Goal: Task Accomplishment & Management: Use online tool/utility

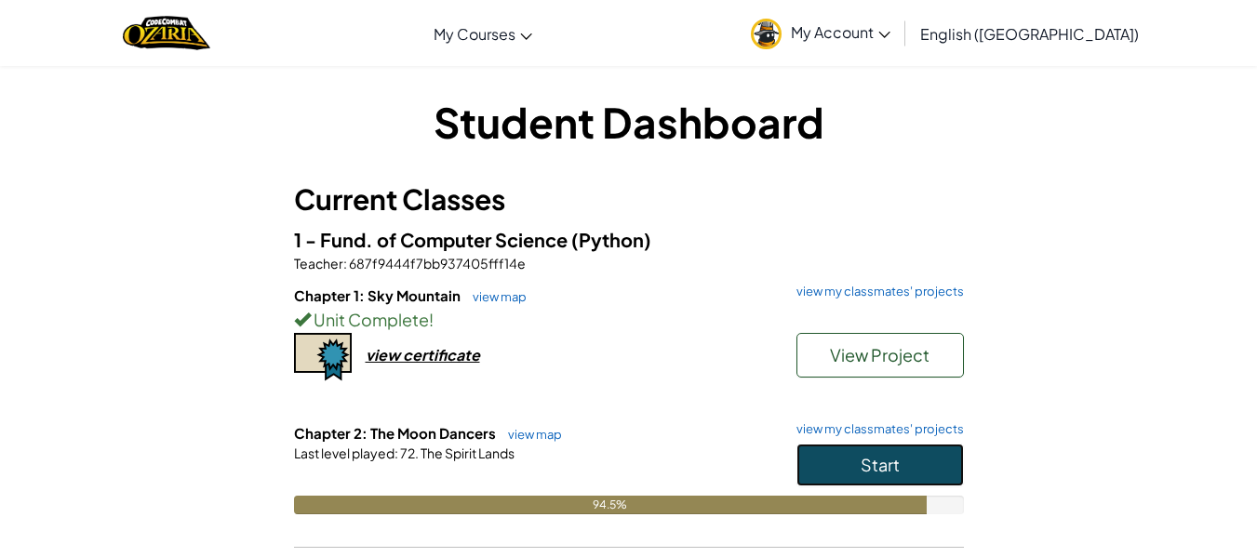
click at [843, 485] on button "Start" at bounding box center [881, 465] width 168 height 43
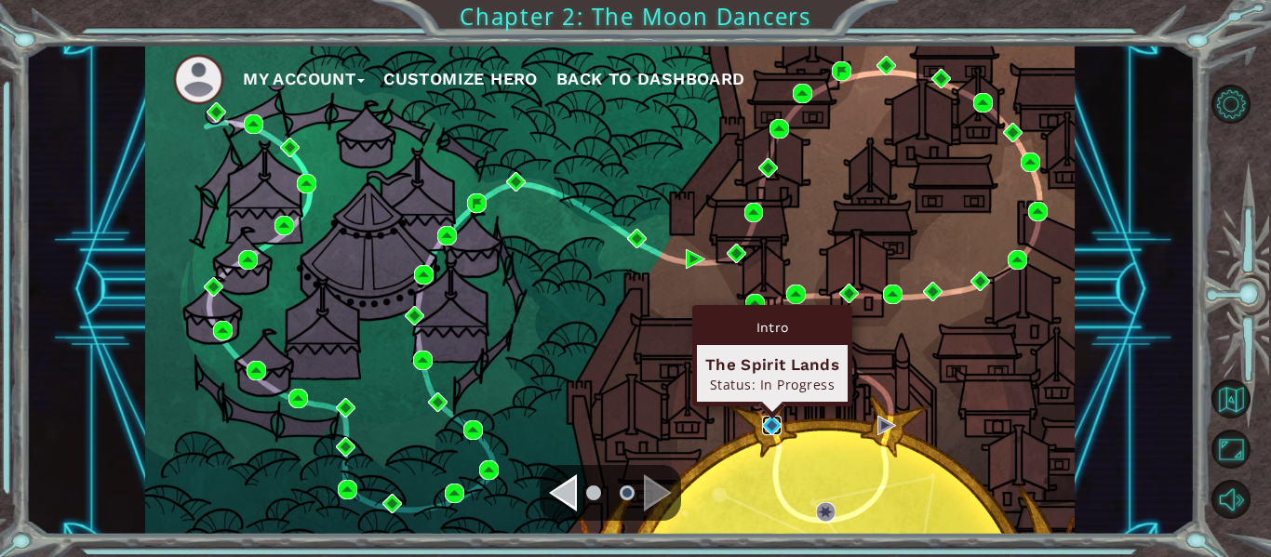
click at [767, 430] on img at bounding box center [772, 426] width 20 height 20
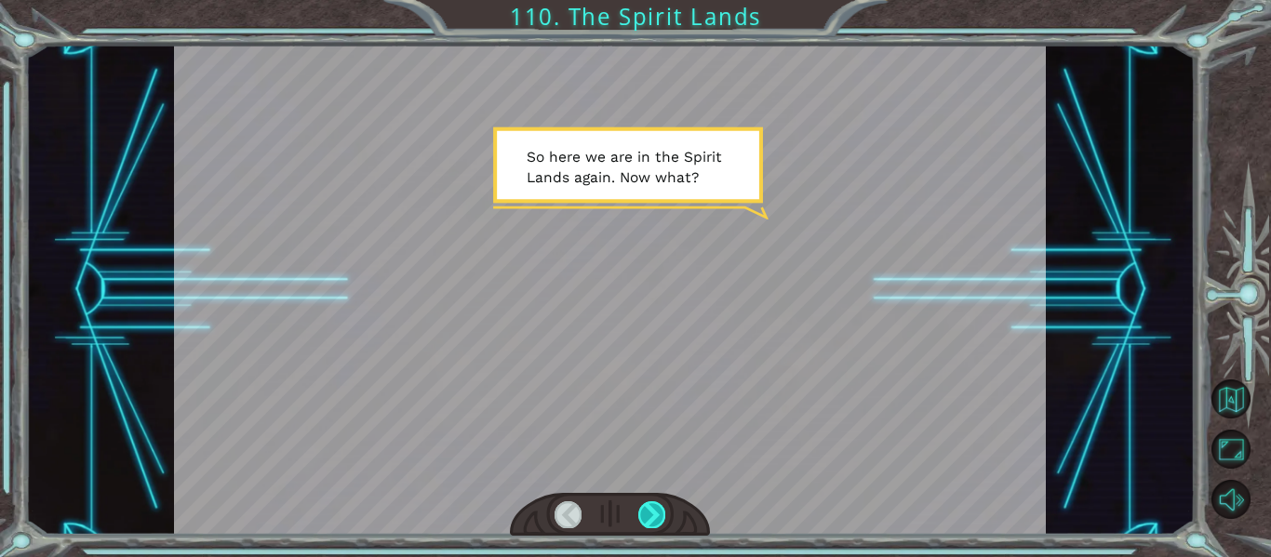
click at [639, 511] on div at bounding box center [651, 515] width 27 height 26
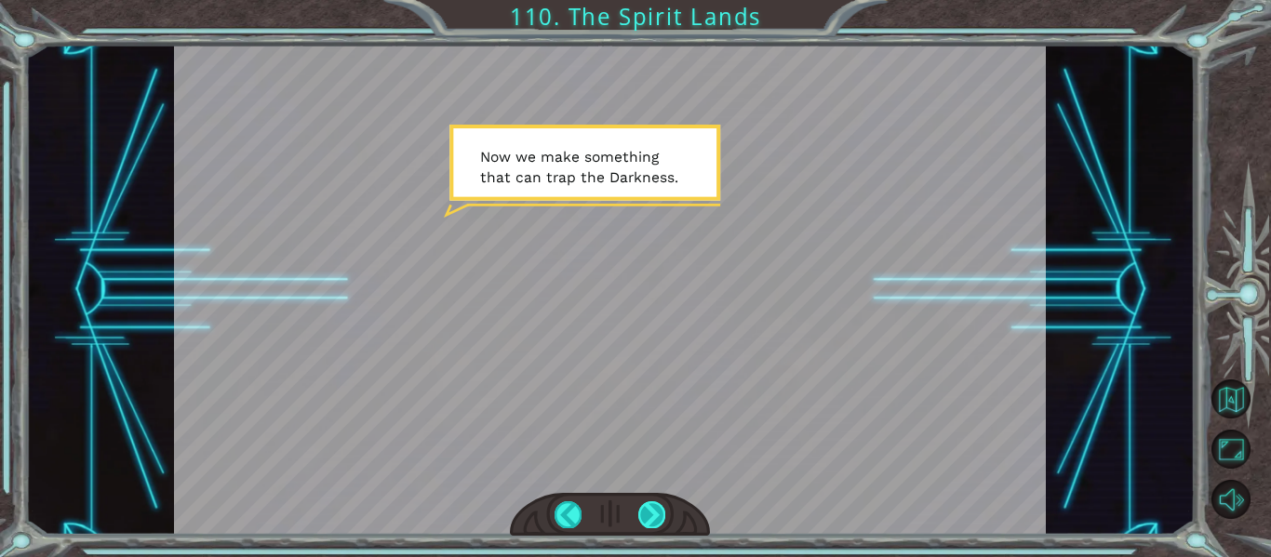
click at [639, 511] on div at bounding box center [651, 515] width 27 height 26
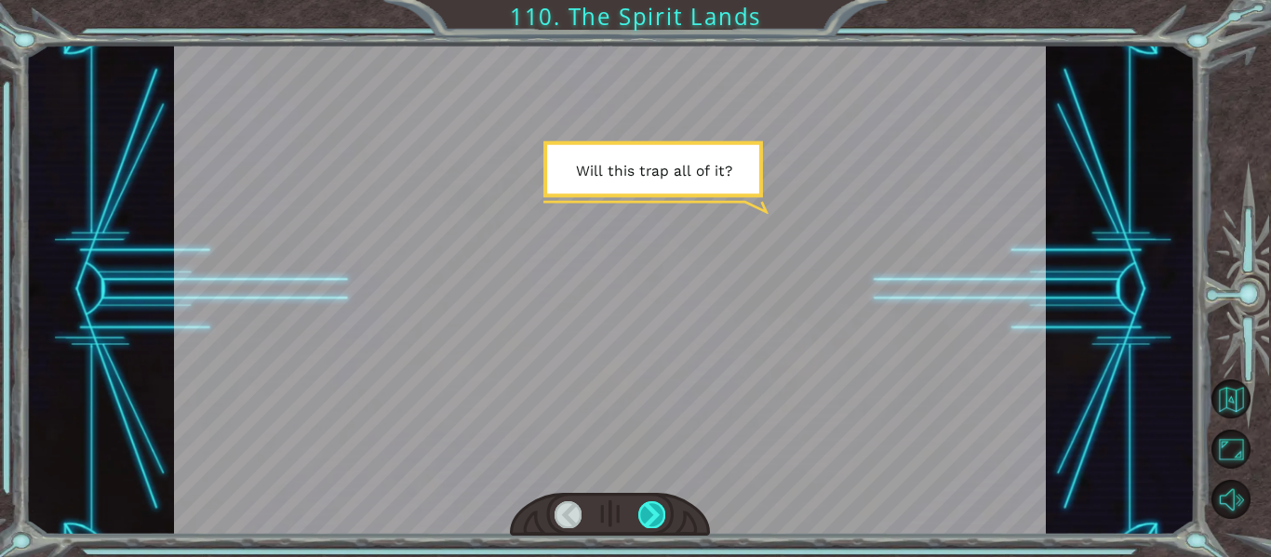
click at [639, 511] on div at bounding box center [651, 515] width 27 height 26
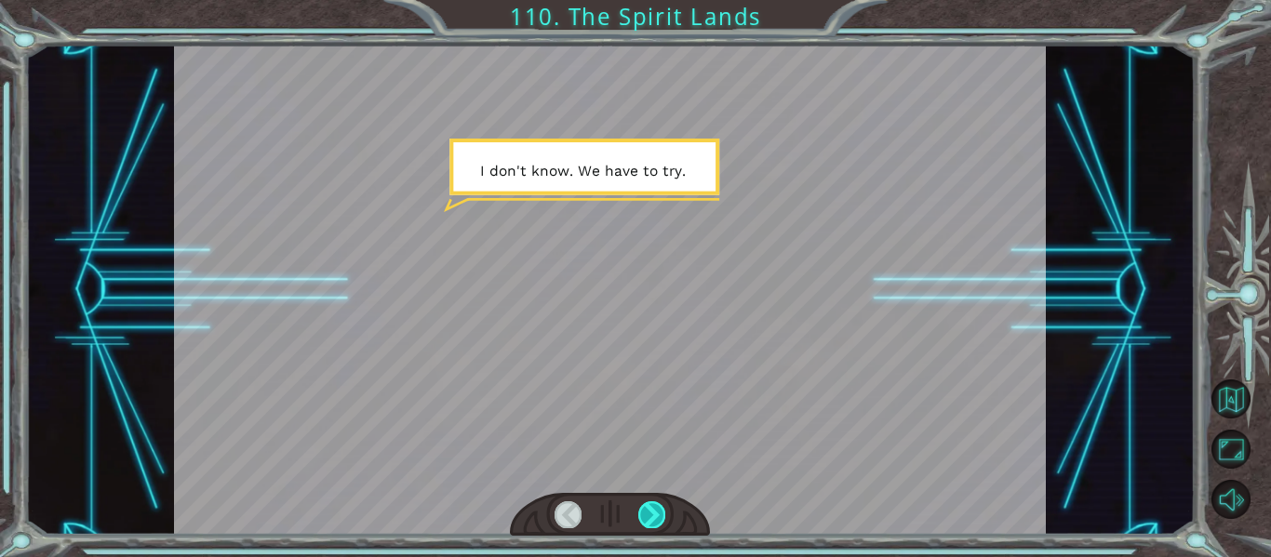
click at [639, 511] on div at bounding box center [651, 515] width 27 height 26
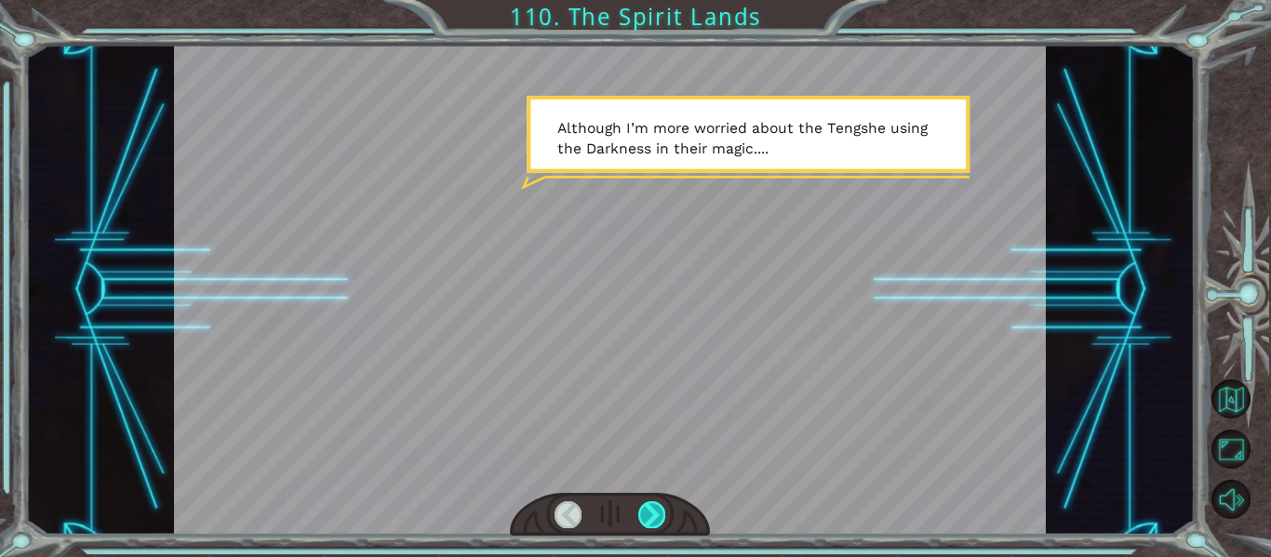
click at [639, 511] on div at bounding box center [651, 515] width 27 height 26
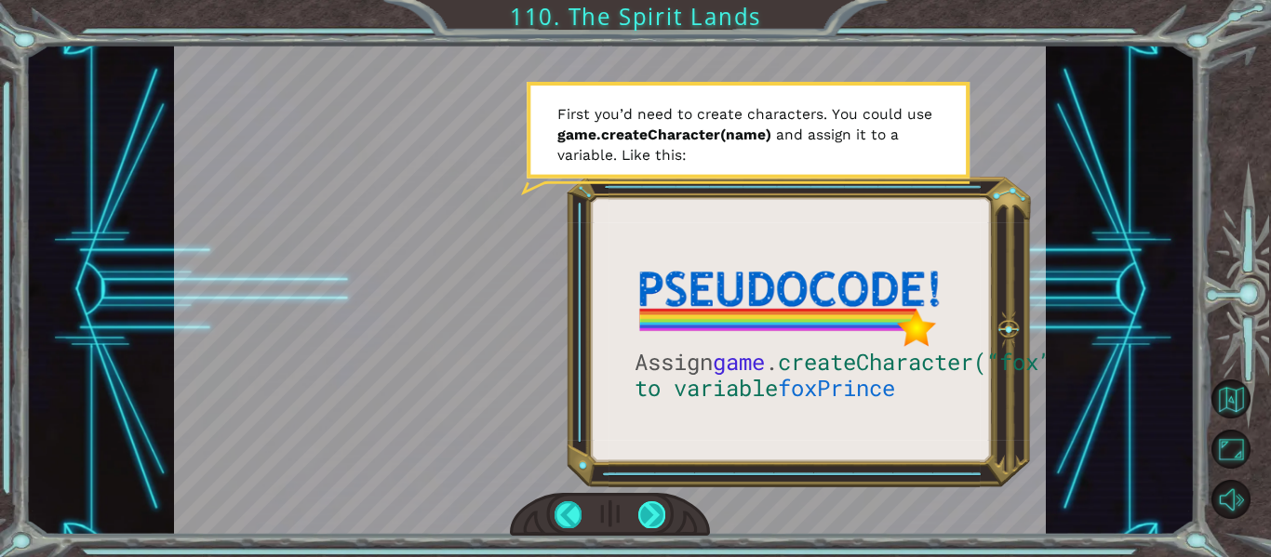
click at [639, 511] on div at bounding box center [651, 515] width 27 height 26
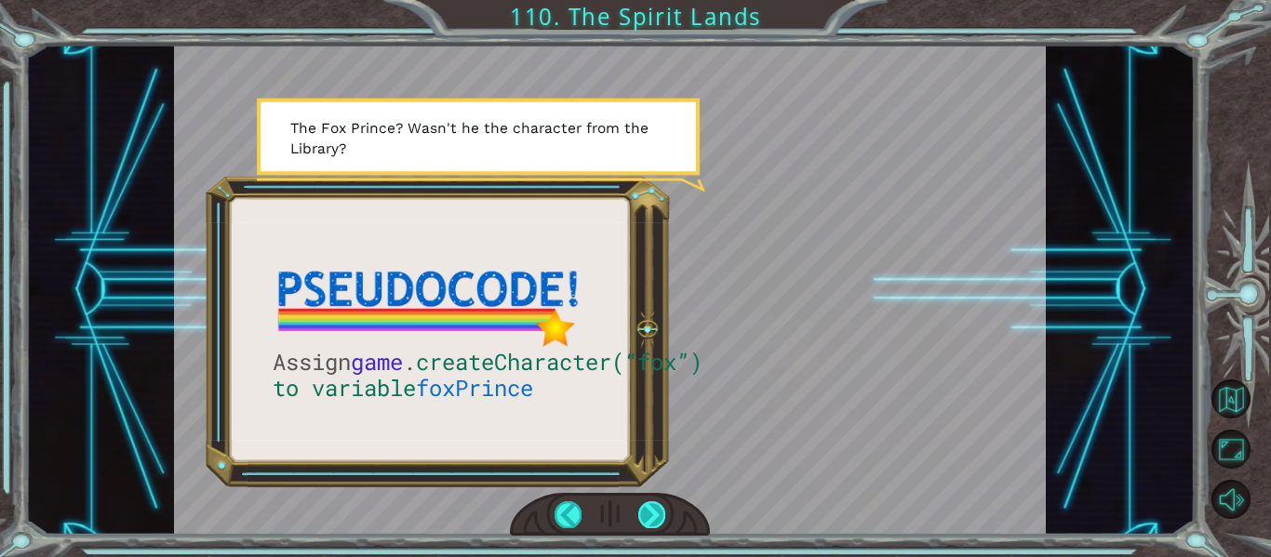
click at [639, 515] on div at bounding box center [651, 515] width 27 height 26
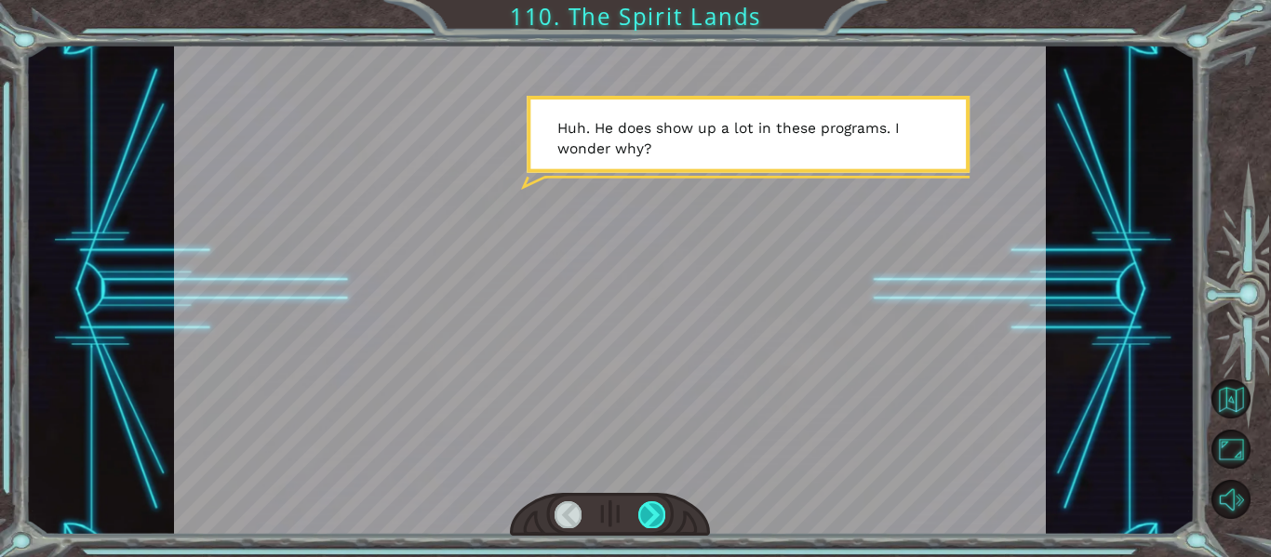
click at [639, 515] on div at bounding box center [651, 515] width 27 height 26
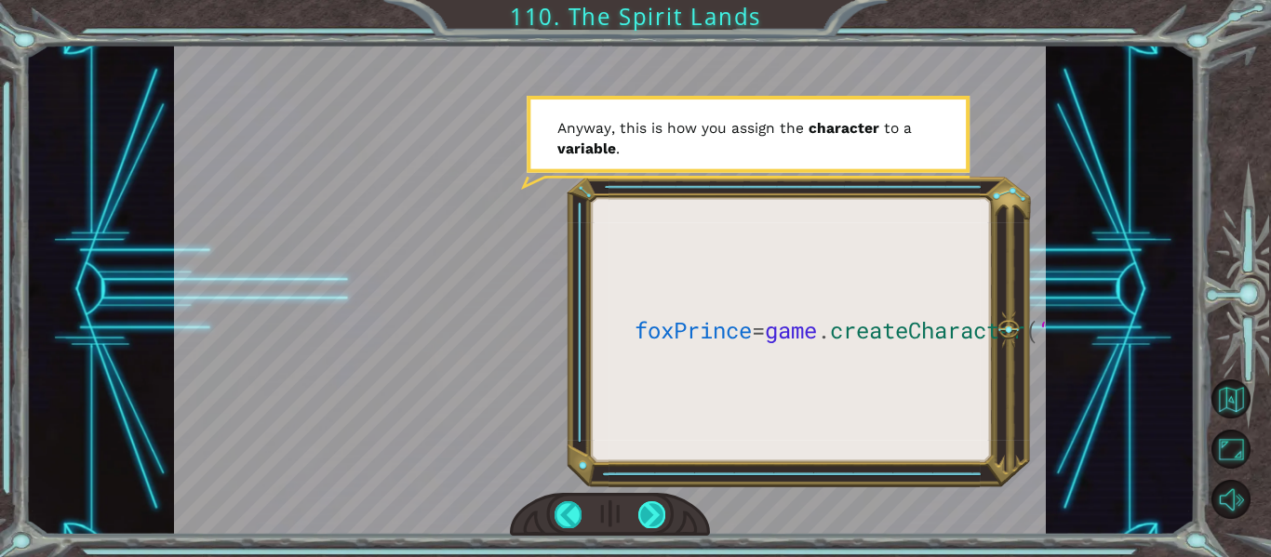
click at [639, 515] on div at bounding box center [651, 515] width 27 height 26
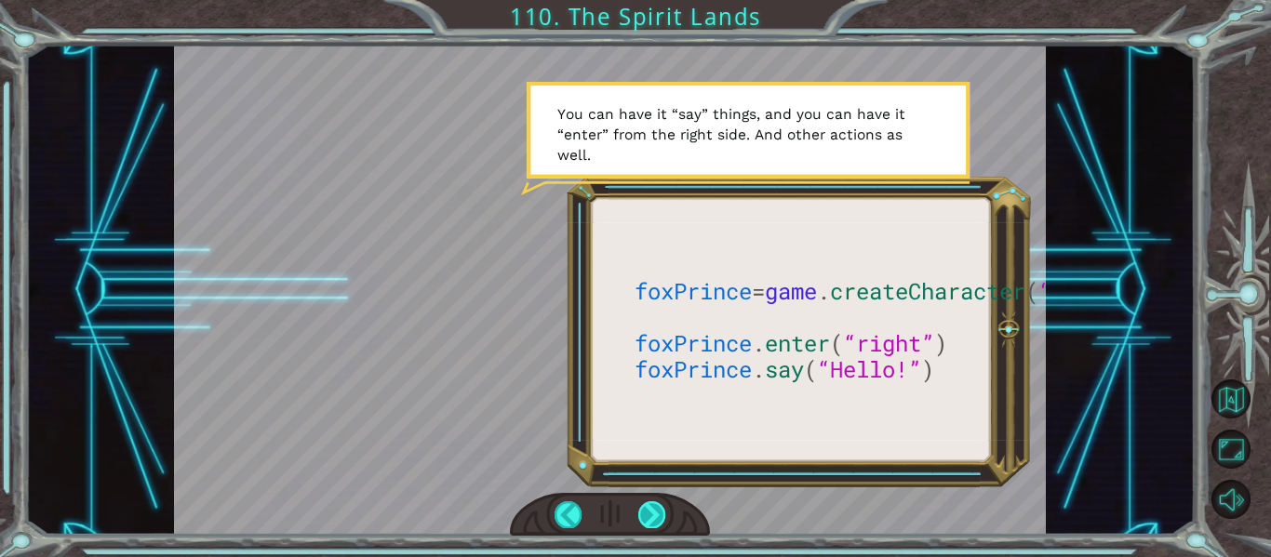
click at [639, 515] on div at bounding box center [651, 515] width 27 height 26
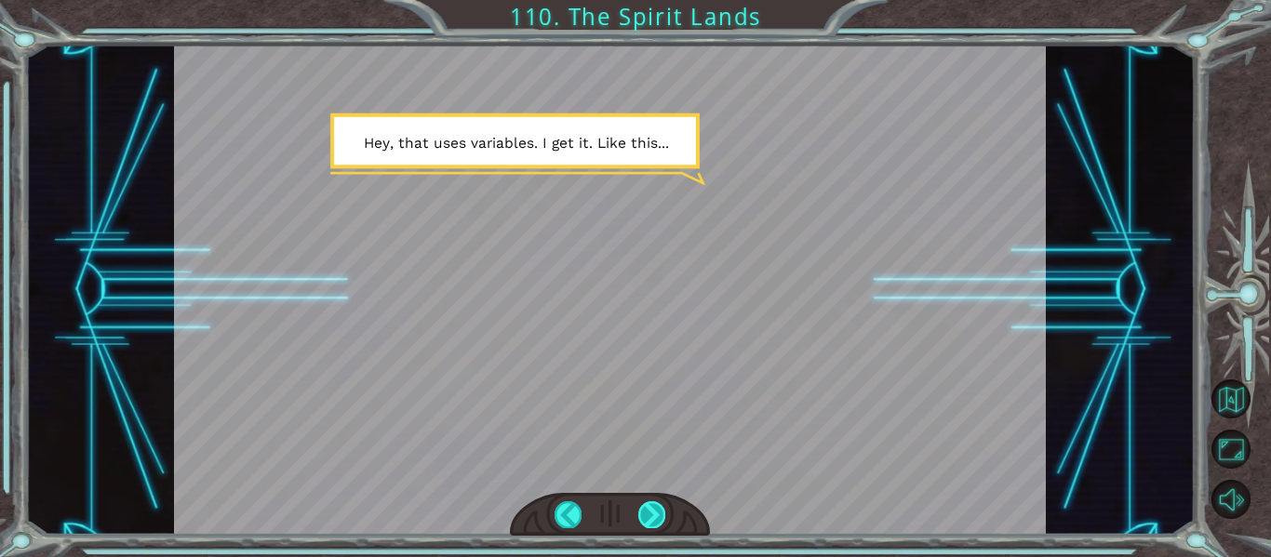
click at [639, 515] on div at bounding box center [651, 515] width 27 height 26
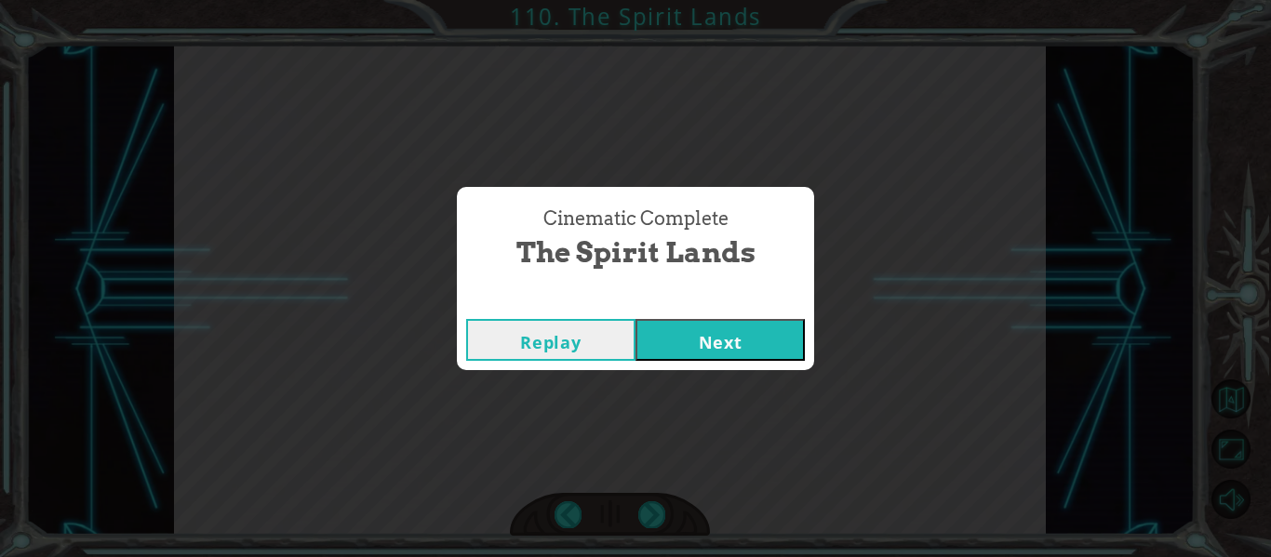
click at [677, 343] on button "Next" at bounding box center [720, 340] width 169 height 42
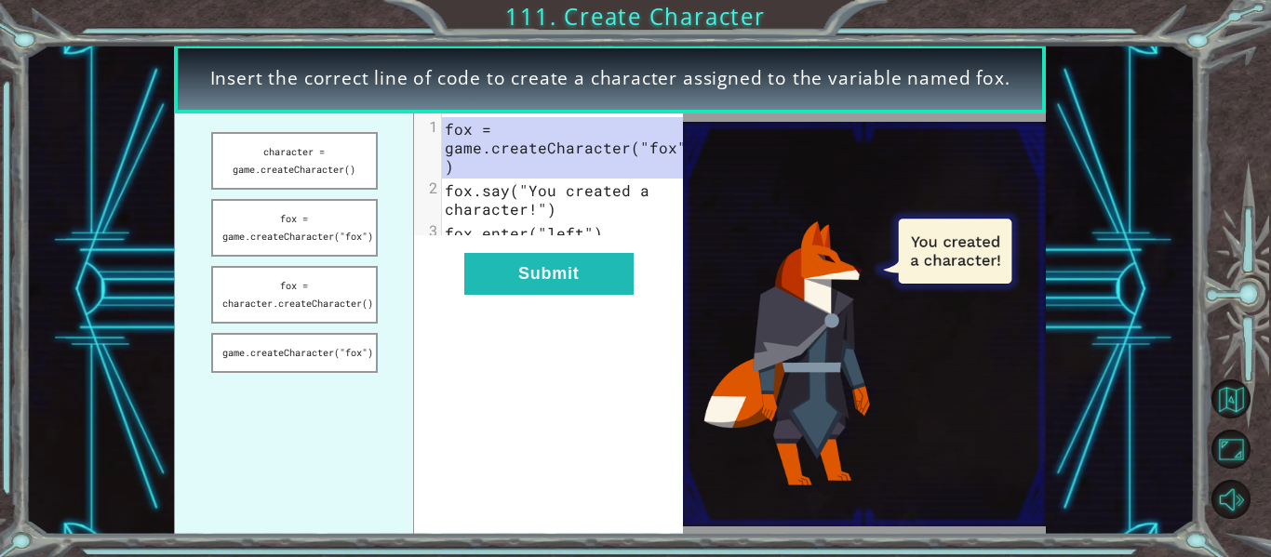
click at [678, 343] on div "xxxxxxxxxx 3 1 fox = game.createCharacter("fox") 2 fox.say("You created a chara…" at bounding box center [548, 325] width 269 height 422
click at [294, 371] on button "game.createCharacter("fox")" at bounding box center [294, 353] width 167 height 40
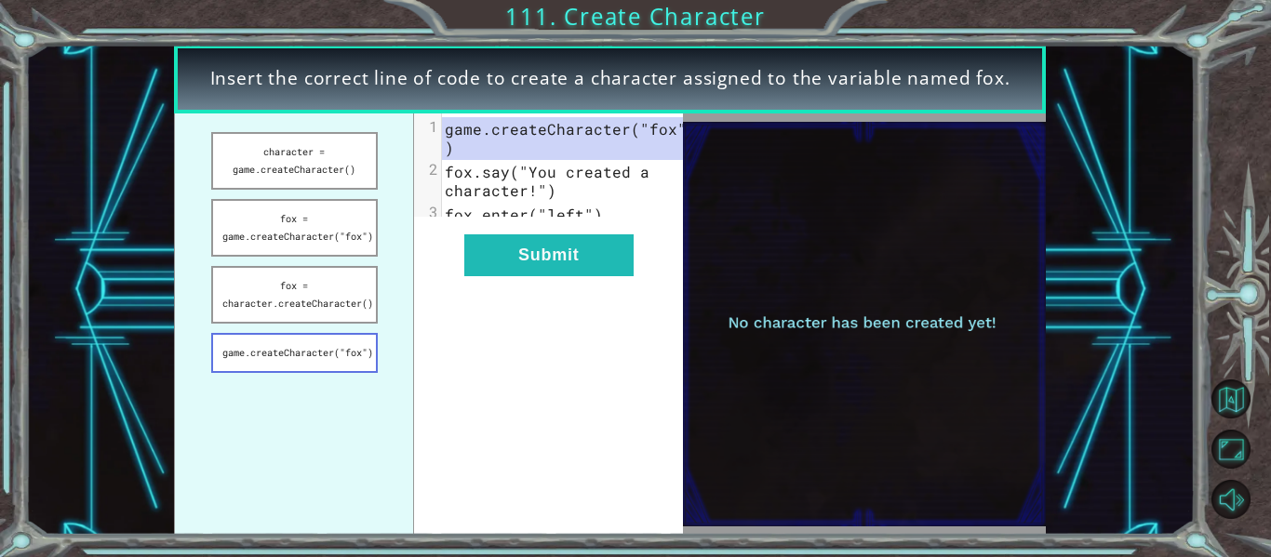
click at [294, 371] on button "game.createCharacter("fox")" at bounding box center [294, 353] width 167 height 40
drag, startPoint x: 294, startPoint y: 371, endPoint x: 302, endPoint y: 365, distance: 9.9
click at [302, 365] on button "game.createCharacter("fox")" at bounding box center [294, 353] width 167 height 40
click at [317, 354] on button "game.createCharacter("fox")" at bounding box center [294, 353] width 167 height 40
click at [360, 226] on button "fox = game.createCharacter("fox")" at bounding box center [294, 228] width 167 height 58
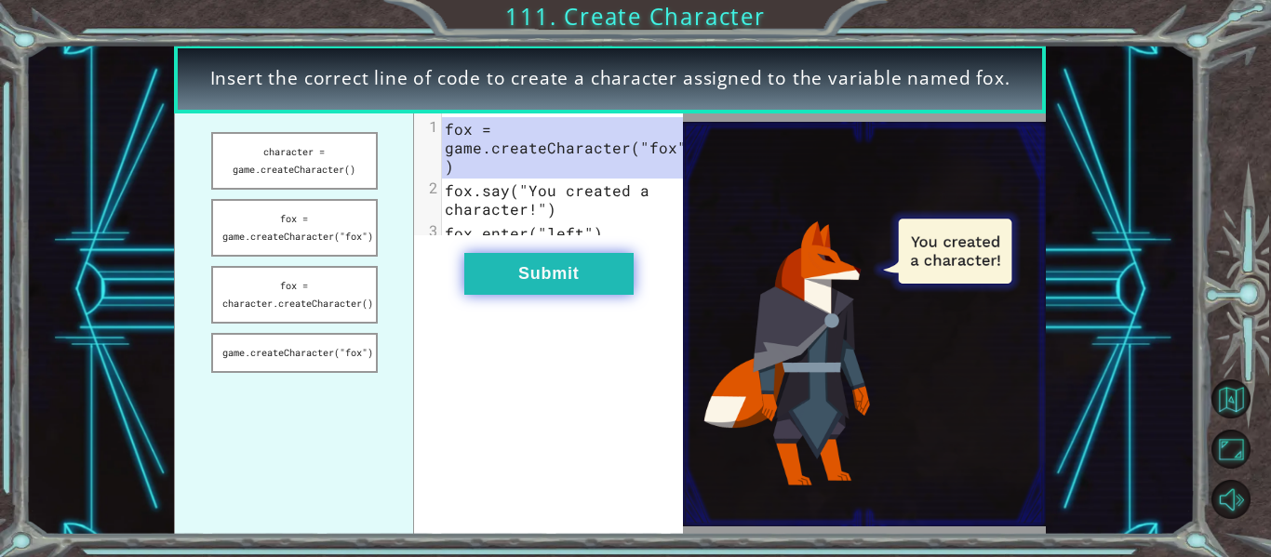
click at [554, 279] on button "Submit" at bounding box center [548, 274] width 169 height 42
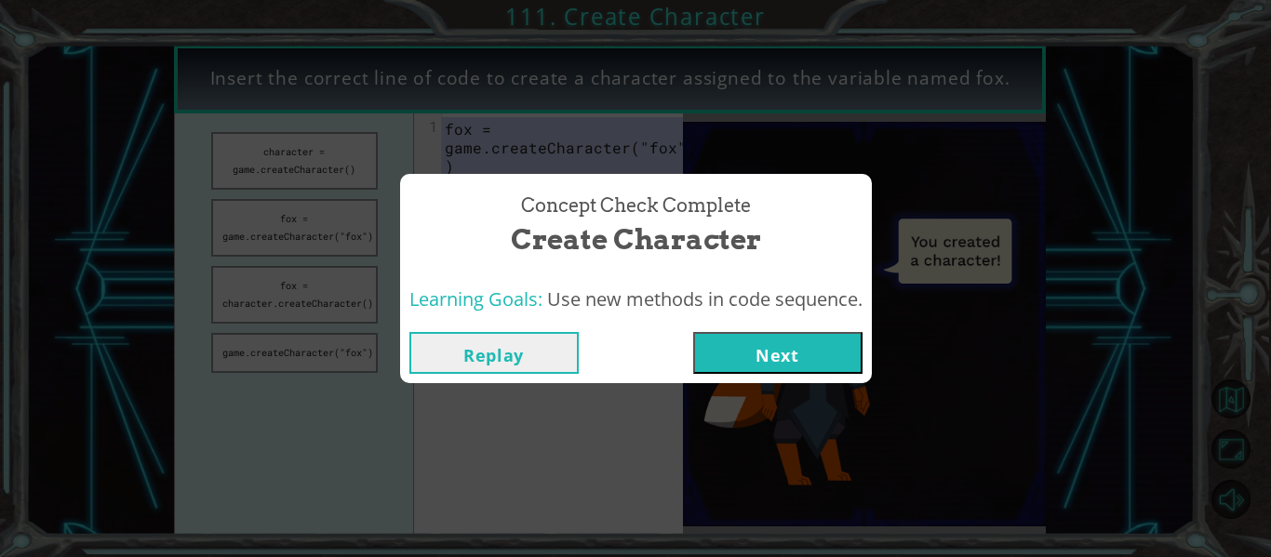
click at [766, 346] on button "Next" at bounding box center [777, 353] width 169 height 42
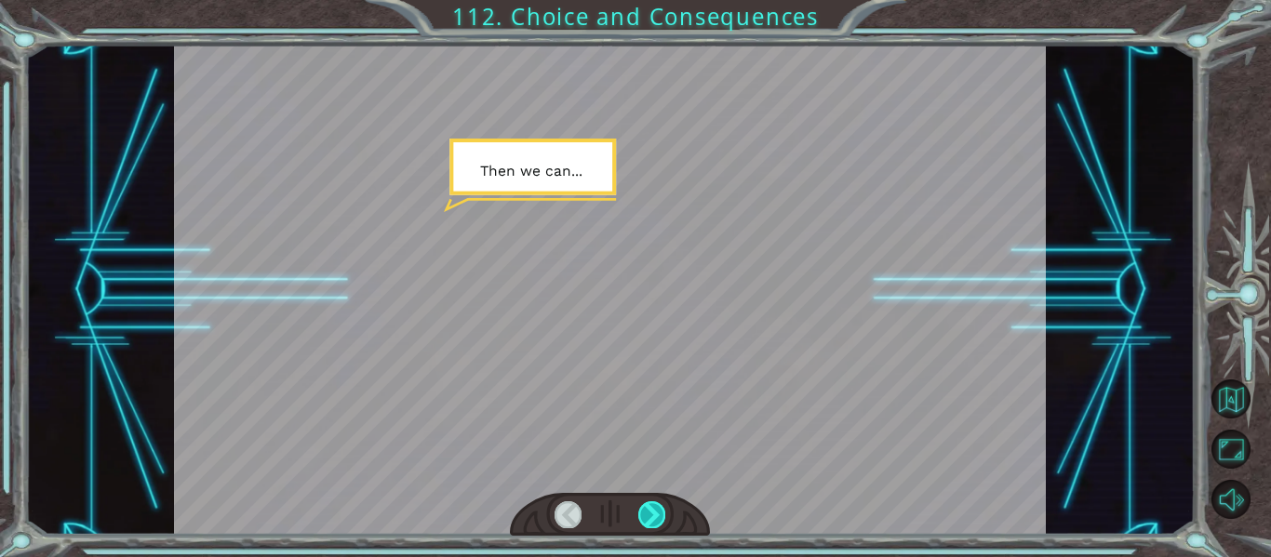
drag, startPoint x: 645, startPoint y: 532, endPoint x: 654, endPoint y: 516, distance: 18.4
click at [654, 516] on div at bounding box center [610, 515] width 201 height 44
click at [654, 516] on div at bounding box center [651, 515] width 27 height 26
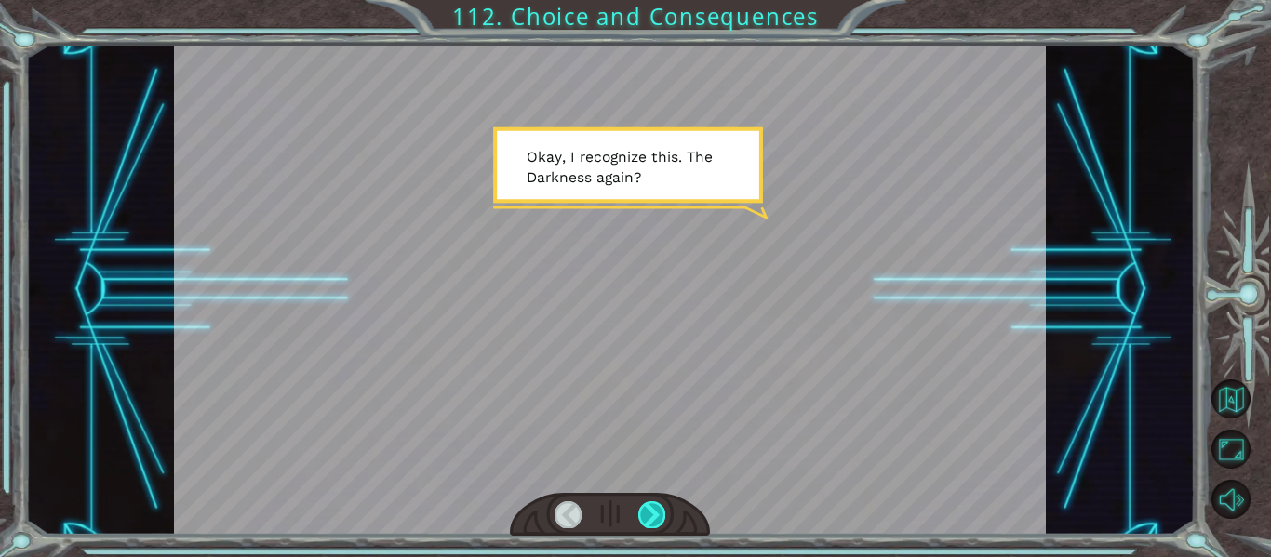
click at [654, 516] on div at bounding box center [651, 515] width 27 height 26
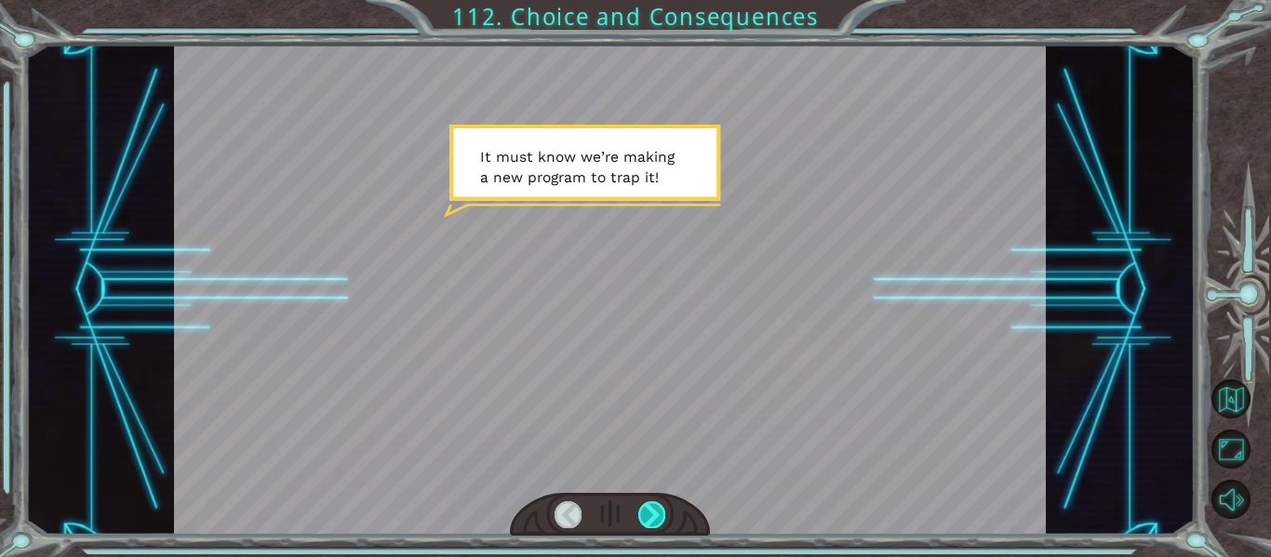
click at [654, 516] on div at bounding box center [651, 515] width 27 height 26
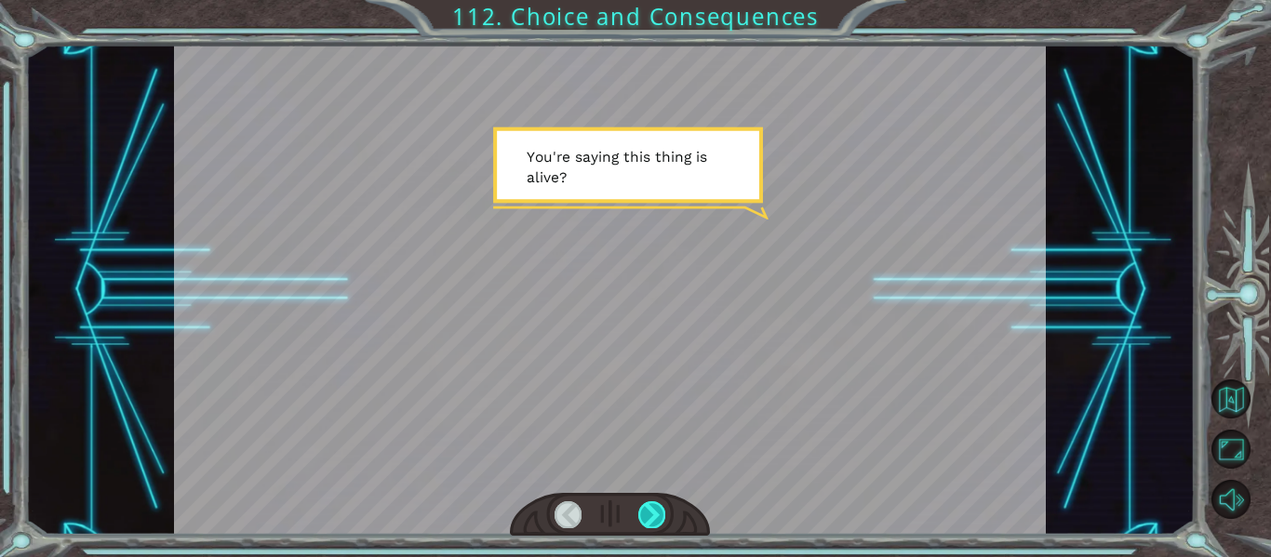
click at [654, 516] on div at bounding box center [651, 515] width 27 height 26
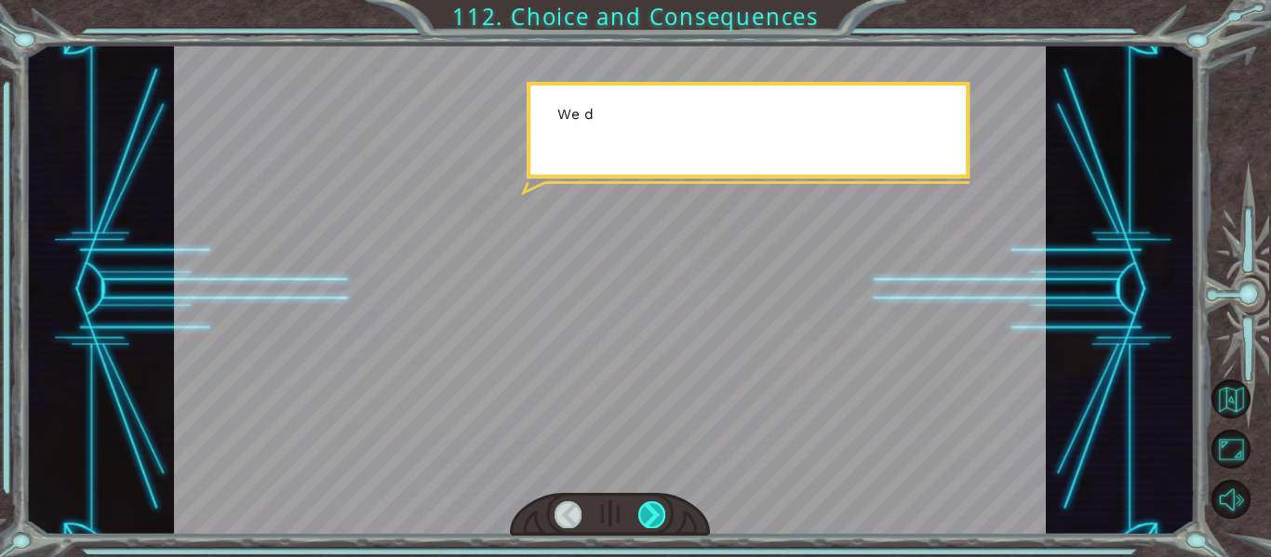
click at [654, 516] on div at bounding box center [651, 515] width 27 height 26
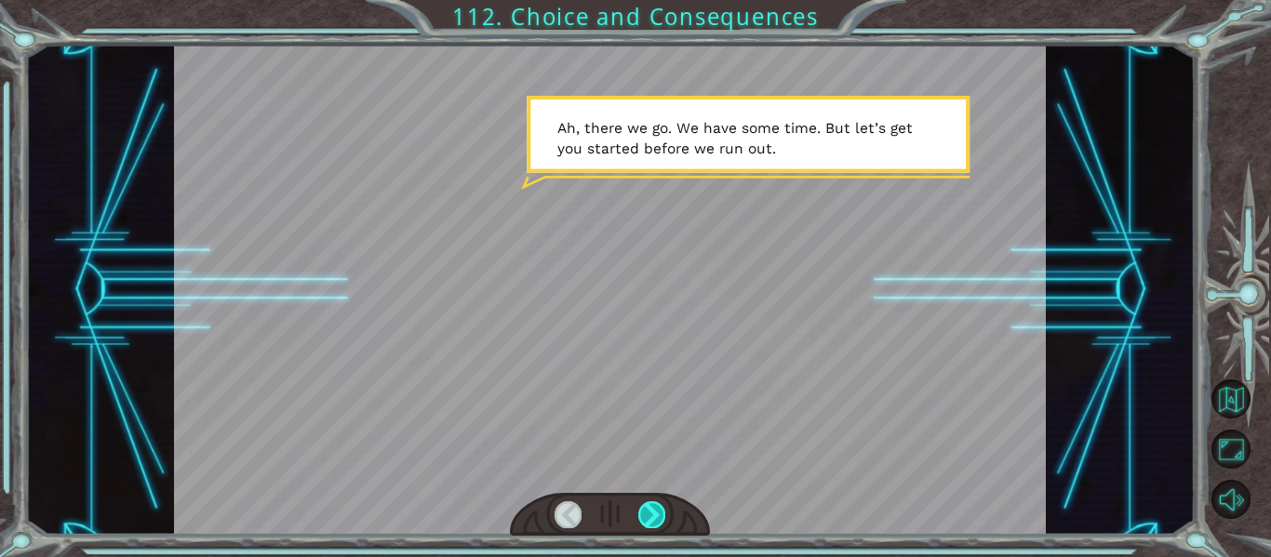
click at [654, 516] on div at bounding box center [651, 515] width 27 height 26
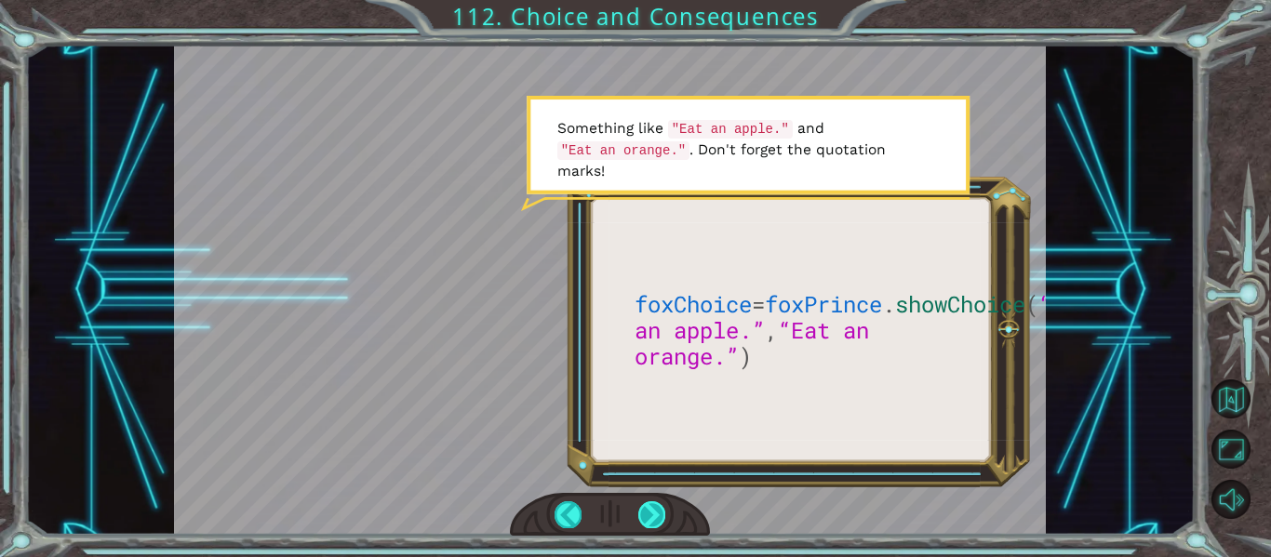
click at [654, 516] on div at bounding box center [651, 515] width 27 height 26
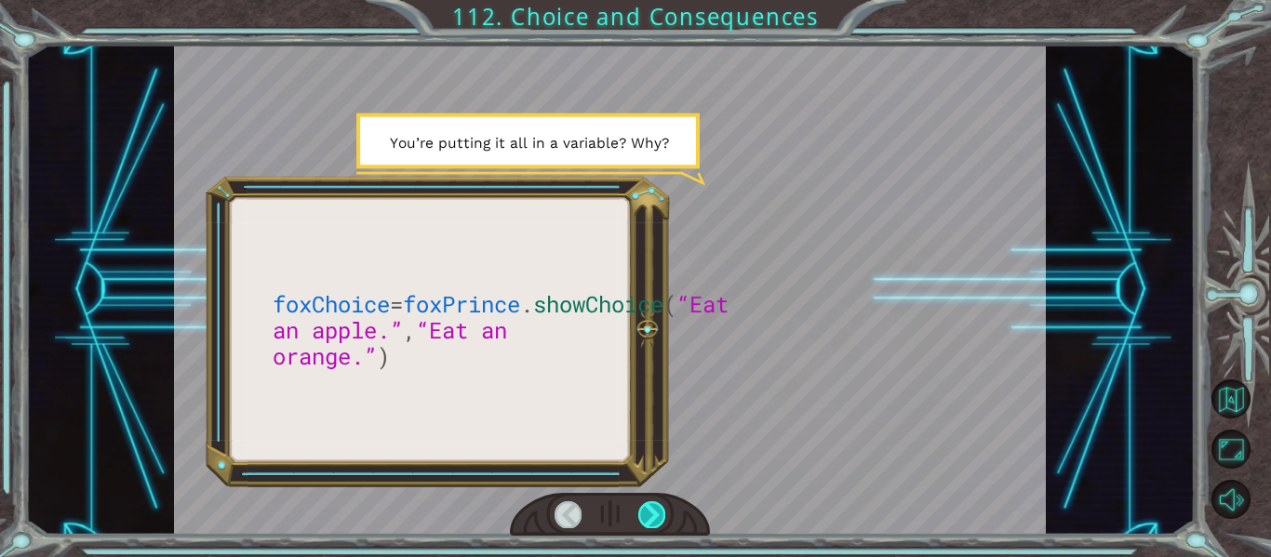
click at [654, 516] on div at bounding box center [651, 515] width 27 height 26
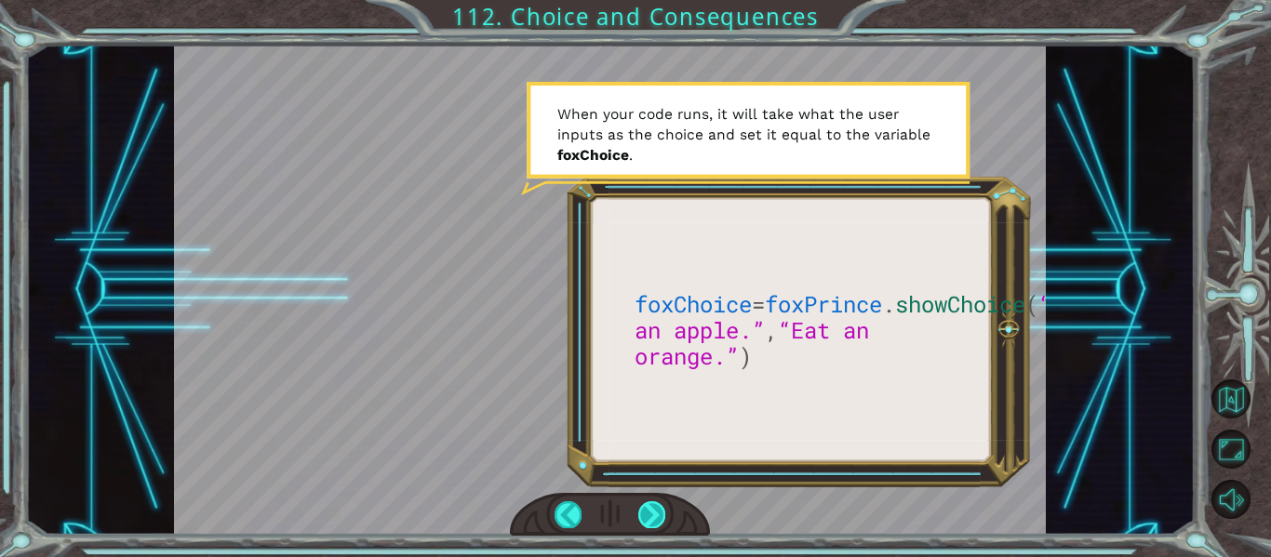
click at [654, 516] on div at bounding box center [651, 515] width 27 height 26
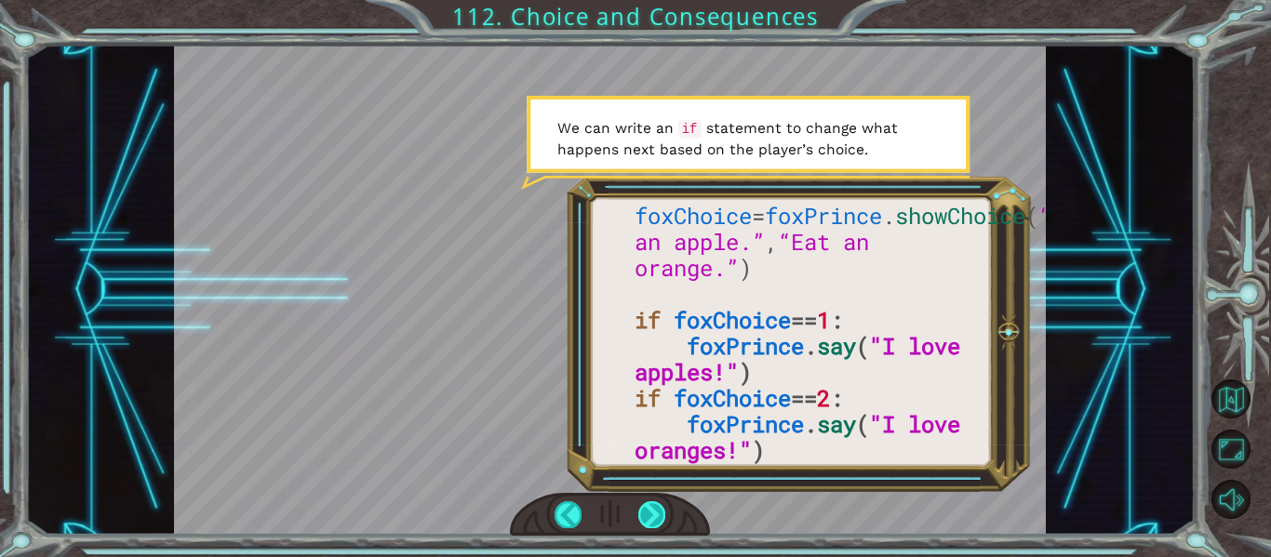
click at [654, 516] on div at bounding box center [651, 515] width 27 height 26
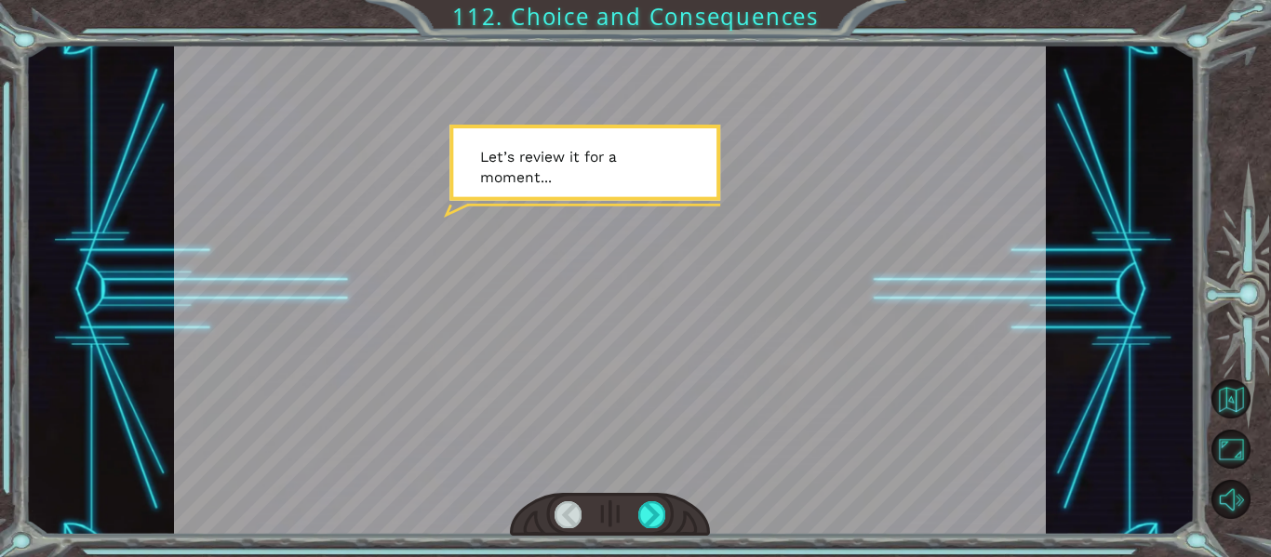
drag, startPoint x: 654, startPoint y: 516, endPoint x: 745, endPoint y: 489, distance: 95.4
click at [745, 489] on div at bounding box center [610, 290] width 873 height 490
click at [645, 523] on div at bounding box center [651, 515] width 27 height 26
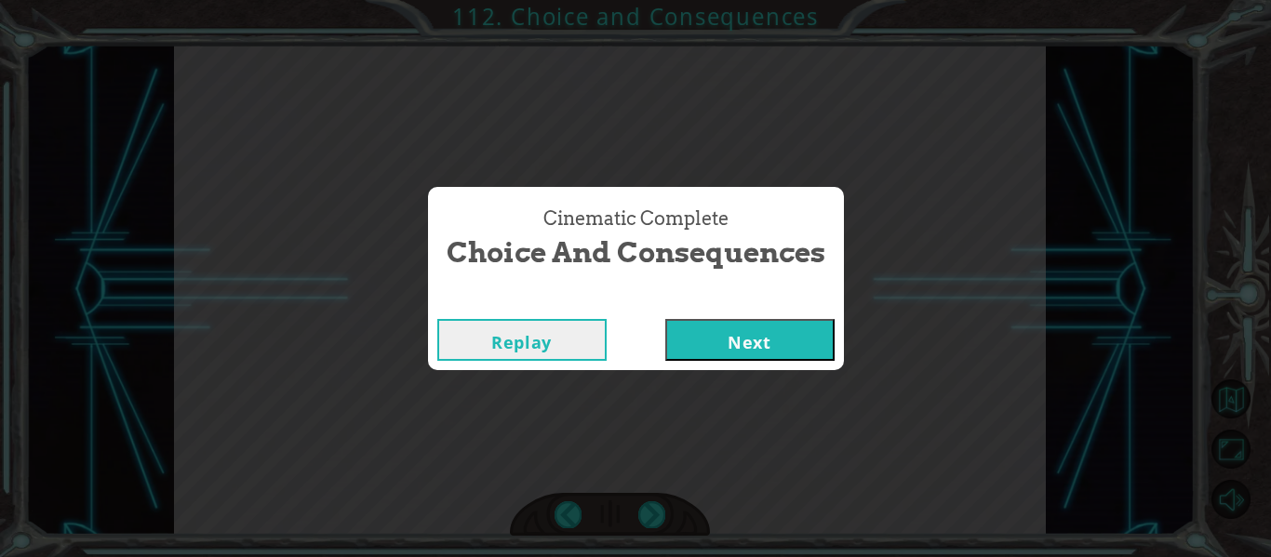
click at [699, 367] on div "Replay Next" at bounding box center [636, 340] width 416 height 60
drag, startPoint x: 699, startPoint y: 367, endPoint x: 702, endPoint y: 348, distance: 18.8
click at [702, 348] on div "Replay Next" at bounding box center [636, 340] width 416 height 60
click at [702, 348] on button "Next" at bounding box center [749, 340] width 169 height 42
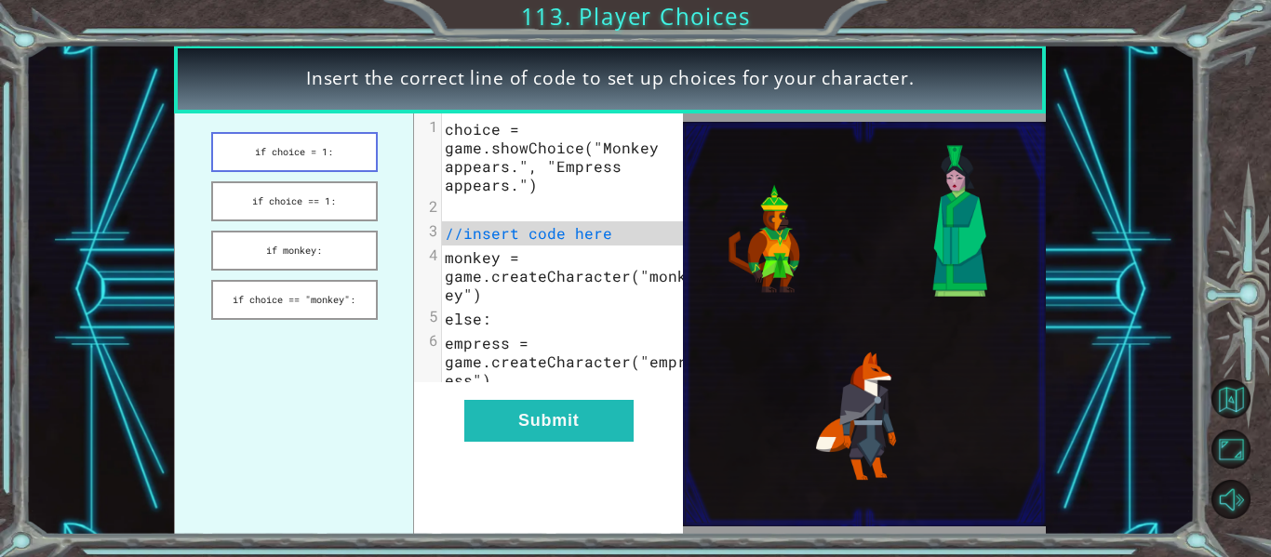
click at [334, 153] on button "if choice = 1:" at bounding box center [294, 152] width 167 height 40
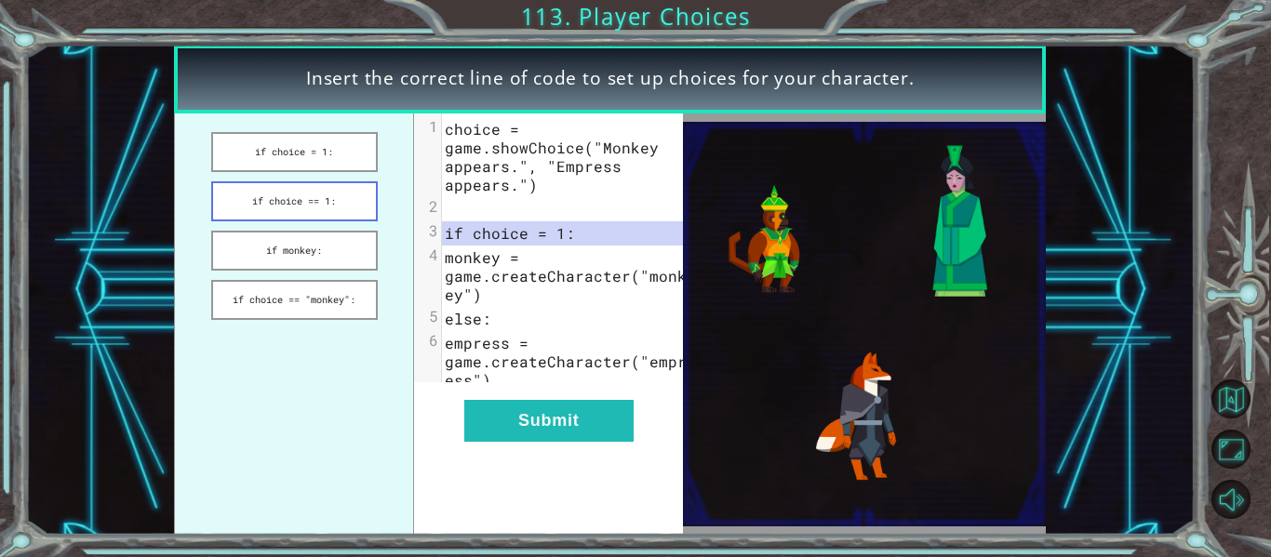
click at [323, 202] on button "if choice == 1:" at bounding box center [294, 201] width 167 height 40
click at [310, 247] on button "if monkey:" at bounding box center [294, 251] width 167 height 40
click at [307, 282] on button "if choice == "monkey":" at bounding box center [294, 300] width 167 height 40
click at [326, 159] on button "if choice = 1:" at bounding box center [294, 152] width 167 height 40
click at [316, 190] on button "if choice == 1:" at bounding box center [294, 201] width 167 height 40
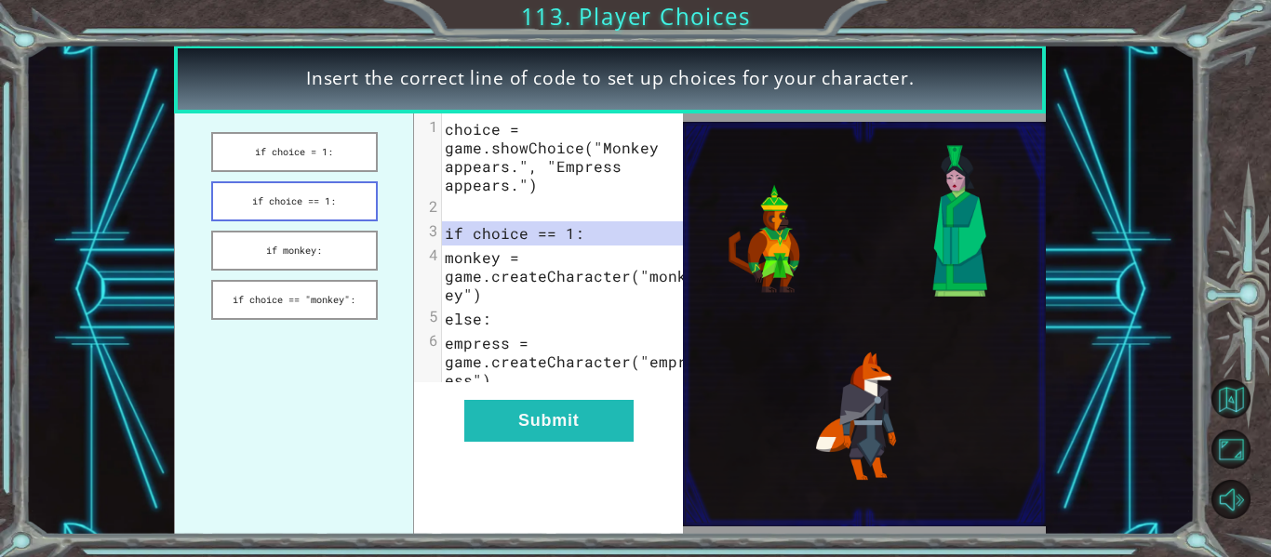
click at [316, 190] on button "if choice == 1:" at bounding box center [294, 201] width 167 height 40
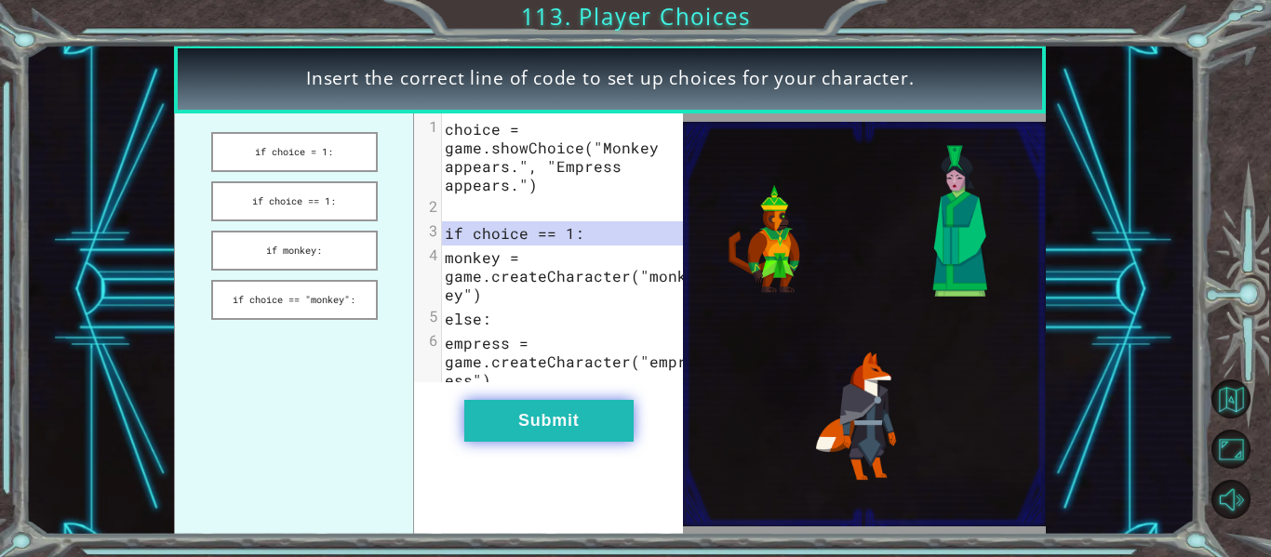
click at [500, 442] on button "Submit" at bounding box center [548, 421] width 169 height 42
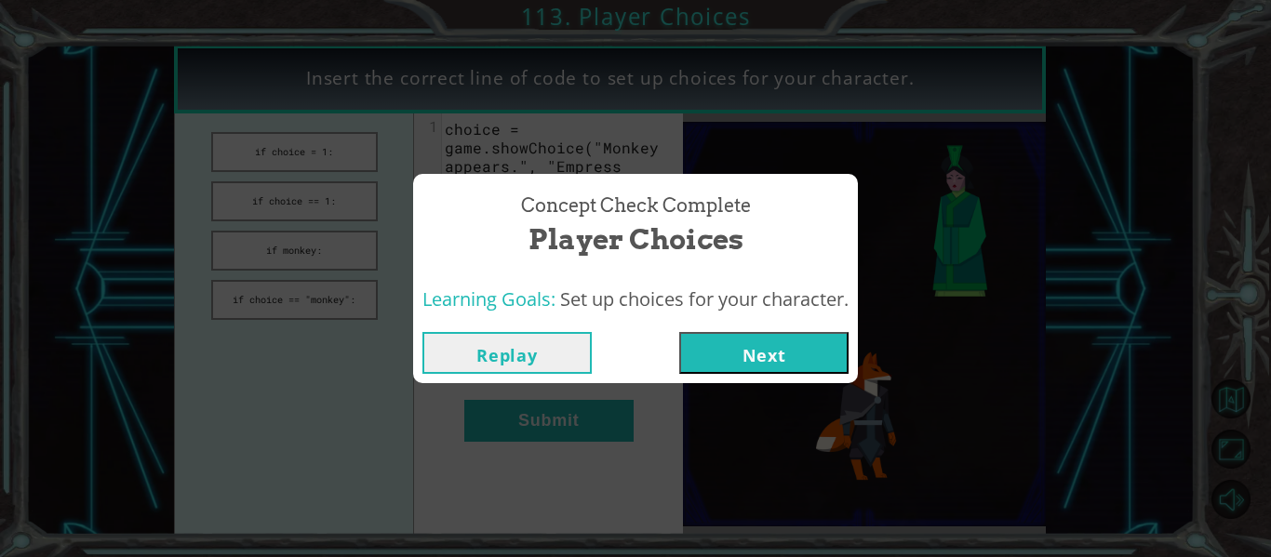
click at [767, 329] on div "Replay Next" at bounding box center [635, 353] width 445 height 60
click at [766, 335] on button "Next" at bounding box center [763, 353] width 169 height 42
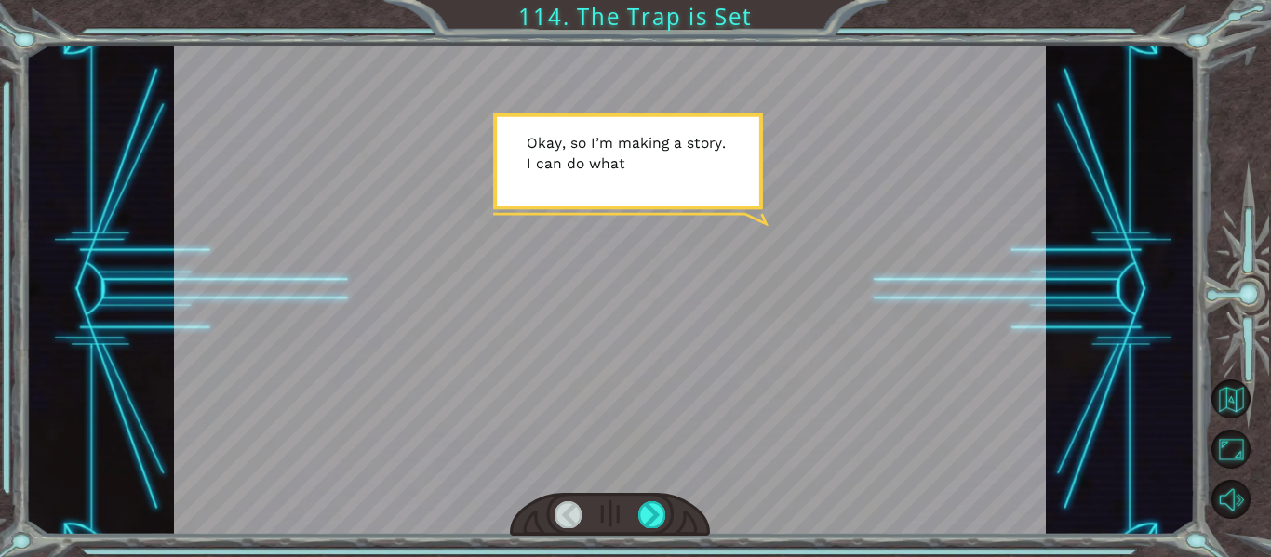
drag, startPoint x: 766, startPoint y: 335, endPoint x: 752, endPoint y: 345, distance: 17.3
click at [752, 345] on div at bounding box center [610, 290] width 873 height 490
click at [658, 512] on div at bounding box center [651, 515] width 27 height 26
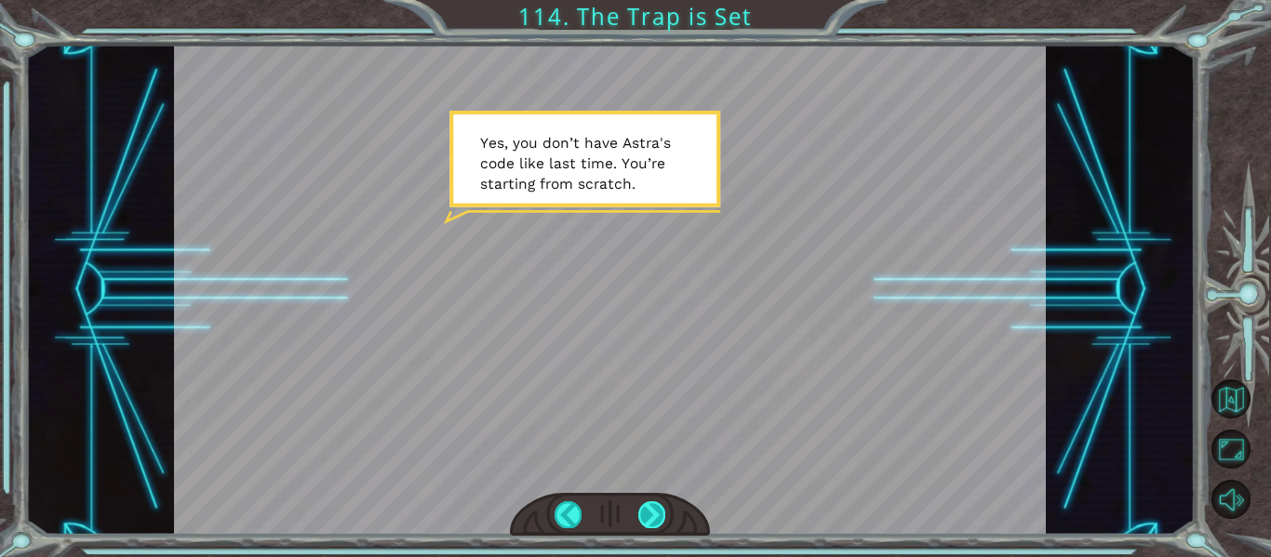
click at [652, 512] on div at bounding box center [651, 515] width 27 height 26
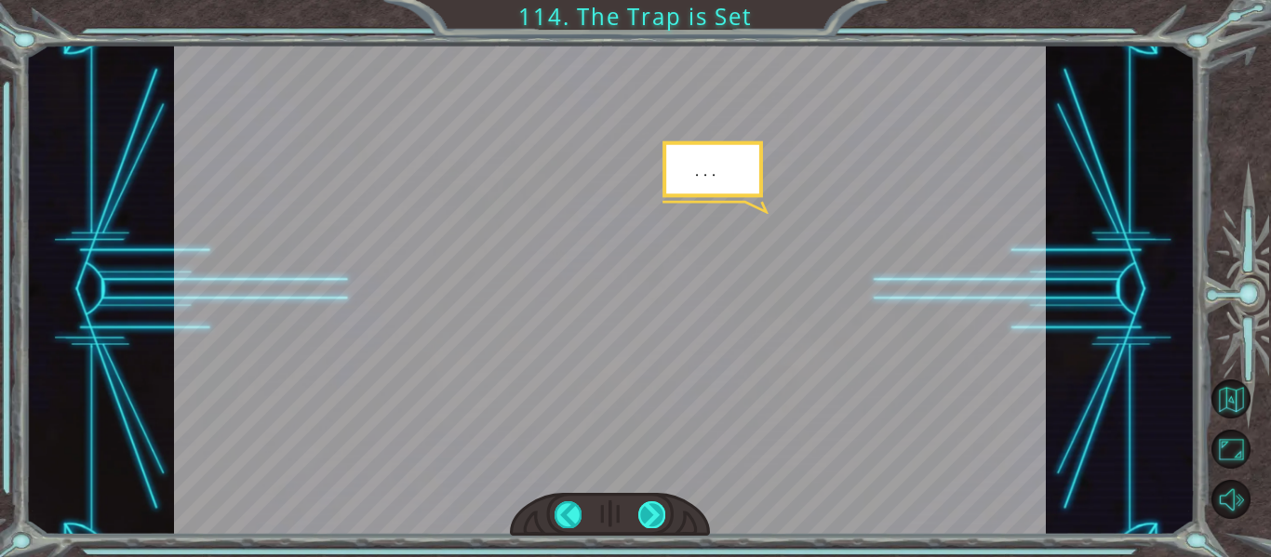
click at [652, 512] on div at bounding box center [651, 515] width 27 height 26
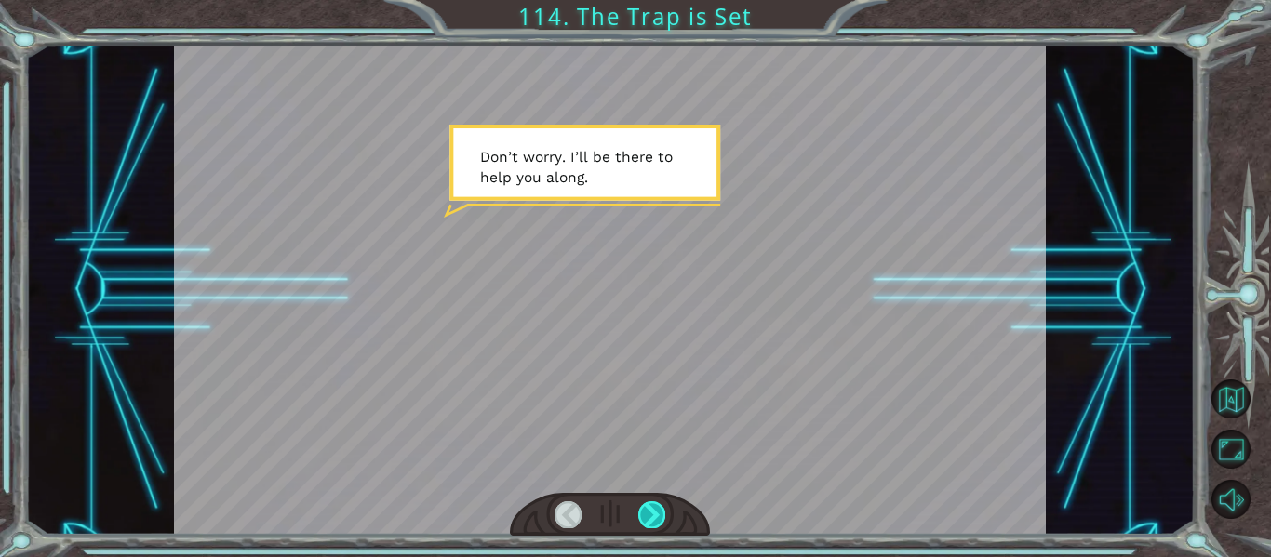
click at [652, 512] on div at bounding box center [651, 515] width 27 height 26
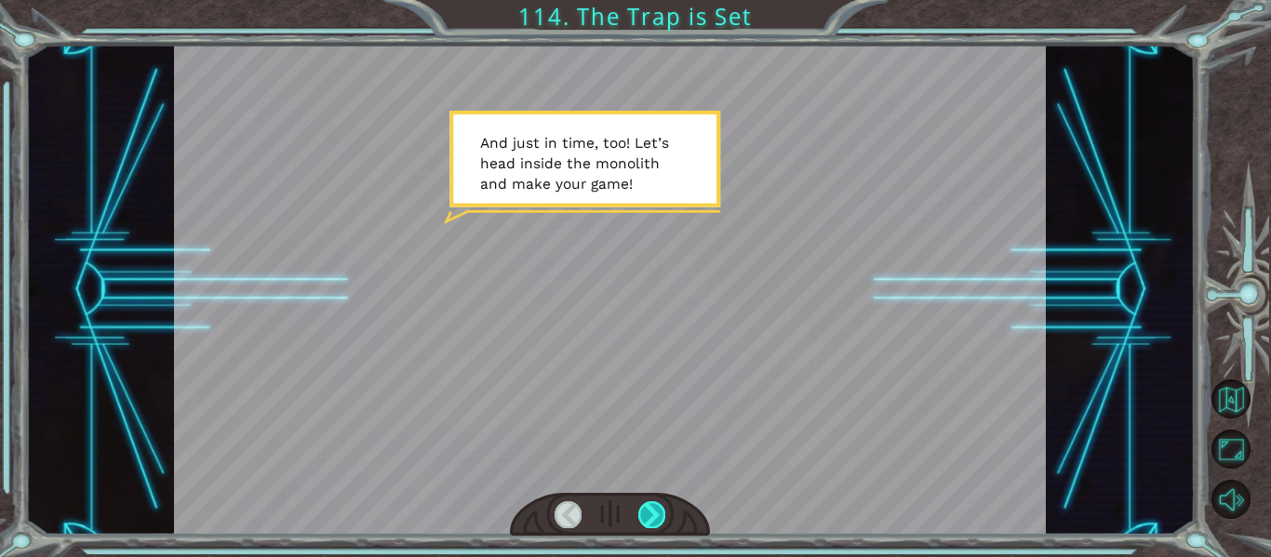
click at [652, 512] on div at bounding box center [651, 515] width 27 height 26
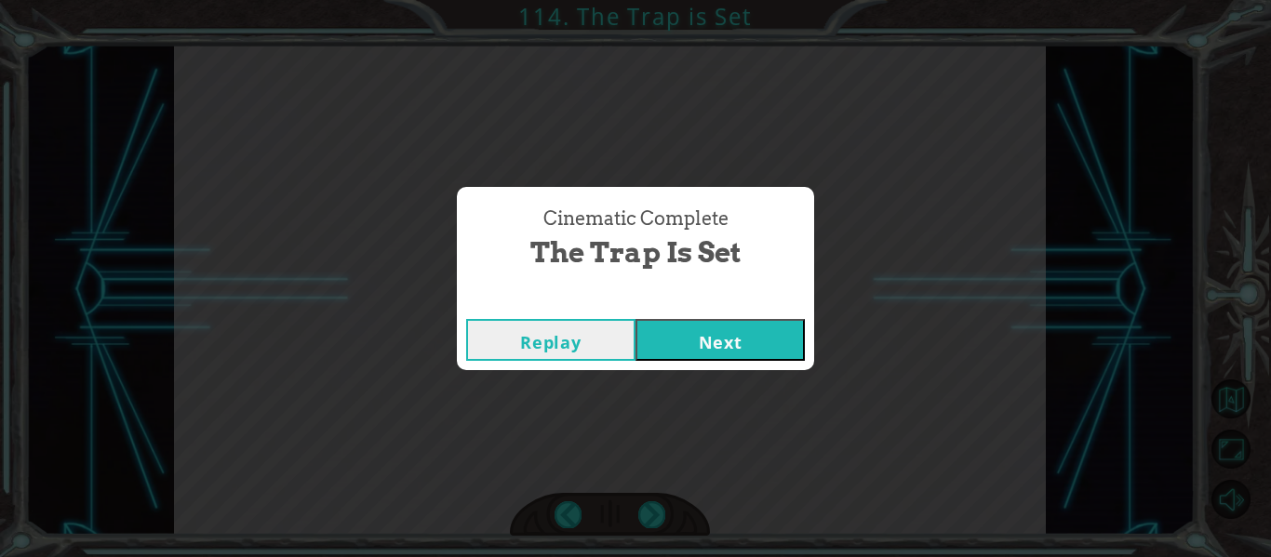
click at [736, 353] on button "Next" at bounding box center [720, 340] width 169 height 42
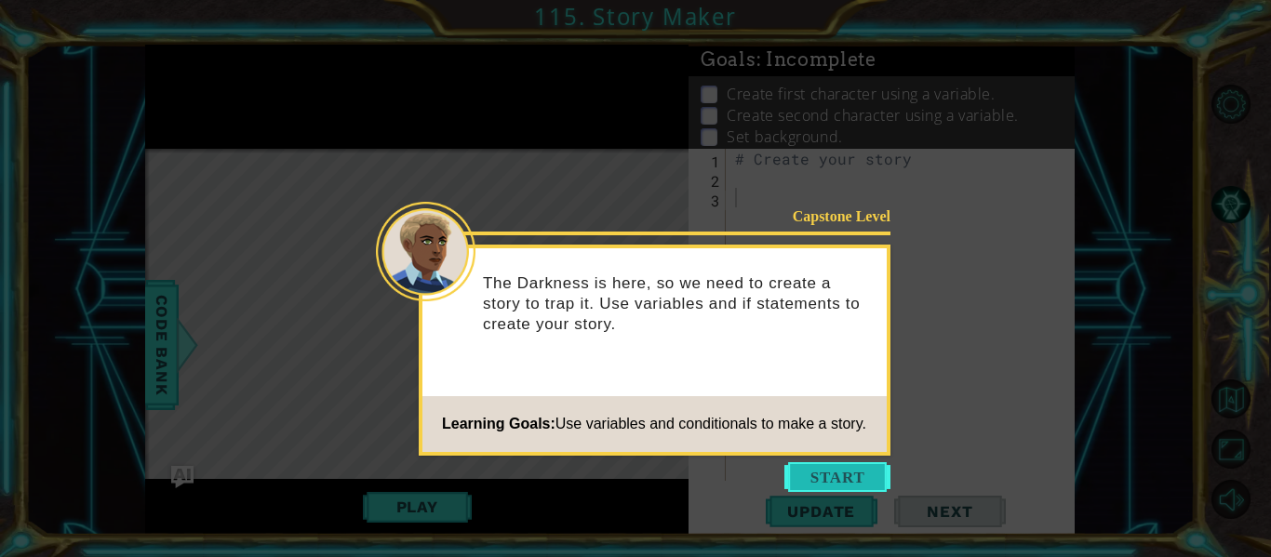
click at [830, 481] on button "Start" at bounding box center [837, 478] width 106 height 30
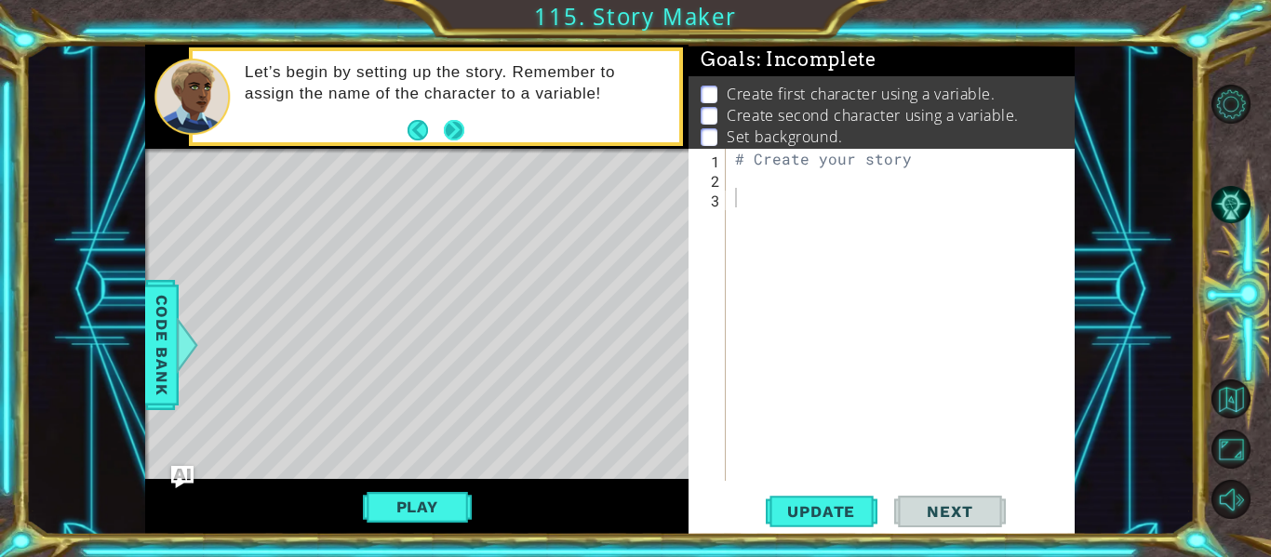
click at [460, 122] on button "Next" at bounding box center [454, 130] width 20 height 20
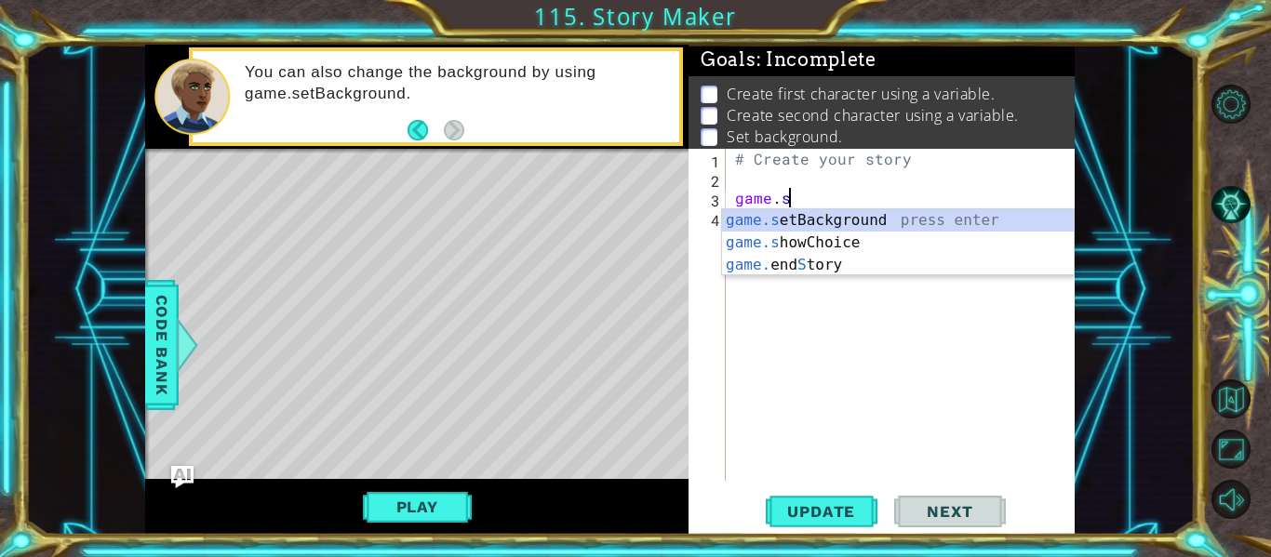
scroll to position [0, 3]
click at [845, 217] on div "game.s etBackground press enter game.s howChoice press enter game. end S tory p…" at bounding box center [898, 265] width 352 height 112
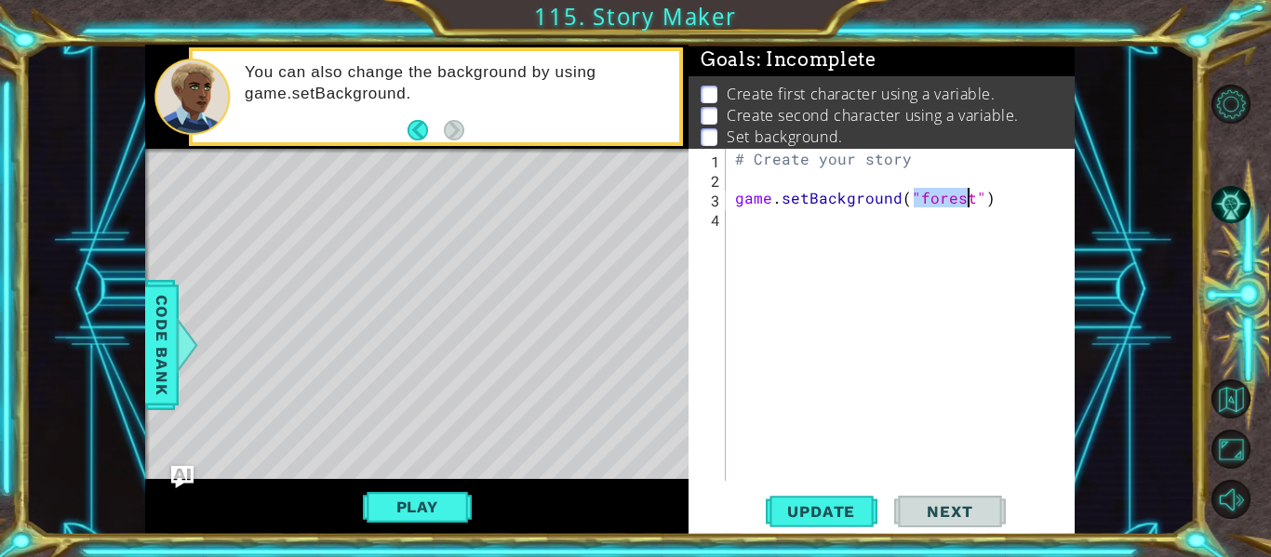
type textarea "game.setBackground("forest")"
click at [953, 202] on div "# Create your story game . setBackground ( "forest" )" at bounding box center [901, 315] width 340 height 332
click at [915, 225] on div "# Create your story game . setBackground ( "forest" )" at bounding box center [905, 334] width 349 height 371
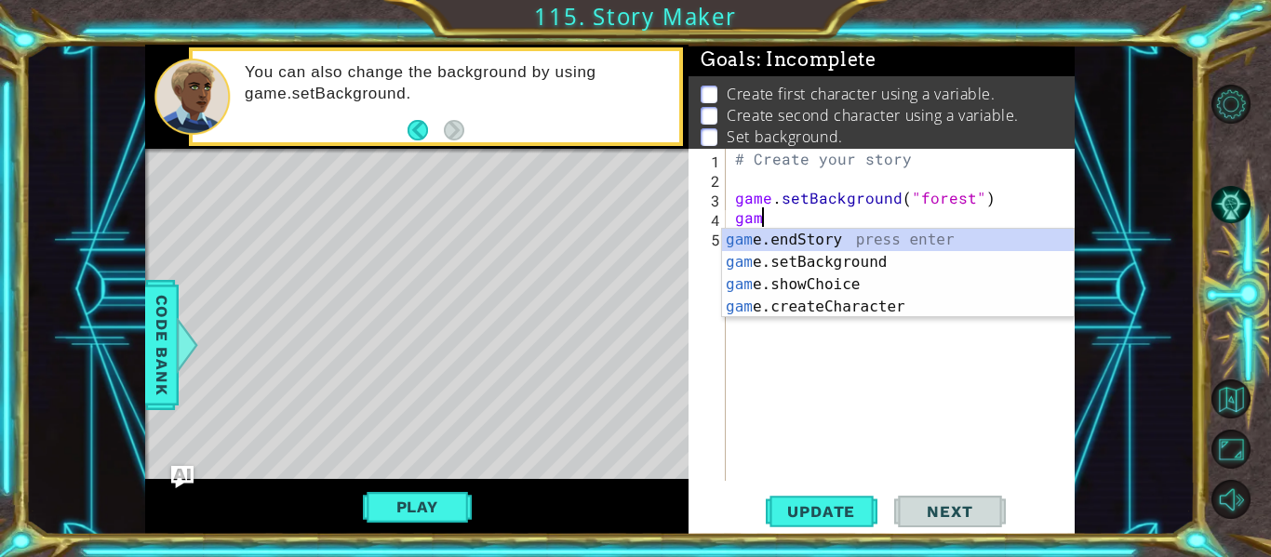
scroll to position [0, 0]
type textarea "g"
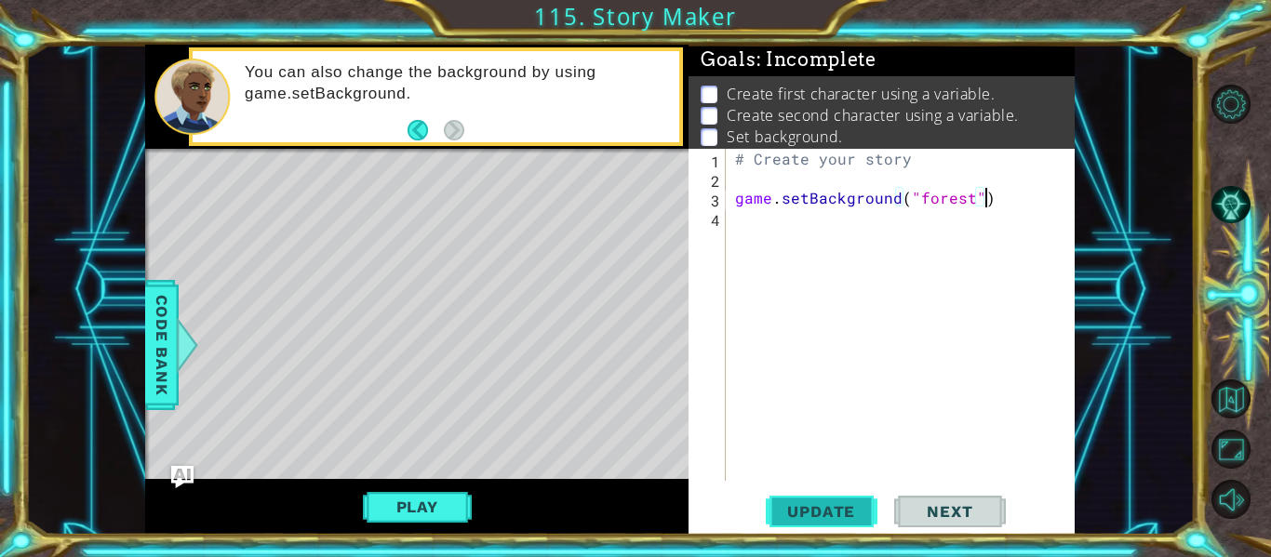
type textarea "game.setBackground("forest")"
click at [854, 507] on span "Update" at bounding box center [821, 512] width 105 height 19
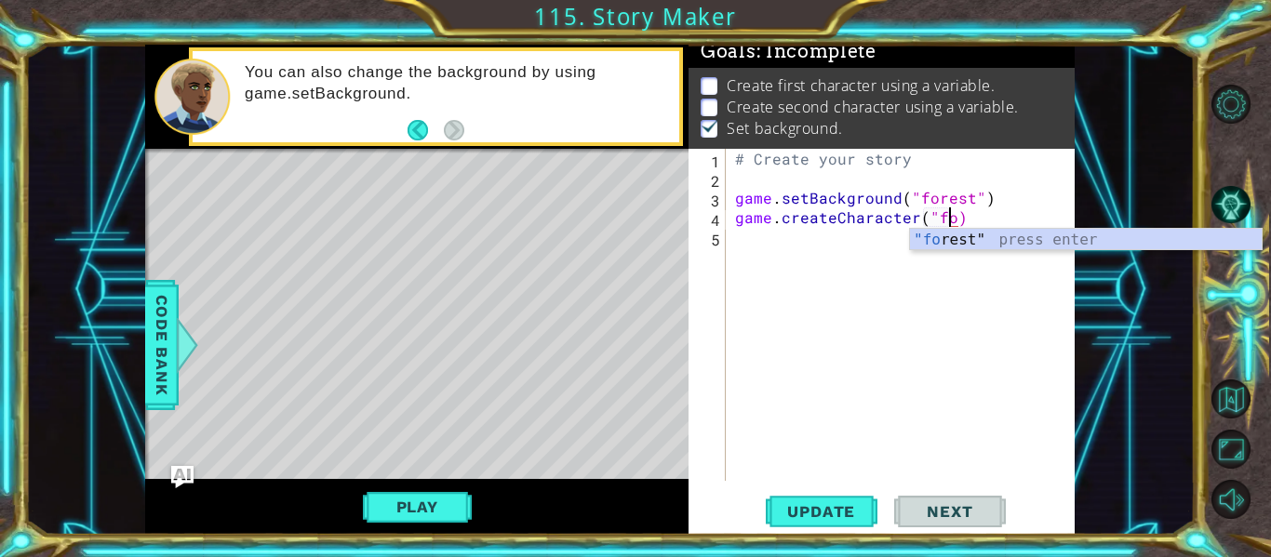
scroll to position [0, 14]
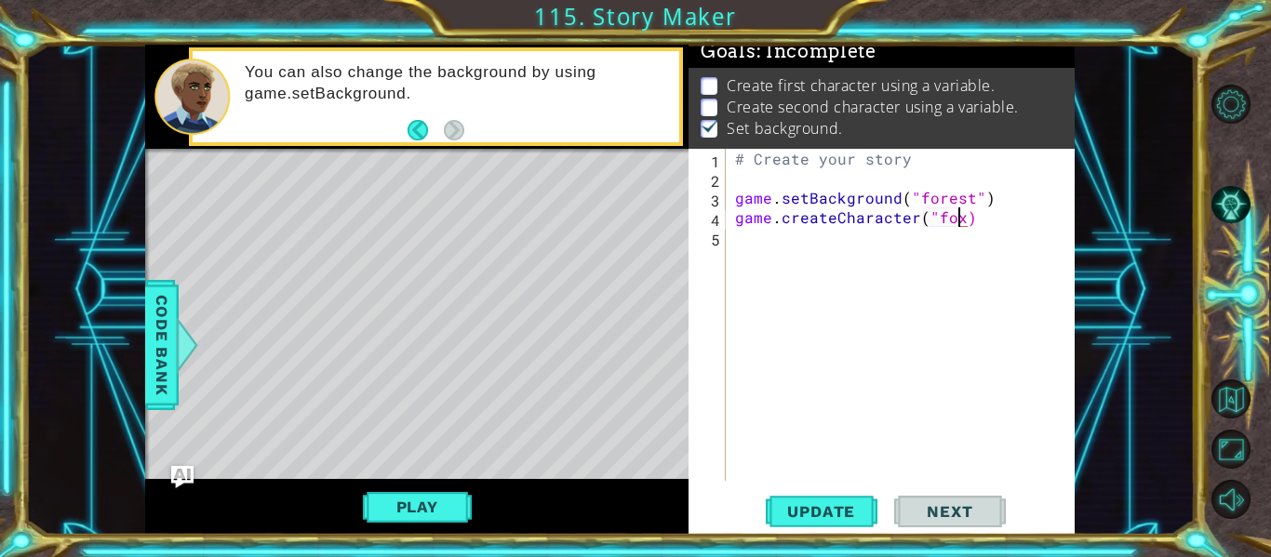
type textarea "game.createCharacter("fox")"
click at [973, 229] on div "# Create your story game . setBackground ( "forest" ) game . createCharacter ( …" at bounding box center [905, 334] width 349 height 371
click at [155, 312] on span "Code Bank" at bounding box center [162, 345] width 30 height 114
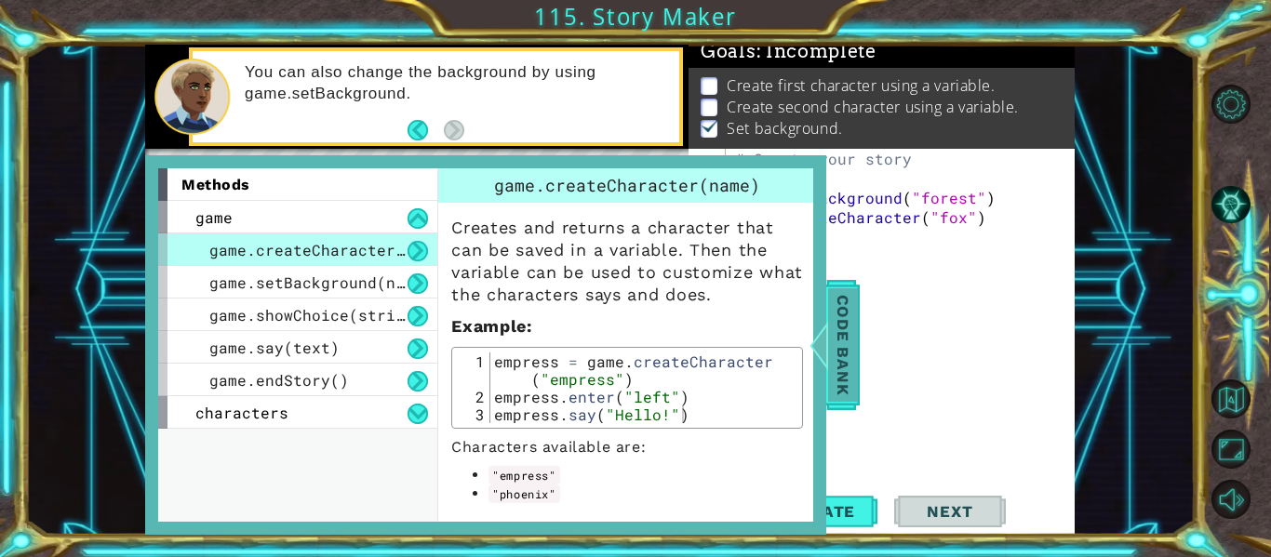
click at [838, 349] on span "Code Bank" at bounding box center [843, 345] width 30 height 114
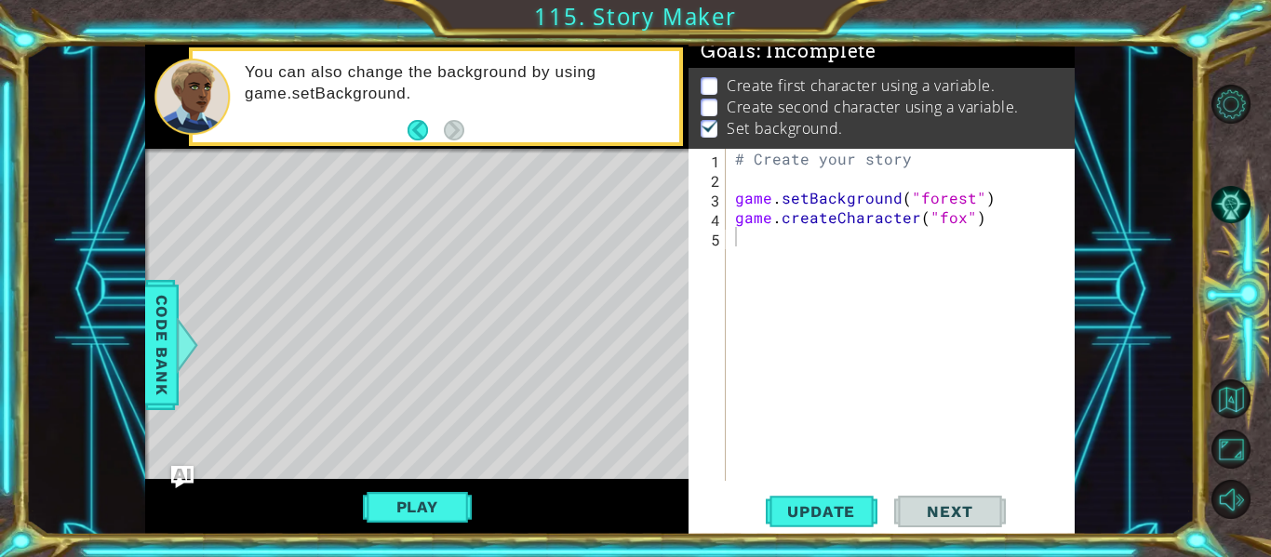
click at [734, 221] on div "# Create your story game . setBackground ( "forest" ) game . createCharacter ( …" at bounding box center [905, 334] width 349 height 371
type textarea "foxPrince = game.createCharacter("fox")"
click at [168, 341] on span "Code Bank" at bounding box center [162, 345] width 30 height 114
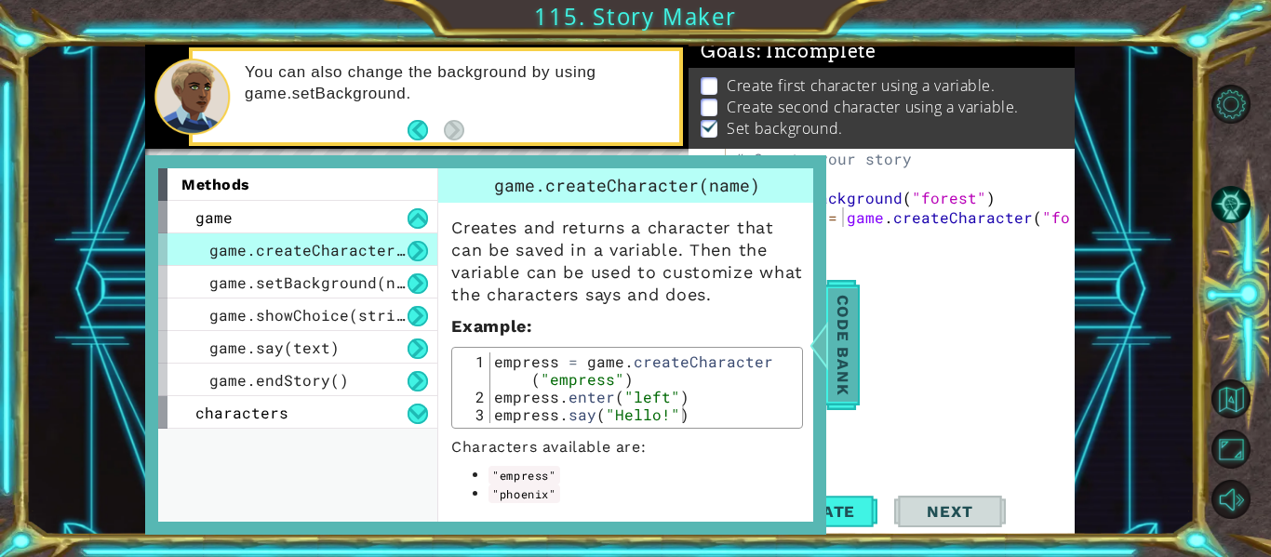
click at [823, 359] on div at bounding box center [819, 345] width 23 height 56
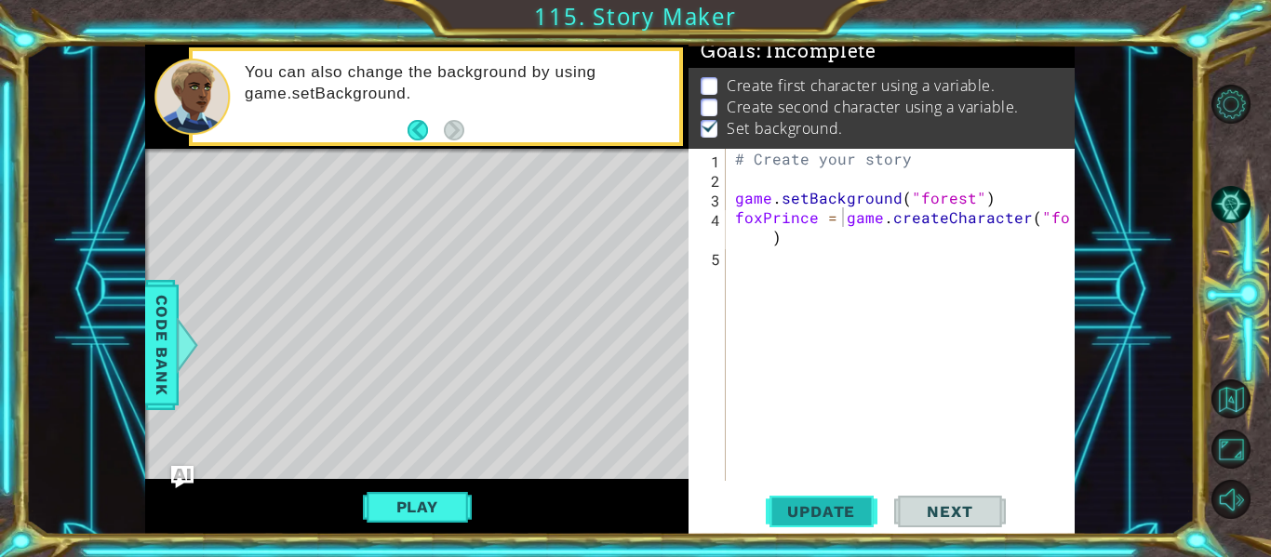
click at [839, 531] on button "Update" at bounding box center [822, 512] width 112 height 38
click at [815, 511] on span "Update" at bounding box center [821, 512] width 105 height 19
click at [846, 255] on div "# Create your story game . setBackground ( "forest" ) foxPrince = game . create…" at bounding box center [905, 334] width 349 height 371
click at [151, 362] on span "Code Bank" at bounding box center [162, 345] width 30 height 114
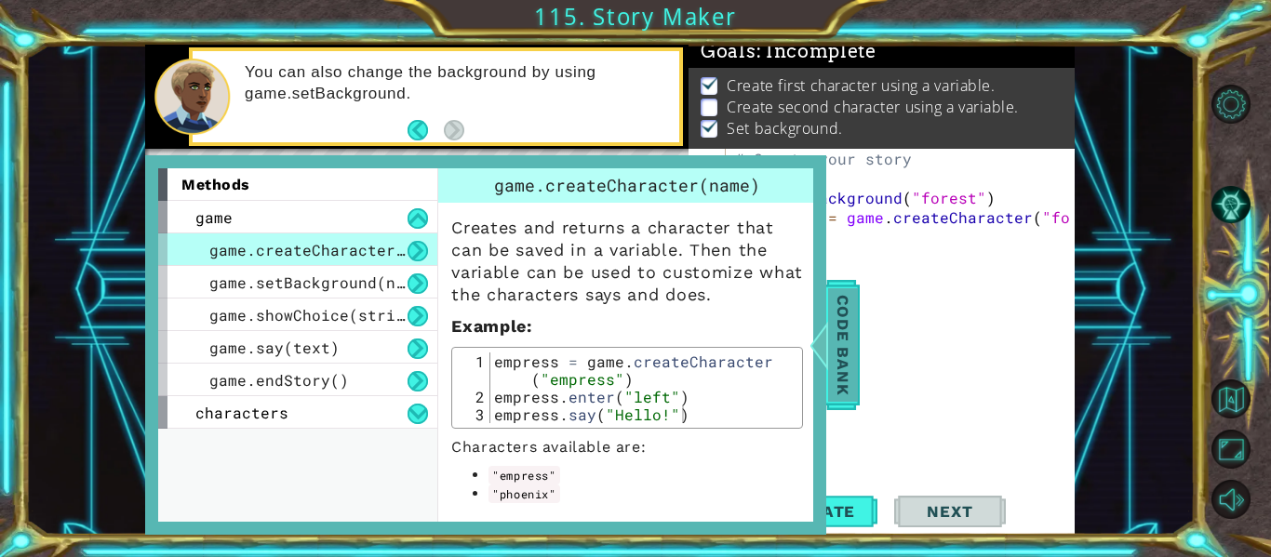
click at [839, 326] on span "Code Bank" at bounding box center [843, 345] width 30 height 114
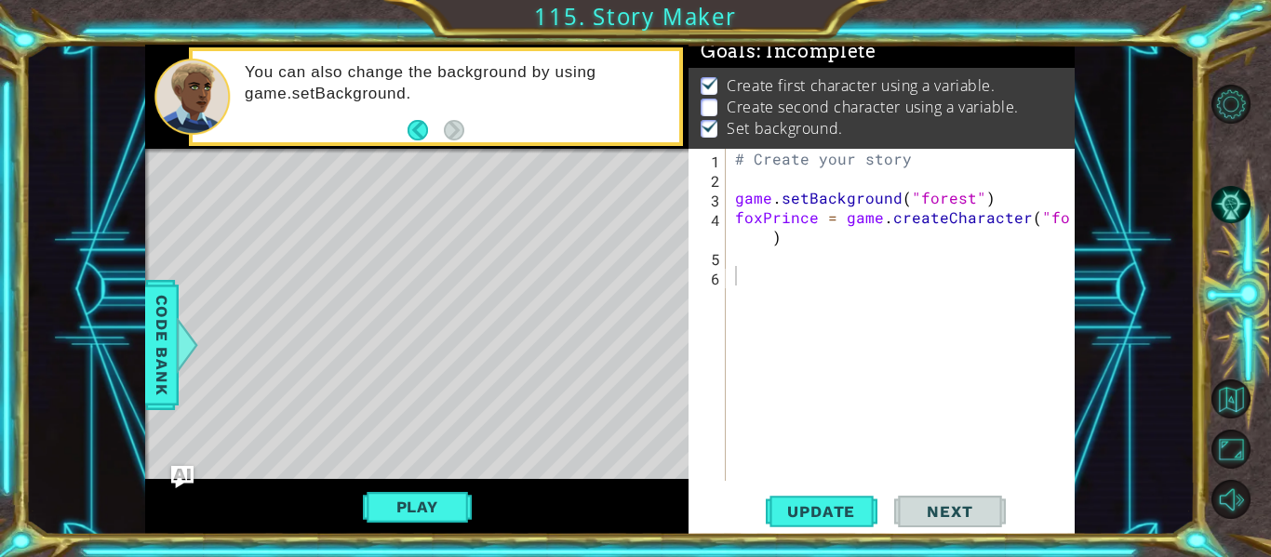
click at [839, 265] on div "# Create your story game . setBackground ( "forest" ) foxPrince = game . create…" at bounding box center [905, 334] width 349 height 371
click at [835, 280] on div "# Create your story game . setBackground ( "forest" ) foxPrince = game . create…" at bounding box center [905, 334] width 349 height 371
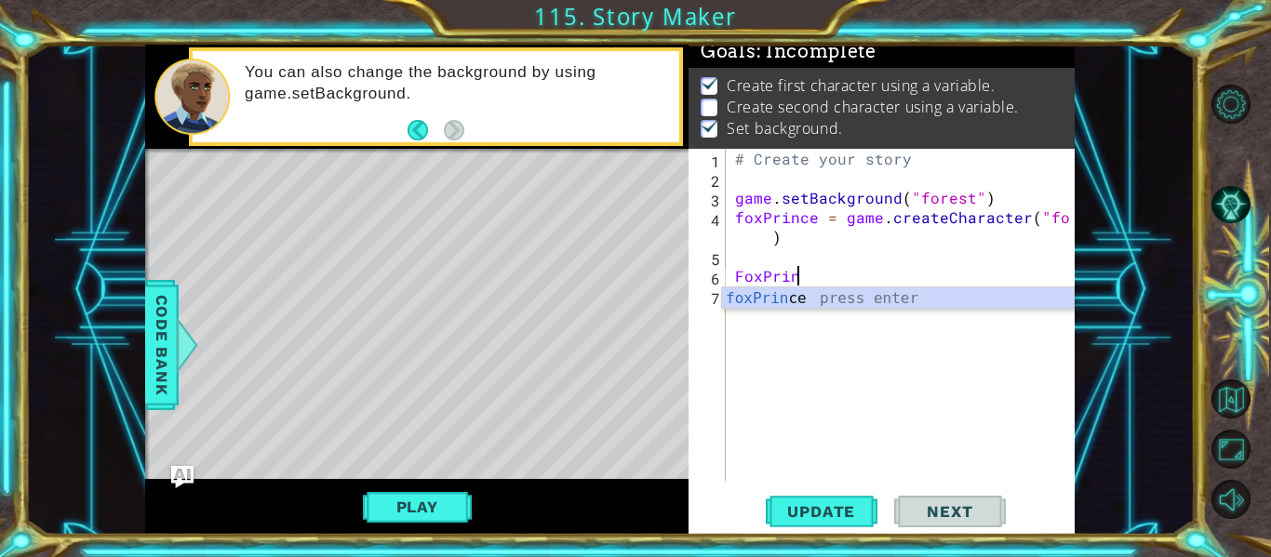
scroll to position [0, 4]
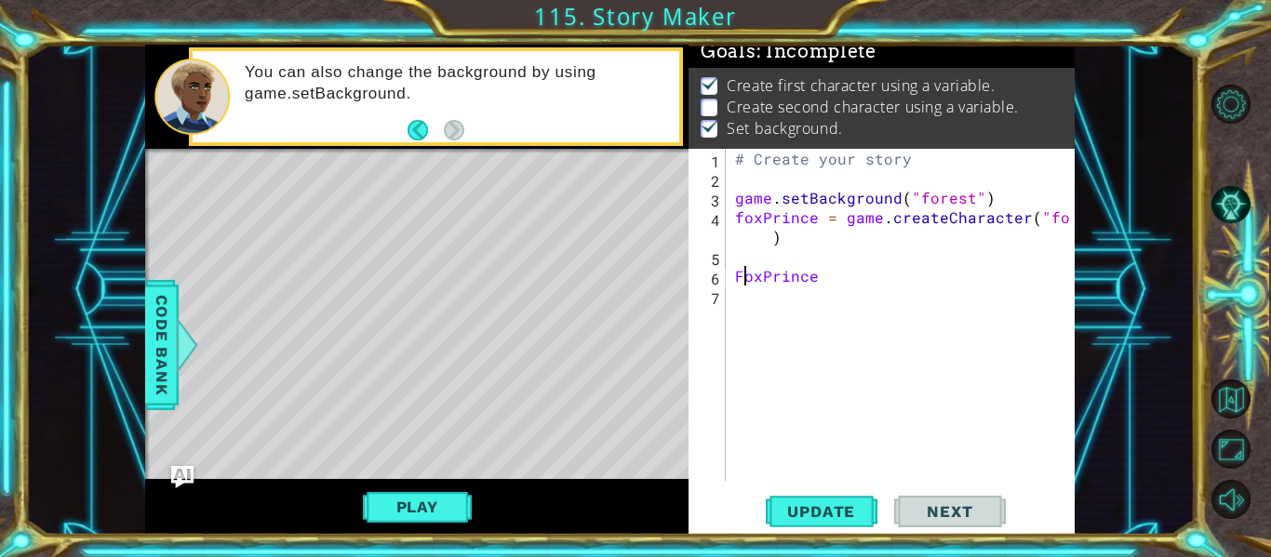
click at [743, 284] on div "# Create your story game . setBackground ( "forest" ) foxPrince = game . create…" at bounding box center [905, 334] width 349 height 371
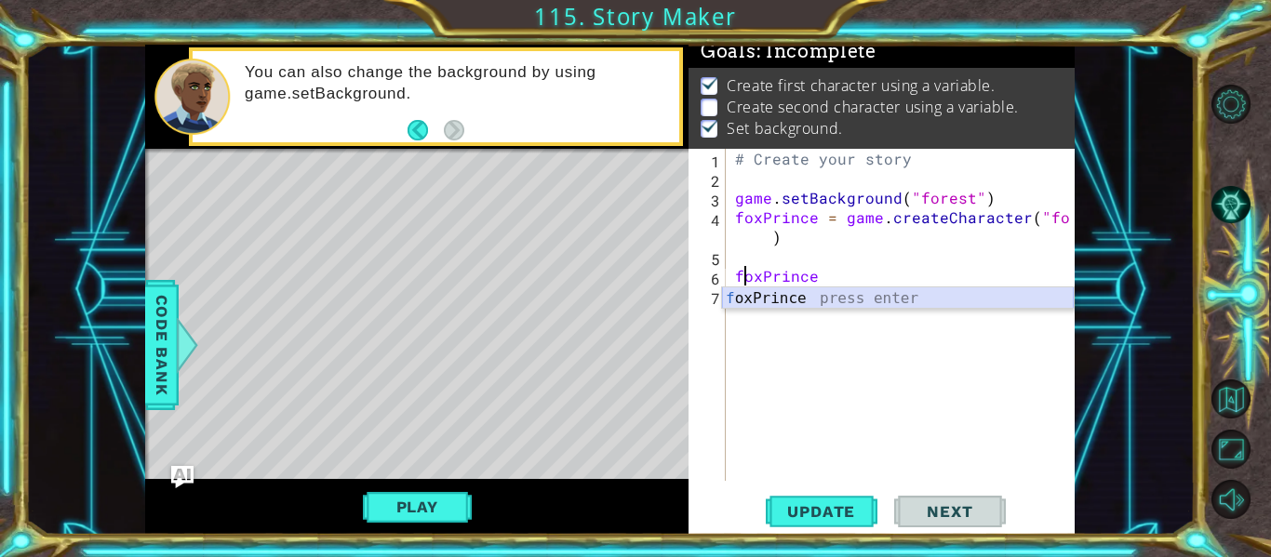
click at [840, 293] on div "f oxPrince press enter" at bounding box center [898, 321] width 352 height 67
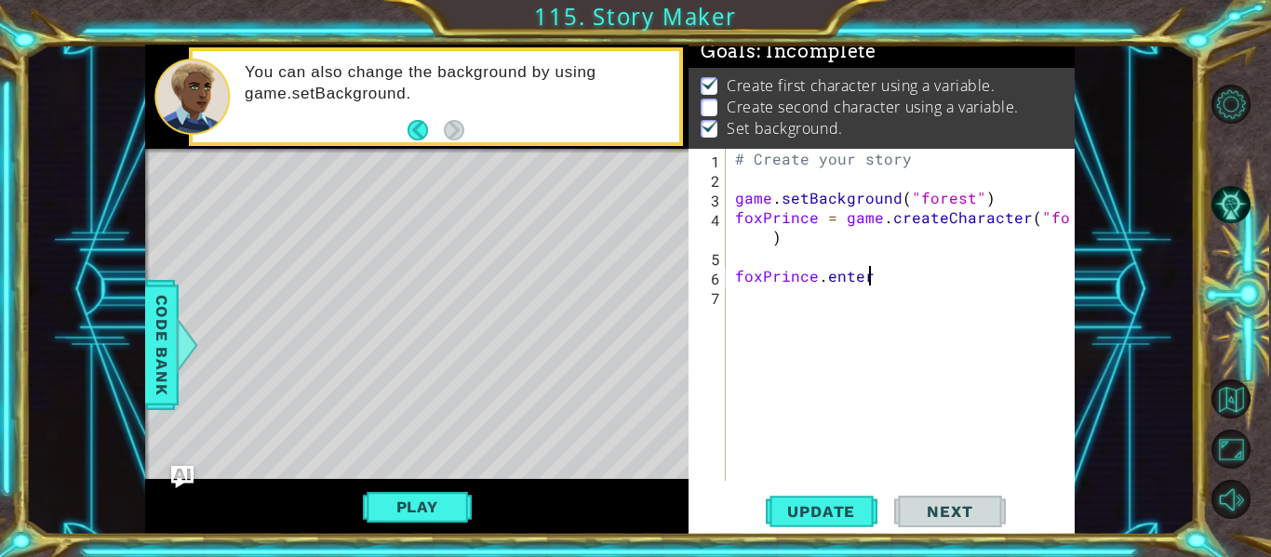
scroll to position [0, 7]
click at [180, 354] on div at bounding box center [187, 345] width 23 height 56
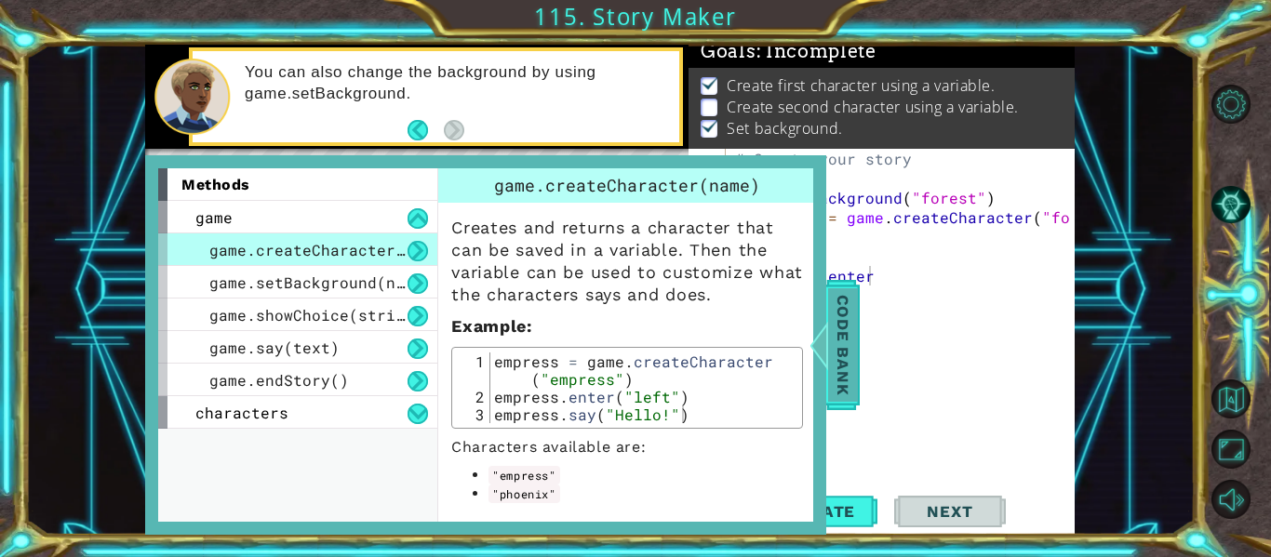
click at [838, 326] on span "Code Bank" at bounding box center [843, 345] width 30 height 114
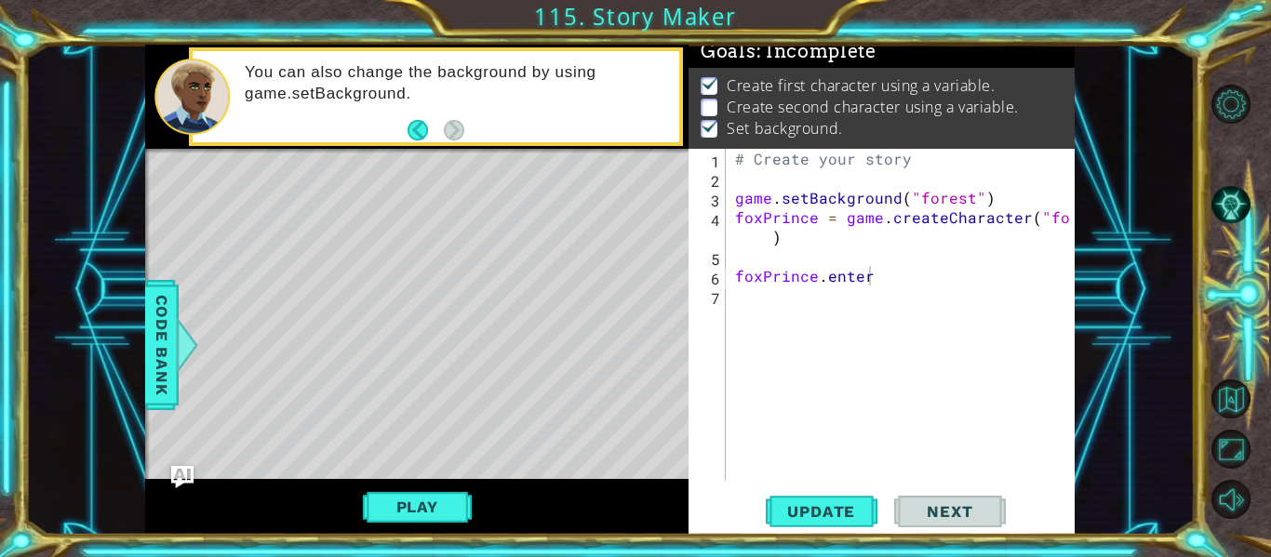
click at [883, 279] on div "# Create your story game . setBackground ( "forest" ) foxPrince = game . create…" at bounding box center [905, 334] width 349 height 371
click at [835, 516] on span "Update" at bounding box center [821, 512] width 105 height 19
click at [174, 323] on span "Code Bank" at bounding box center [162, 345] width 30 height 114
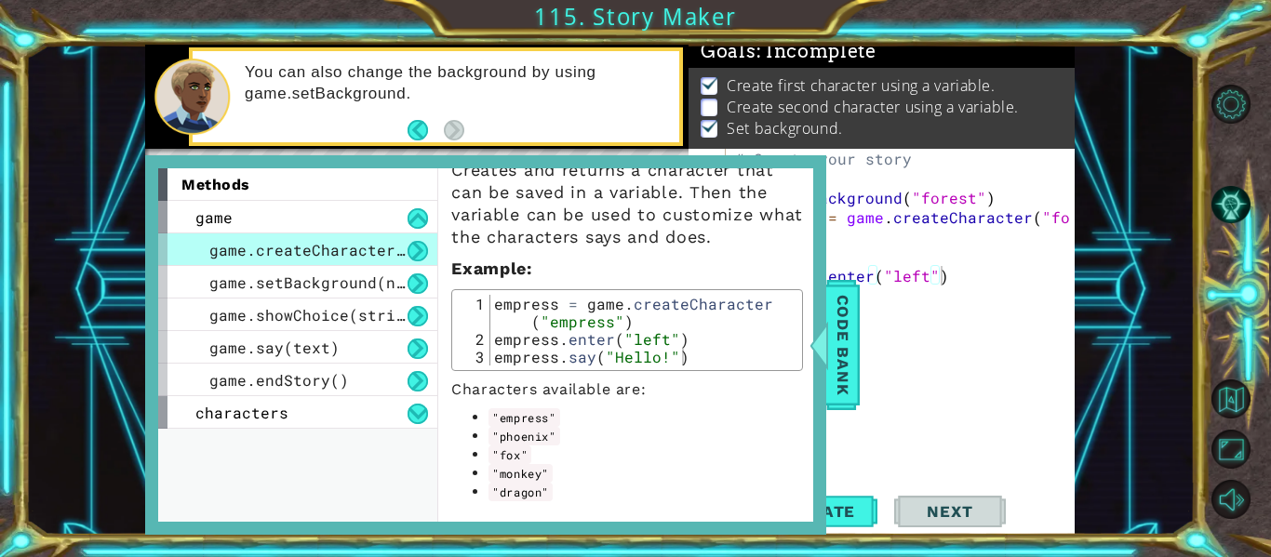
scroll to position [65, 0]
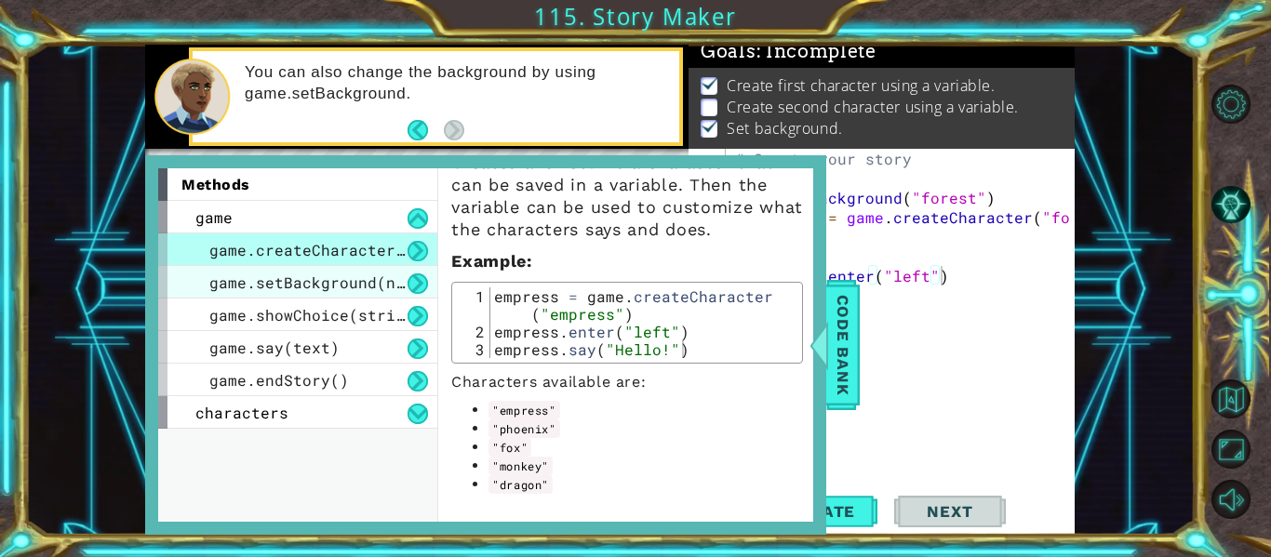
click at [298, 278] on span "game.setBackground(name)" at bounding box center [320, 283] width 223 height 20
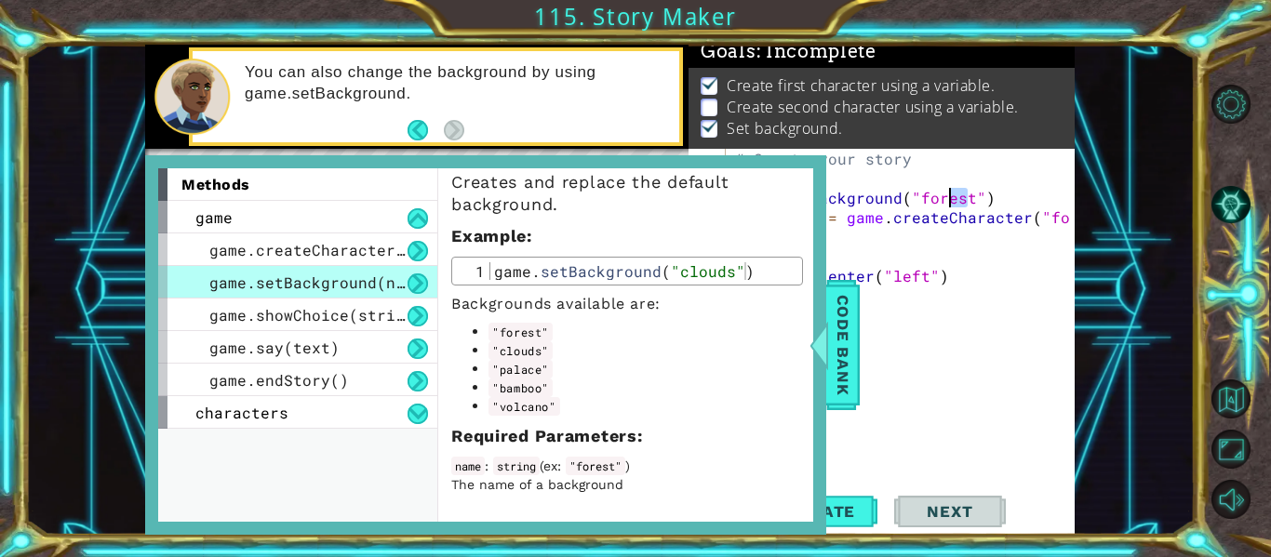
drag, startPoint x: 968, startPoint y: 197, endPoint x: 928, endPoint y: 206, distance: 40.9
click at [928, 206] on div "# Create your story game . setBackground ( "forest" ) foxPrince = game . create…" at bounding box center [905, 334] width 349 height 371
type textarea "game.setBackground("volcano")"
click at [678, 426] on p "Required Parameters :" at bounding box center [627, 436] width 352 height 22
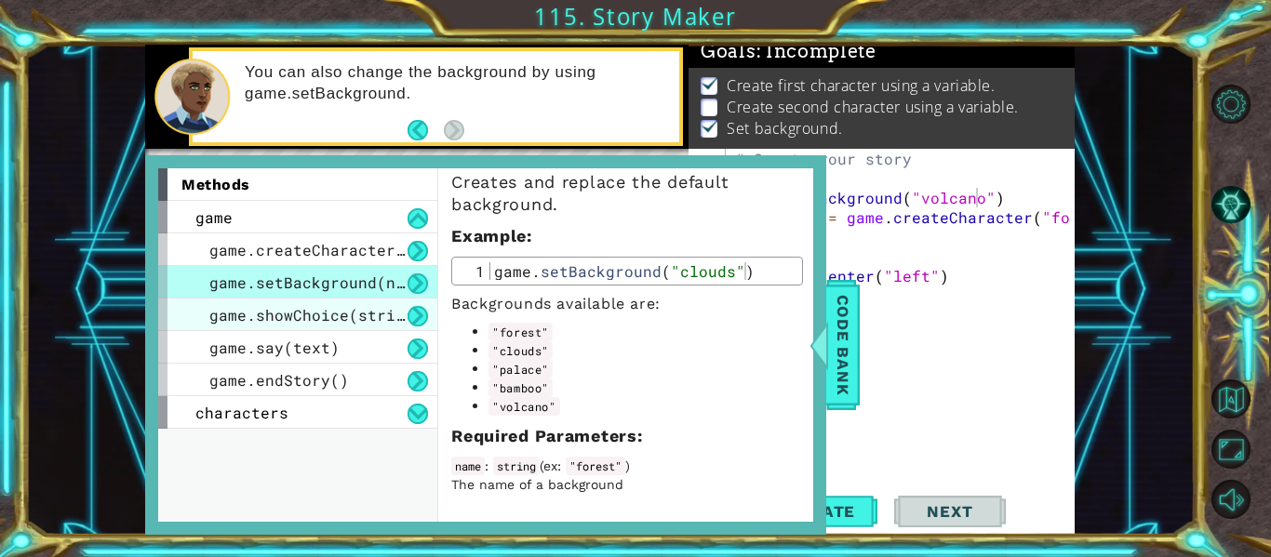
click at [340, 315] on span "game.showChoice(string1, string2)" at bounding box center [362, 315] width 307 height 20
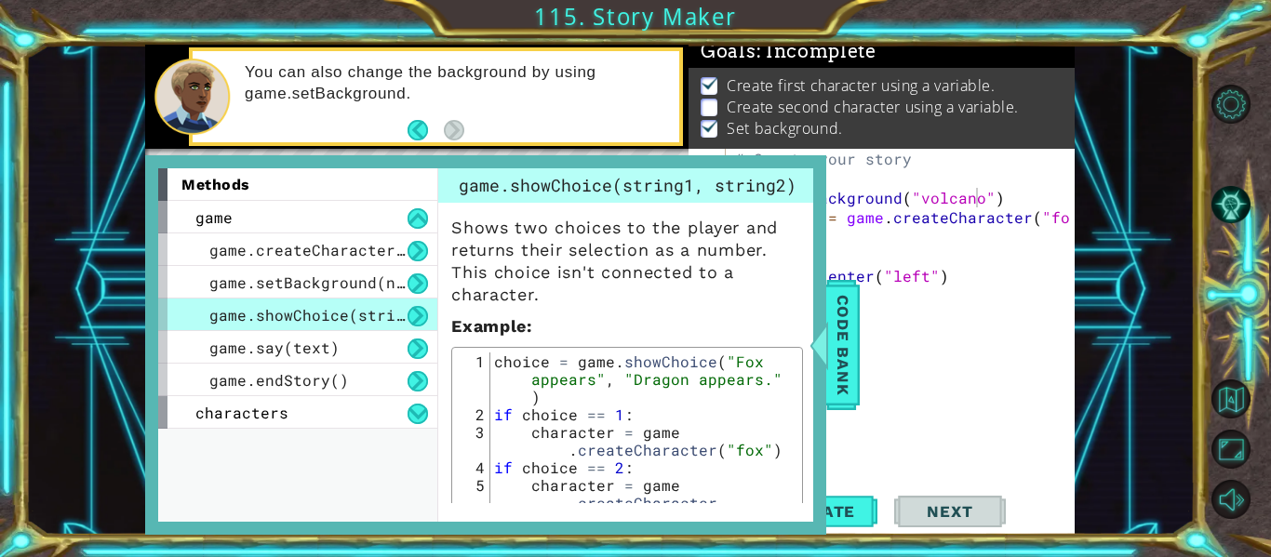
drag, startPoint x: 810, startPoint y: 320, endPoint x: 784, endPoint y: 475, distance: 156.5
click at [784, 475] on div "methods game game.createCharacter(name) game.setBackground(name) game.showChoic…" at bounding box center [485, 345] width 681 height 380
type textarea "choice = game.showChoice("Fox appears", "Dragon appears.")"
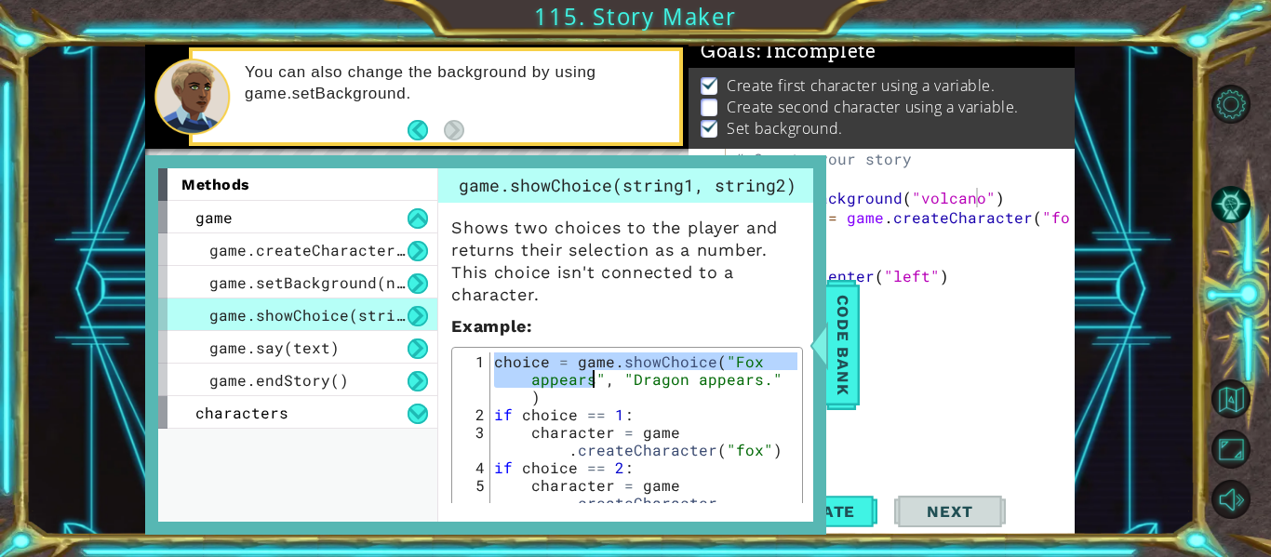
drag, startPoint x: 496, startPoint y: 355, endPoint x: 596, endPoint y: 381, distance: 102.7
click at [596, 381] on div "choice = game . showChoice ( "Fox appears" , "Dragon appears." ) if choice == 1…" at bounding box center [643, 485] width 307 height 265
drag, startPoint x: 576, startPoint y: 395, endPoint x: 502, endPoint y: 361, distance: 81.6
click at [502, 361] on div "choice = game . showChoice ( "Fox appears" , "Dragon appears." ) if choice == 1…" at bounding box center [643, 485] width 307 height 265
drag, startPoint x: 497, startPoint y: 364, endPoint x: 621, endPoint y: 399, distance: 128.7
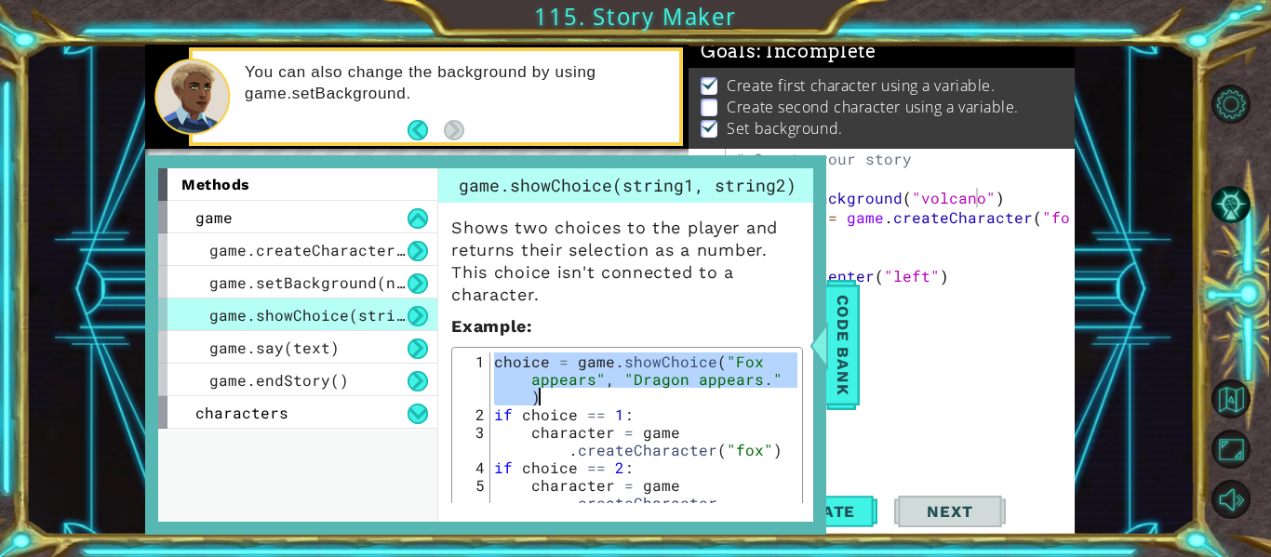
click at [621, 399] on div "choice = game . showChoice ( "Fox appears" , "Dragon appears." ) if choice == 1…" at bounding box center [643, 485] width 307 height 265
click at [850, 369] on span "Code Bank" at bounding box center [843, 345] width 30 height 114
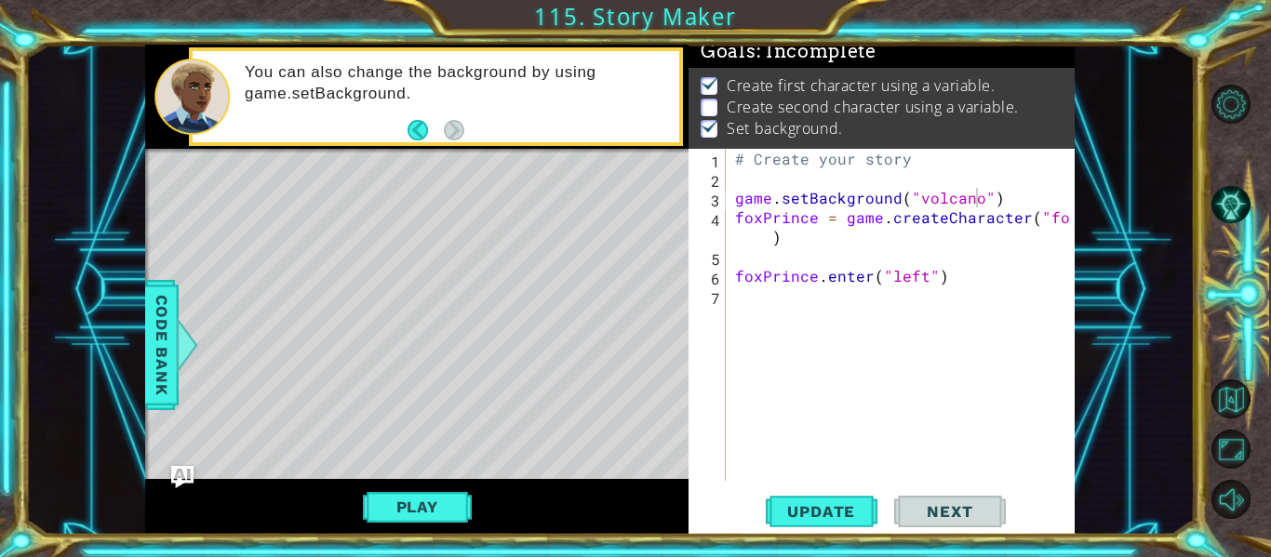
click at [837, 296] on div "# Create your story game . setBackground ( "volcano" ) foxPrince = game . creat…" at bounding box center [905, 334] width 349 height 371
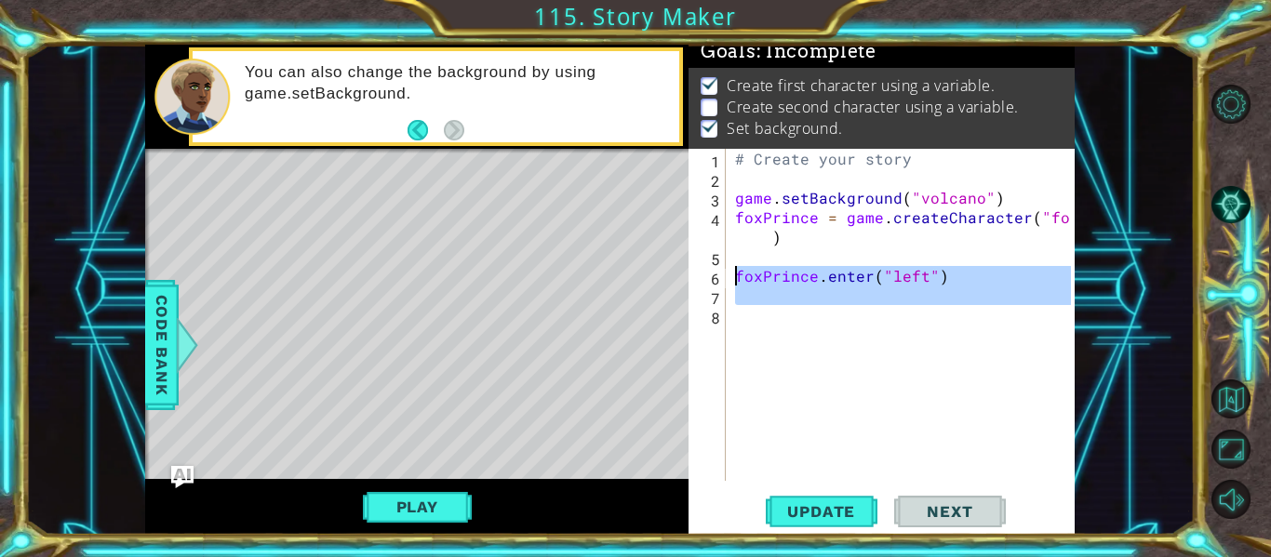
drag, startPoint x: 813, startPoint y: 312, endPoint x: 732, endPoint y: 281, distance: 86.6
click at [732, 281] on div "# Create your story game . setBackground ( "volcano" ) foxPrince = game . creat…" at bounding box center [905, 334] width 349 height 371
type textarea "foxPrince.enter("left")"
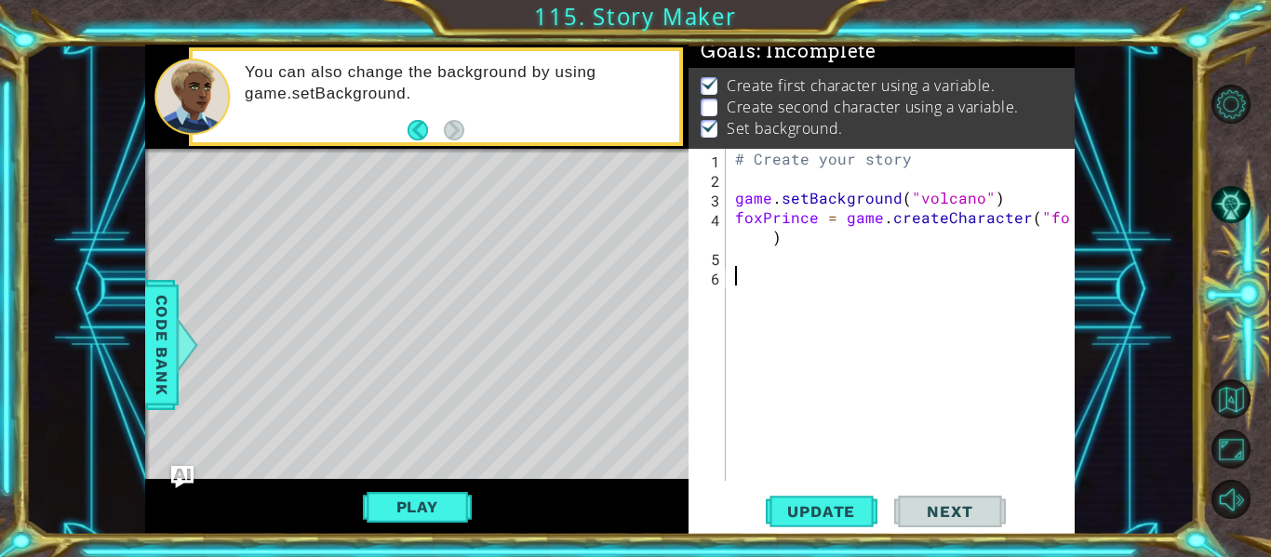
paste textarea "choice = game.showChoice("Fox appears", "Dragon appears.")"
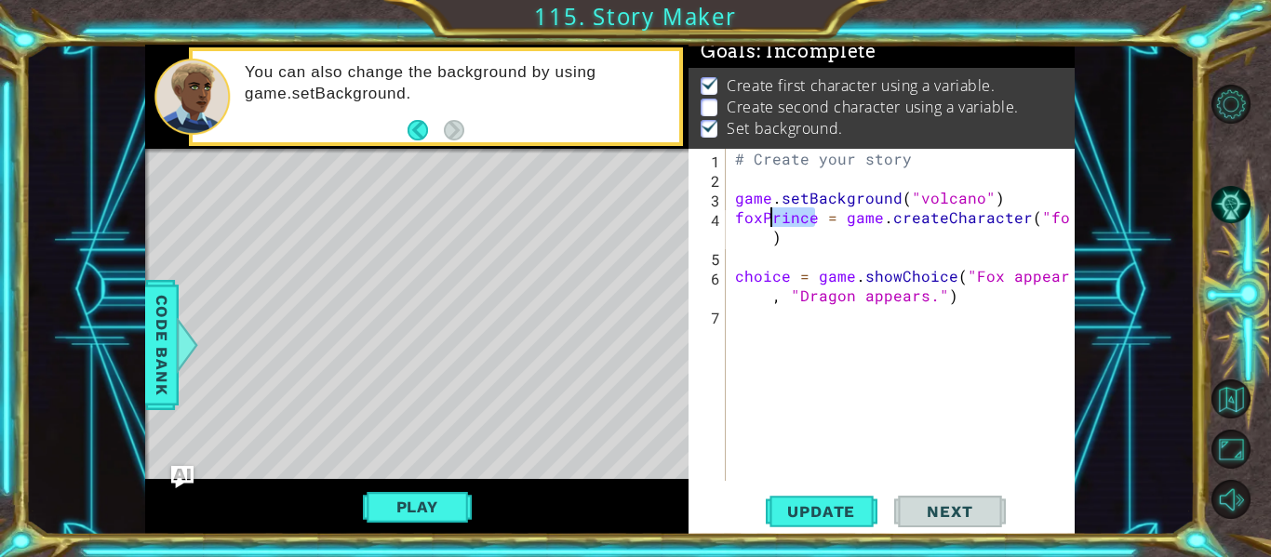
drag, startPoint x: 811, startPoint y: 215, endPoint x: 740, endPoint y: 214, distance: 71.7
click at [740, 214] on div "# Create your story game . setBackground ( "volcano" ) foxPrince = game . creat…" at bounding box center [905, 334] width 349 height 371
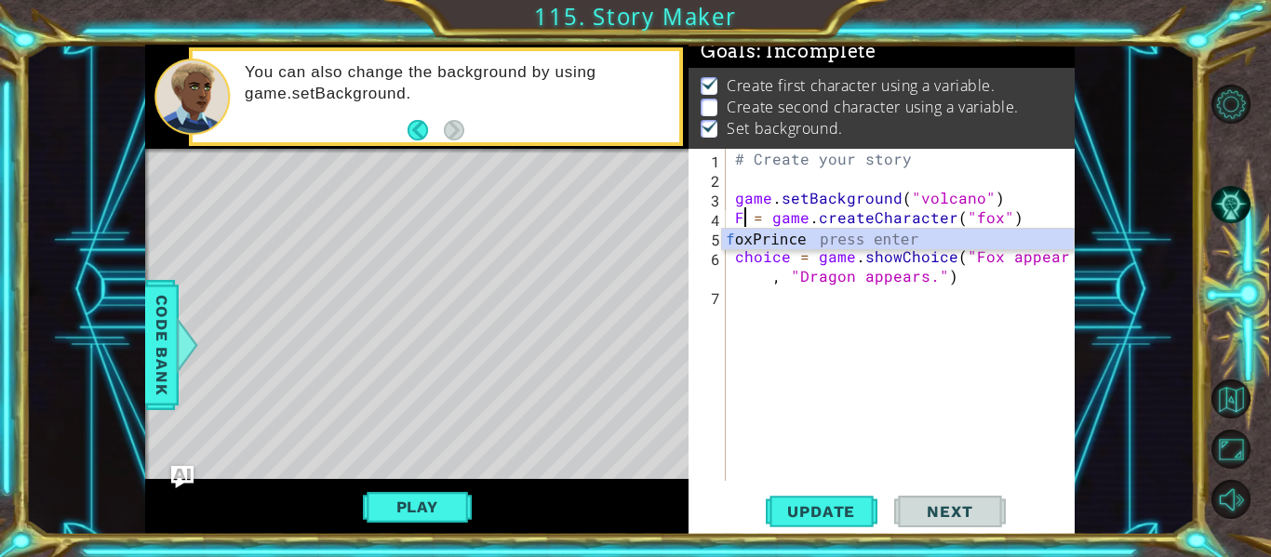
scroll to position [0, 2]
type textarea "Fox = game.createCharacter("fox")"
click at [786, 290] on div "# Create your story game . setBackground ( "volcano" ) Fox = game . createChara…" at bounding box center [905, 334] width 349 height 371
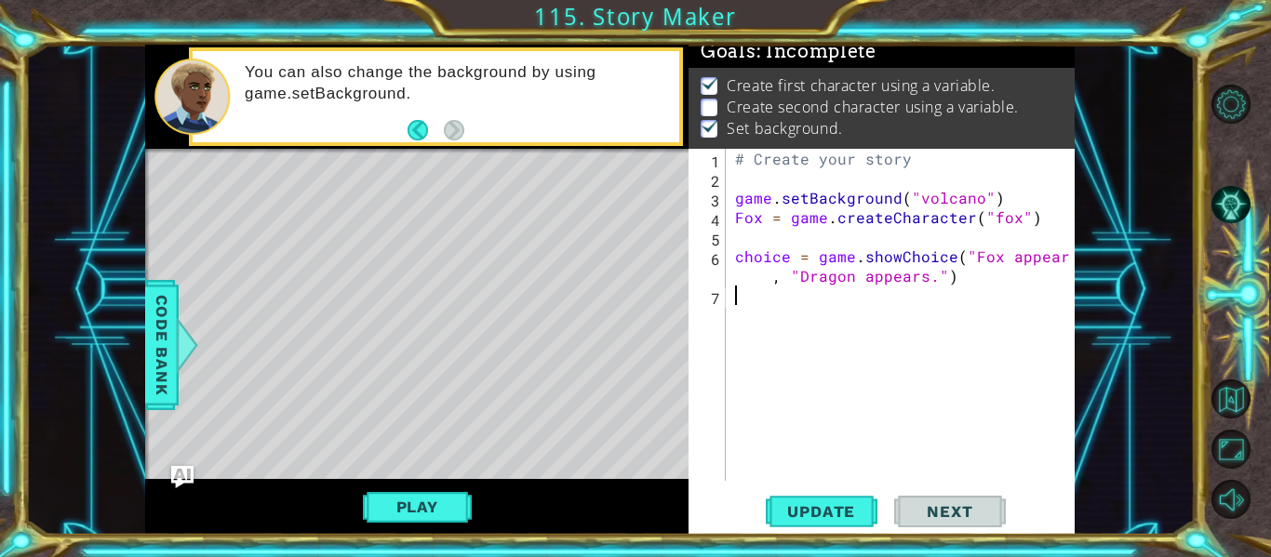
scroll to position [0, 0]
click at [1029, 224] on div "# Create your story game . setBackground ( "volcano" ) Fox = game . createChara…" at bounding box center [905, 334] width 349 height 371
type textarea "Fox = game.createCharacter("fox")"
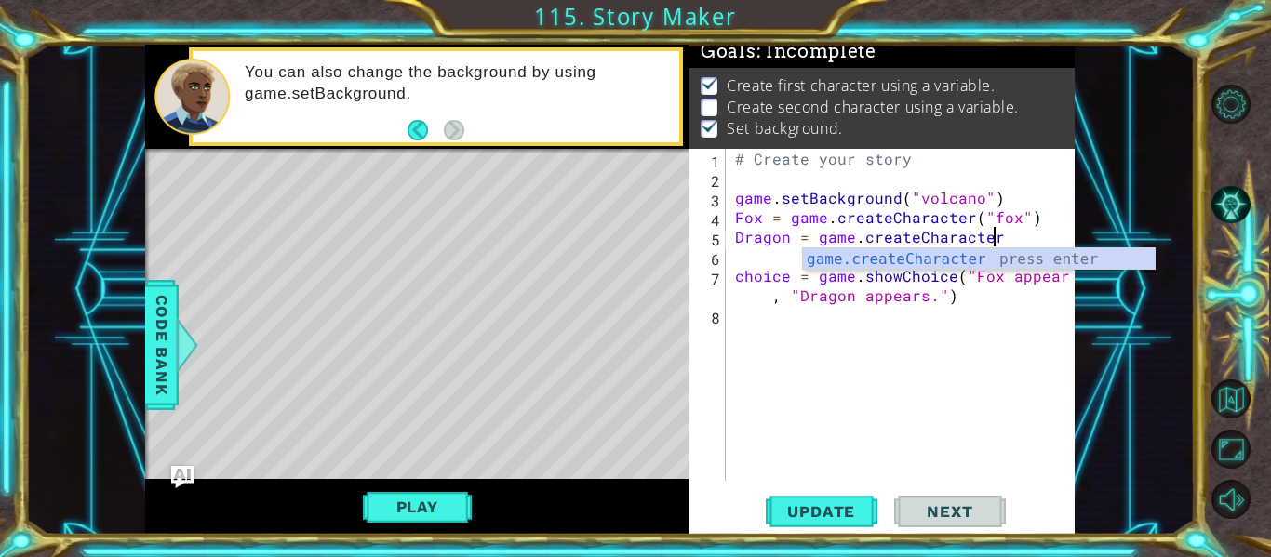
scroll to position [0, 16]
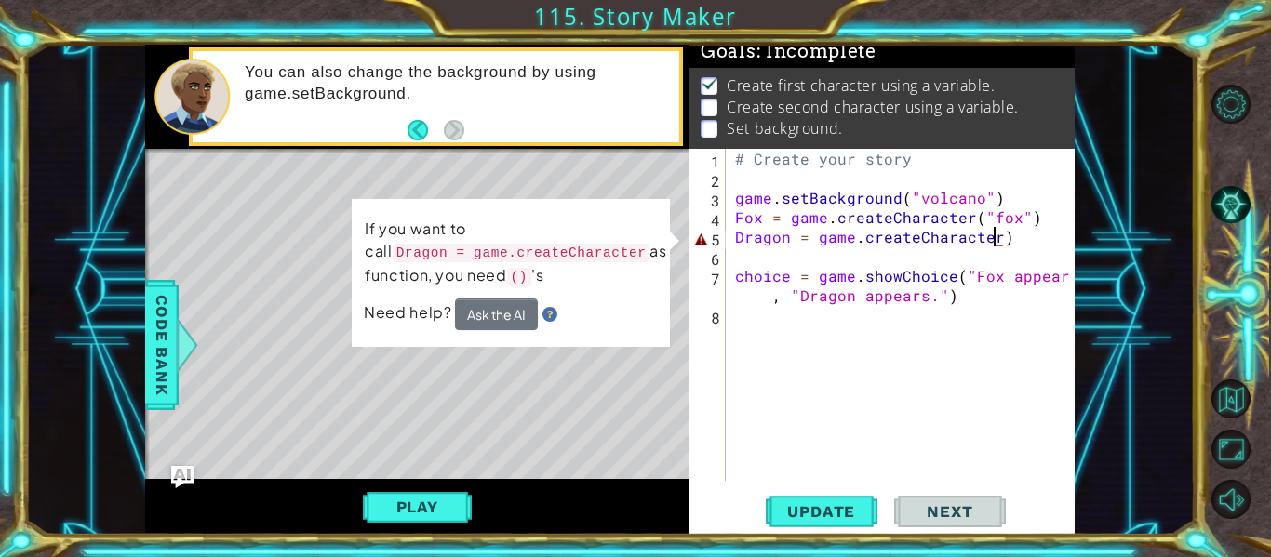
click at [999, 242] on div "# Create your story game . setBackground ( "volcano" ) Fox = game . createChara…" at bounding box center [905, 334] width 349 height 371
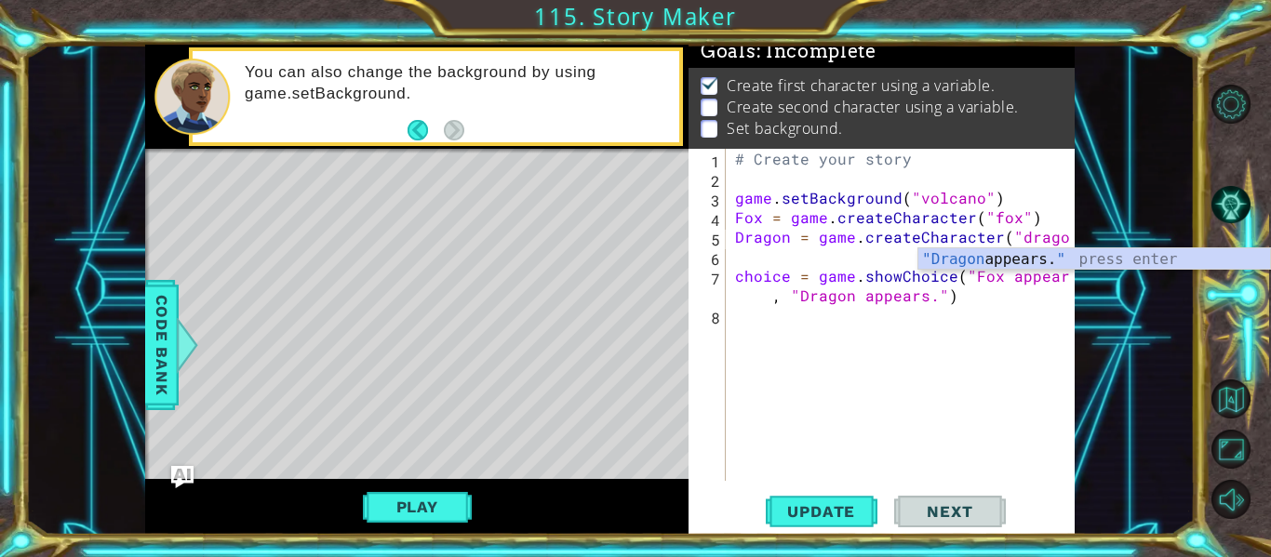
scroll to position [0, 20]
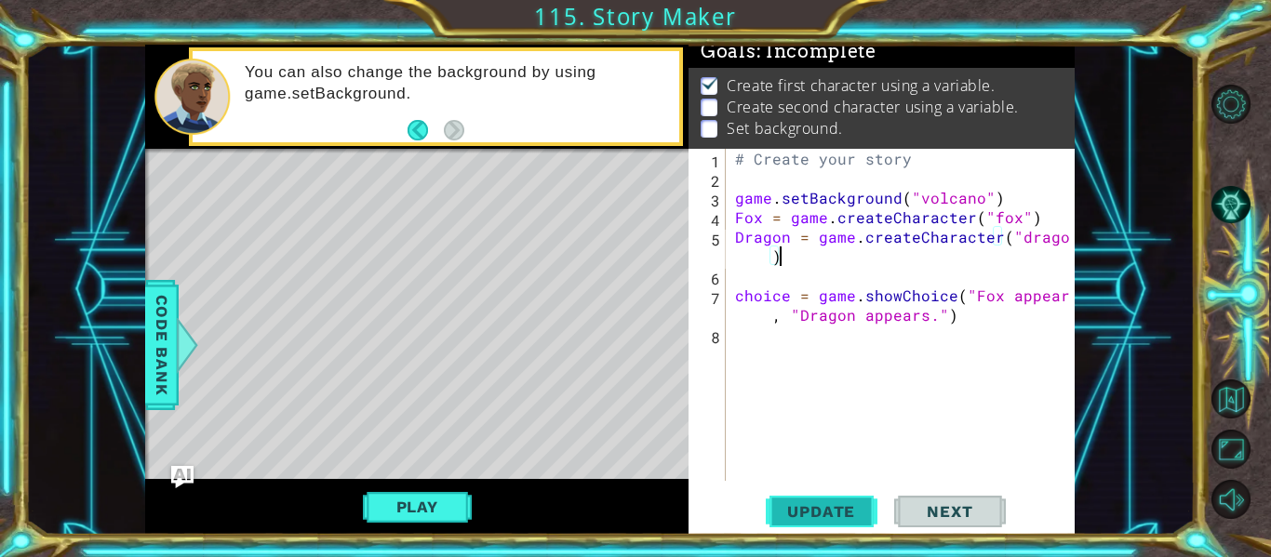
type textarea "Dragon = game.createCharacter("dragon")"
click at [844, 508] on span "Update" at bounding box center [821, 512] width 105 height 19
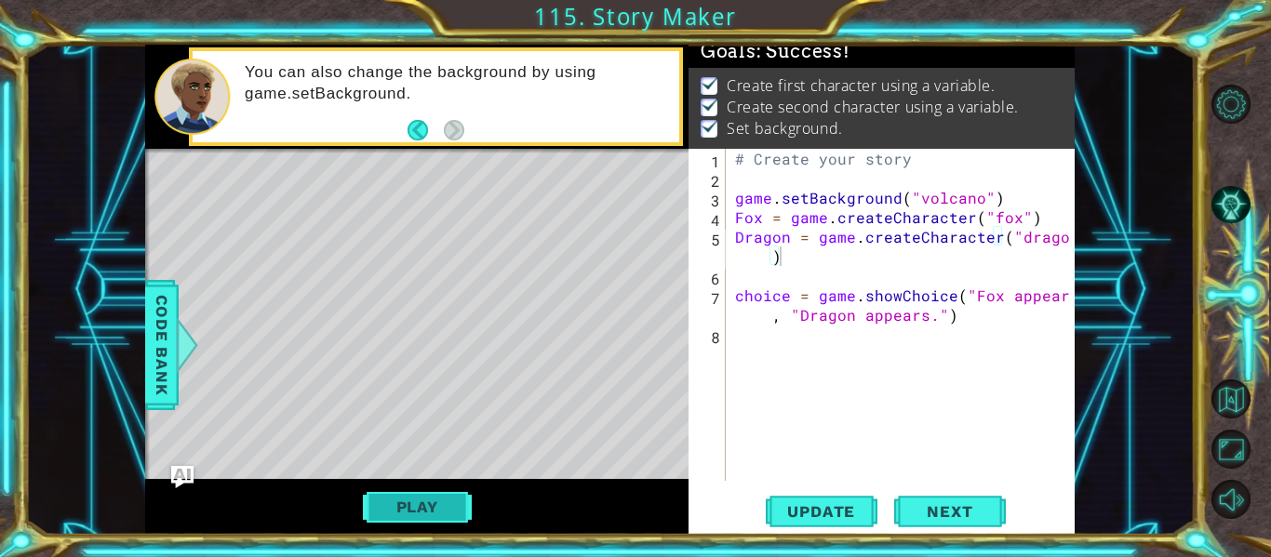
click at [399, 503] on button "Play" at bounding box center [417, 506] width 109 height 35
click at [807, 505] on span "Update" at bounding box center [821, 512] width 105 height 19
click at [416, 506] on button "Play" at bounding box center [417, 506] width 109 height 35
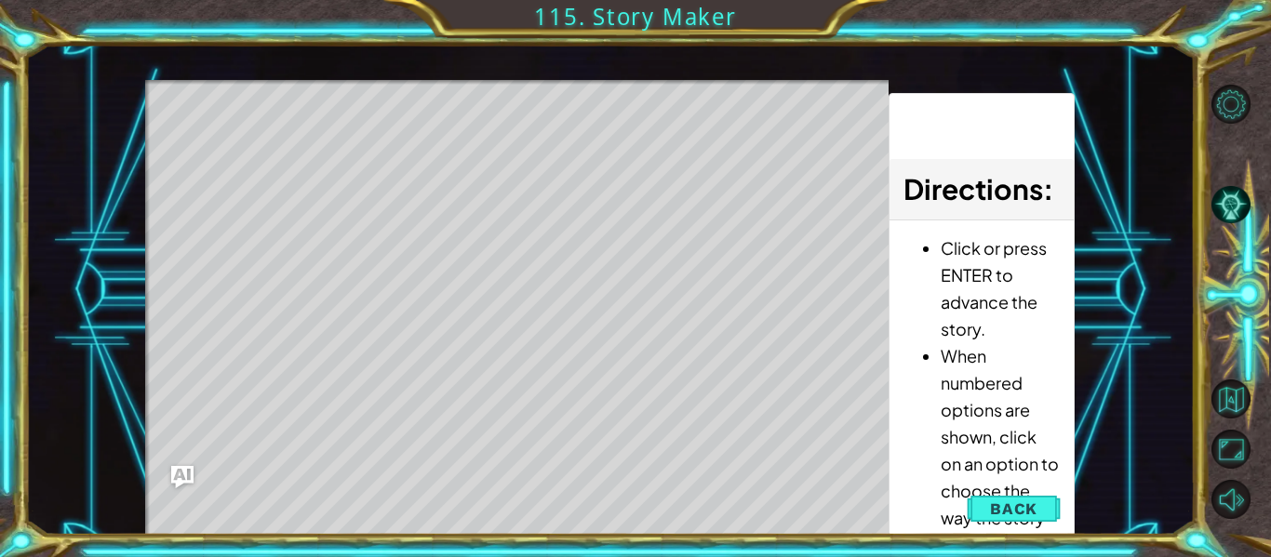
click at [1027, 428] on li "When numbered options are shown, click on an option to choose the way the story…" at bounding box center [1000, 450] width 119 height 216
drag, startPoint x: 1026, startPoint y: 428, endPoint x: 1032, endPoint y: 357, distance: 71.0
click at [1032, 357] on li "When numbered options are shown, click on an option to choose the way the story…" at bounding box center [1000, 450] width 119 height 216
click at [1011, 516] on span "Back" at bounding box center [1013, 509] width 47 height 19
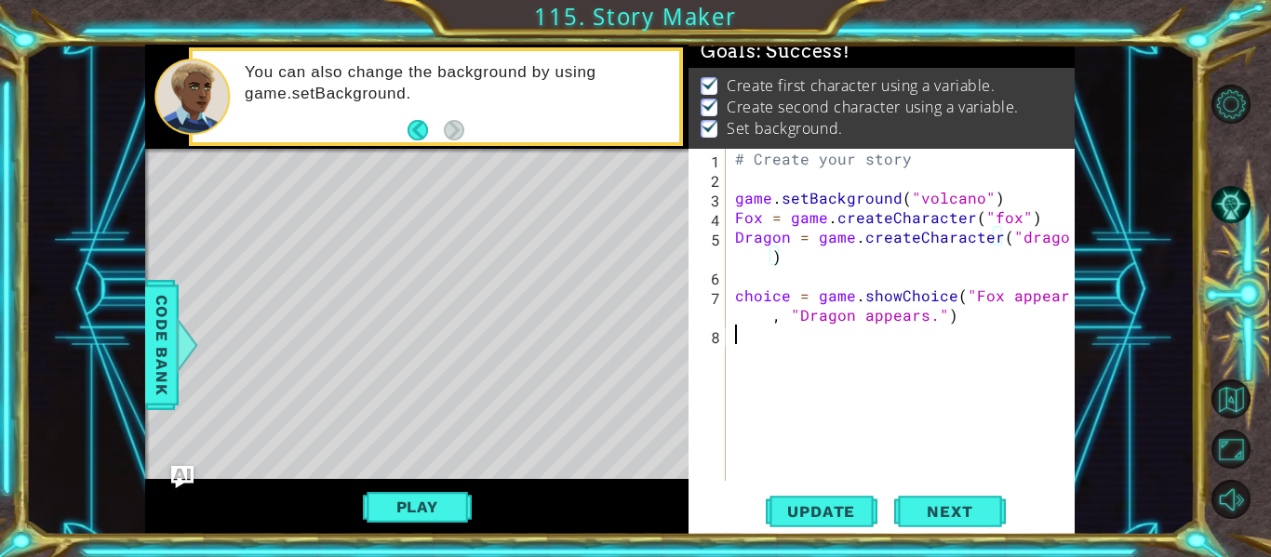
scroll to position [0, 0]
click at [791, 340] on div "# Create your story game . setBackground ( "volcano" ) Fox = game . createChara…" at bounding box center [905, 334] width 349 height 371
click at [164, 364] on span "Code Bank" at bounding box center [162, 345] width 30 height 114
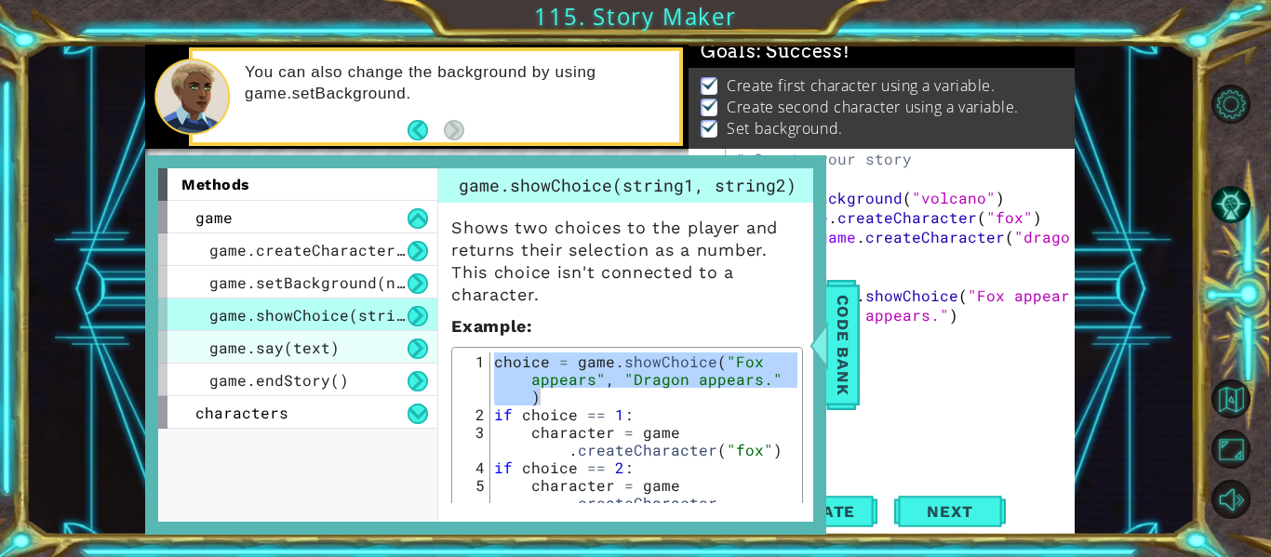
click at [213, 358] on div "game.say(text)" at bounding box center [297, 347] width 279 height 33
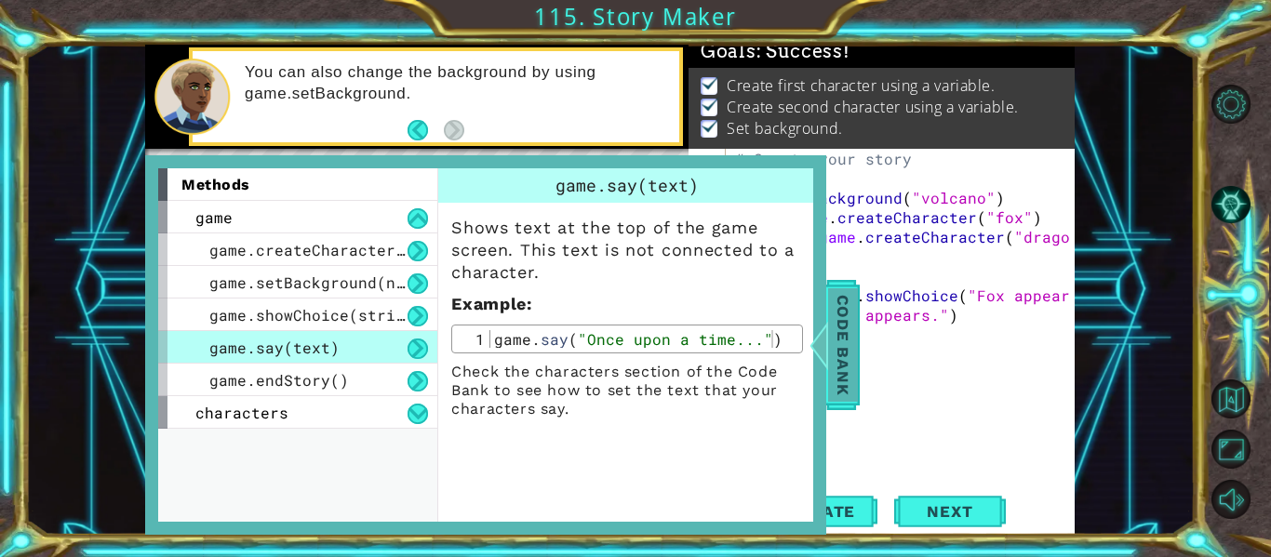
click at [849, 372] on span "Code Bank" at bounding box center [843, 345] width 30 height 114
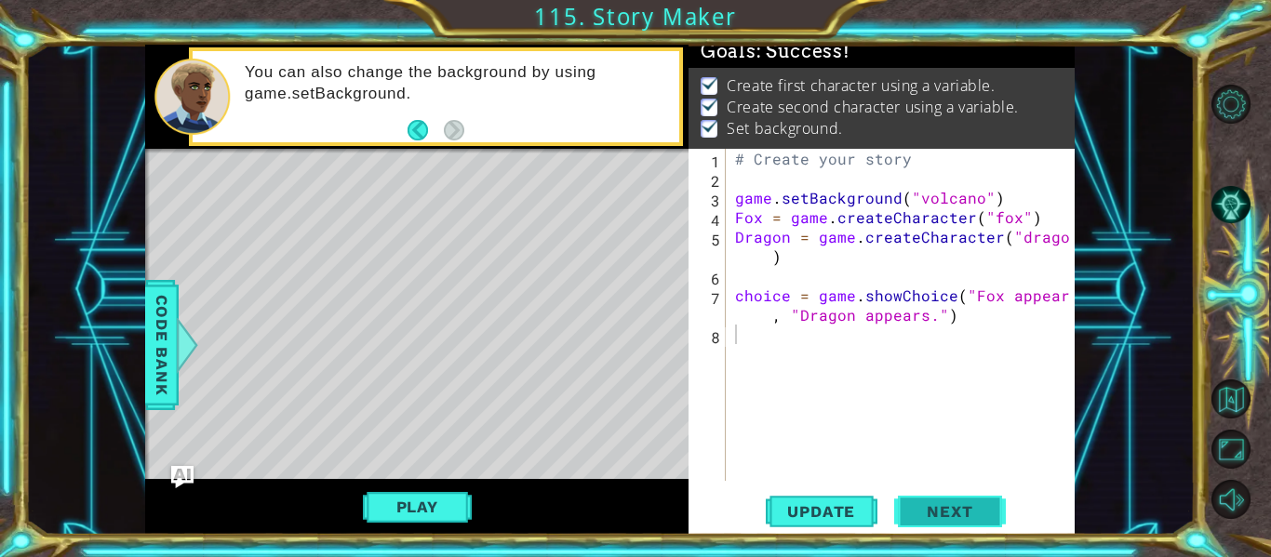
click at [921, 518] on button "Next" at bounding box center [950, 512] width 112 height 38
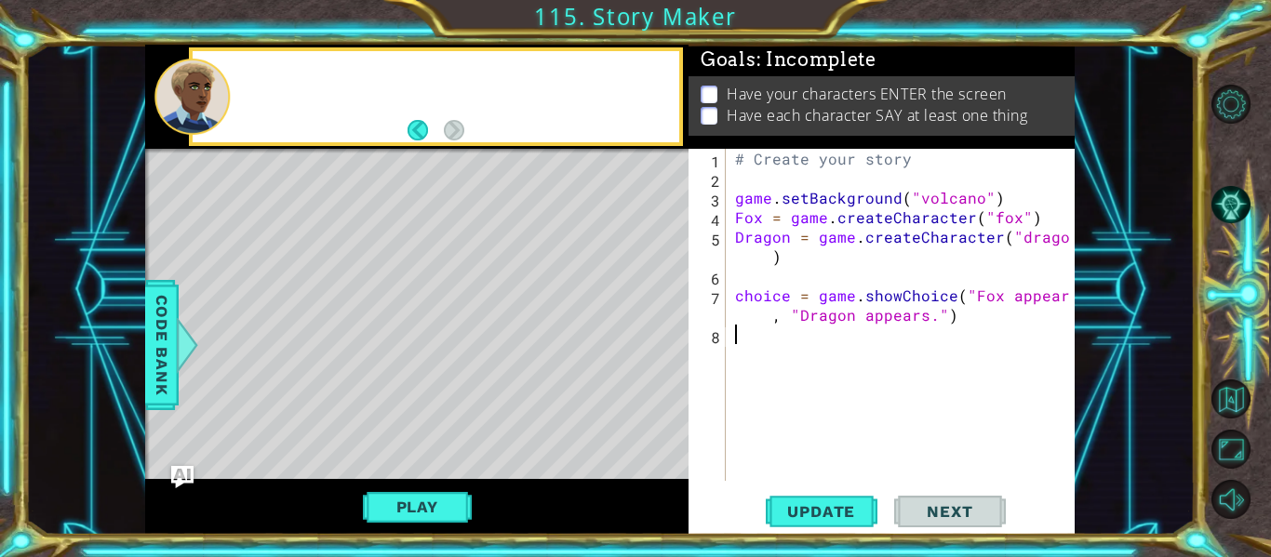
scroll to position [10, 0]
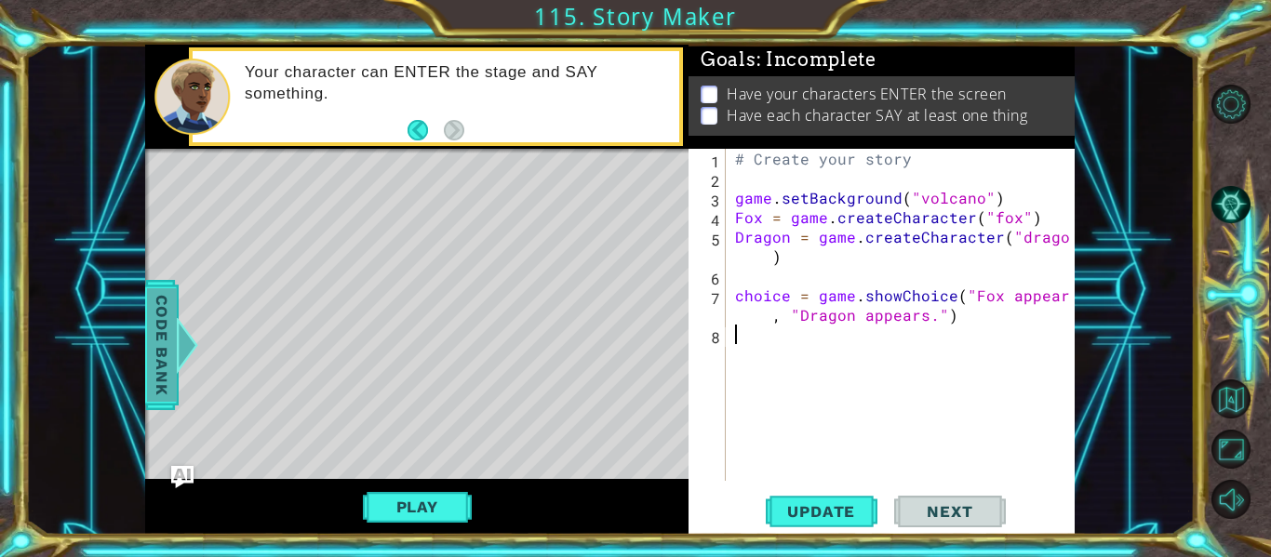
click at [160, 306] on span "Code Bank" at bounding box center [162, 345] width 30 height 114
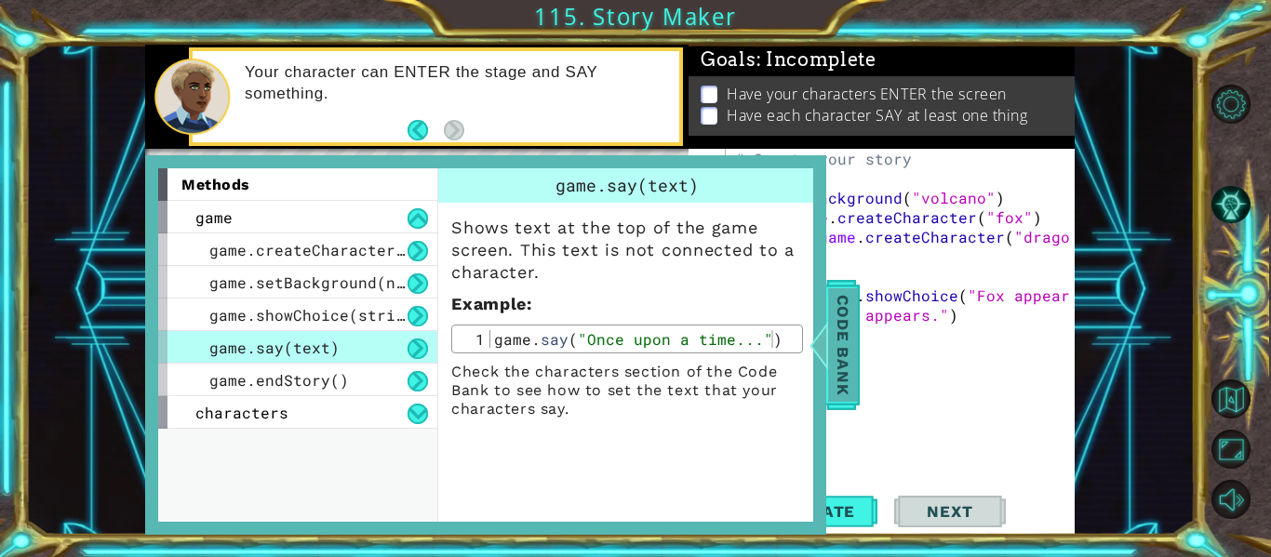
click at [160, 306] on div "game.showChoice(string1, string2)" at bounding box center [297, 315] width 279 height 33
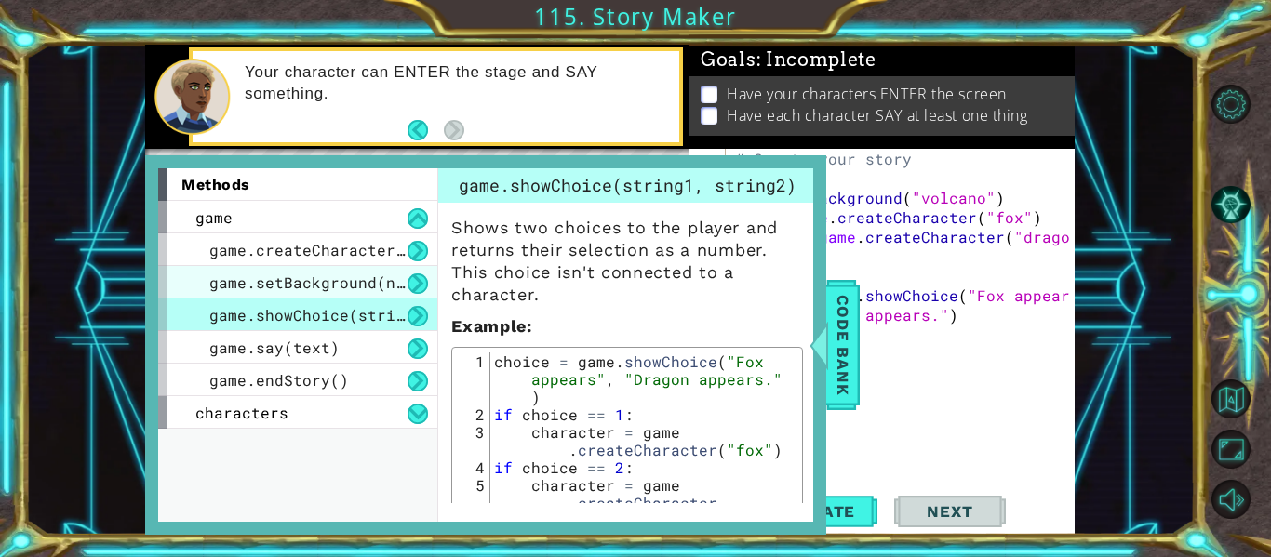
click at [220, 295] on div "game.setBackground(name)" at bounding box center [297, 282] width 279 height 33
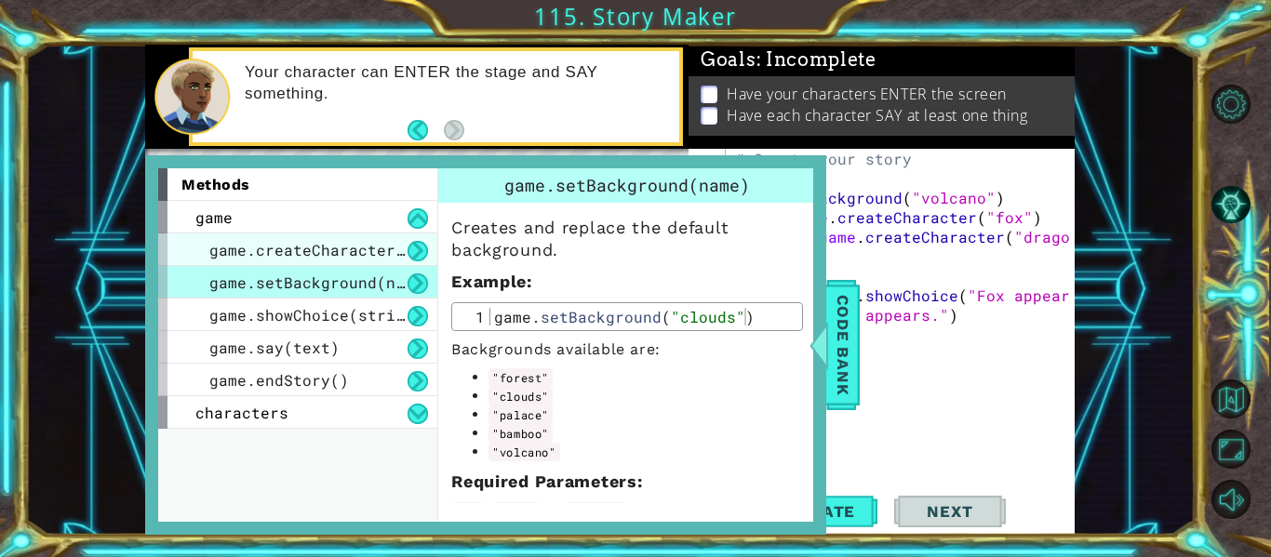
click at [245, 251] on span "game.createCharacter(name)" at bounding box center [330, 250] width 242 height 20
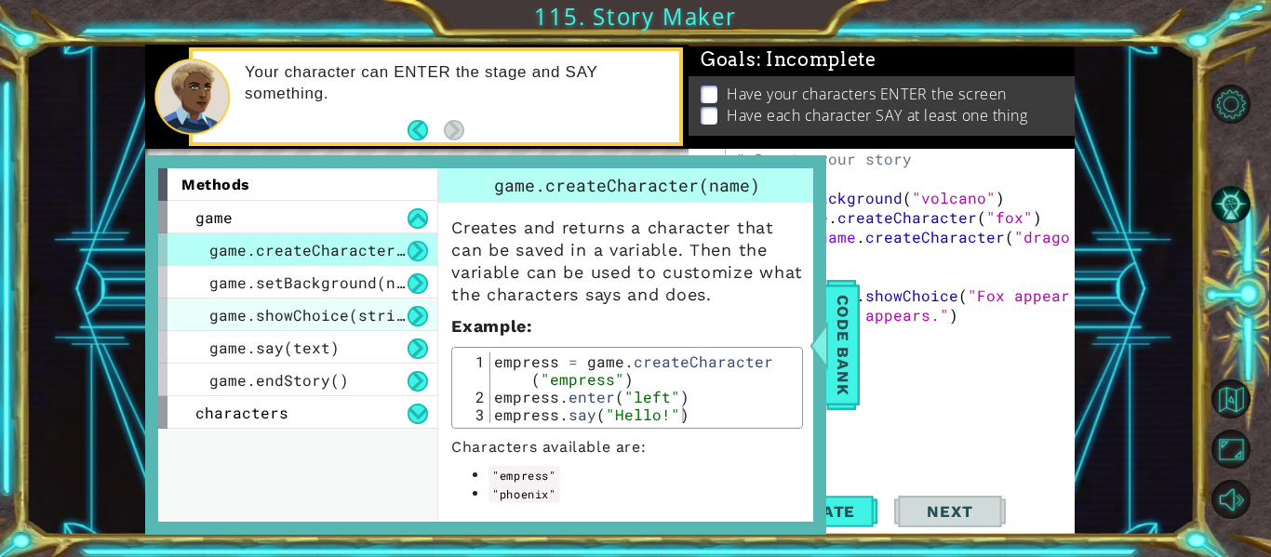
click at [295, 328] on div "game.showChoice(string1, string2)" at bounding box center [297, 315] width 279 height 33
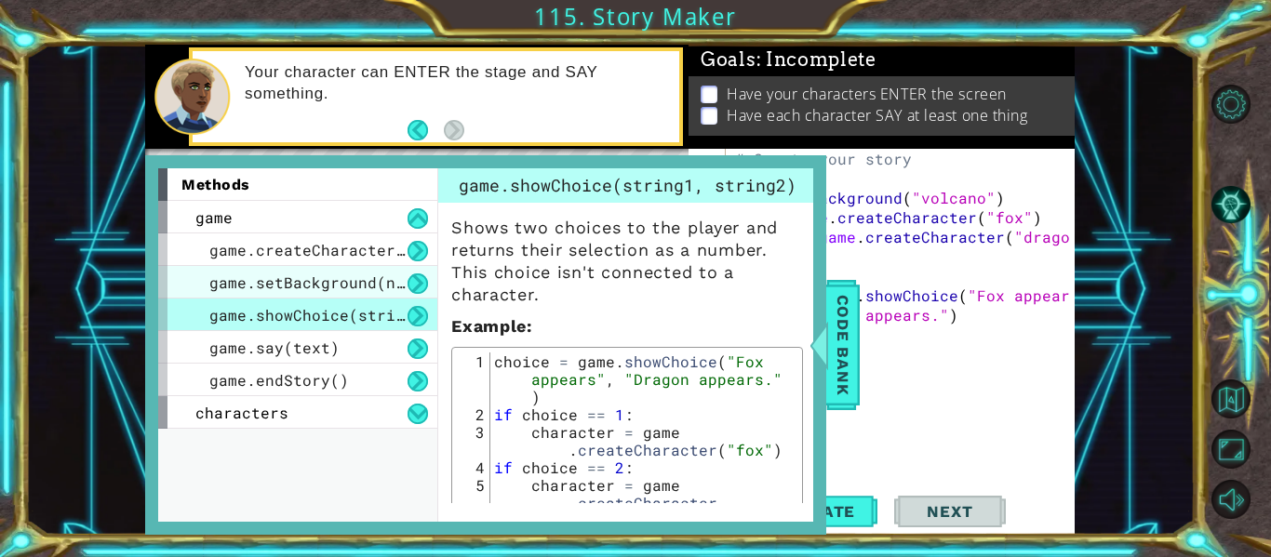
click at [356, 288] on span "game.setBackground(name)" at bounding box center [320, 283] width 223 height 20
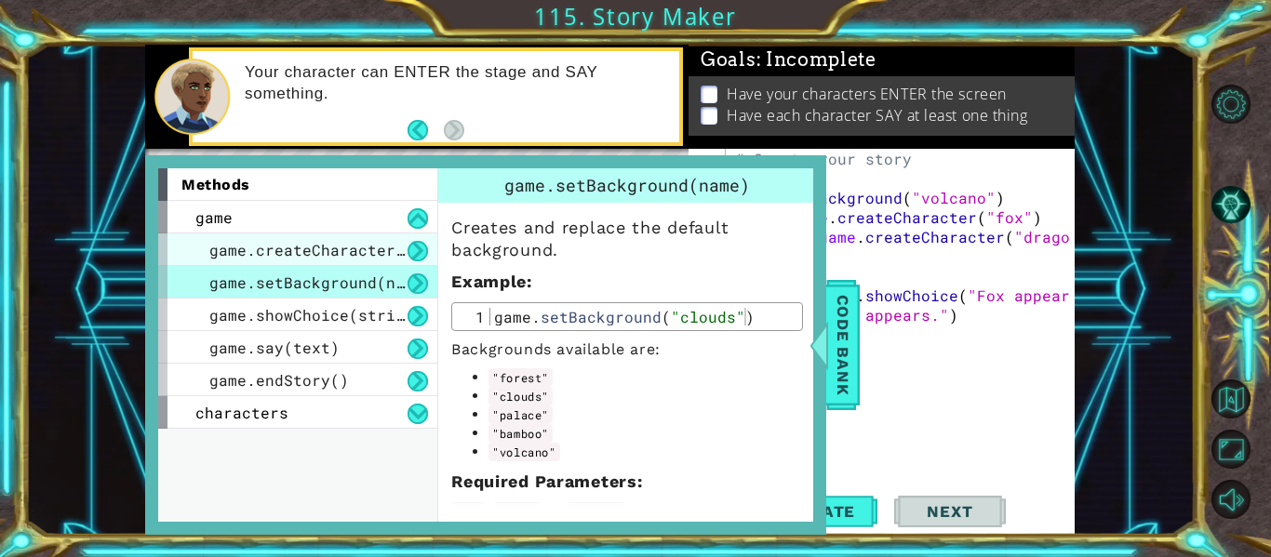
click at [341, 258] on span "game.createCharacter(name)" at bounding box center [330, 250] width 242 height 20
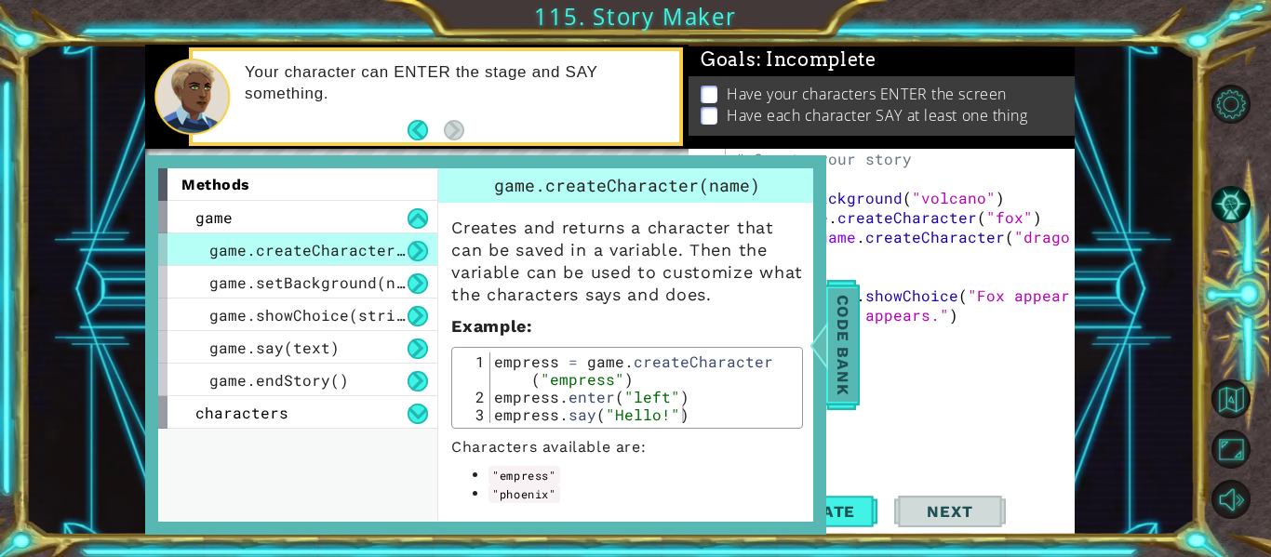
click at [822, 335] on div at bounding box center [819, 345] width 23 height 56
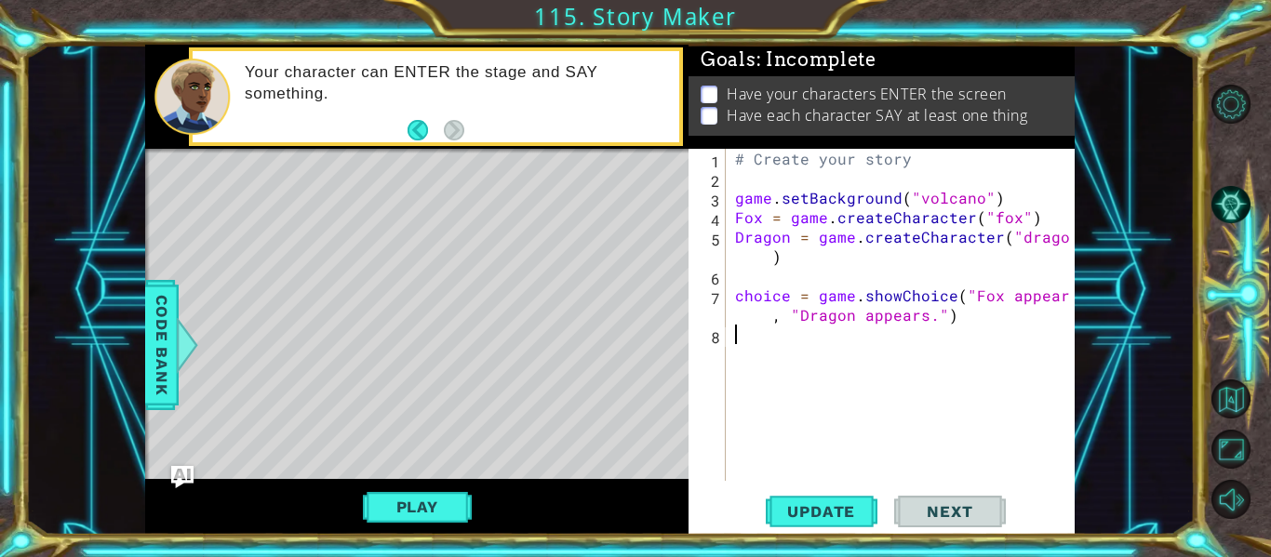
click at [788, 331] on div "# Create your story game . setBackground ( "volcano" ) Fox = game . createChara…" at bounding box center [905, 334] width 349 height 371
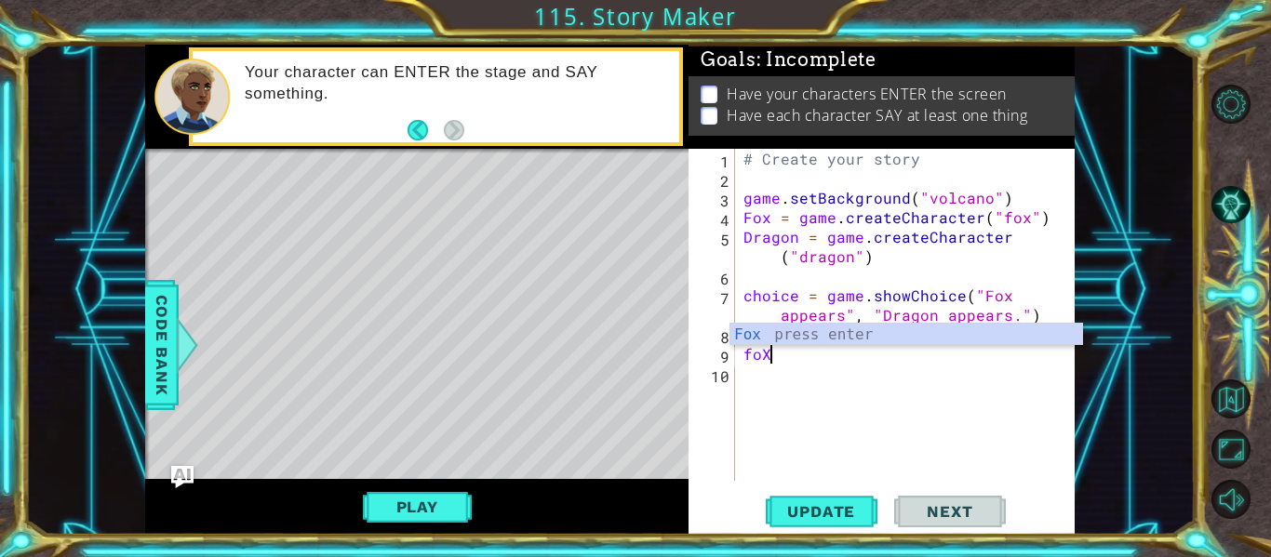
scroll to position [0, 0]
type textarea "f"
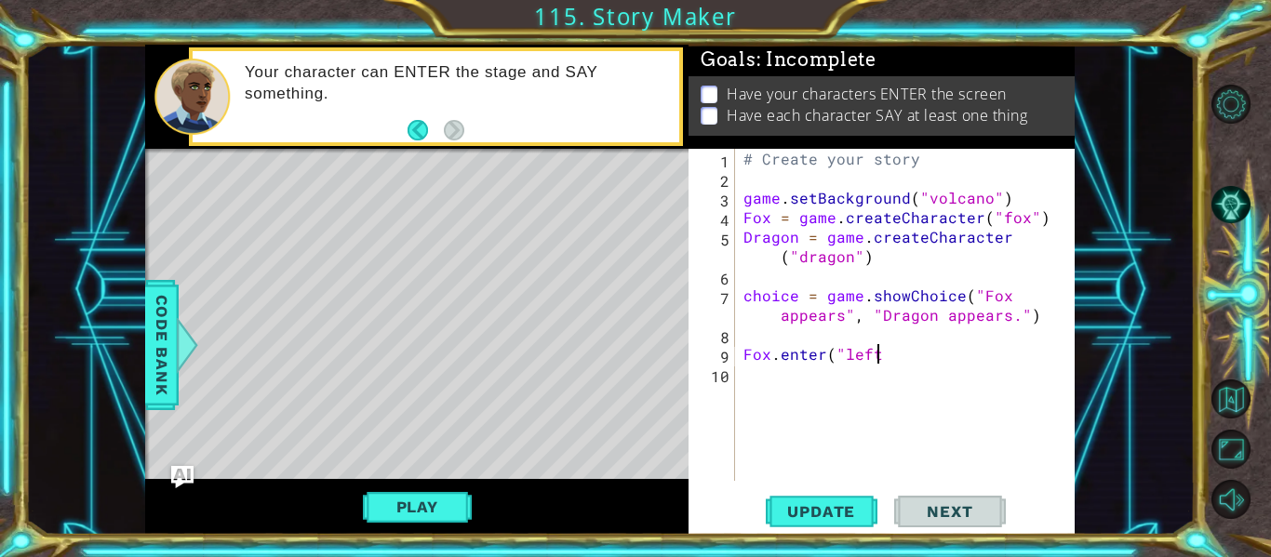
scroll to position [0, 8]
click at [789, 527] on button "Update" at bounding box center [822, 512] width 112 height 38
click at [755, 356] on div "# Create your story game . setBackground ( "volcano" ) Fox = game . createChara…" at bounding box center [910, 334] width 341 height 371
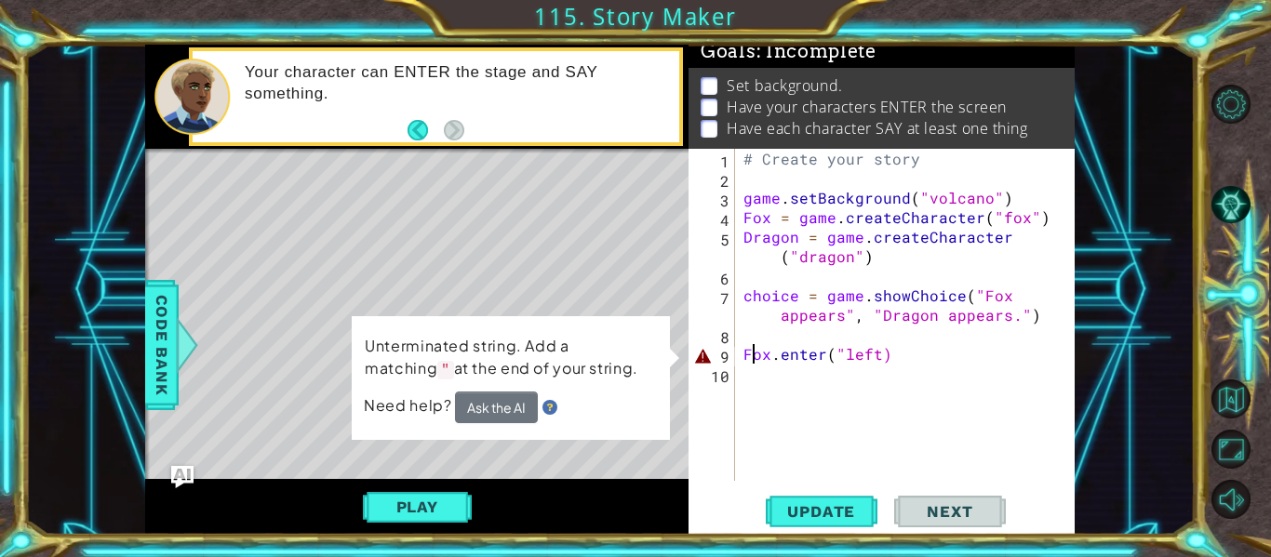
scroll to position [0, 1]
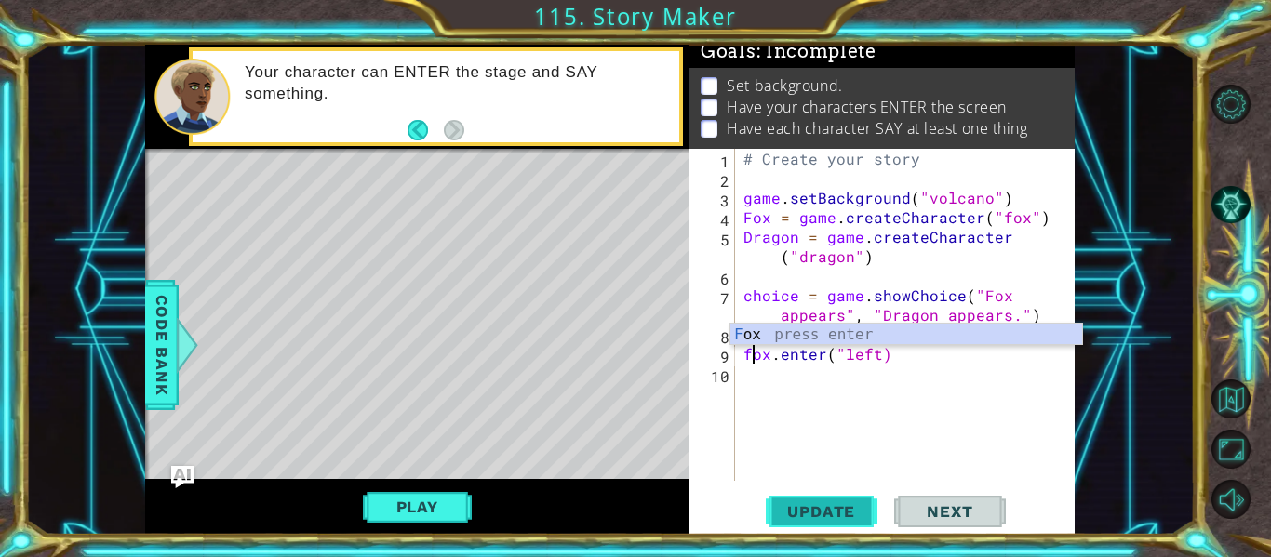
click at [825, 503] on span "Update" at bounding box center [821, 512] width 105 height 19
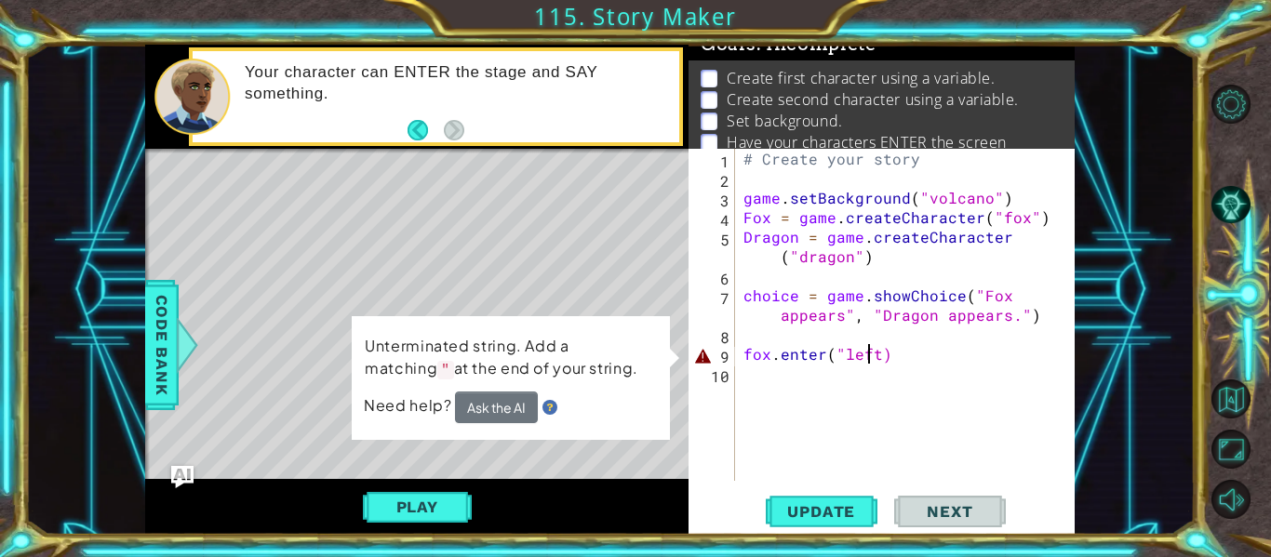
click at [872, 360] on div "# Create your story game . setBackground ( "volcano" ) Fox = game . createChara…" at bounding box center [910, 334] width 341 height 371
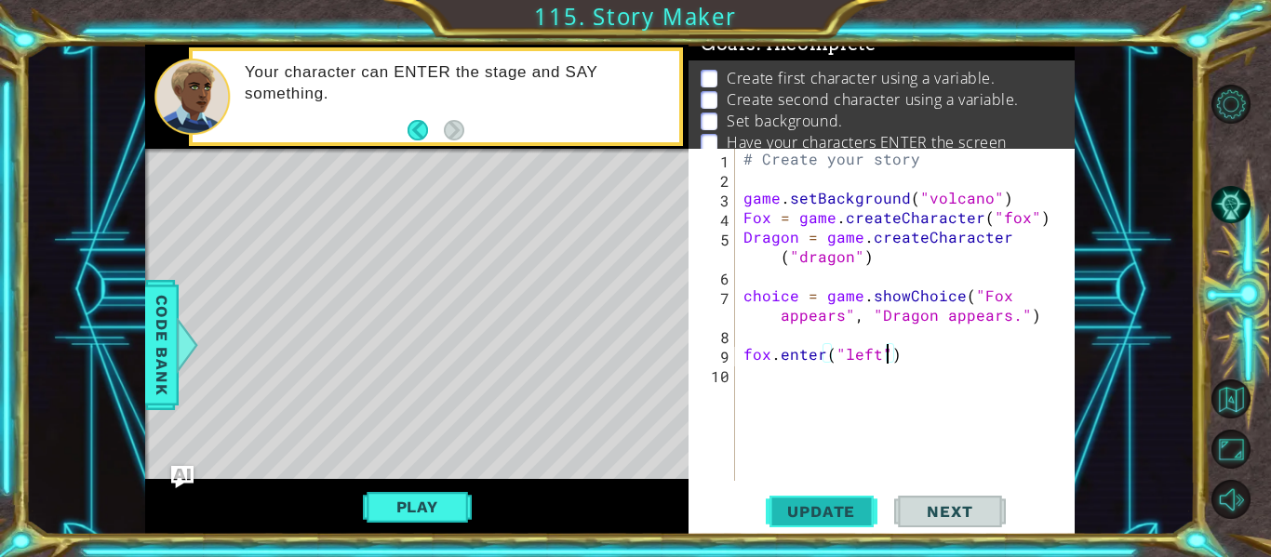
click at [825, 501] on button "Update" at bounding box center [822, 512] width 112 height 38
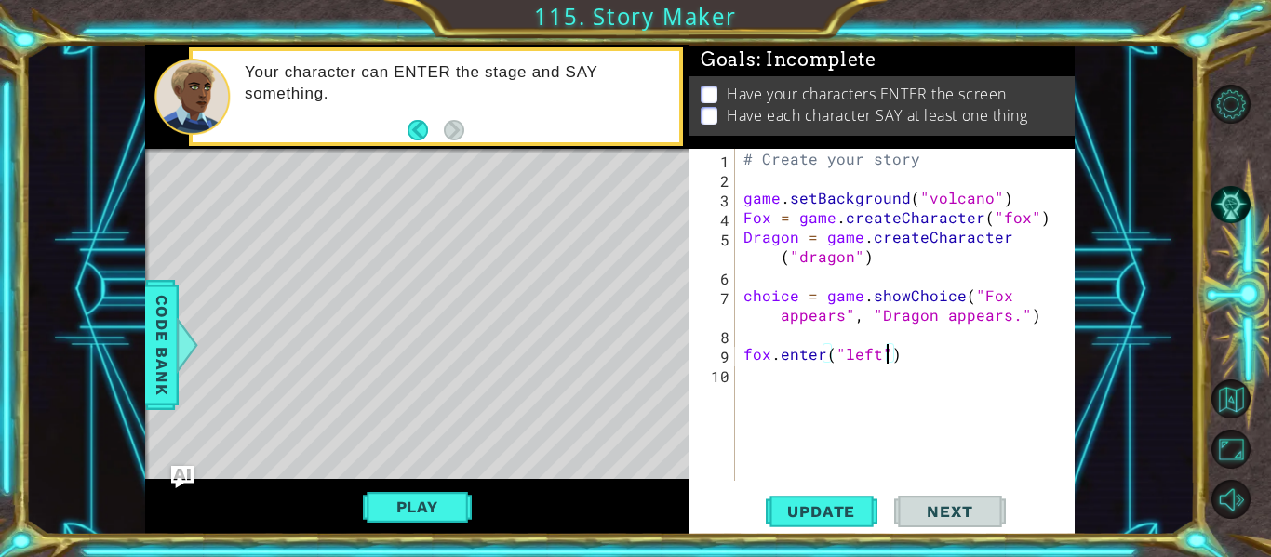
scroll to position [10, 0]
click at [826, 522] on button "Update" at bounding box center [822, 512] width 112 height 38
click at [751, 221] on div "# Create your story game . setBackground ( "volcano" ) Fox = game . createChara…" at bounding box center [910, 334] width 341 height 371
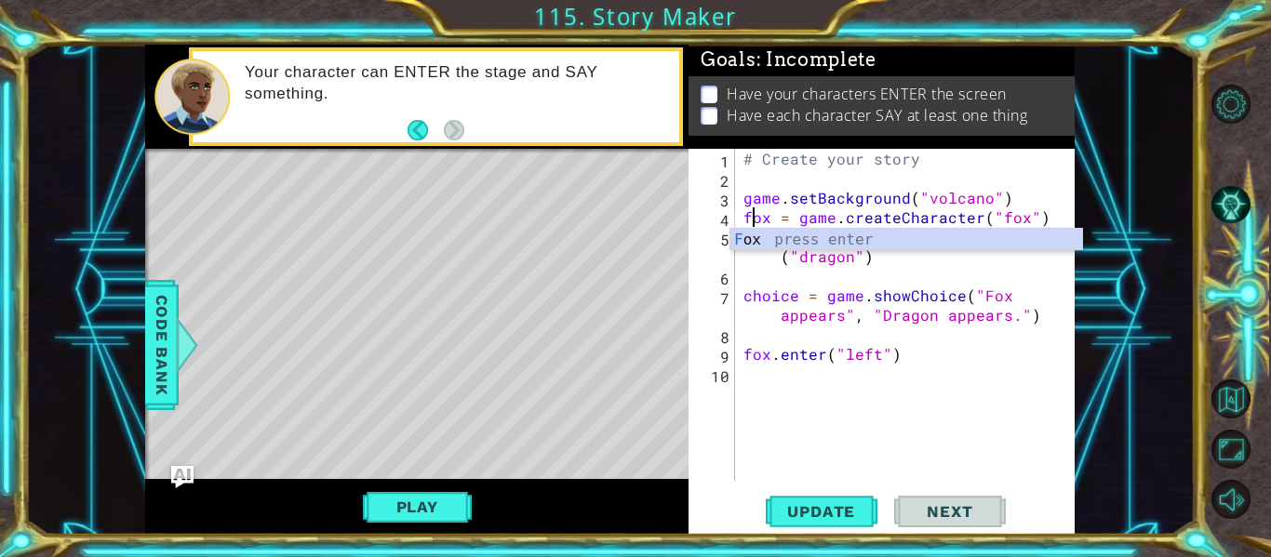
scroll to position [0, 1]
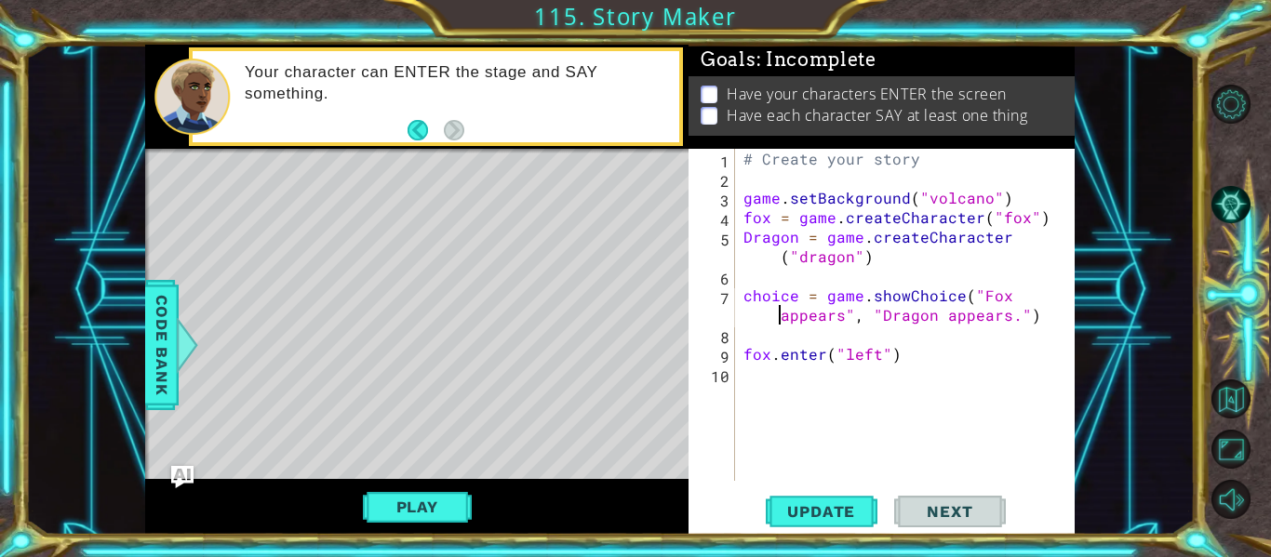
click at [761, 315] on div "# Create your story game . setBackground ( "volcano" ) fox = game . createChara…" at bounding box center [910, 334] width 341 height 371
click at [746, 235] on div "# Create your story game . setBackground ( "volcano" ) fox = game . createChara…" at bounding box center [910, 334] width 341 height 371
type textarea "dragon = game.createCharacter("dragon")"
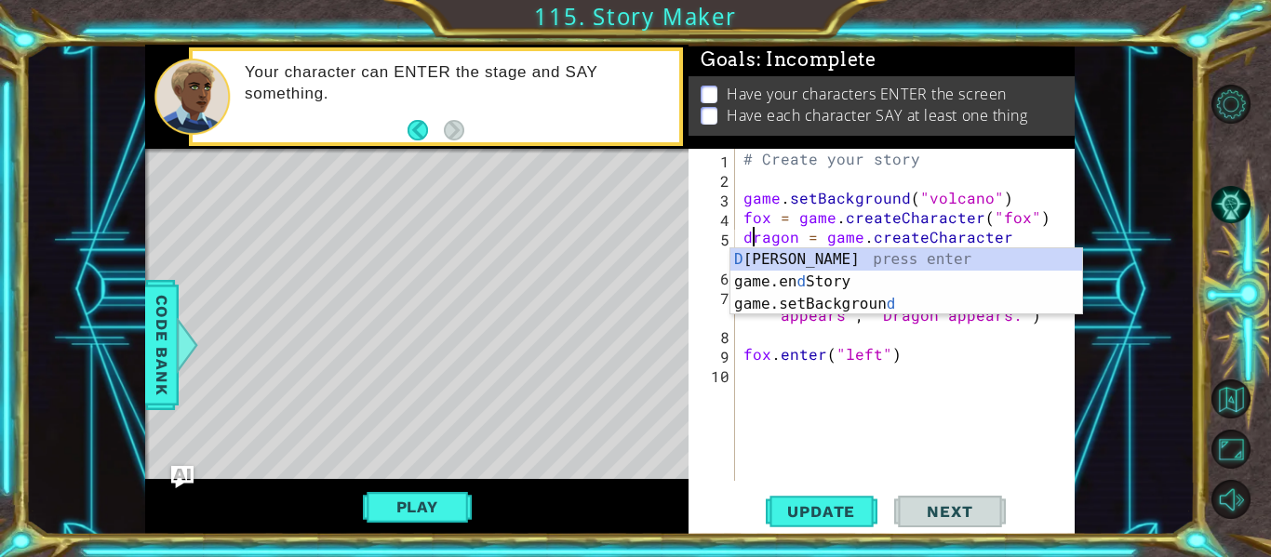
click at [825, 382] on div "# Create your story game . setBackground ( "volcano" ) fox = game . createChara…" at bounding box center [910, 334] width 341 height 371
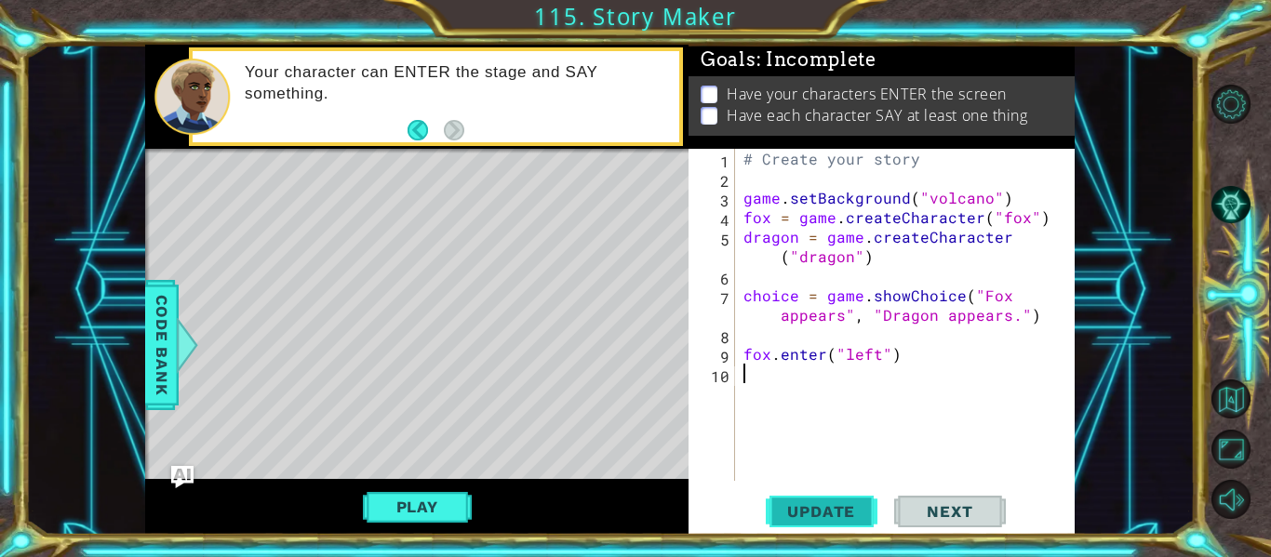
click at [833, 512] on span "Update" at bounding box center [821, 512] width 105 height 19
click at [753, 216] on div "# Create your story game . setBackground ( "volcano" ) fox = game . createChara…" at bounding box center [910, 334] width 341 height 371
click at [869, 359] on div "# Create your story game . setBackground ( "volcano" ) fox = game . createChara…" at bounding box center [910, 334] width 341 height 371
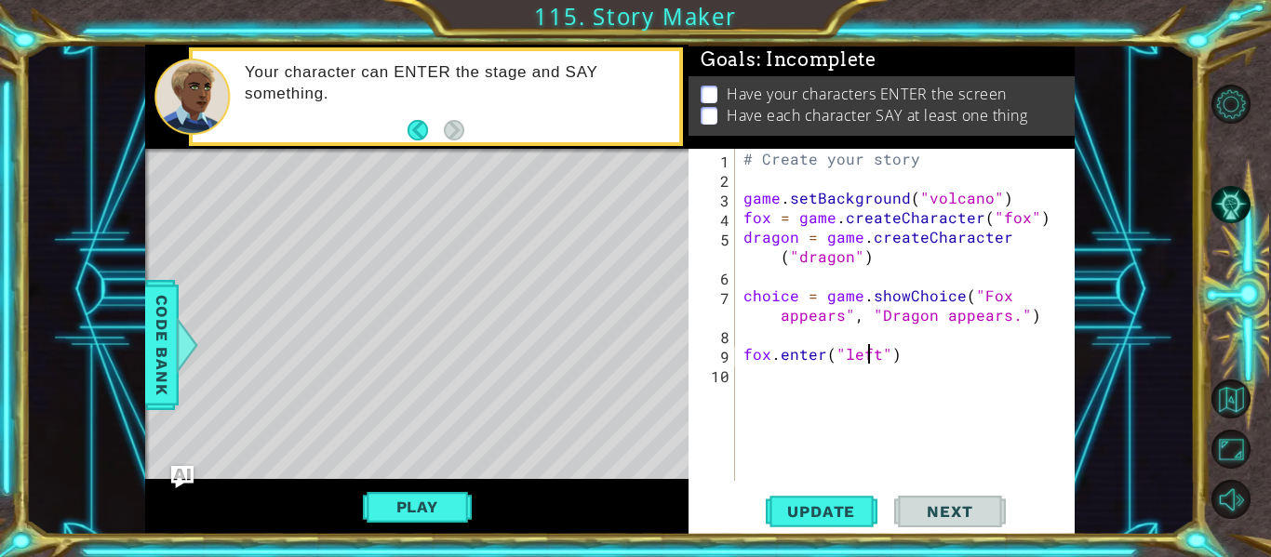
type textarea "fox.enter("left")"
click at [797, 339] on div "# Create your story game . setBackground ( "volcano" ) fox = game . createChara…" at bounding box center [910, 334] width 341 height 371
click at [158, 366] on span "Code Bank" at bounding box center [162, 345] width 30 height 114
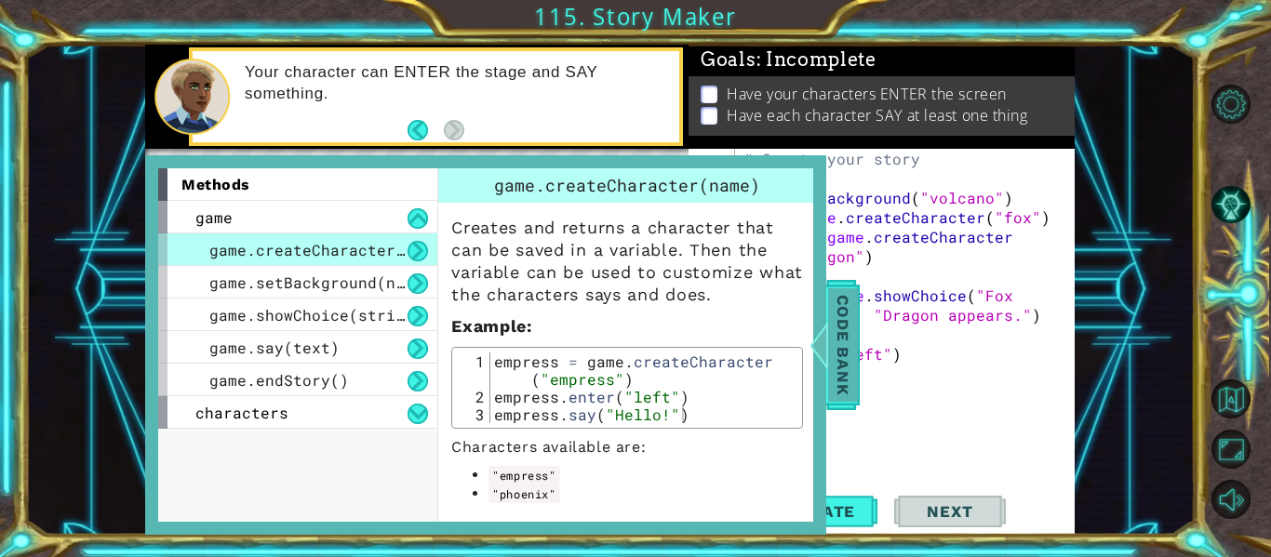
click at [857, 352] on span "Code Bank" at bounding box center [843, 345] width 30 height 114
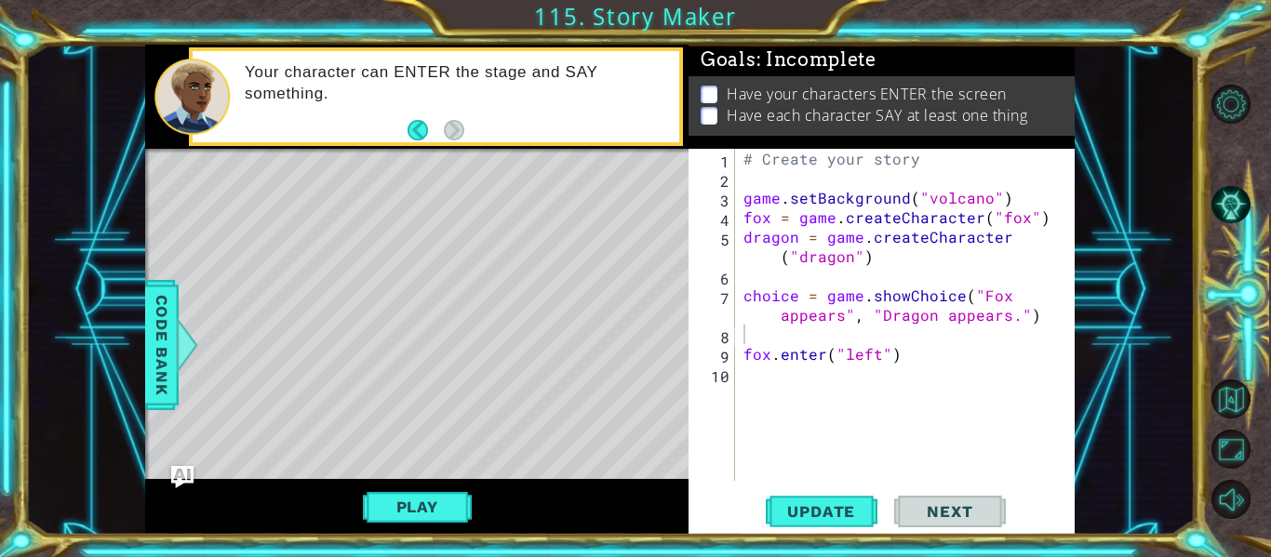
type textarea "game.setBackground("volcano")"
drag, startPoint x: 1012, startPoint y: 202, endPoint x: 742, endPoint y: 206, distance: 270.8
click at [742, 206] on div "# Create your story game . setBackground ( "volcano" ) fox = game . createChara…" at bounding box center [910, 334] width 341 height 371
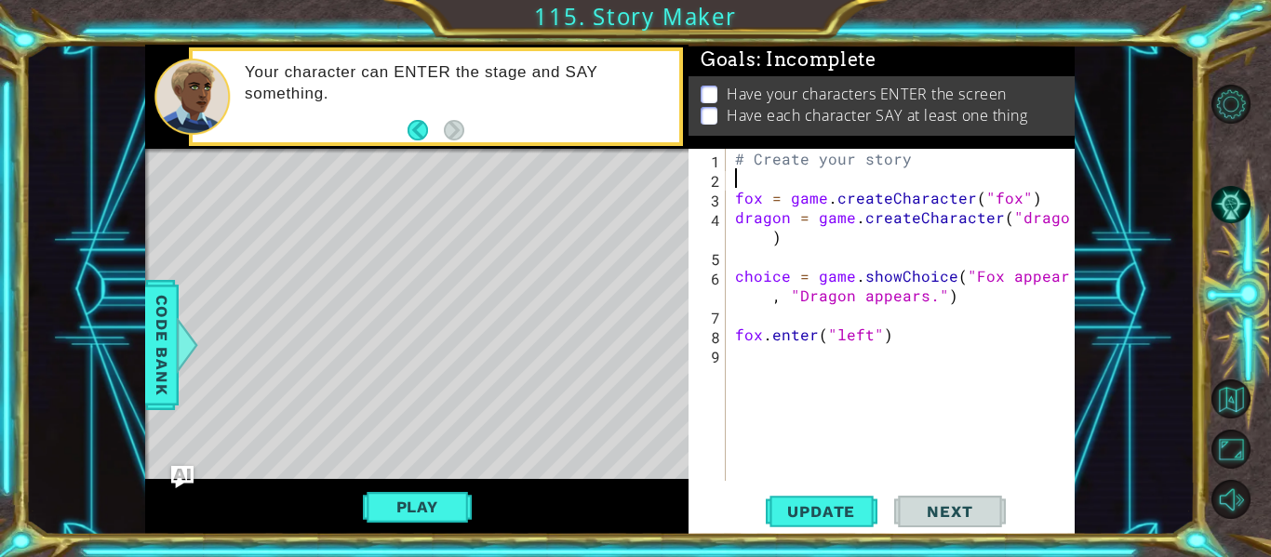
type textarea "# Create your story"
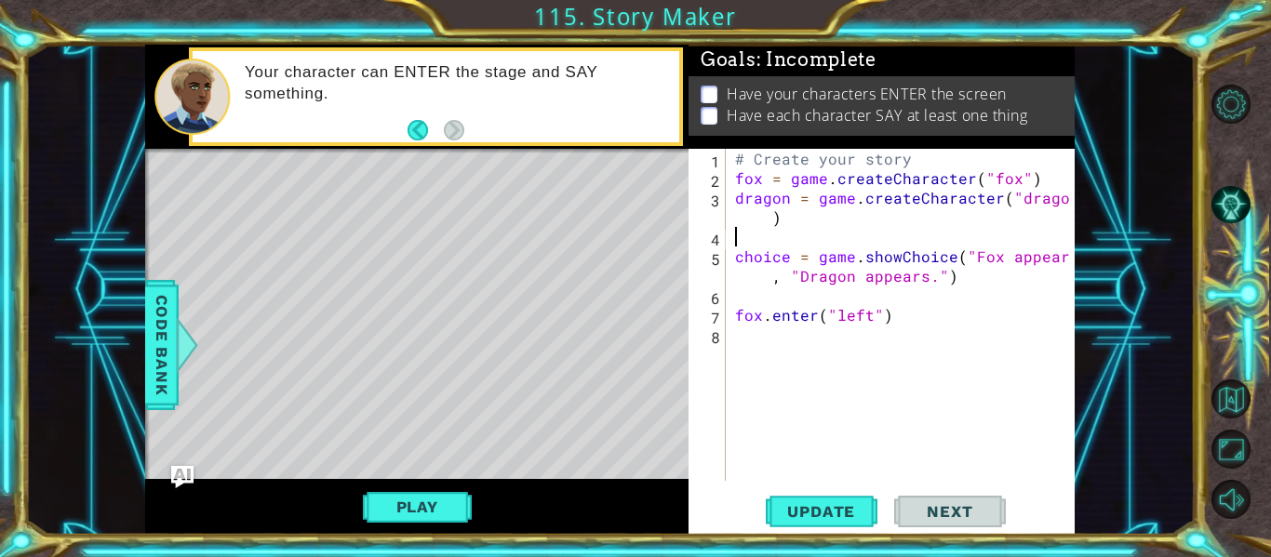
click at [828, 230] on div "# Create your story fox = game . createCharacter ( "fox" ) dragon = game . crea…" at bounding box center [905, 334] width 349 height 371
paste textarea "game.setBackground("volcano")"
type textarea "game.setBackground("volcano")"
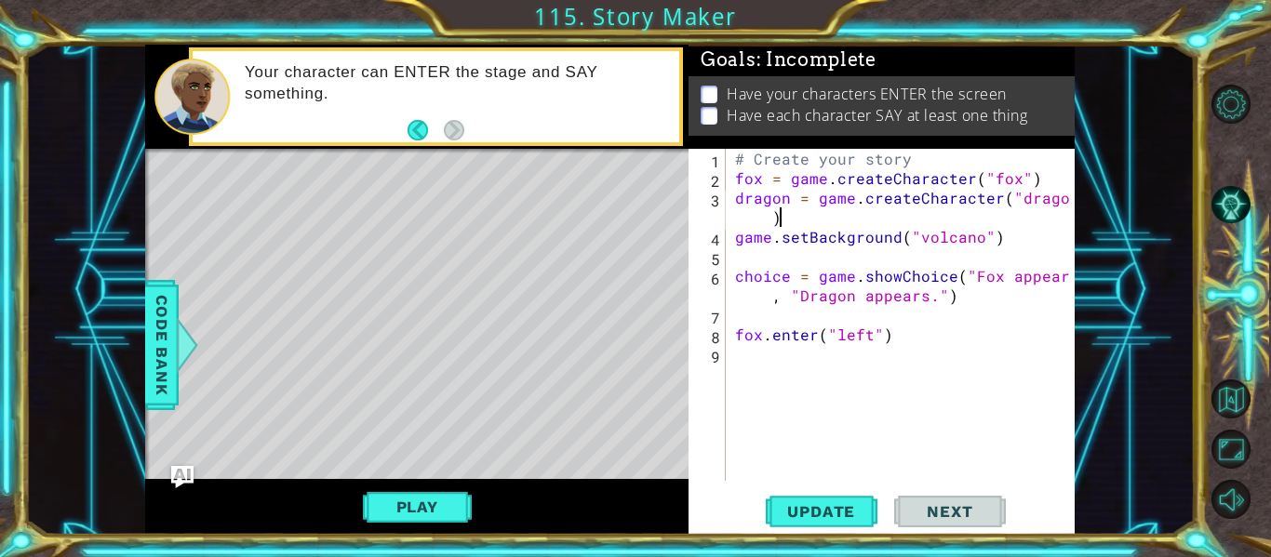
click at [824, 223] on div "# Create your story fox = game . createCharacter ( "fox" ) dragon = game . crea…" at bounding box center [905, 334] width 349 height 371
type textarea "dragon = game.createCharacter("dragon")"
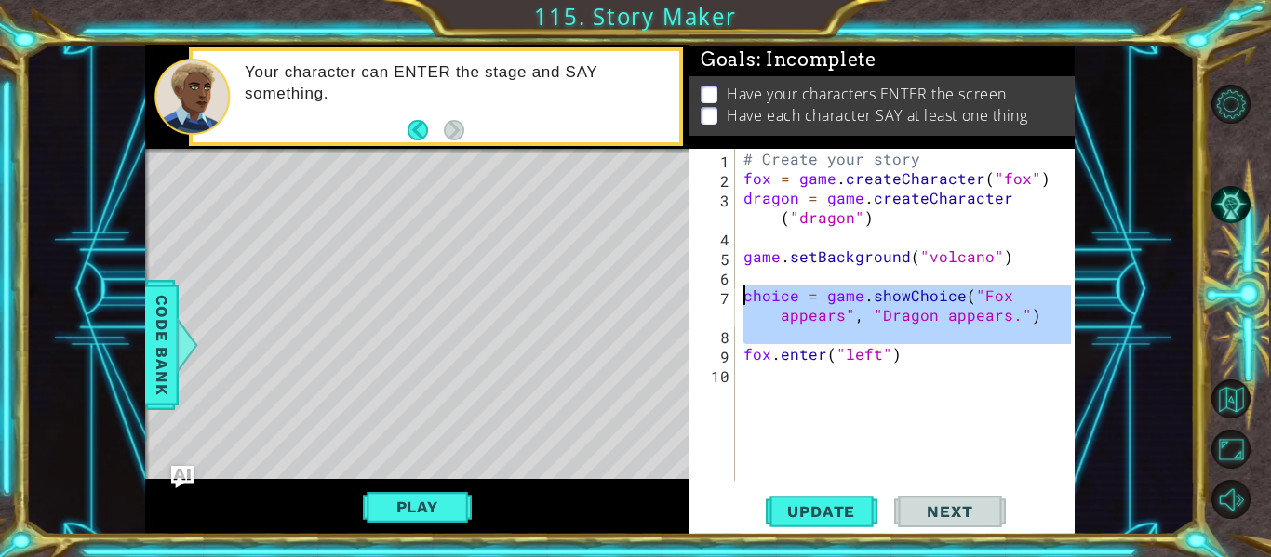
drag, startPoint x: 745, startPoint y: 350, endPoint x: 743, endPoint y: 303, distance: 46.6
click at [743, 303] on div "# Create your story fox = game . createCharacter ( "fox" ) dragon = game . crea…" at bounding box center [910, 334] width 341 height 371
type textarea "fox.enter("left")"
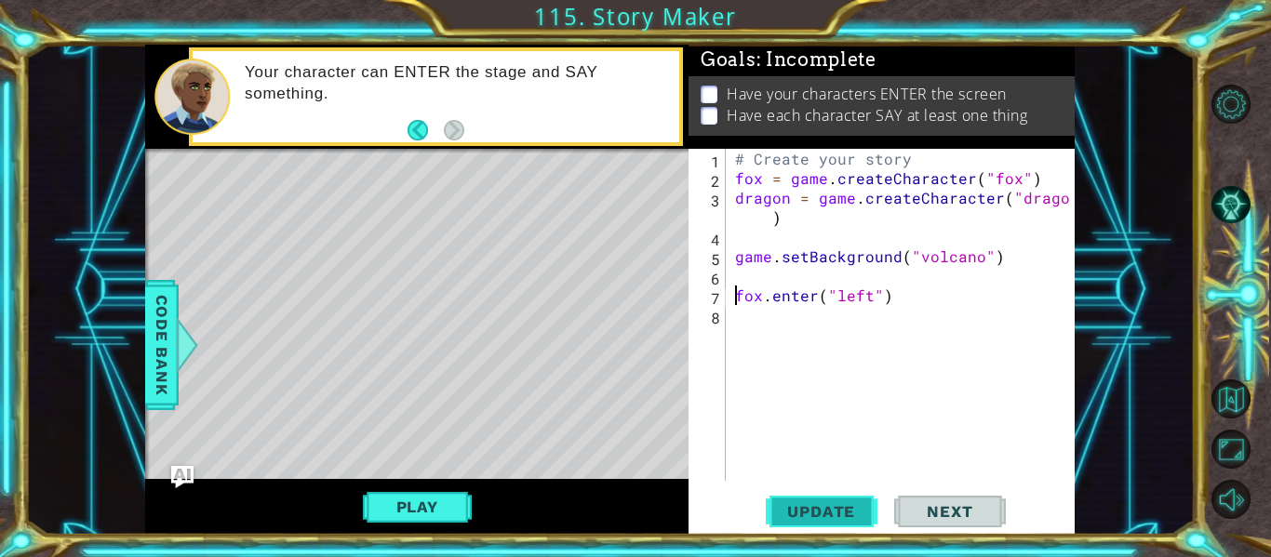
click at [825, 516] on span "Update" at bounding box center [821, 512] width 105 height 19
click at [825, 514] on span "Update" at bounding box center [821, 512] width 105 height 19
click at [842, 322] on div "# Create your story fox = game . createCharacter ( "fox" ) dragon = game . crea…" at bounding box center [905, 334] width 349 height 371
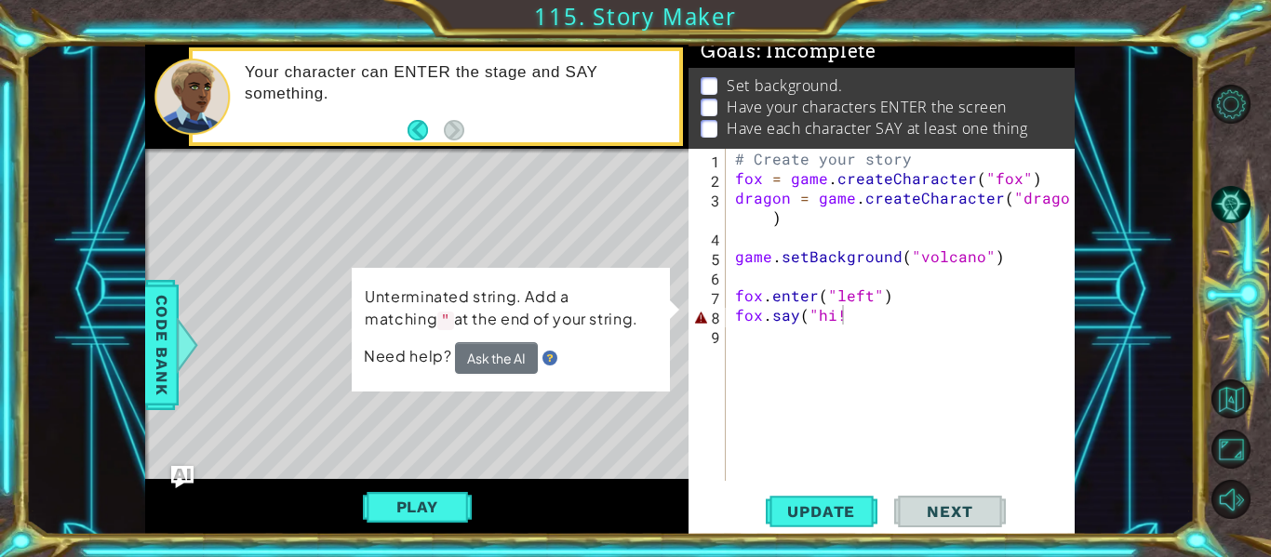
click at [910, 323] on div "# Create your story fox = game . createCharacter ( "fox" ) dragon = game . crea…" at bounding box center [905, 334] width 349 height 371
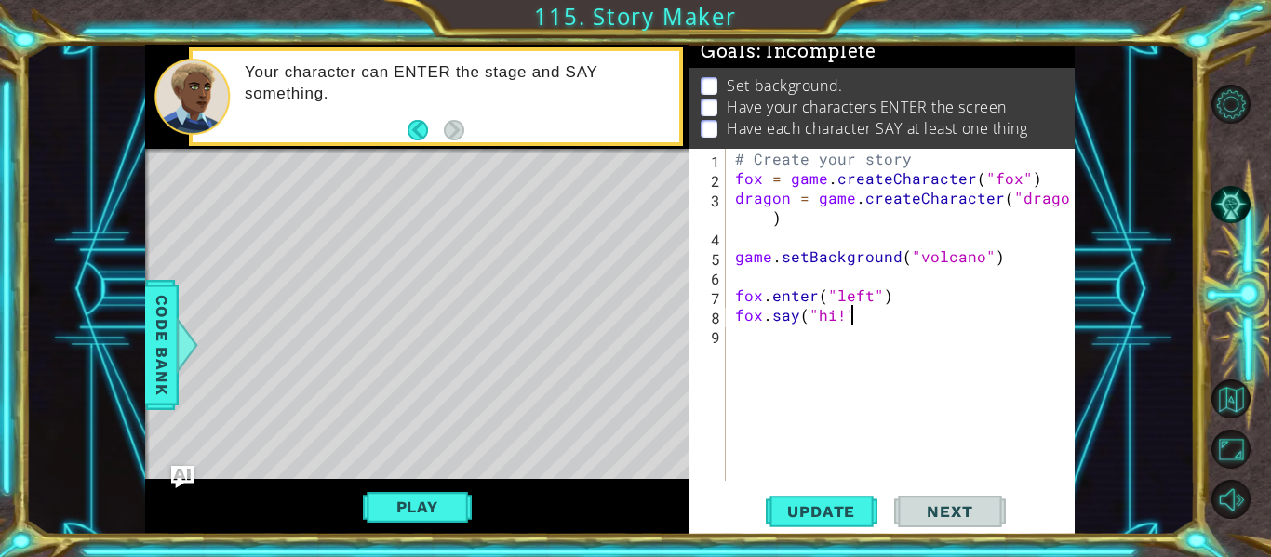
scroll to position [0, 7]
click at [842, 506] on span "Update" at bounding box center [821, 512] width 105 height 19
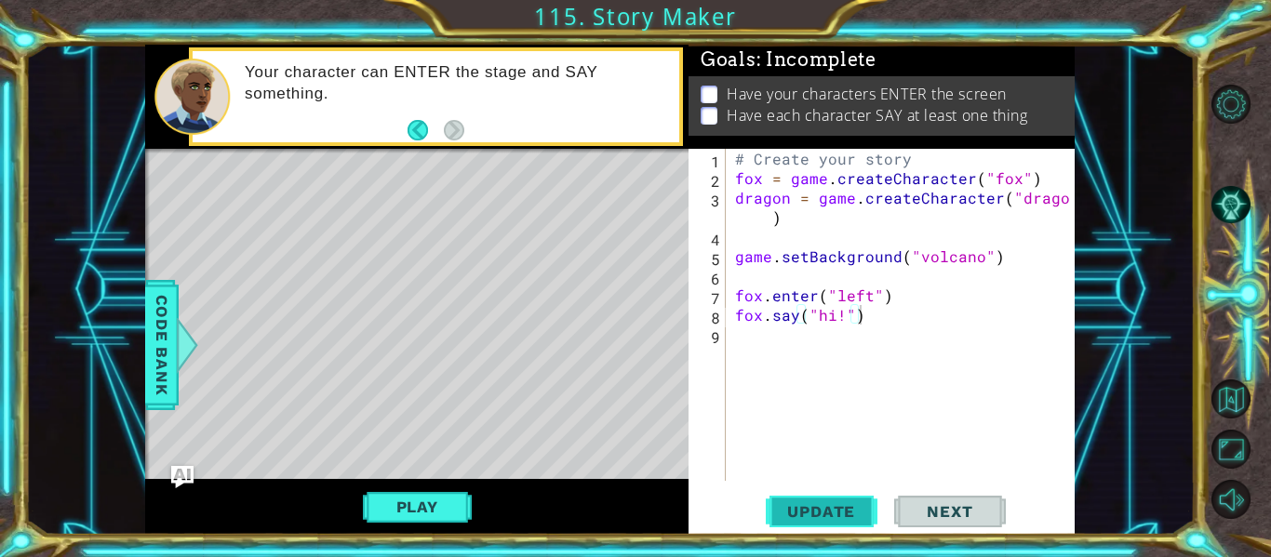
click at [842, 506] on span "Update" at bounding box center [821, 512] width 105 height 19
click at [838, 505] on span "Update" at bounding box center [821, 512] width 105 height 19
click at [735, 169] on div "# Create your story fox = game . createCharacter ( "fox" ) dragon = game . crea…" at bounding box center [905, 334] width 349 height 371
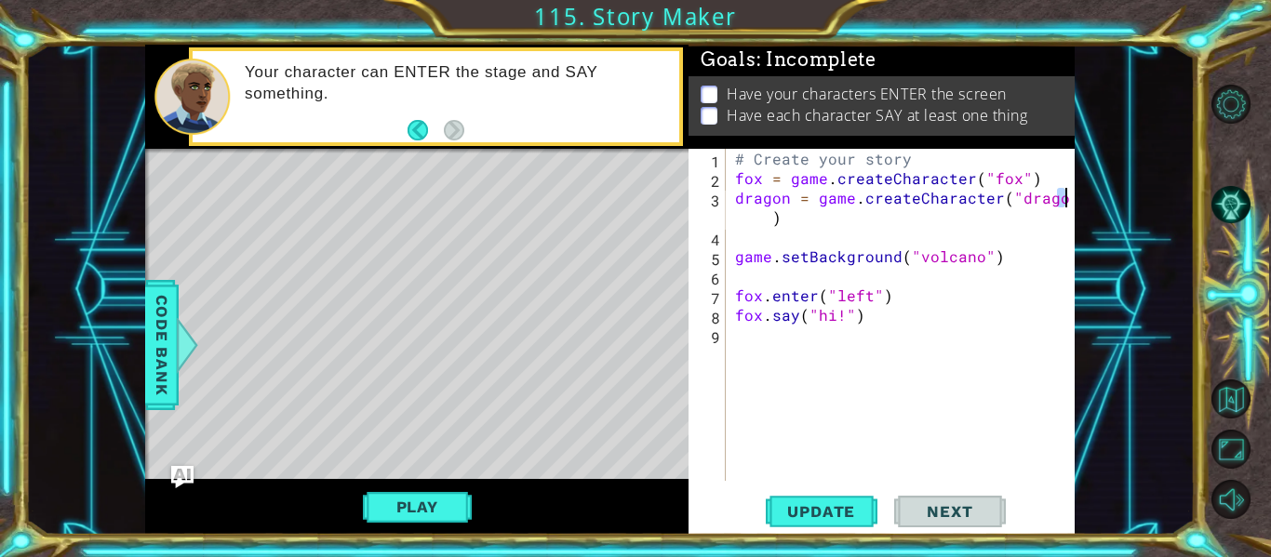
drag, startPoint x: 1057, startPoint y: 206, endPoint x: 1083, endPoint y: 204, distance: 26.1
click at [1083, 204] on div "1 ההההההההההההההההההההההההההההההההההההההההההההההההההההההההההההההההההההההההההההה…" at bounding box center [610, 290] width 1170 height 490
click at [765, 213] on div "# Create your story fox = game . createCharacter ( "fox" ) dragon = game . crea…" at bounding box center [905, 334] width 349 height 371
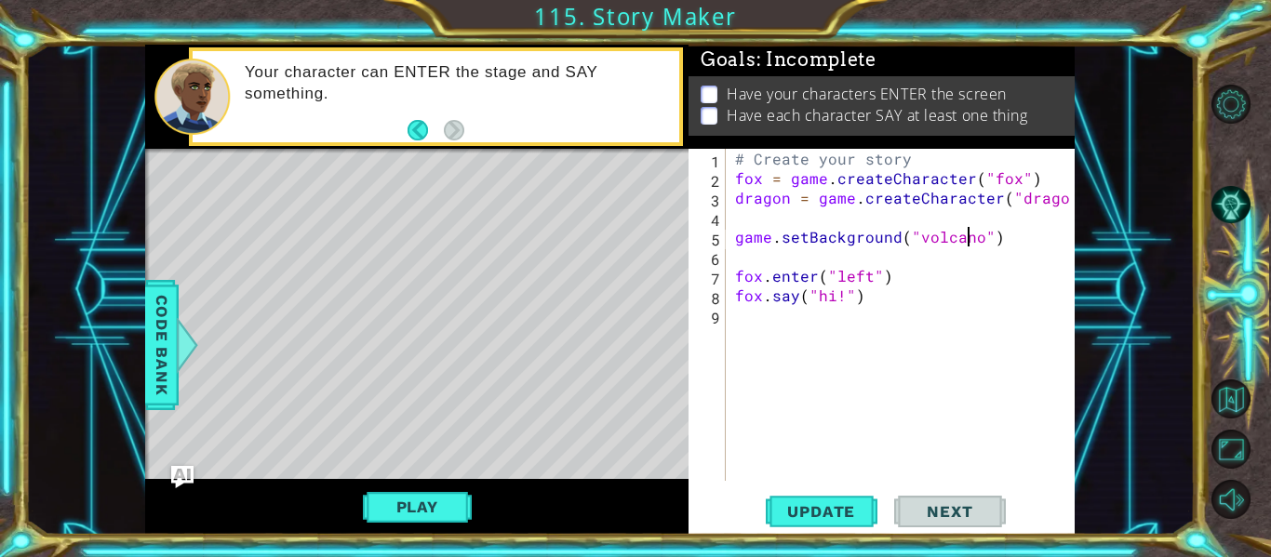
click at [971, 233] on div "# Create your story fox = game . createCharacter ( "fox" ) dragon = game . crea…" at bounding box center [905, 334] width 349 height 371
click at [1066, 195] on div "# Create your story fox = game . createCharacter ( "fox" ) dragon = game . crea…" at bounding box center [905, 334] width 349 height 371
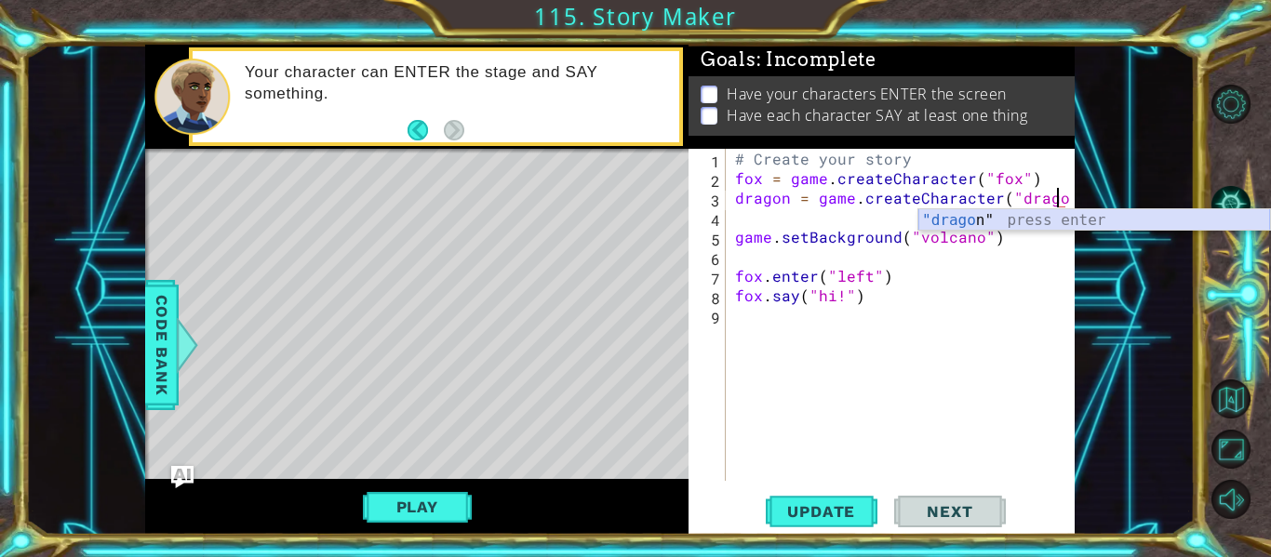
click at [1036, 222] on div ""drago n" press enter" at bounding box center [1094, 242] width 352 height 67
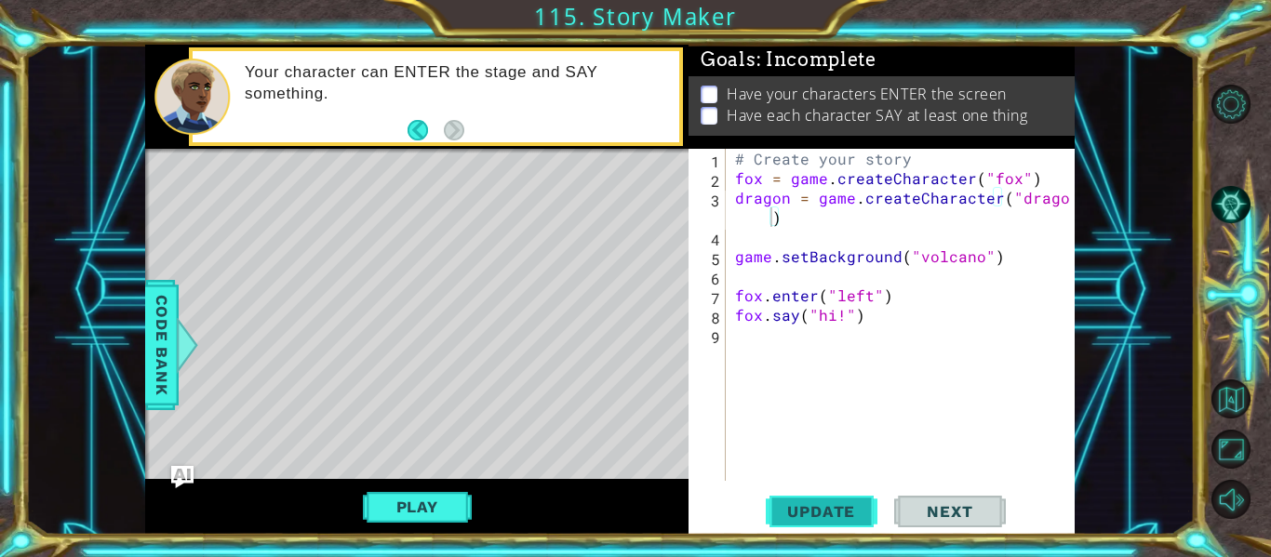
click at [811, 516] on span "Update" at bounding box center [821, 512] width 105 height 19
click at [974, 157] on div "# Create your story fox = game . createCharacter ( "fox" ) dragon = game . crea…" at bounding box center [905, 334] width 349 height 371
type textarea "# Create your story"
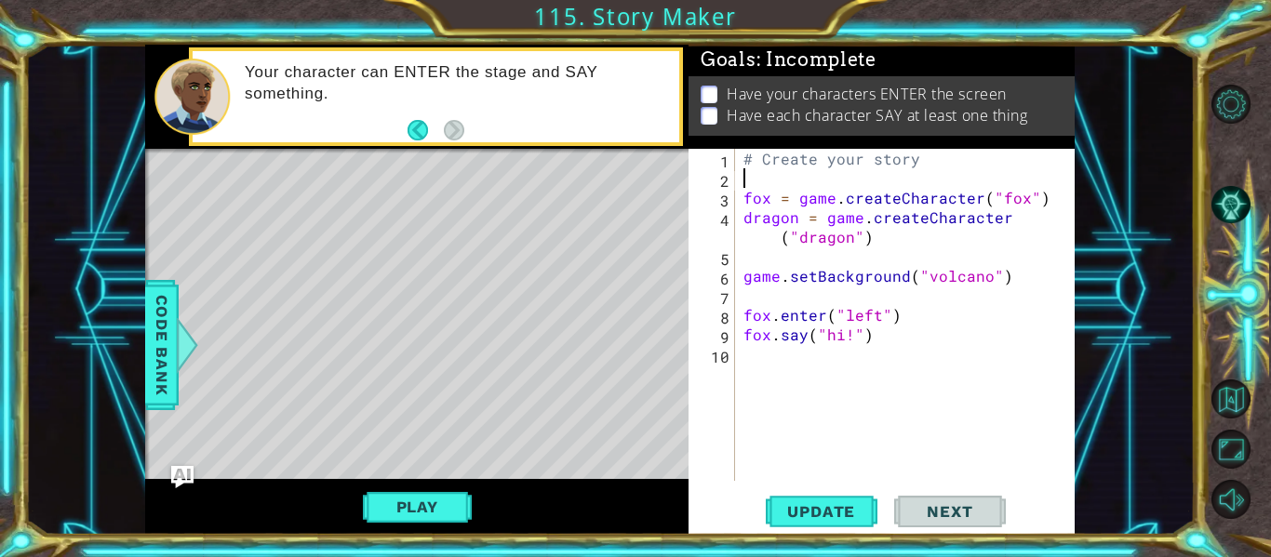
scroll to position [0, 0]
click at [836, 500] on button "Update" at bounding box center [822, 512] width 112 height 38
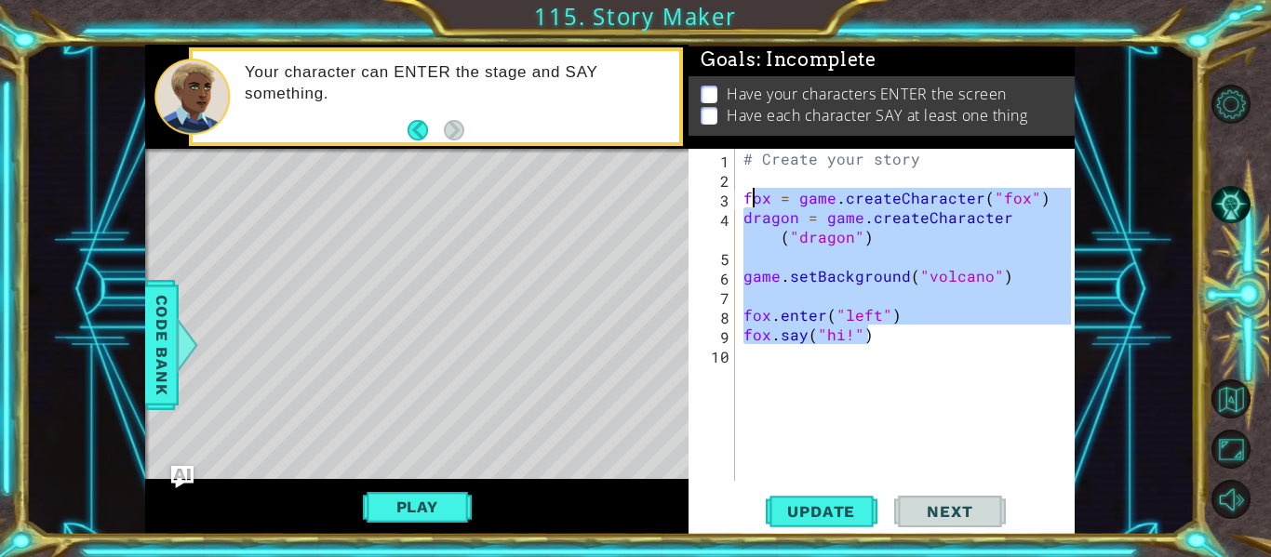
drag, startPoint x: 892, startPoint y: 342, endPoint x: 744, endPoint y: 200, distance: 204.0
click at [744, 200] on div "# Create your story fox = game . createCharacter ( "fox" ) dragon = game . crea…" at bounding box center [910, 334] width 341 height 371
type textarea "fox = game.createCharacter("fox") dragon = game.createCharacter("dragon")"
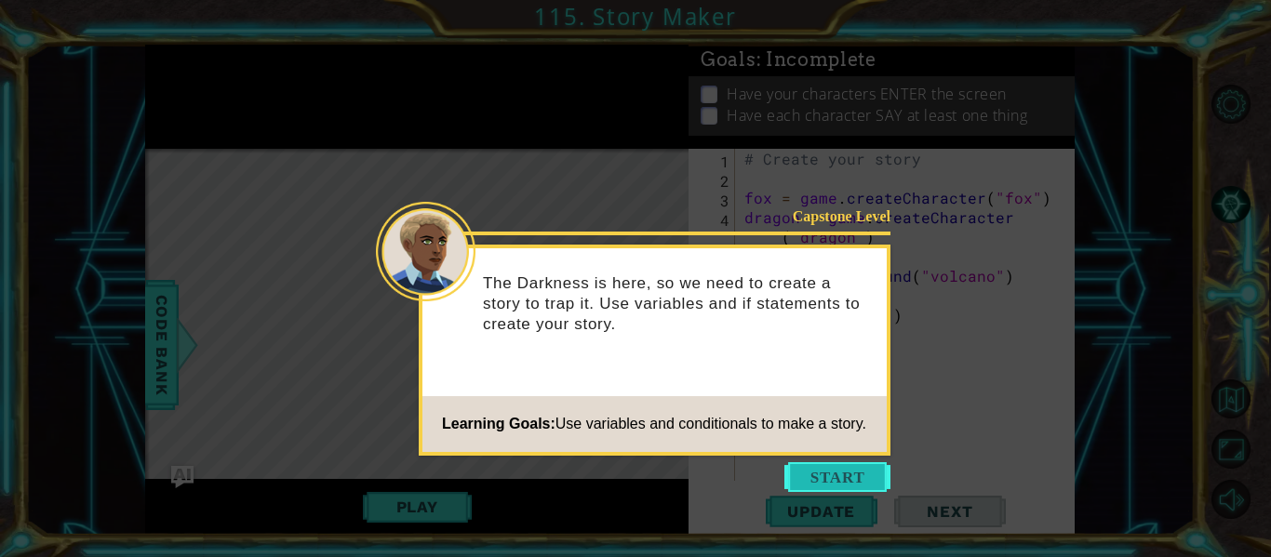
click at [836, 491] on button "Start" at bounding box center [837, 478] width 106 height 30
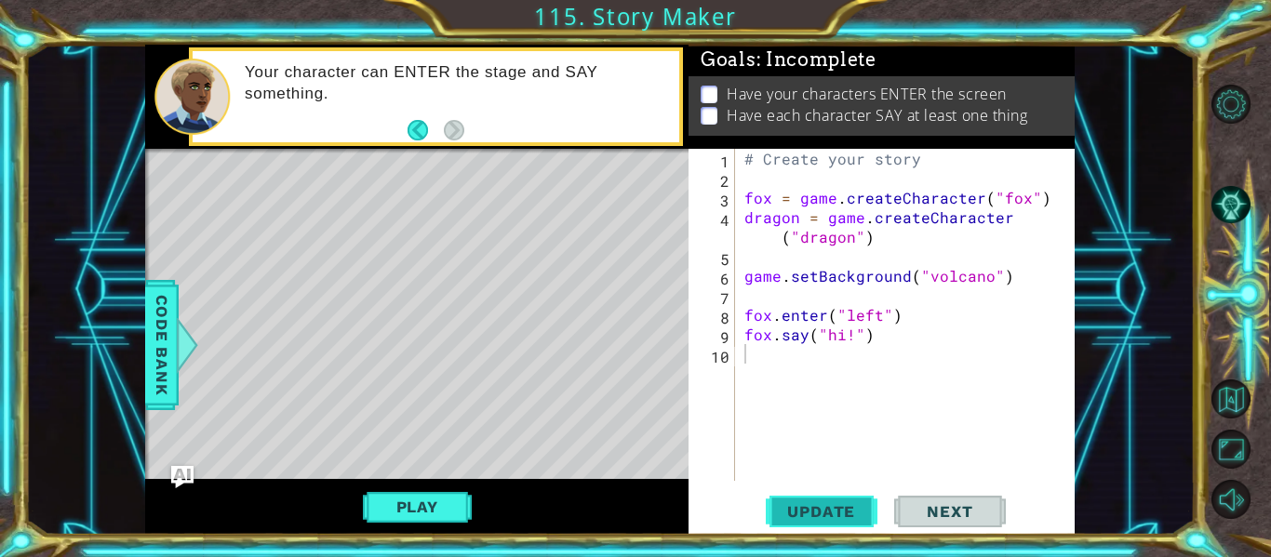
click at [850, 507] on span "Update" at bounding box center [821, 512] width 105 height 19
click at [848, 515] on span "Update" at bounding box center [821, 512] width 105 height 19
click at [851, 516] on span "Update" at bounding box center [821, 512] width 105 height 19
click at [394, 510] on button "Play" at bounding box center [417, 506] width 109 height 35
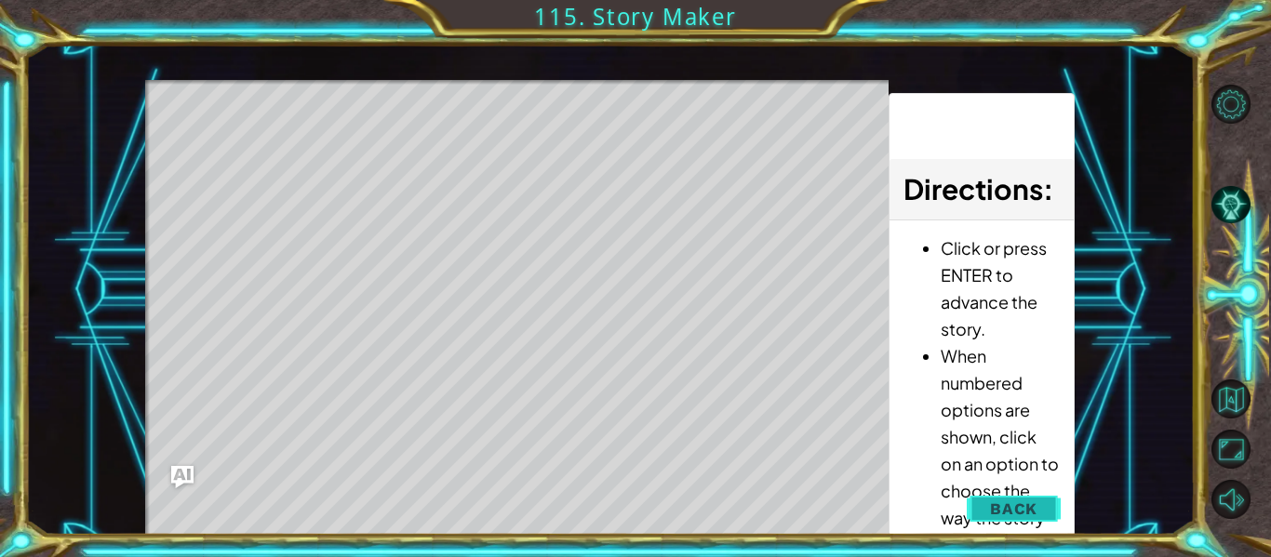
click at [1029, 507] on span "Back" at bounding box center [1013, 509] width 47 height 19
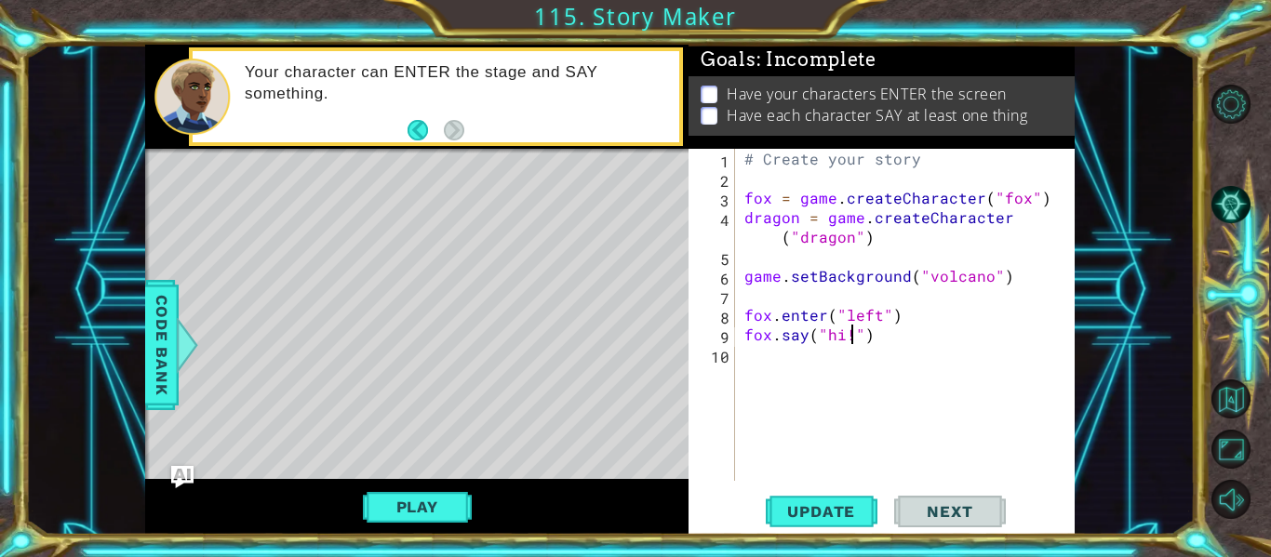
click at [855, 341] on div "# Create your story fox = game . createCharacter ( "fox" ) dragon = game . crea…" at bounding box center [911, 334] width 340 height 371
type textarea "fox.say("hello?")"
click at [830, 372] on div "# Create your story fox = game . createCharacter ( "fox" ) dragon = game . crea…" at bounding box center [911, 334] width 340 height 371
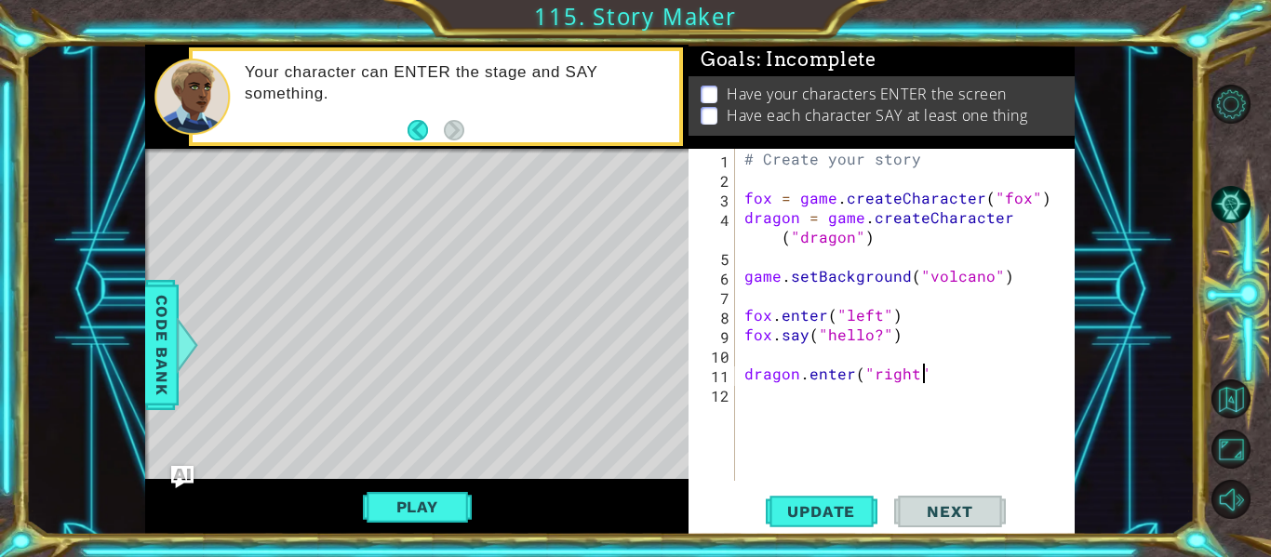
type textarea "dragon.enter("right")"
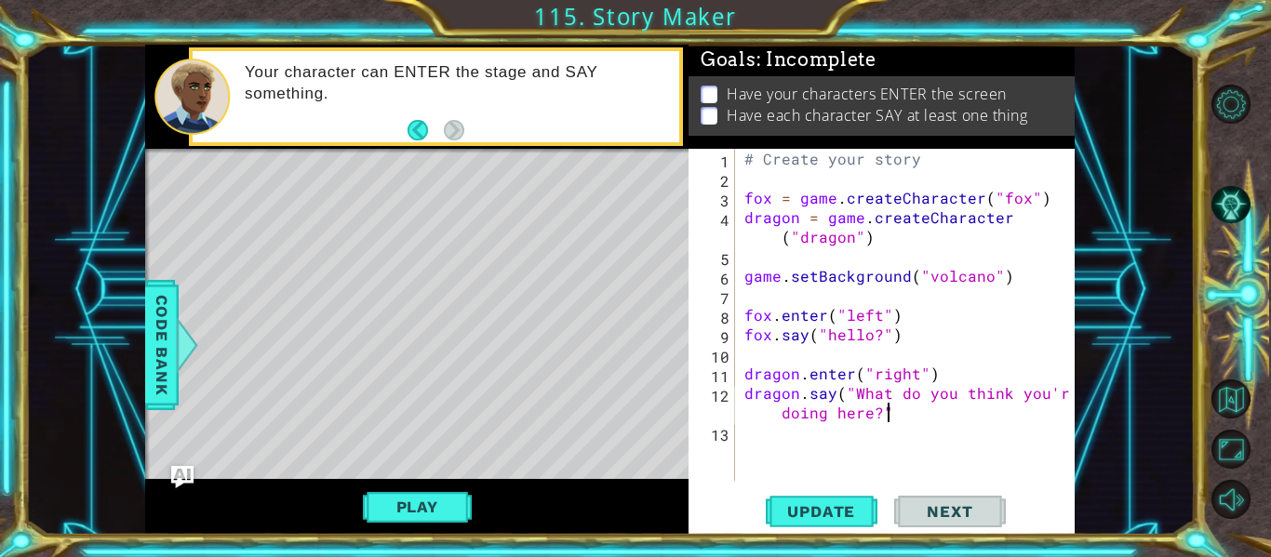
scroll to position [0, 27]
click at [832, 341] on div "# Create your story fox = game . createCharacter ( "fox" ) dragon = game . crea…" at bounding box center [911, 334] width 340 height 371
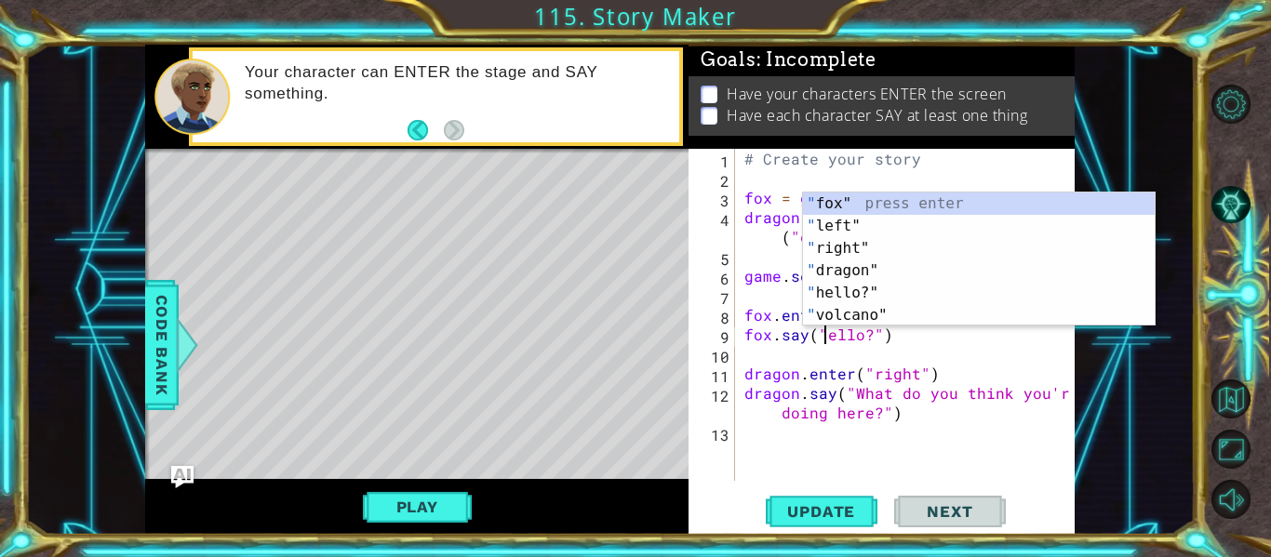
type textarea "fox.say("Hello?")"
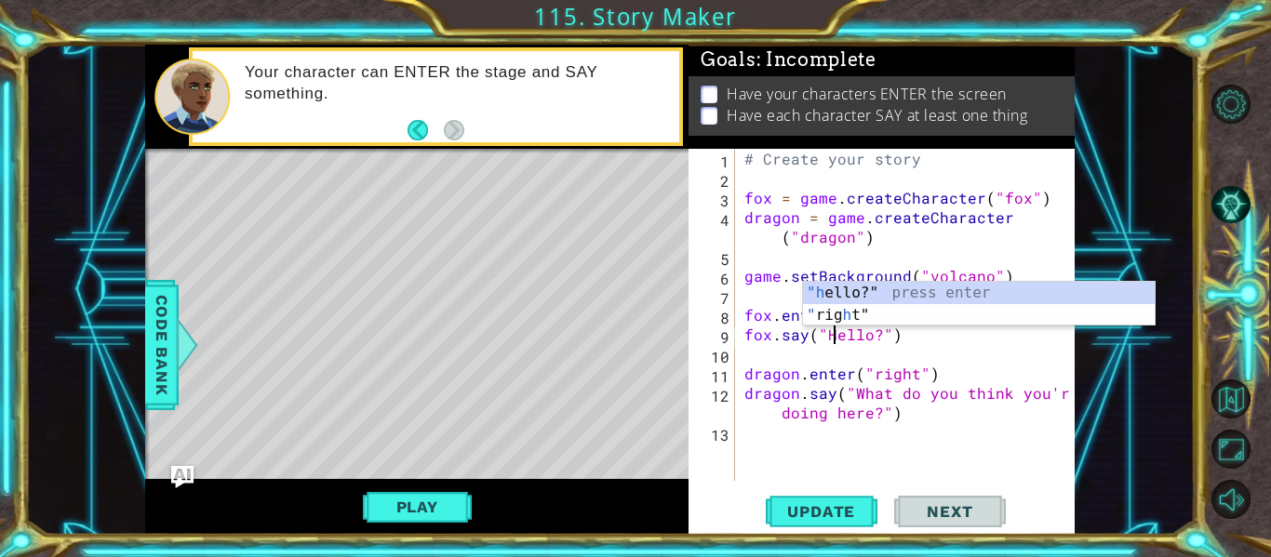
scroll to position [0, 7]
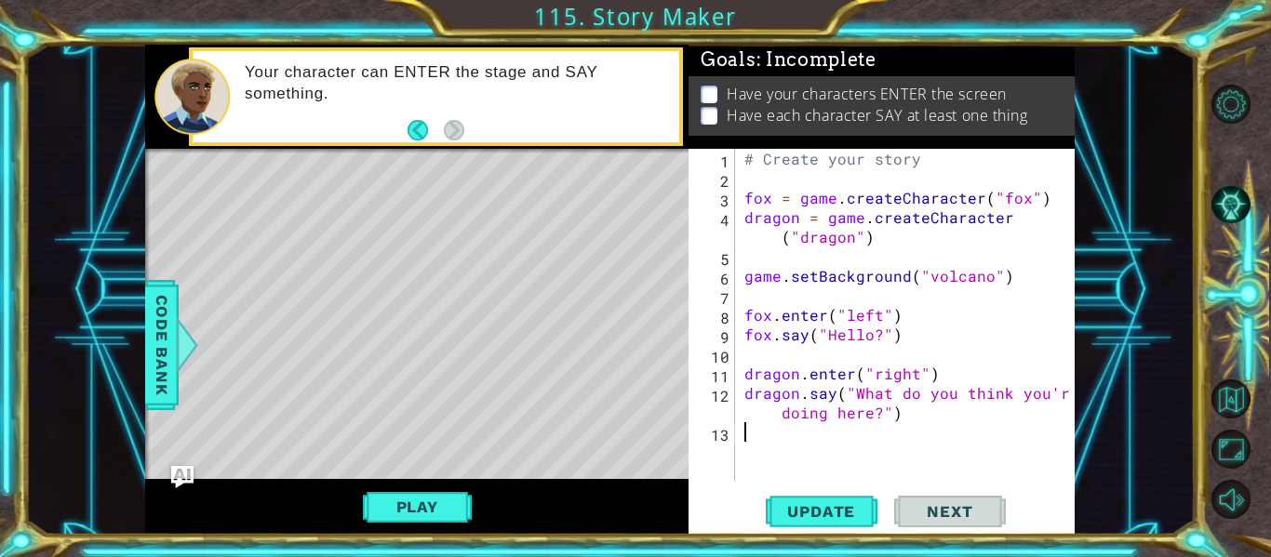
click at [792, 457] on div "# Create your story fox = game . createCharacter ( "fox" ) dragon = game . crea…" at bounding box center [911, 334] width 340 height 371
click at [811, 497] on button "Update" at bounding box center [822, 512] width 112 height 38
click at [406, 510] on button "Play" at bounding box center [417, 506] width 109 height 35
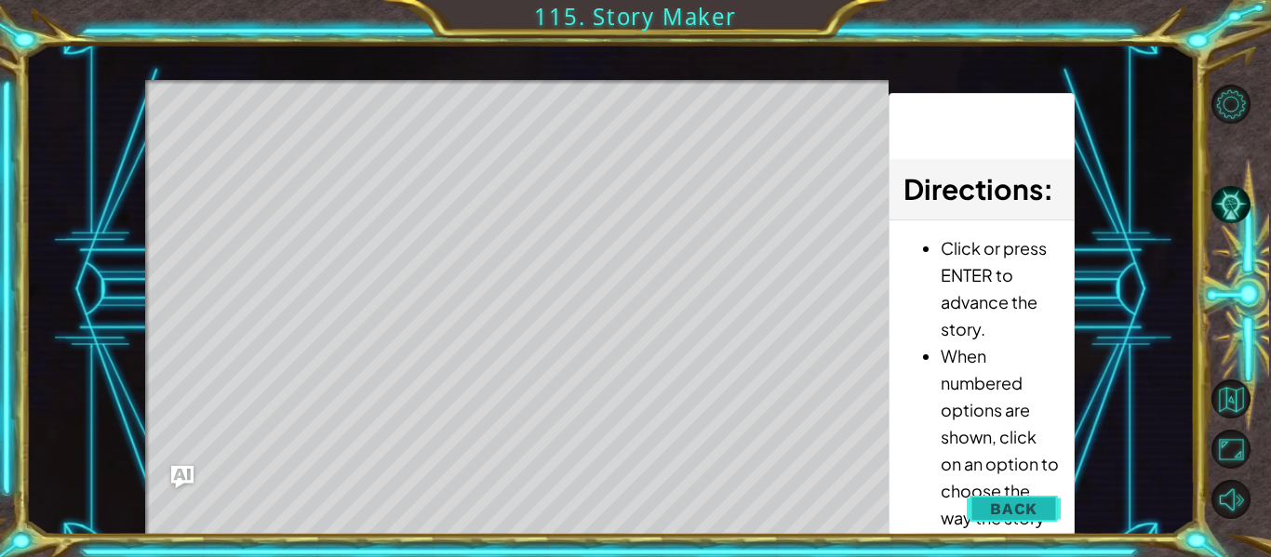
click at [993, 509] on span "Back" at bounding box center [1013, 509] width 47 height 19
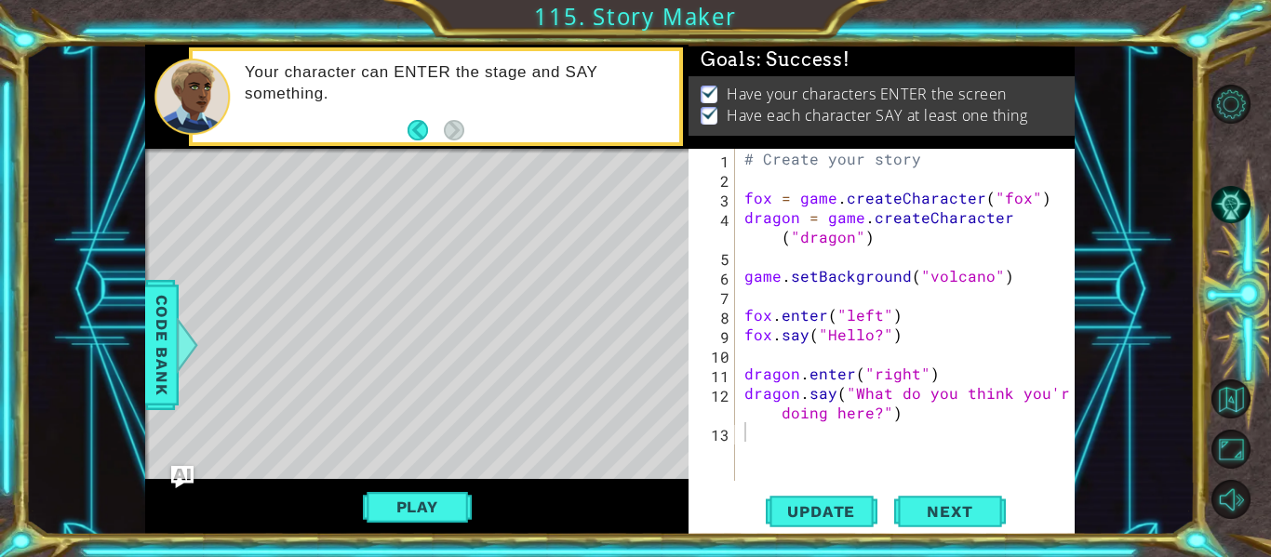
scroll to position [10, 0]
click at [952, 507] on span "Next" at bounding box center [949, 512] width 83 height 19
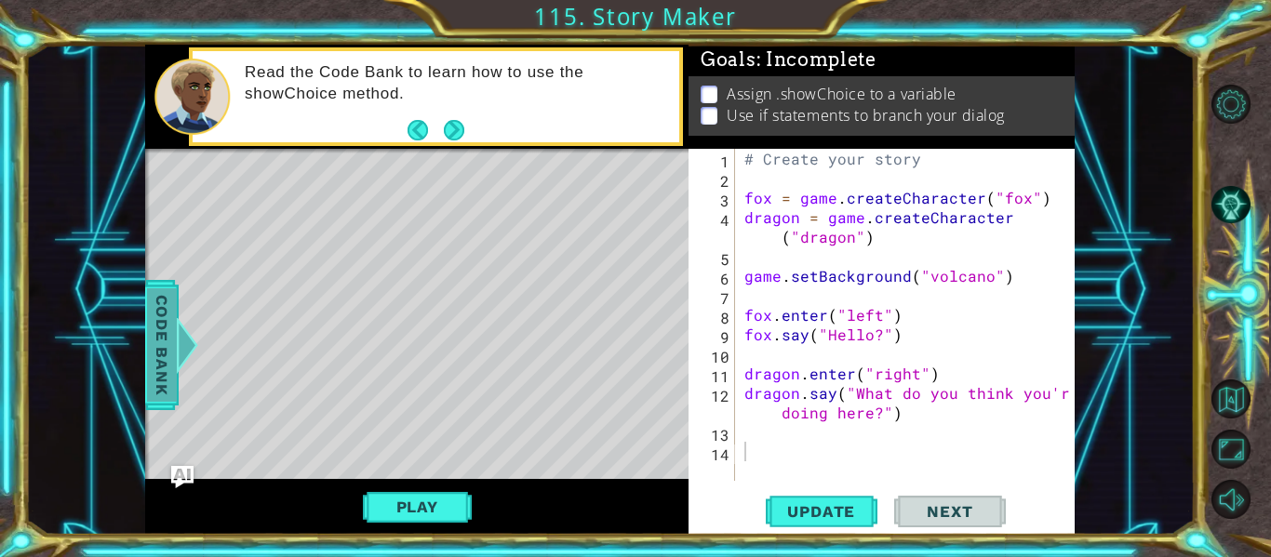
click at [168, 379] on span "Code Bank" at bounding box center [162, 345] width 30 height 114
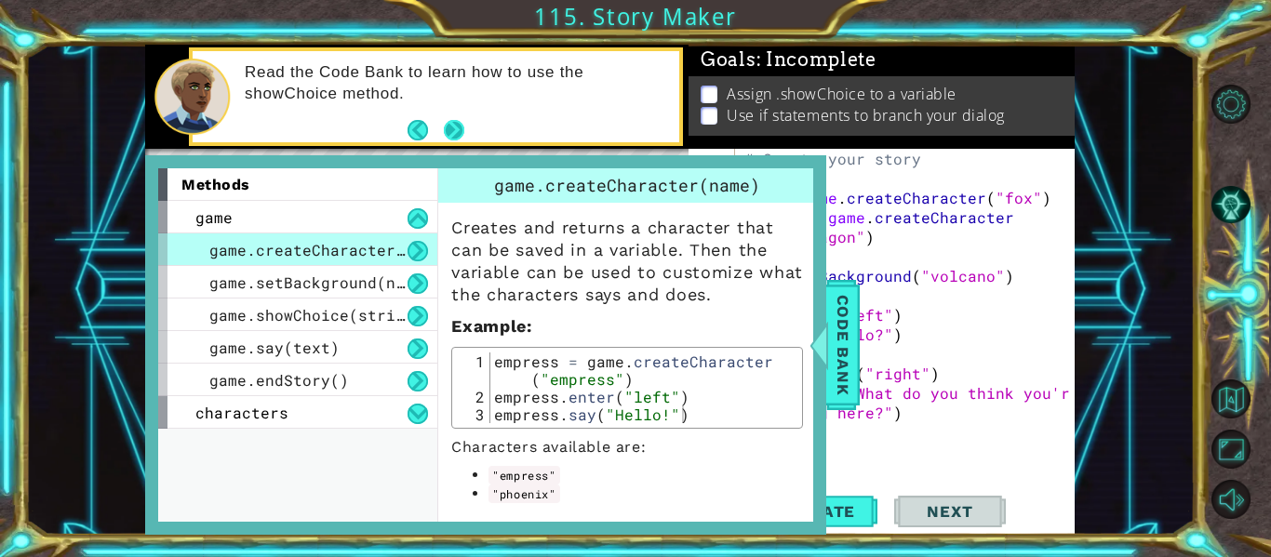
click at [453, 127] on button "Next" at bounding box center [454, 130] width 20 height 20
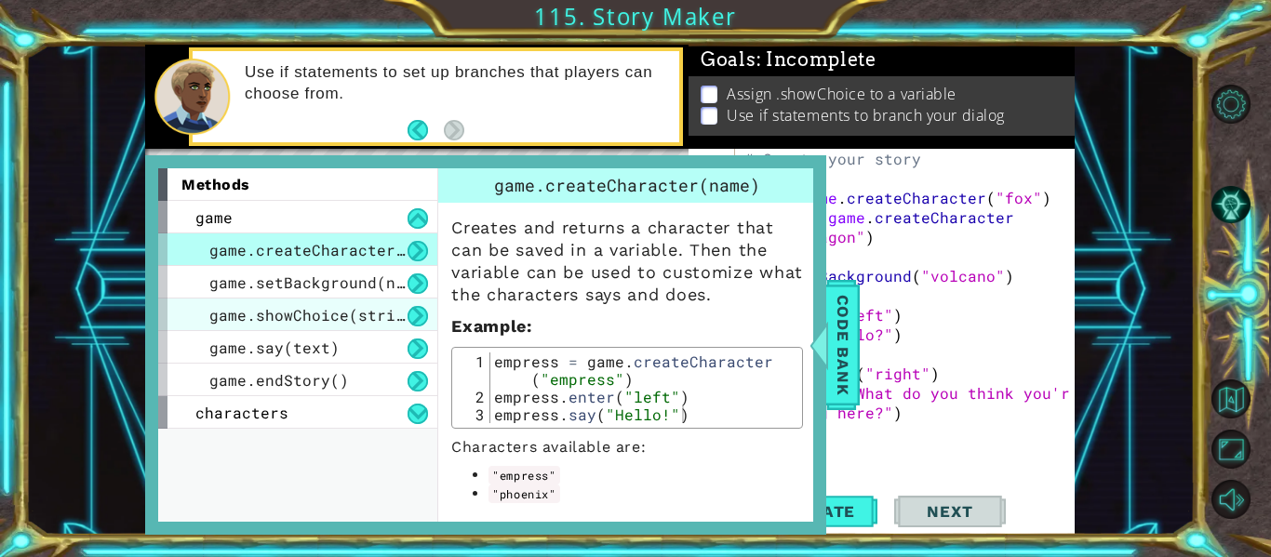
click at [261, 326] on div "game.showChoice(string1, string2)" at bounding box center [297, 315] width 279 height 33
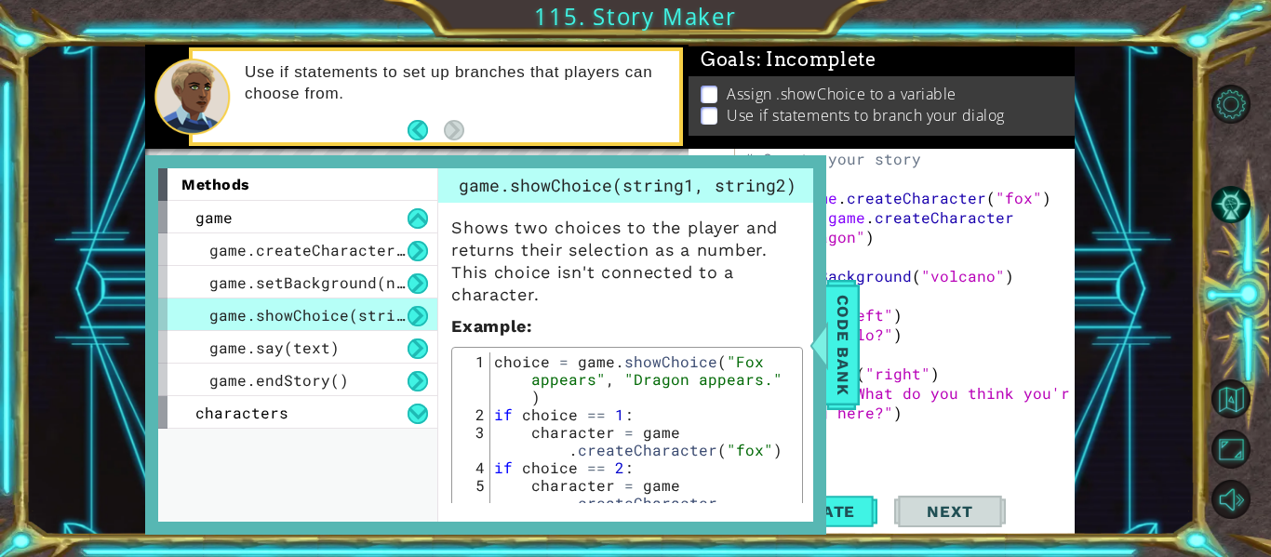
type textarea "dragon.say("What do you think you're doing here?")"
click at [929, 406] on div "# Create your story fox = game . createCharacter ( "fox" ) dragon = game . crea…" at bounding box center [911, 334] width 340 height 371
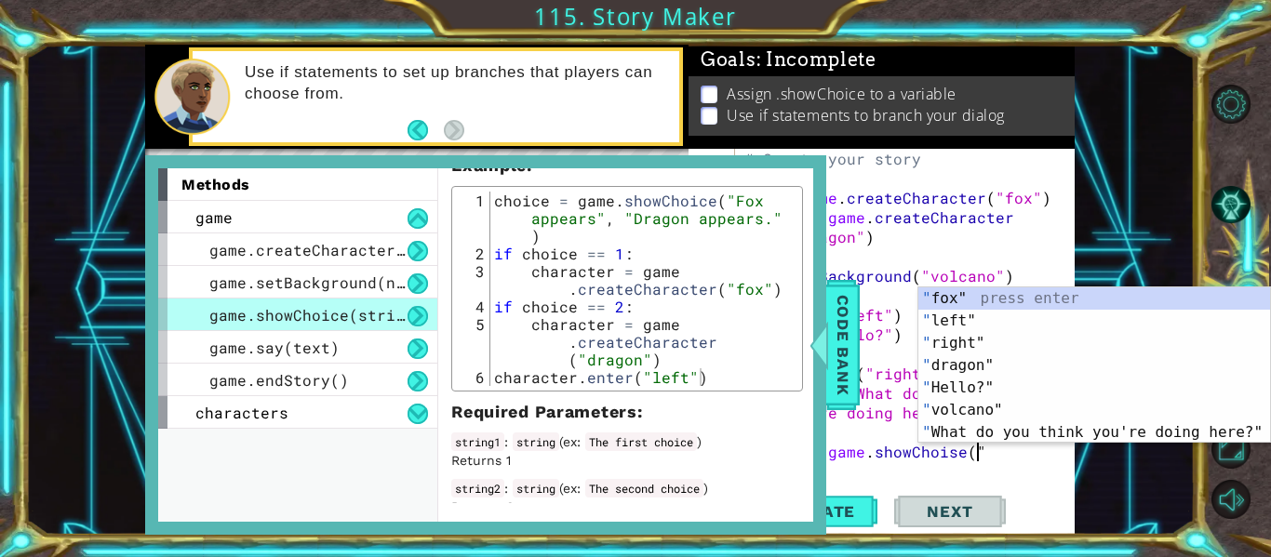
scroll to position [183, 0]
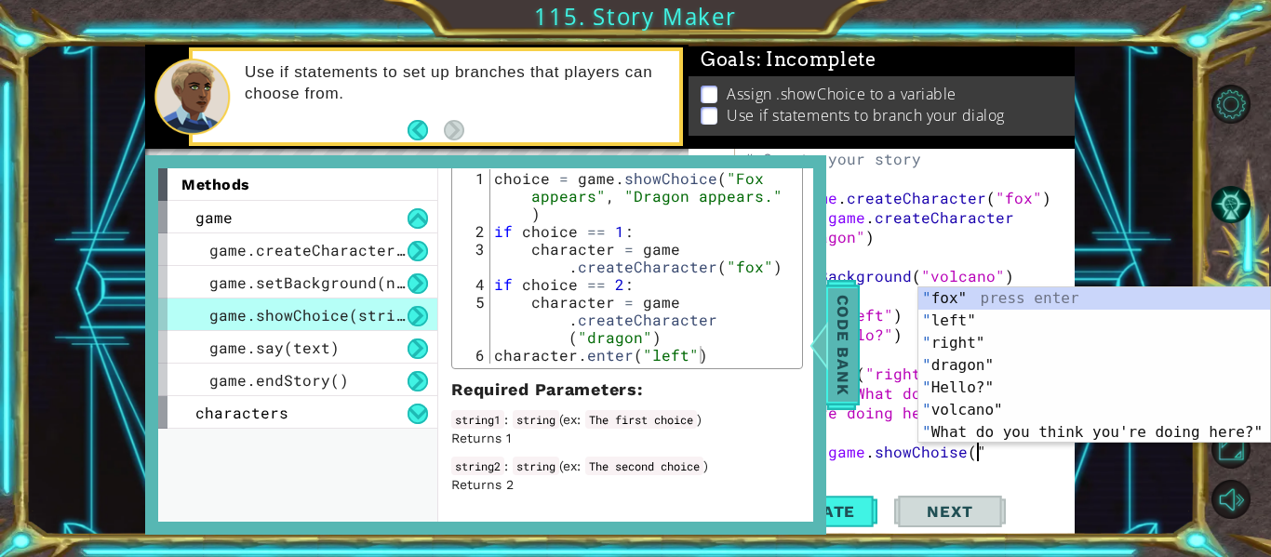
click at [853, 352] on span "Code Bank" at bounding box center [843, 345] width 30 height 114
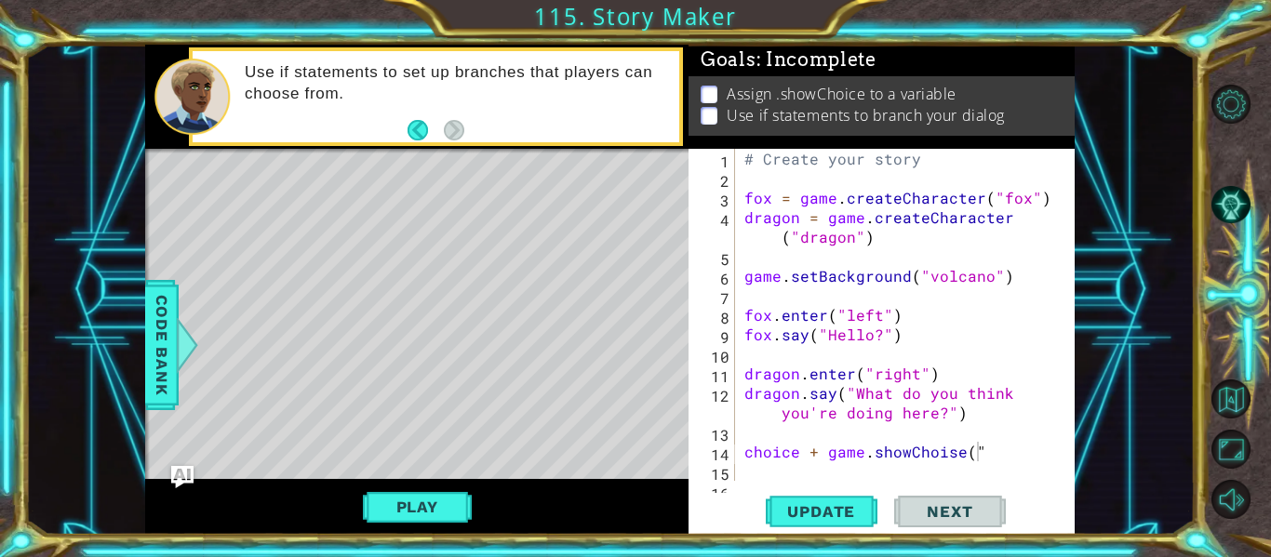
click at [952, 456] on div "# Create your story fox = game . createCharacter ( "fox" ) dragon = game . crea…" at bounding box center [904, 334] width 326 height 371
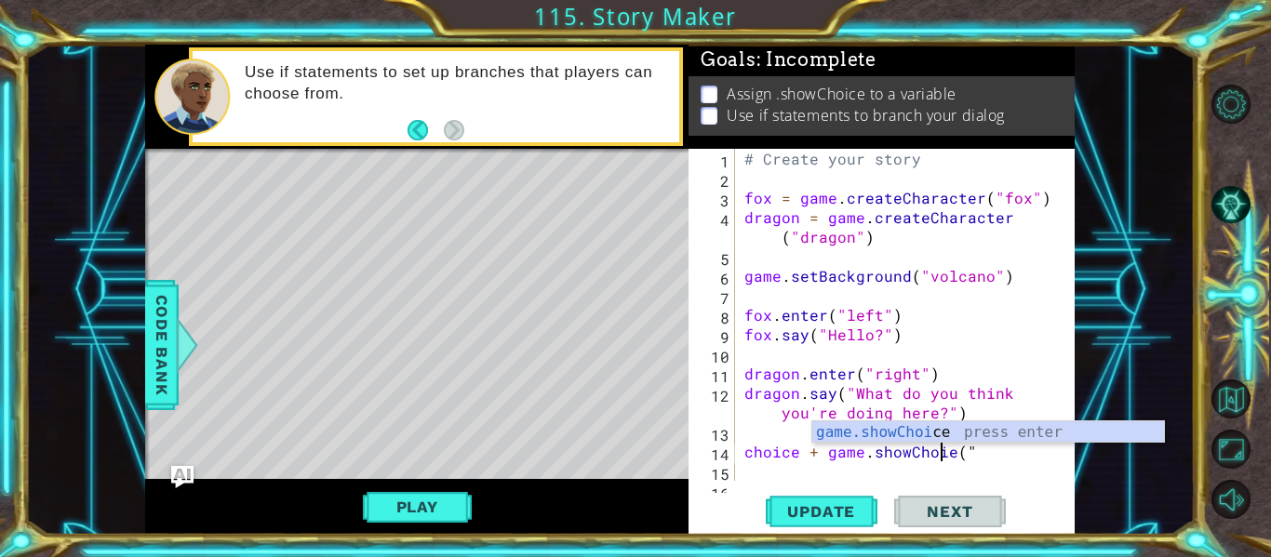
scroll to position [0, 13]
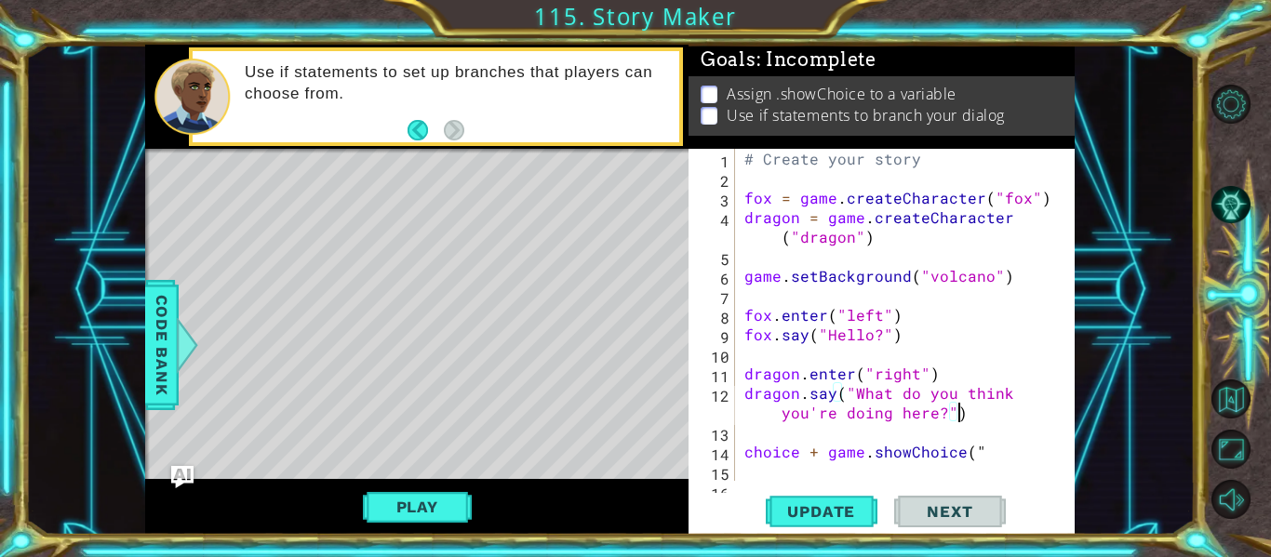
click at [1000, 405] on div "# Create your story fox = game . createCharacter ( "fox" ) dragon = game . crea…" at bounding box center [904, 334] width 326 height 371
type textarea "dragon.say("What do you think you're doing here?")"
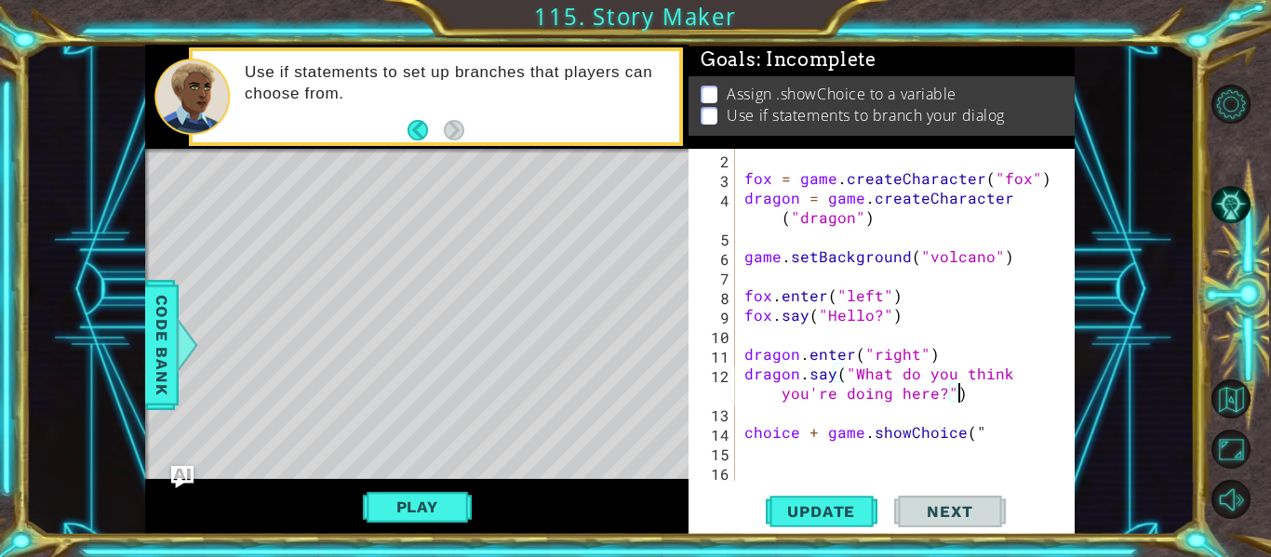
scroll to position [20, 0]
click at [981, 422] on div "fox = game . createCharacter ( "fox" ) dragon = game . createCharacter ( "drago…" at bounding box center [904, 334] width 326 height 371
click at [997, 436] on div "fox = game . createCharacter ( "fox" ) dragon = game . createCharacter ( "drago…" at bounding box center [904, 334] width 326 height 371
click at [813, 442] on div "fox = game . createCharacter ( "fox" ) dragon = game . createCharacter ( "drago…" at bounding box center [904, 334] width 326 height 371
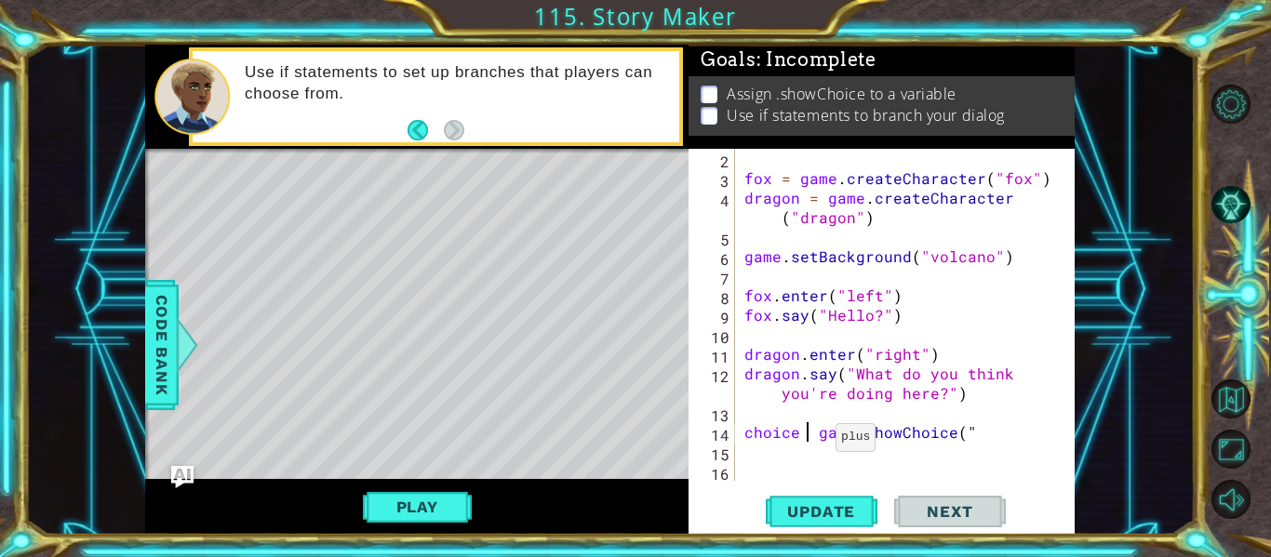
type textarea "choice = game.showChoice(""
click at [978, 446] on div "fox = game . createCharacter ( "fox" ) dragon = game . createCharacter ( "drago…" at bounding box center [904, 334] width 326 height 371
click at [1003, 424] on div "fox = game . createCharacter ( "fox" ) dragon = game . createCharacter ( "drago…" at bounding box center [904, 334] width 326 height 371
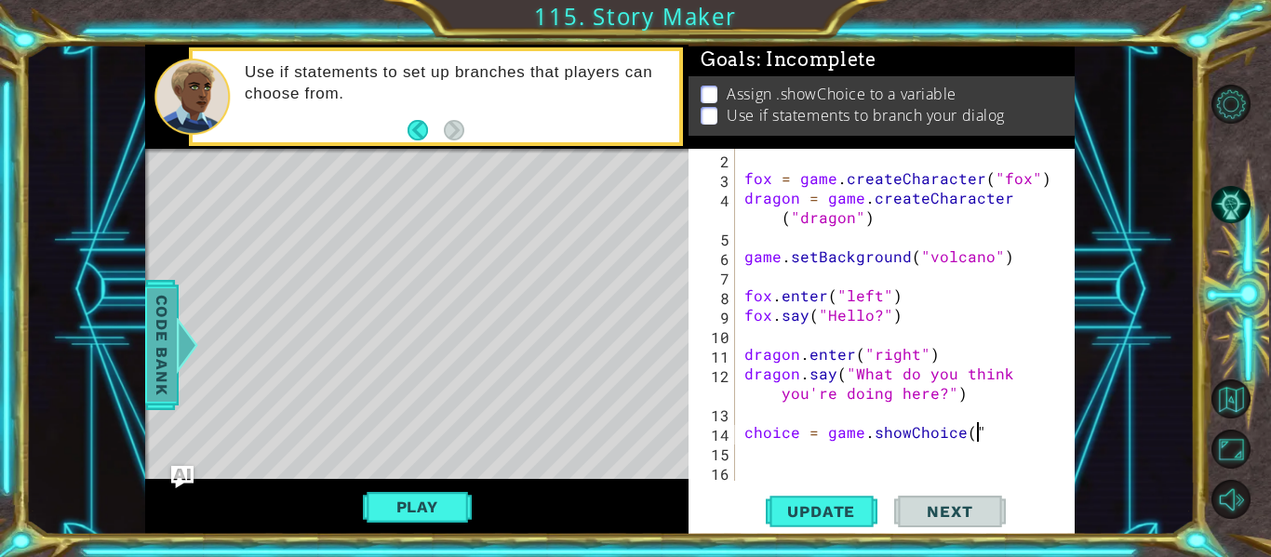
click at [163, 372] on span "Code Bank" at bounding box center [162, 345] width 30 height 114
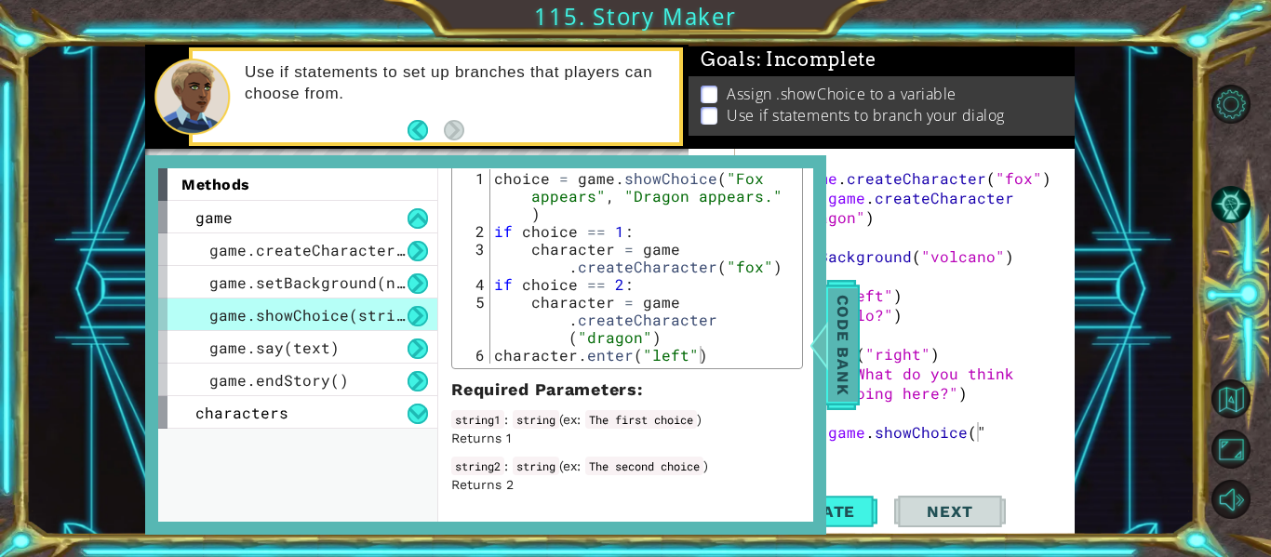
click at [825, 343] on div at bounding box center [819, 345] width 23 height 56
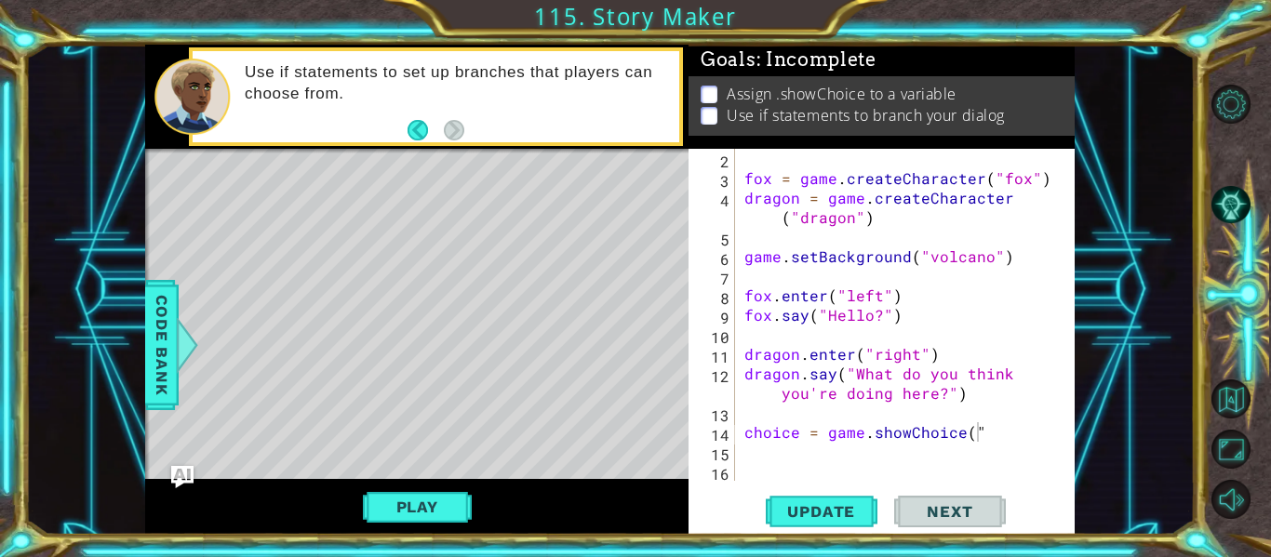
click at [987, 441] on div "fox = game . createCharacter ( "fox" ) dragon = game . createCharacter ( "drago…" at bounding box center [904, 334] width 326 height 371
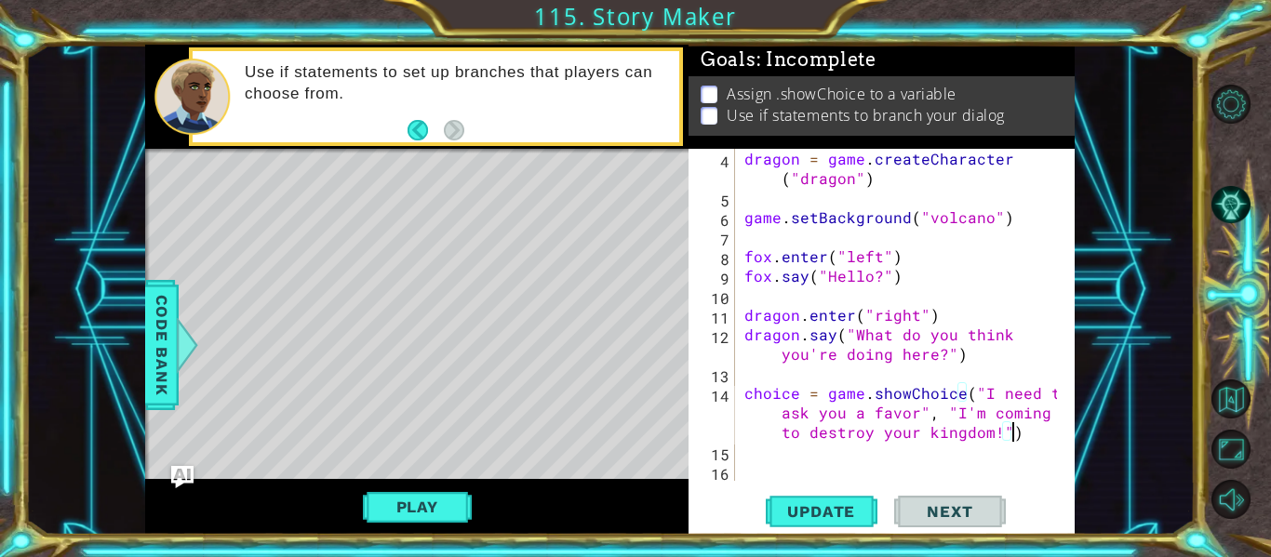
scroll to position [59, 0]
type textarea "choice = game.showChoice("I need to ask you a favor", "I'm coming to destroy yo…"
click at [164, 367] on span "Code Bank" at bounding box center [162, 345] width 30 height 114
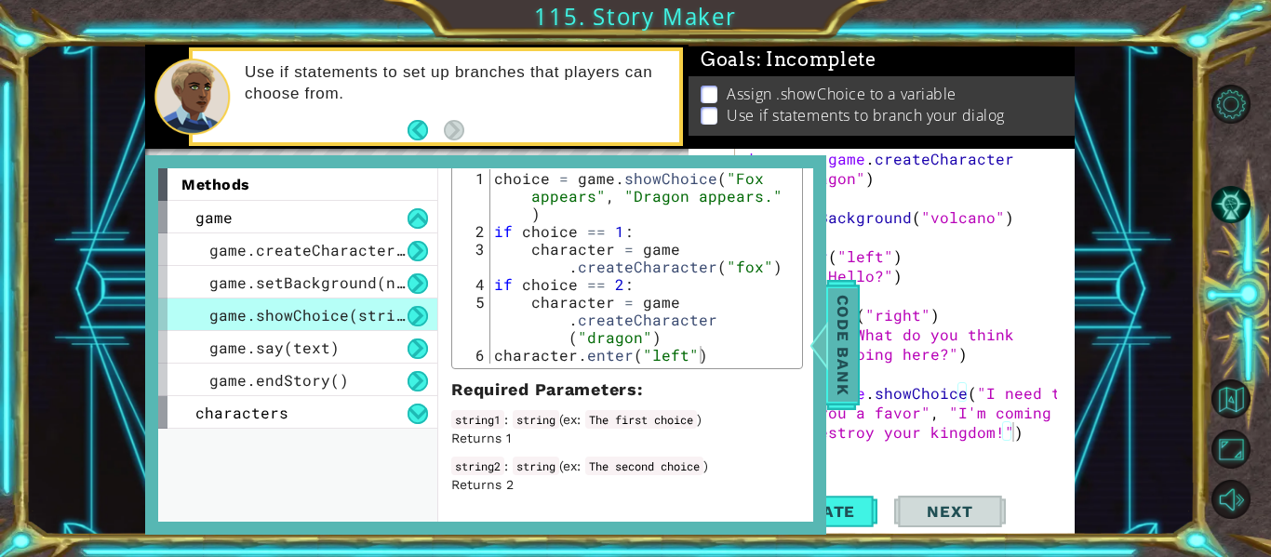
click at [837, 356] on span "Code Bank" at bounding box center [843, 345] width 30 height 114
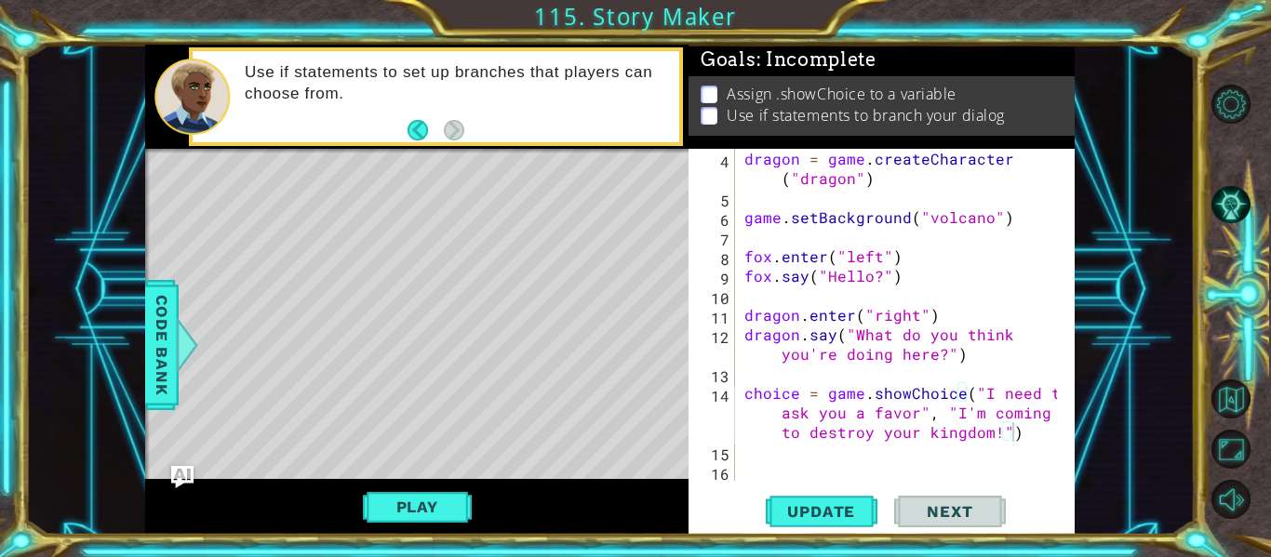
click at [1038, 437] on div "dragon = game . createCharacter ( "dragon" ) game . setBackground ( "volcano" )…" at bounding box center [904, 344] width 326 height 391
type textarea "if choice == 1:"
click at [185, 342] on div at bounding box center [187, 345] width 23 height 56
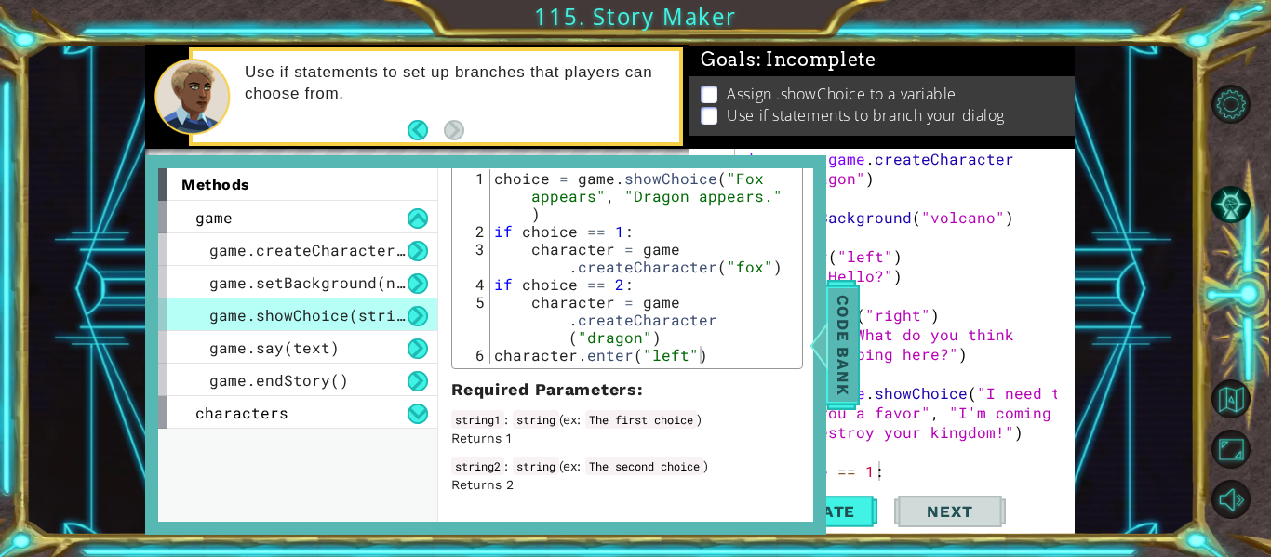
click at [854, 327] on span "Code Bank" at bounding box center [843, 345] width 30 height 114
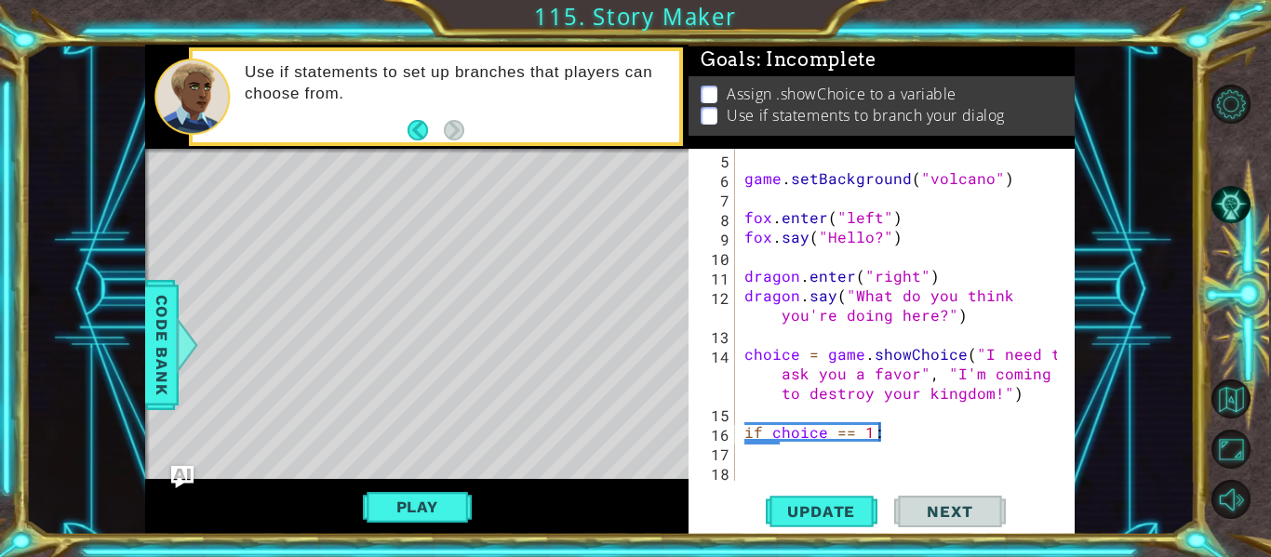
scroll to position [98, 0]
click at [894, 431] on div "game . setBackground ( "volcano" ) fox . enter ( "left" ) fox . say ( "Hello?" …" at bounding box center [904, 334] width 326 height 371
click at [167, 370] on span "Code Bank" at bounding box center [162, 345] width 30 height 114
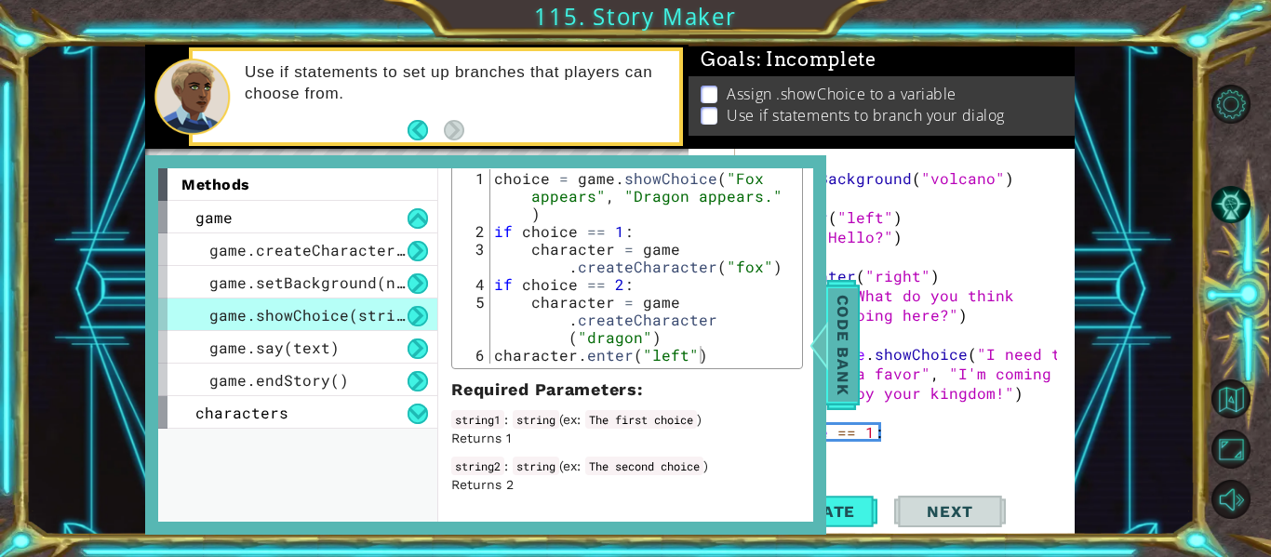
click at [821, 350] on div at bounding box center [819, 345] width 23 height 56
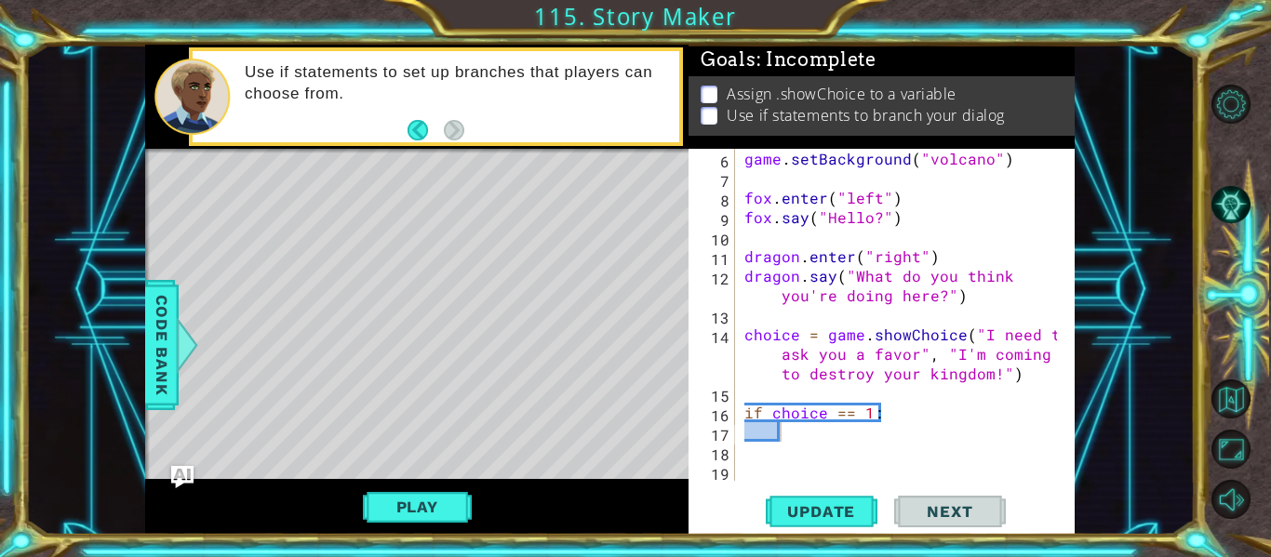
scroll to position [117, 0]
click at [895, 437] on div "game . setBackground ( "volcano" ) fox . enter ( "left" ) fox . say ( "Hello?" …" at bounding box center [904, 334] width 326 height 371
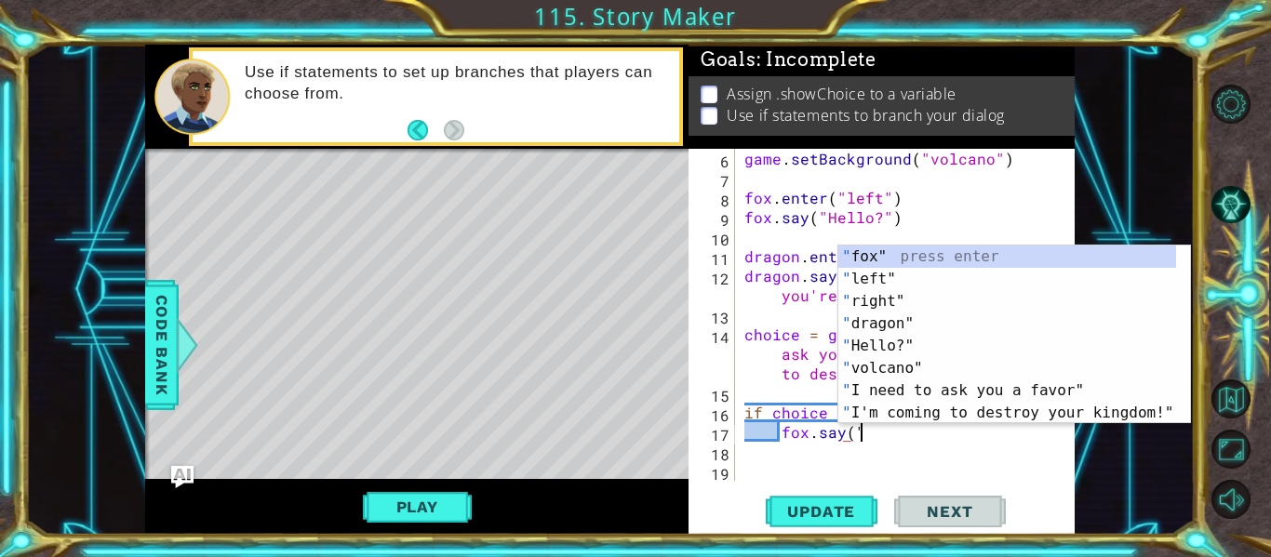
scroll to position [0, 7]
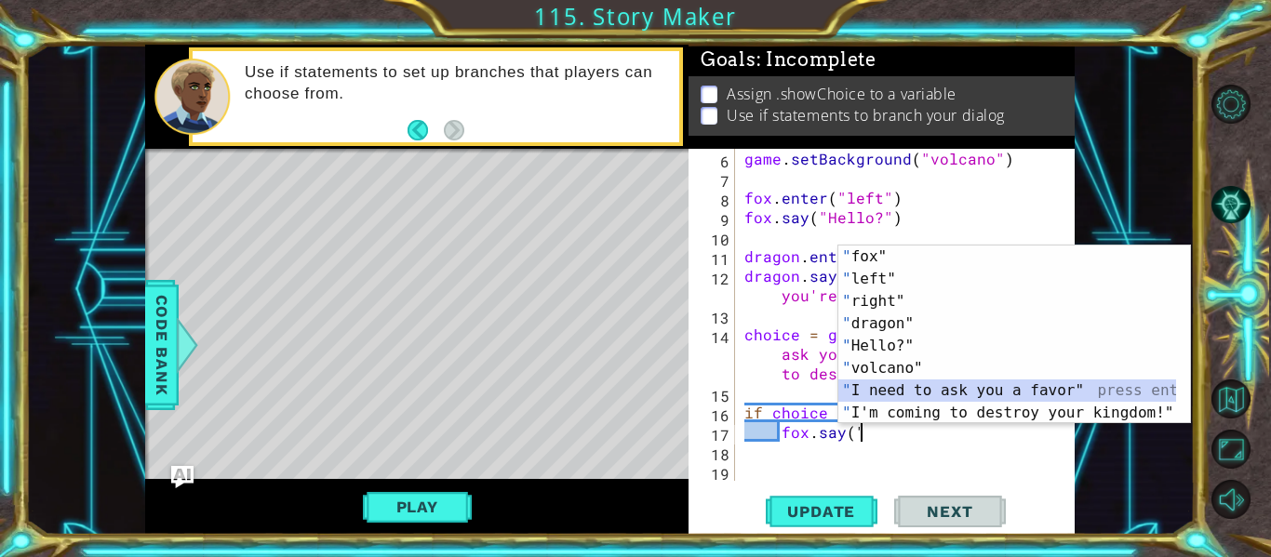
click at [916, 385] on div "" fox" press enter " left" press enter " right" press enter " dragon" press ent…" at bounding box center [1007, 357] width 338 height 223
type textarea "fox.say("I need to ask you a favor""
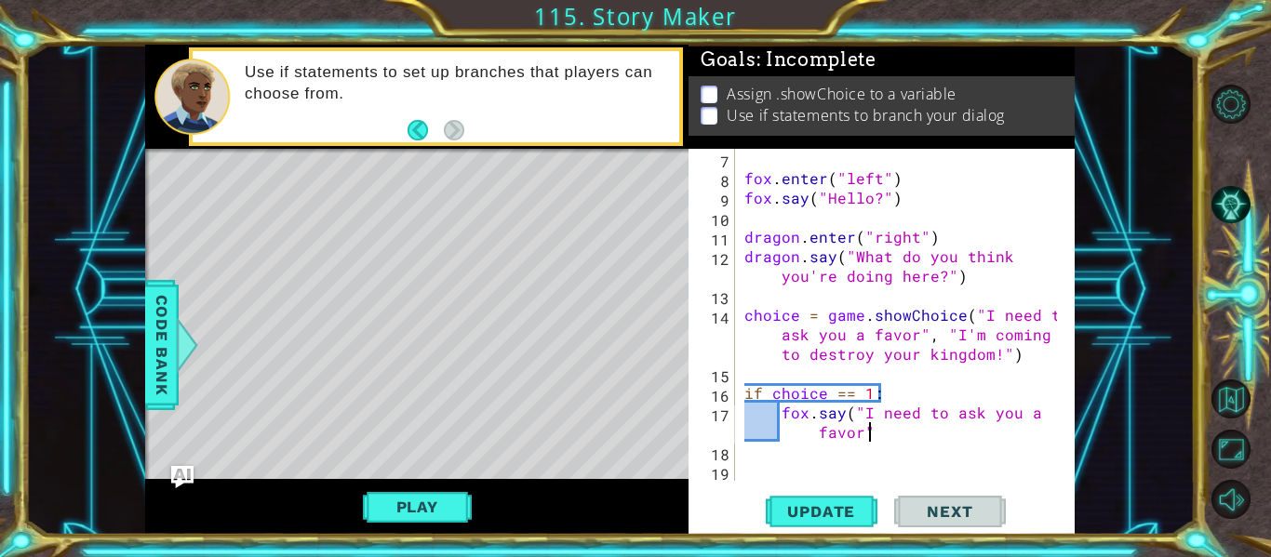
scroll to position [0, 1]
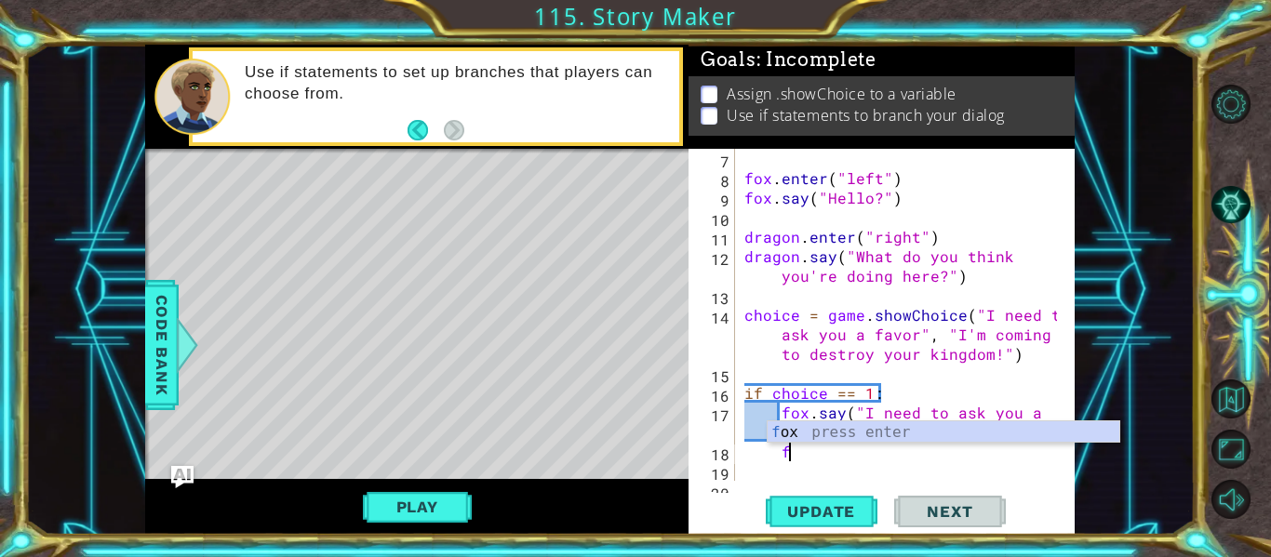
type textarea "f"
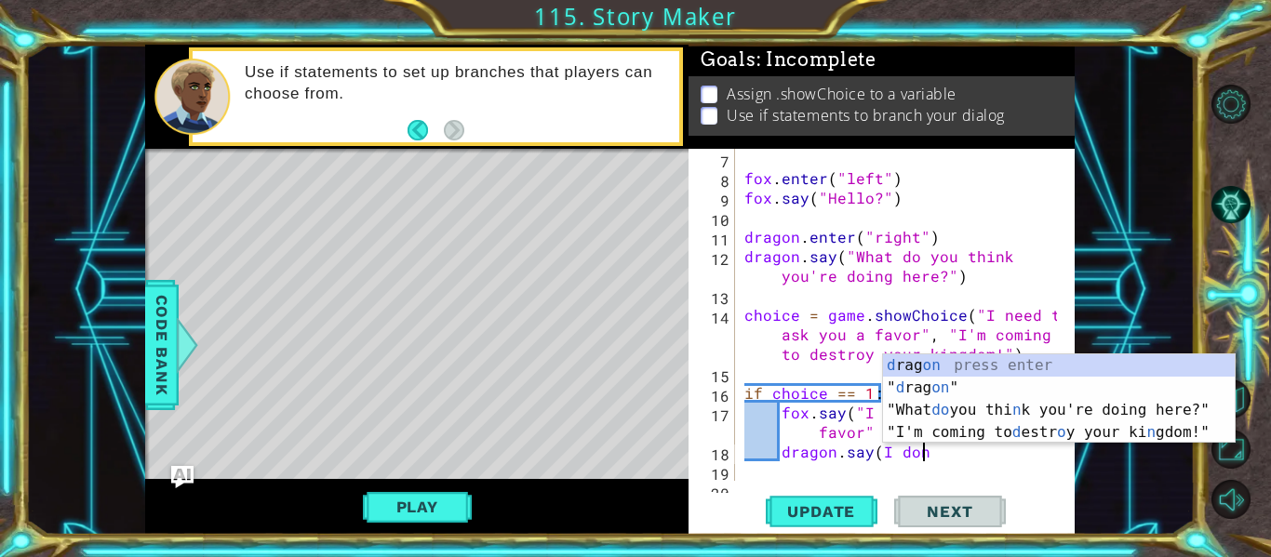
scroll to position [0, 11]
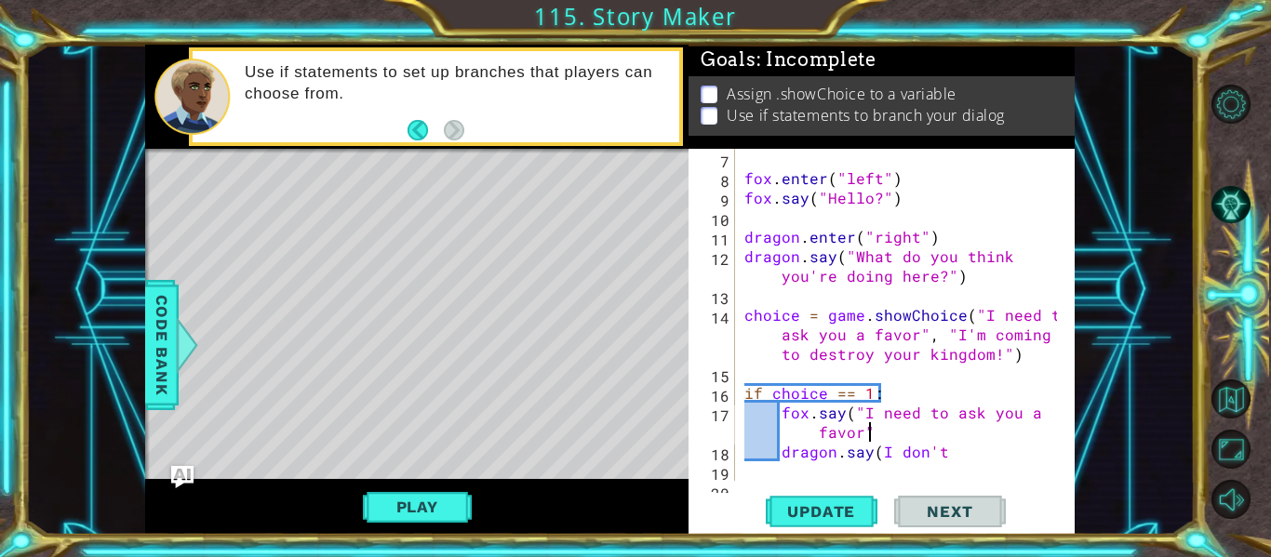
click at [903, 441] on div "fox . enter ( "left" ) fox . say ( "Hello?" ) dragon . enter ( "right" ) dragon…" at bounding box center [904, 334] width 326 height 371
type textarea "fox.say("I need to ask you a favor")"
click at [972, 464] on div "fox . enter ( "left" ) fox . say ( "Hello?" ) dragon . enter ( "right" ) dragon…" at bounding box center [904, 334] width 326 height 371
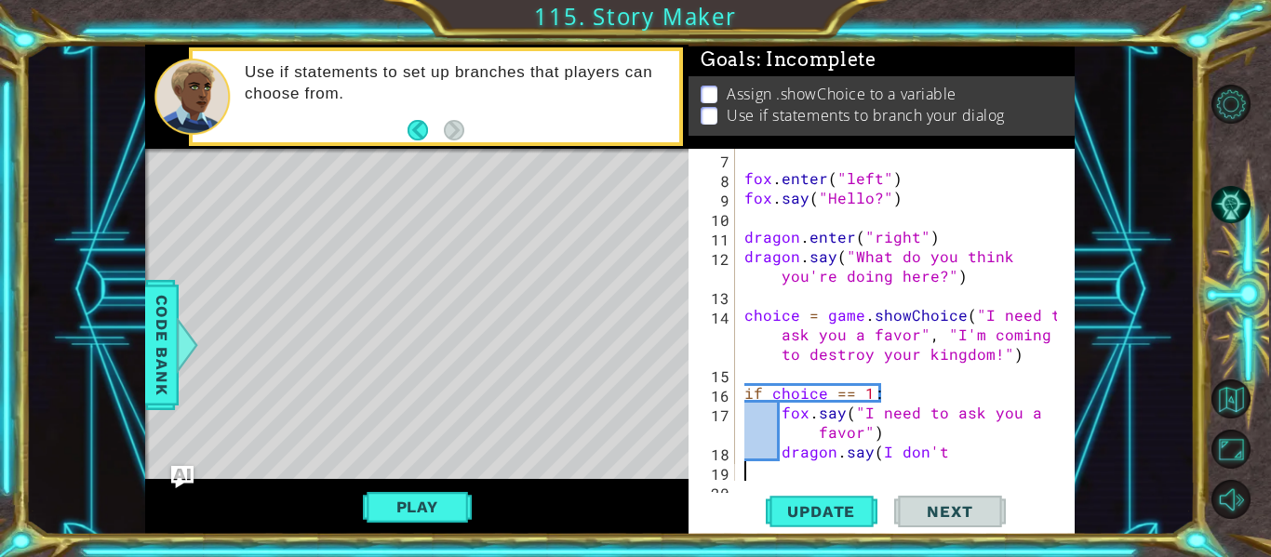
click at [957, 457] on div "fox . enter ( "left" ) fox . say ( "Hello?" ) dragon . enter ( "right" ) dragon…" at bounding box center [904, 334] width 326 height 371
click at [881, 456] on div "fox . enter ( "left" ) fox . say ( "Hello?" ) dragon . enter ( "right" ) dragon…" at bounding box center [904, 334] width 326 height 371
click at [949, 472] on div "fox . enter ( "left" ) fox . say ( "Hello?" ) dragon . enter ( "right" ) dragon…" at bounding box center [904, 334] width 326 height 371
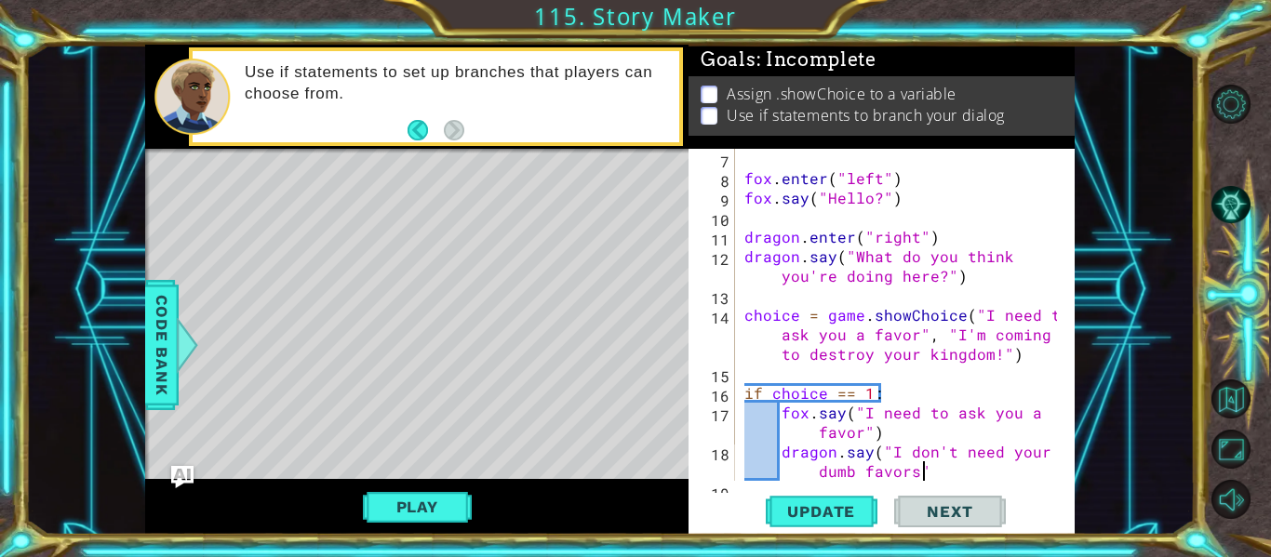
type textarea "dragon.say("I don't need your dumb favors")"
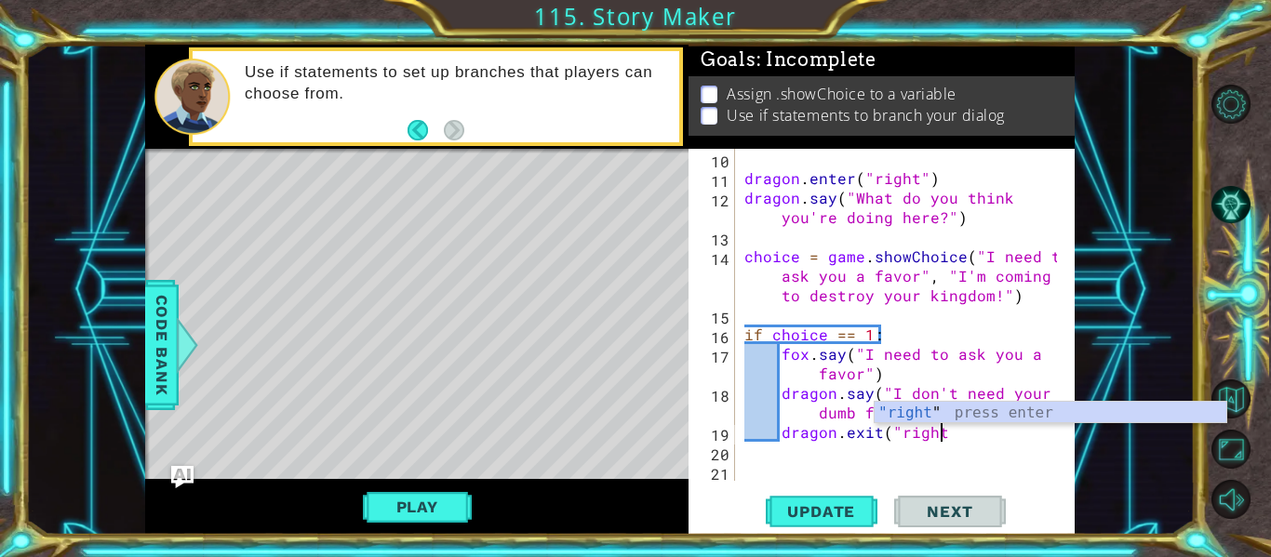
scroll to position [0, 12]
type textarea "dragon.exit("right")"
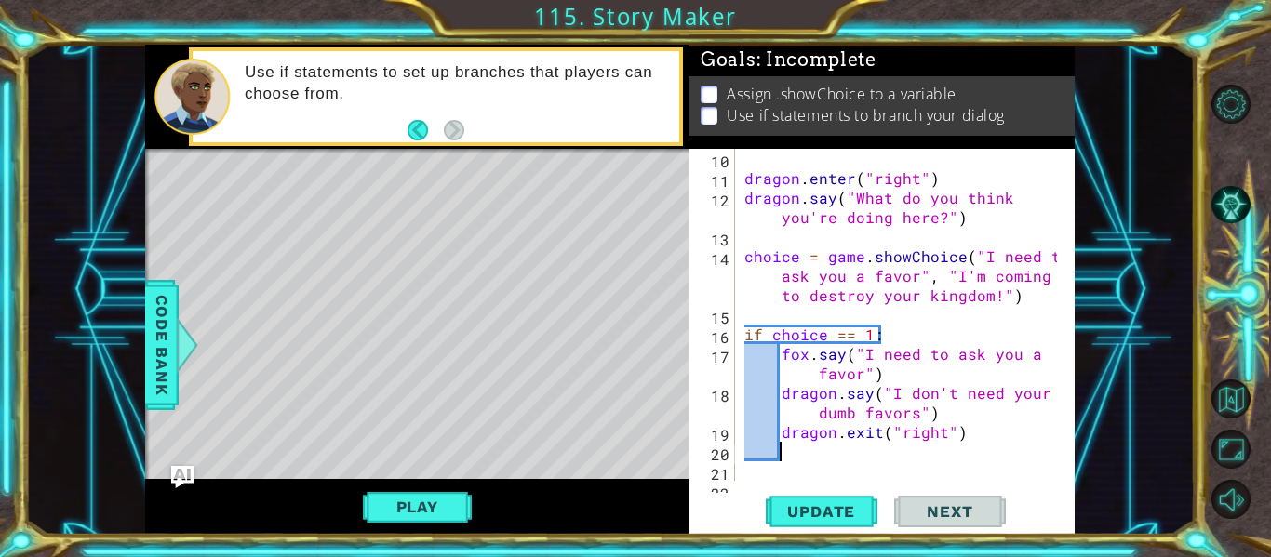
scroll to position [0, 0]
type textarea "if choice == 2:"
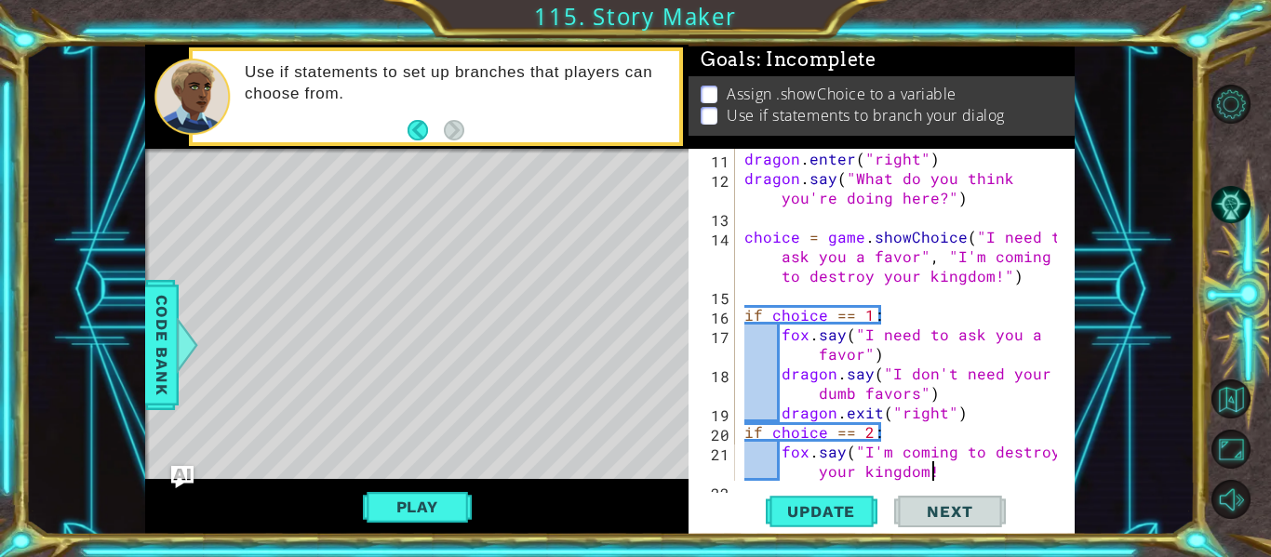
scroll to position [0, 26]
type textarea "fox.say("I'm coming to destroy your kingdom!")"
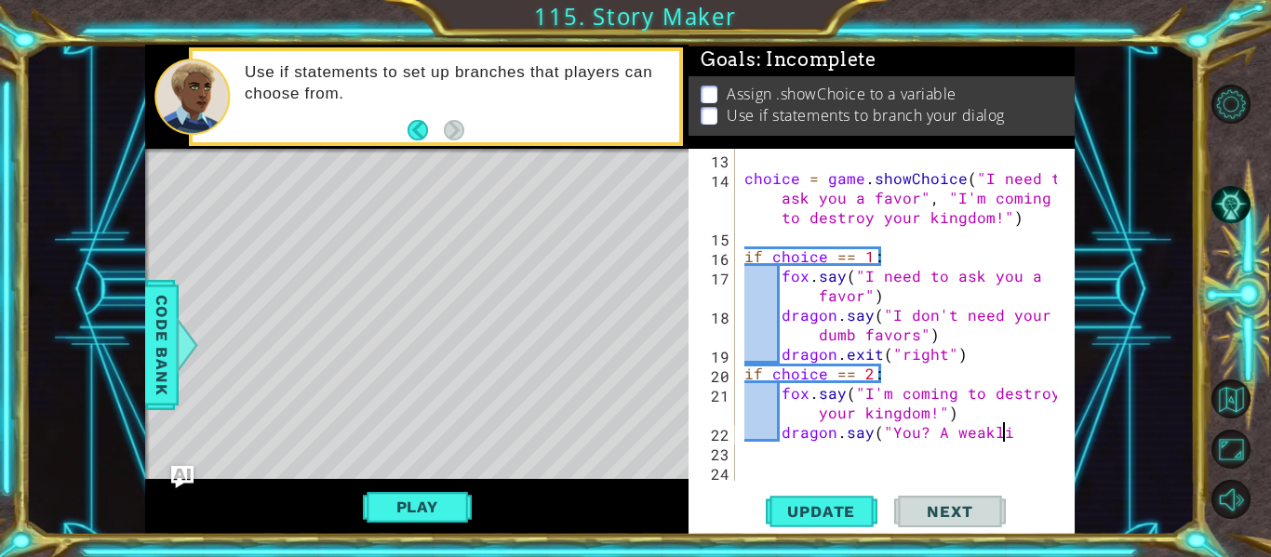
scroll to position [0, 17]
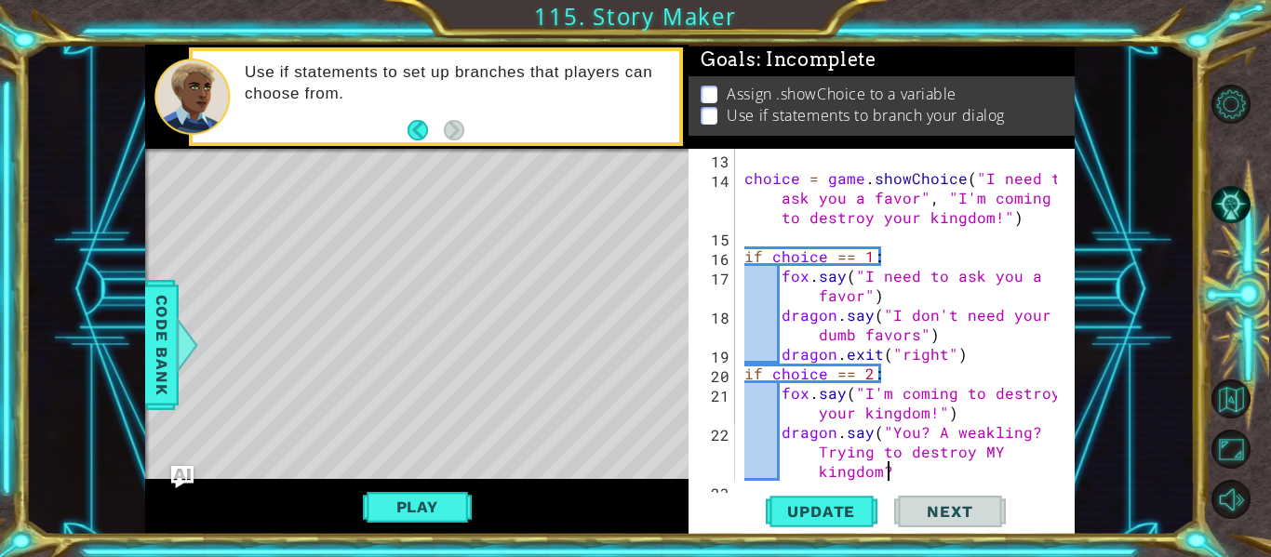
type textarea "dragon.say("You? A weakling? Trying to destroy MY kingdom?""
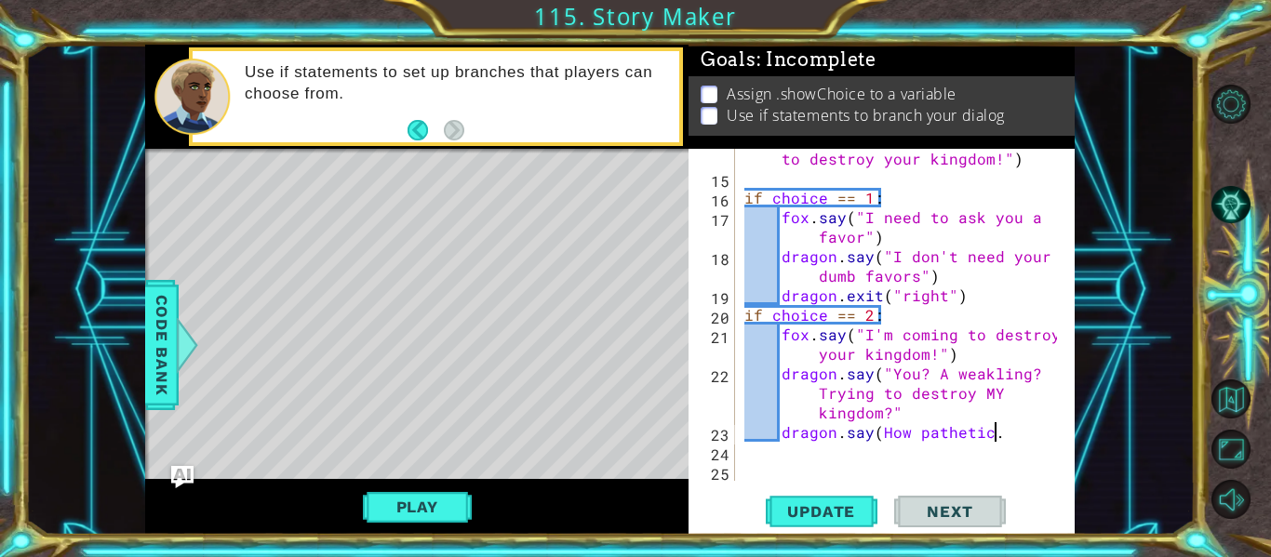
scroll to position [0, 15]
click at [882, 427] on div "choice = game . showChoice ( "I need to ask you a favor" , "I'm coming to destr…" at bounding box center [904, 315] width 326 height 410
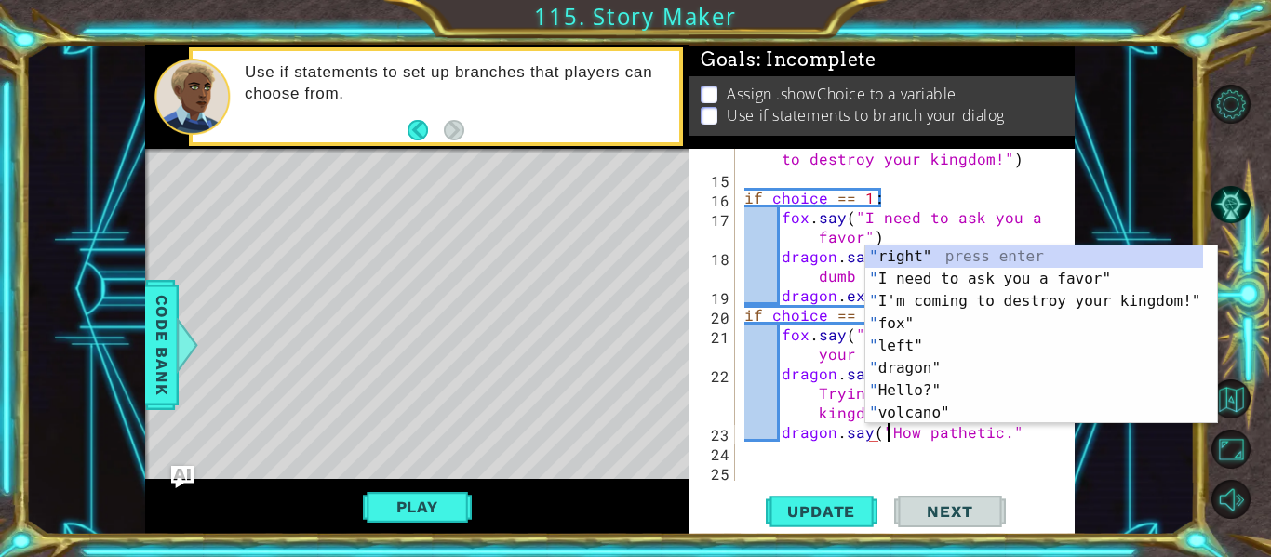
scroll to position [0, 9]
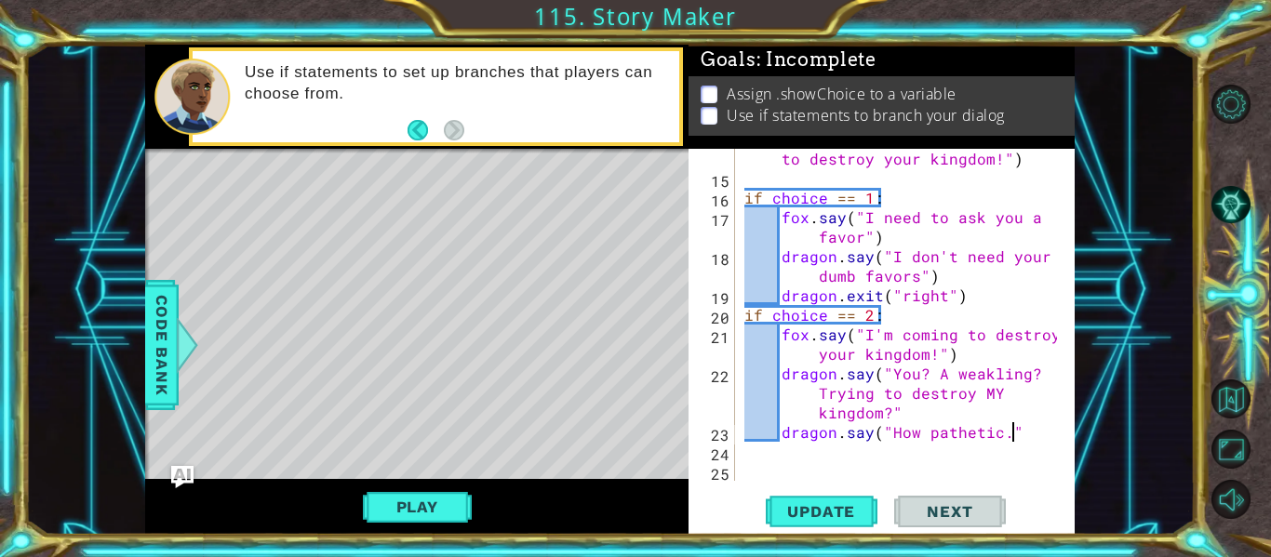
click at [1050, 424] on div "choice = game . showChoice ( "I need to ask you a favor" , "I'm coming to destr…" at bounding box center [904, 315] width 326 height 410
type textarea "dragon.say("How pathetic.")"
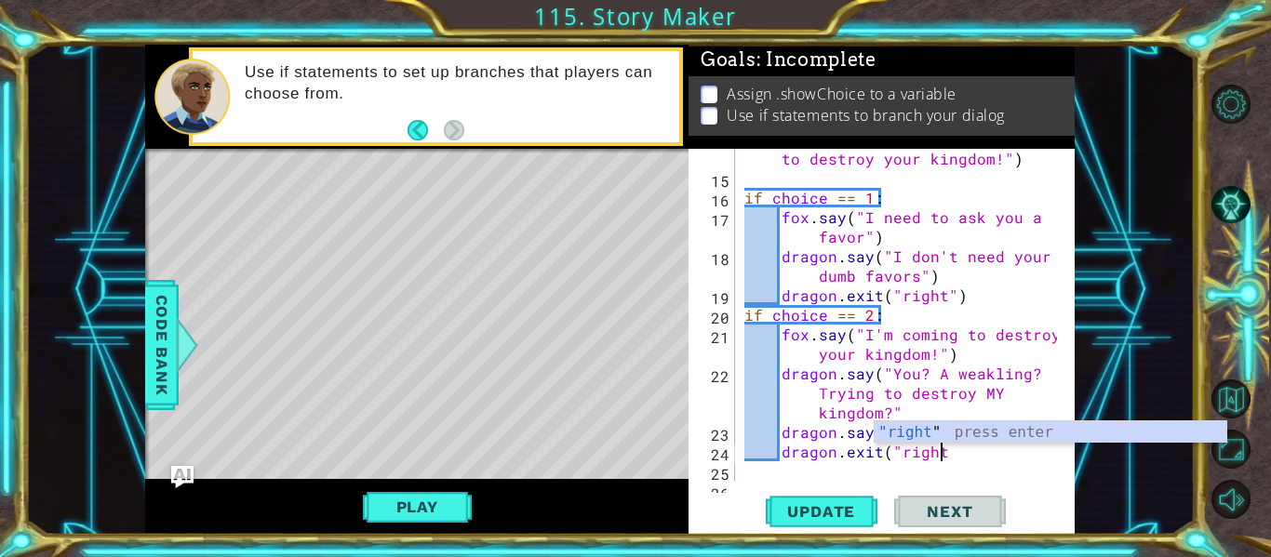
scroll to position [0, 12]
type textarea "dragon.exit("right")"
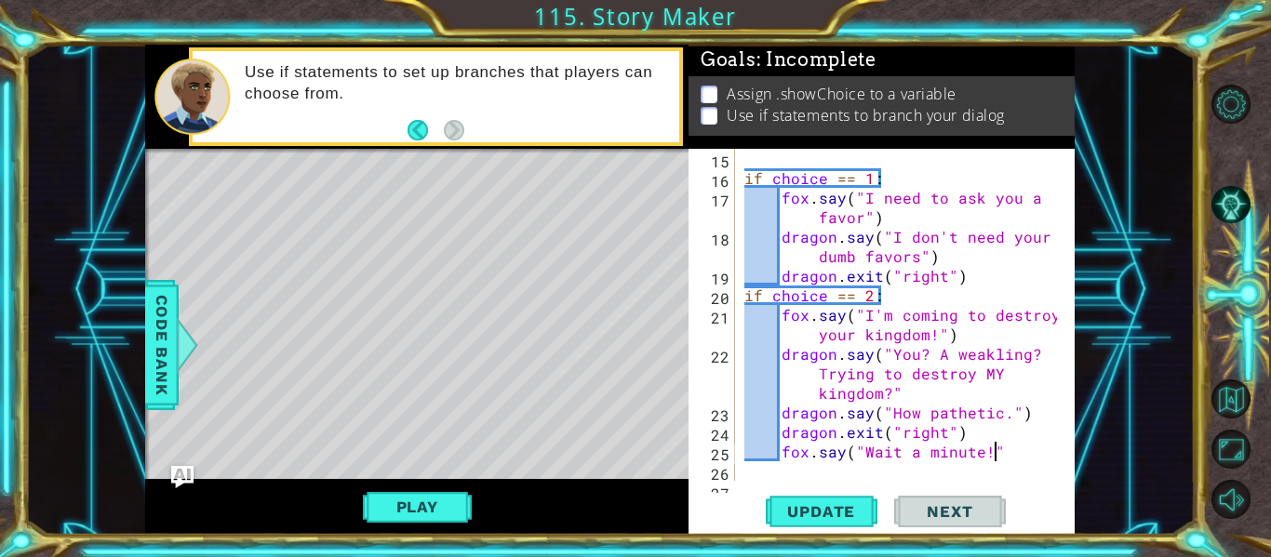
scroll to position [0, 15]
type textarea "fox.say("Wait a minute!")"
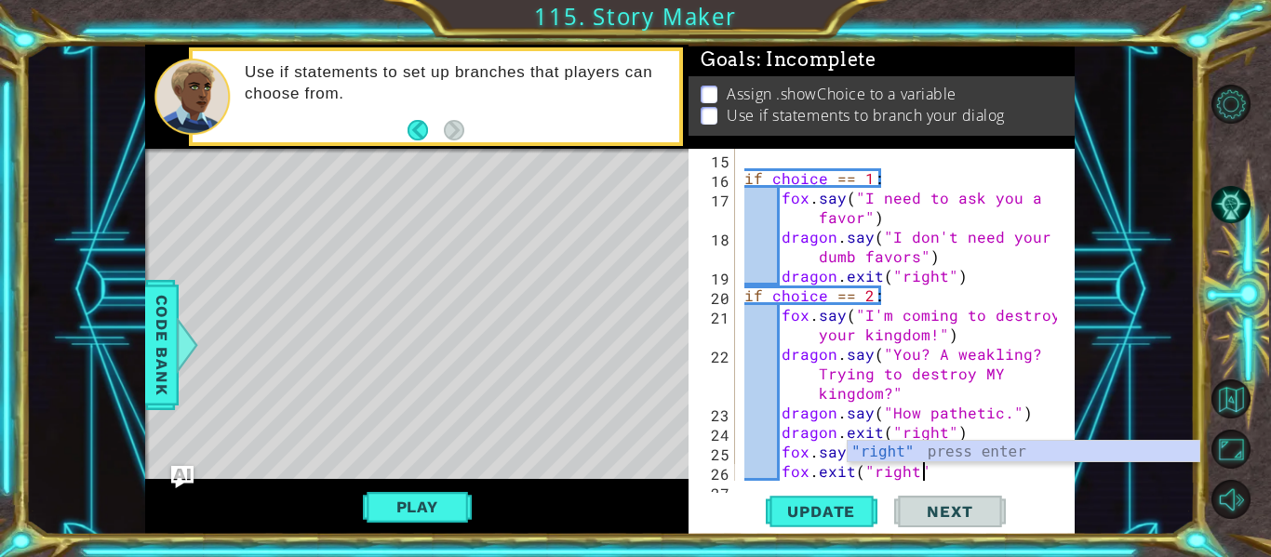
scroll to position [0, 11]
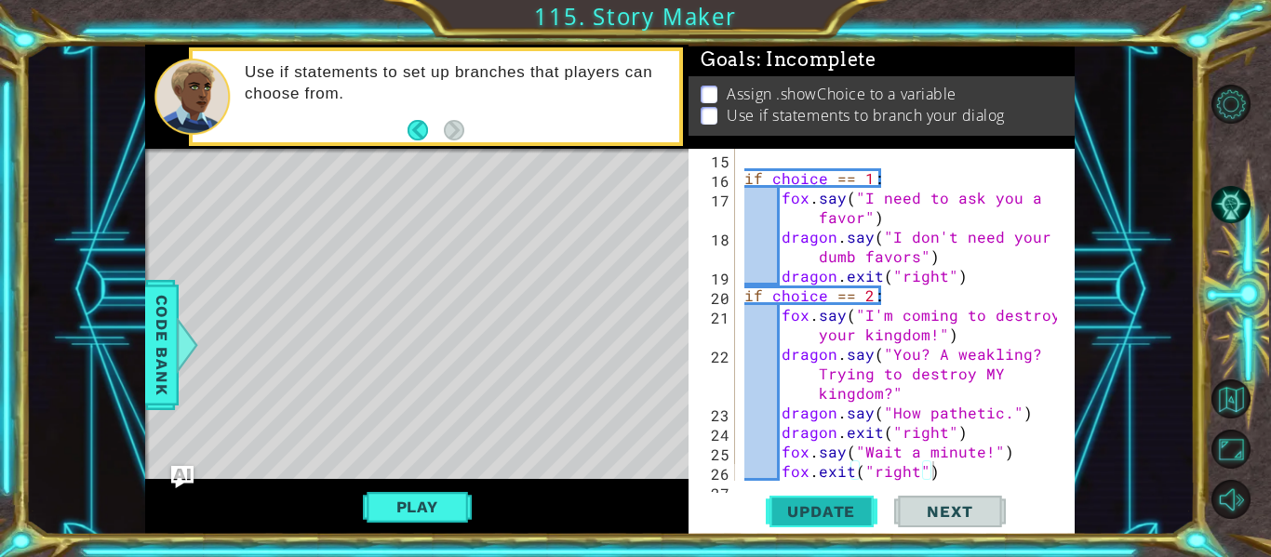
click at [860, 516] on span "Update" at bounding box center [821, 512] width 105 height 19
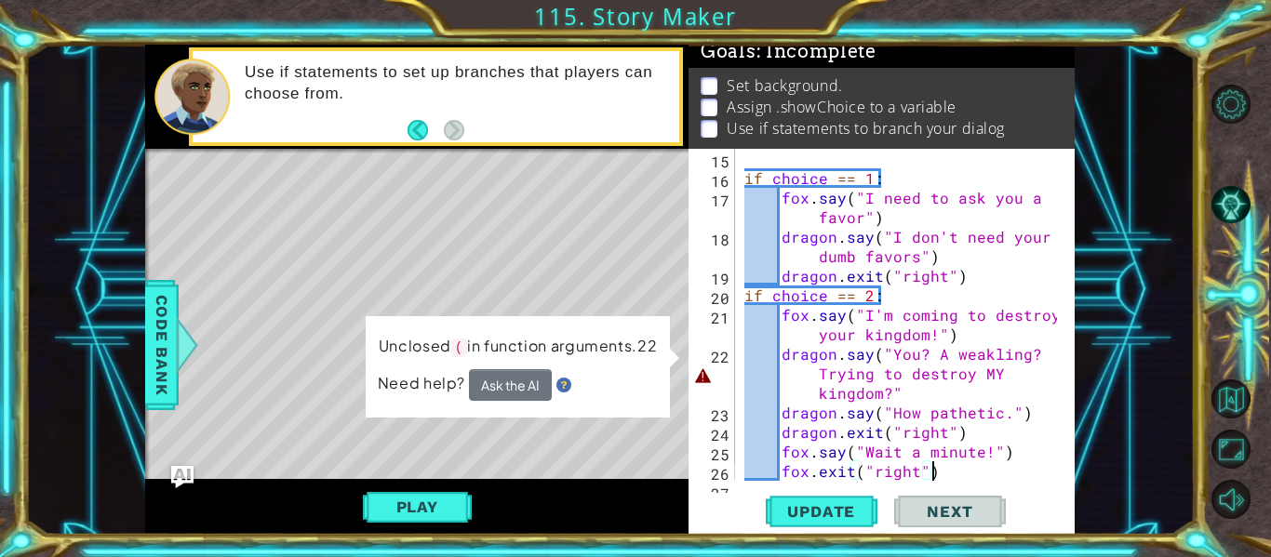
click at [910, 392] on div "if choice == 1 : fox . say ( "I need to ask you a favor" ) dragon . say ( "I do…" at bounding box center [904, 334] width 326 height 371
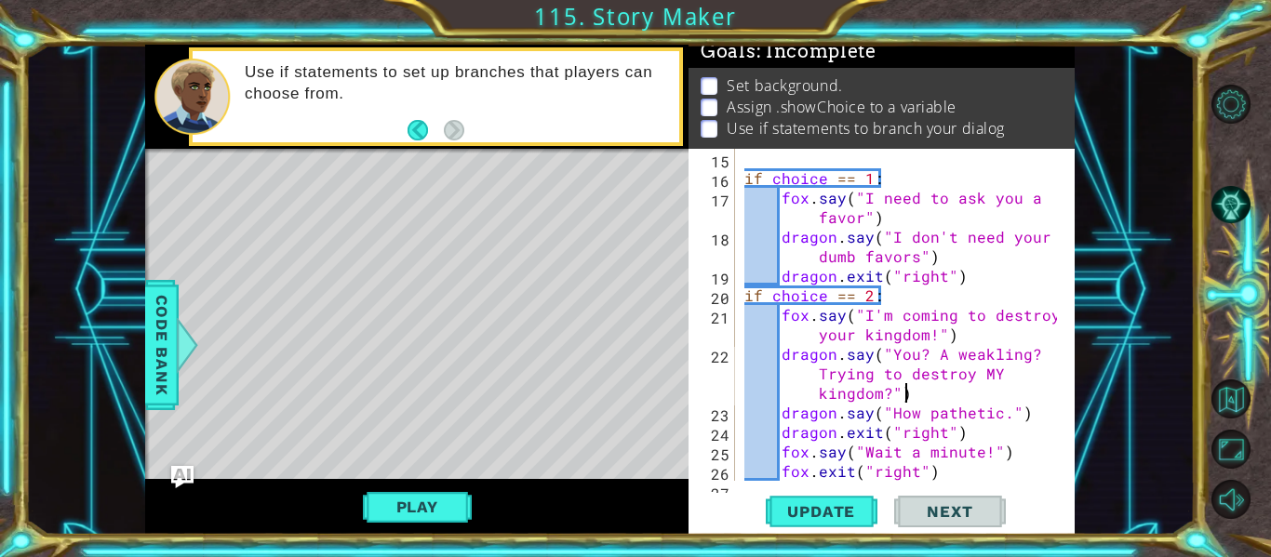
scroll to position [0, 34]
click at [843, 518] on span "Update" at bounding box center [821, 512] width 105 height 19
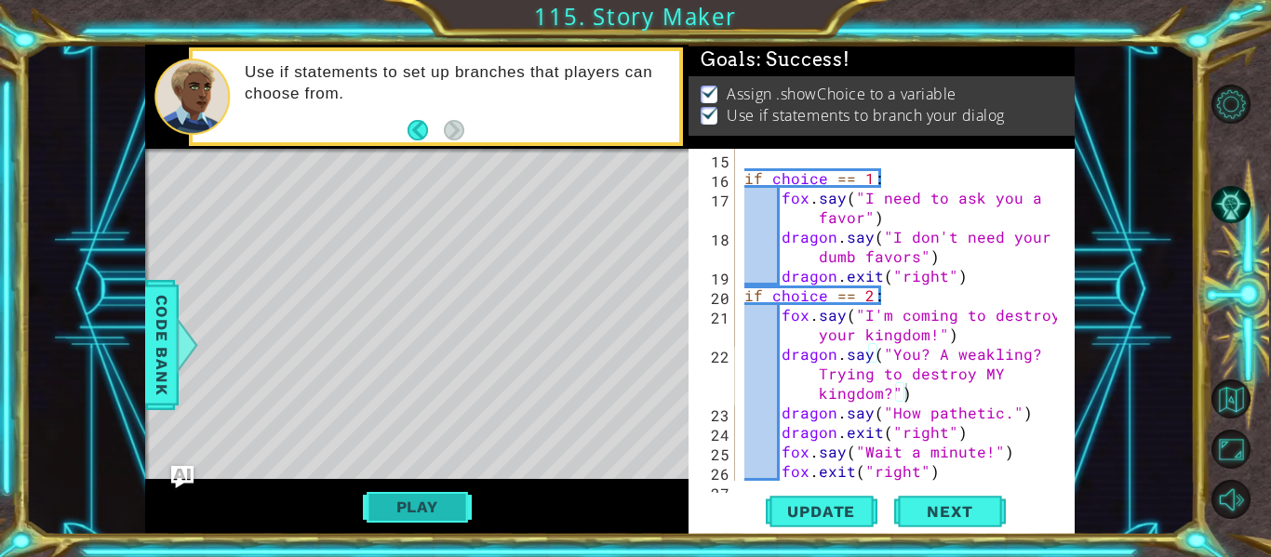
click at [400, 509] on button "Play" at bounding box center [417, 506] width 109 height 35
click at [421, 515] on button "Play" at bounding box center [417, 506] width 109 height 35
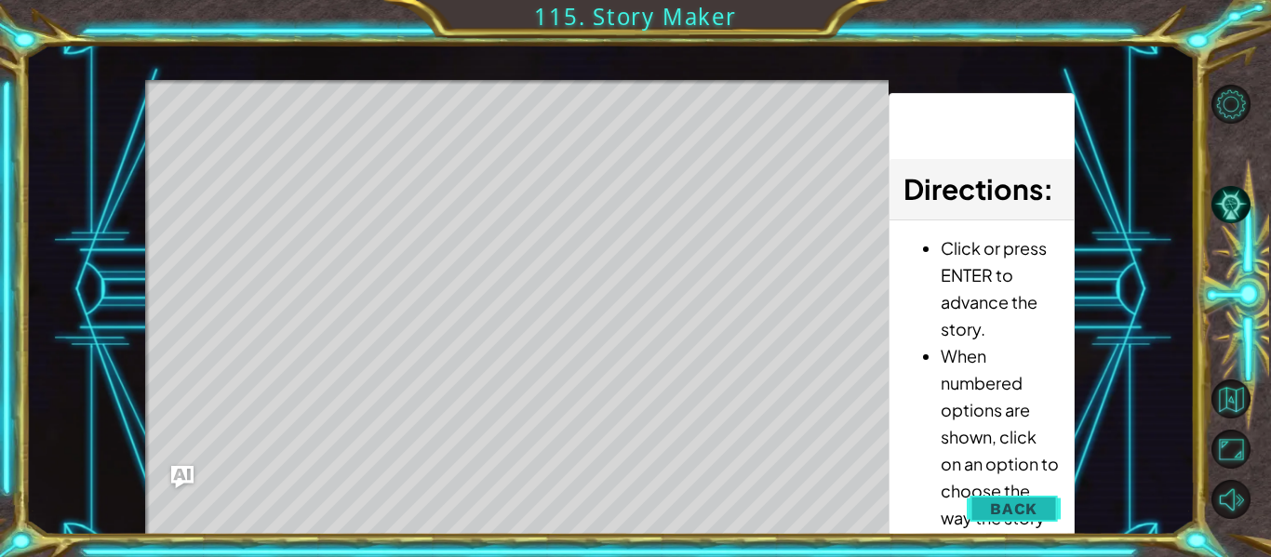
click at [1010, 503] on span "Back" at bounding box center [1013, 509] width 47 height 19
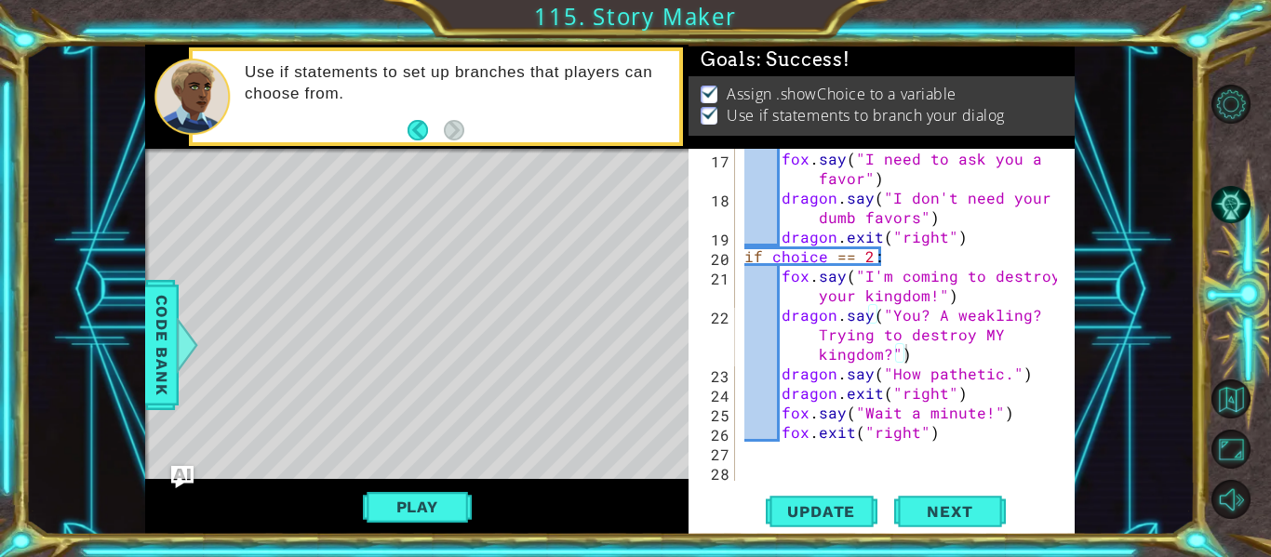
scroll to position [391, 0]
type textarea "fox.exit("right")"
drag, startPoint x: 934, startPoint y: 435, endPoint x: 782, endPoint y: 433, distance: 152.6
click at [782, 433] on div "fox . say ( "I need to ask you a favor" ) dragon . say ( "I don't need your dum…" at bounding box center [904, 344] width 326 height 391
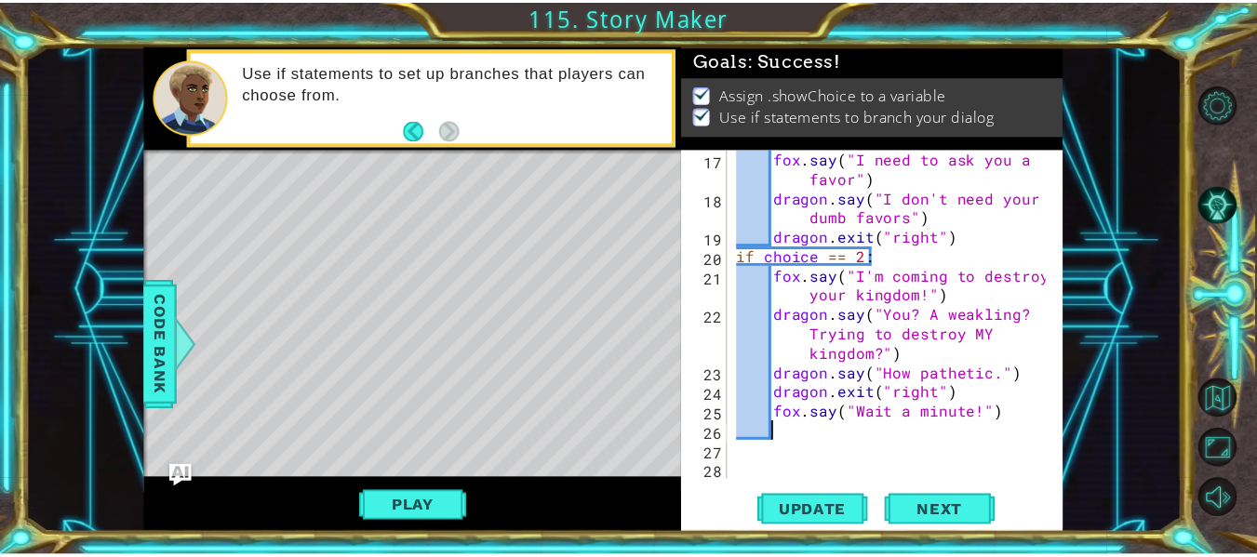
scroll to position [0, 0]
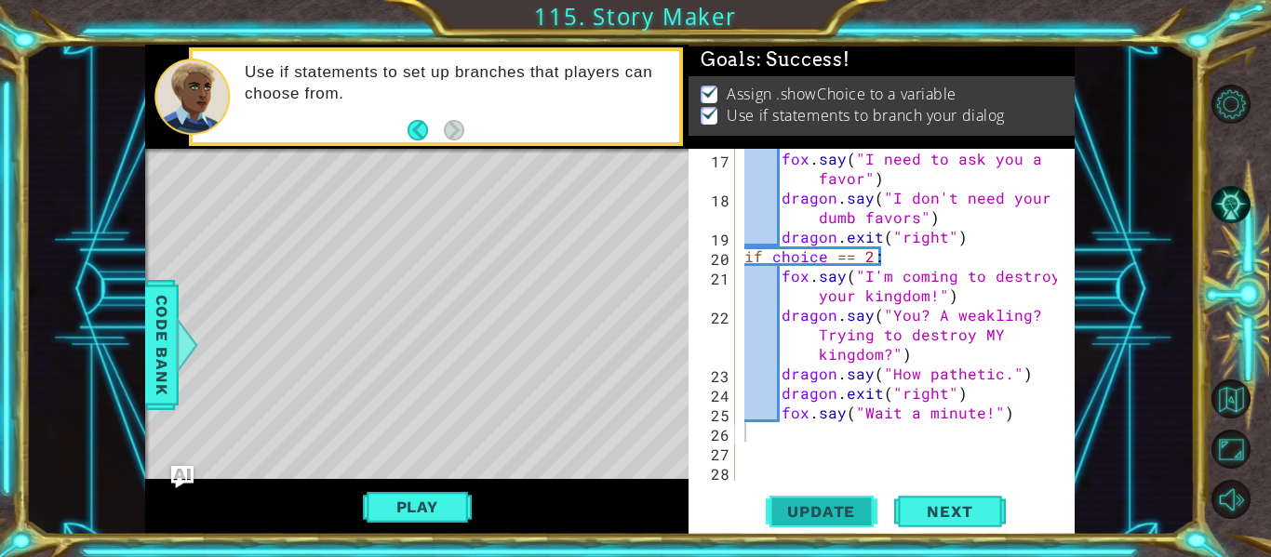
click at [849, 504] on span "Update" at bounding box center [821, 512] width 105 height 19
click at [990, 508] on span "Next" at bounding box center [949, 512] width 83 height 19
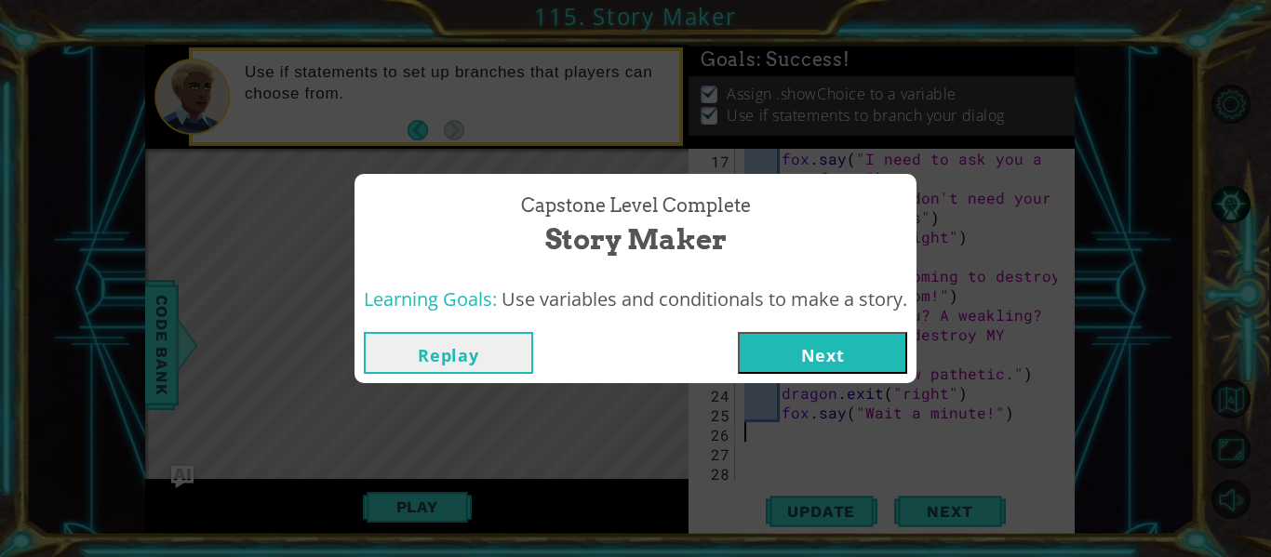
click at [788, 342] on button "Next" at bounding box center [822, 353] width 169 height 42
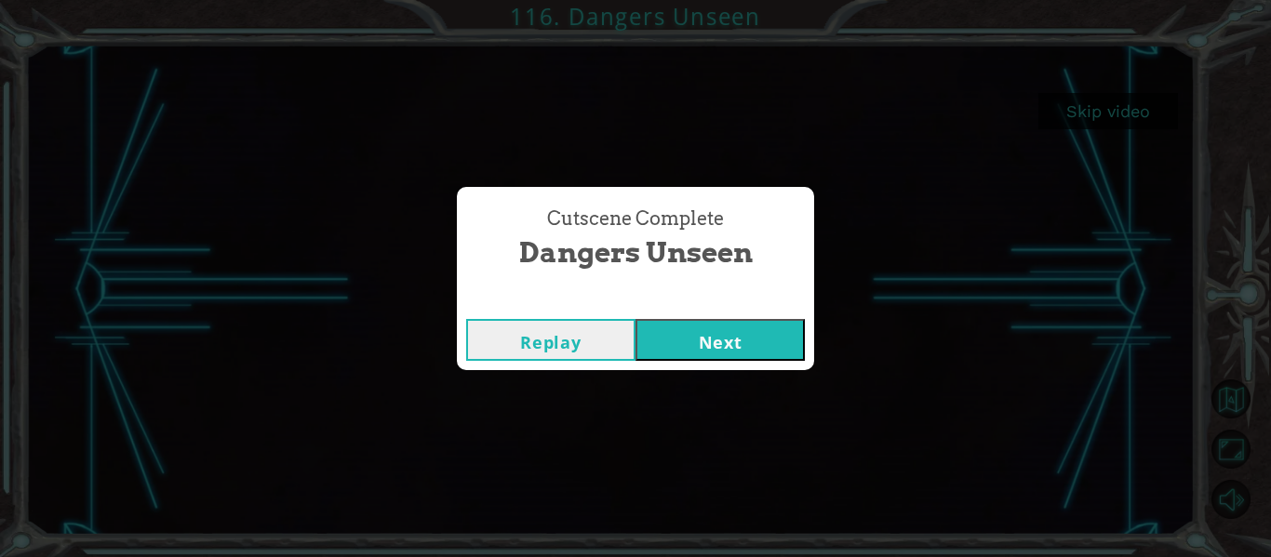
click at [758, 330] on button "Next" at bounding box center [720, 340] width 169 height 42
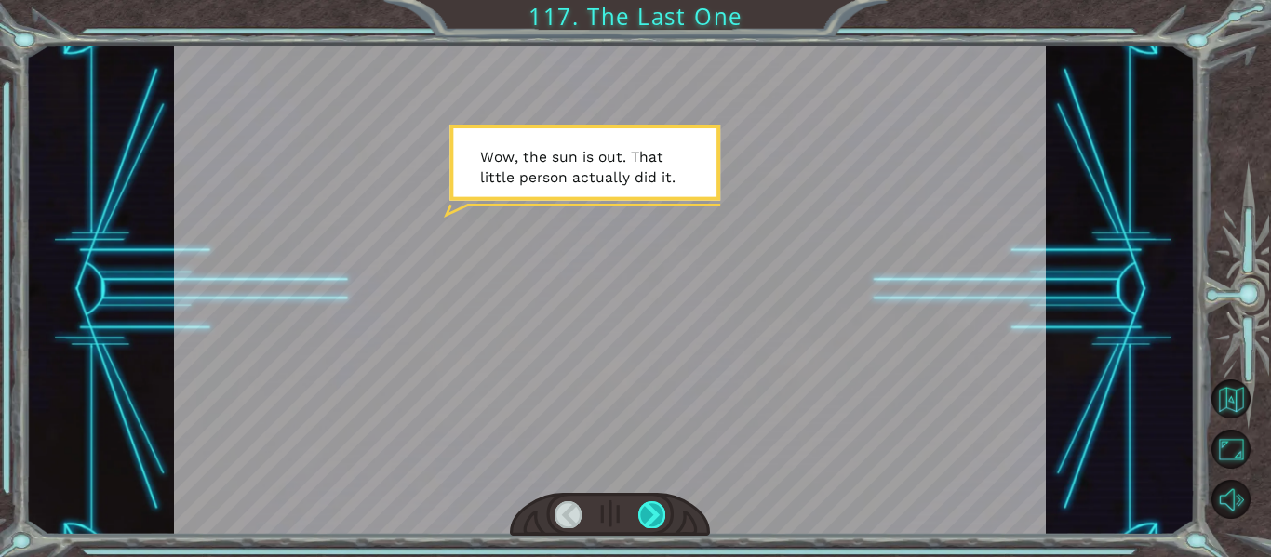
click at [643, 521] on div at bounding box center [651, 515] width 27 height 26
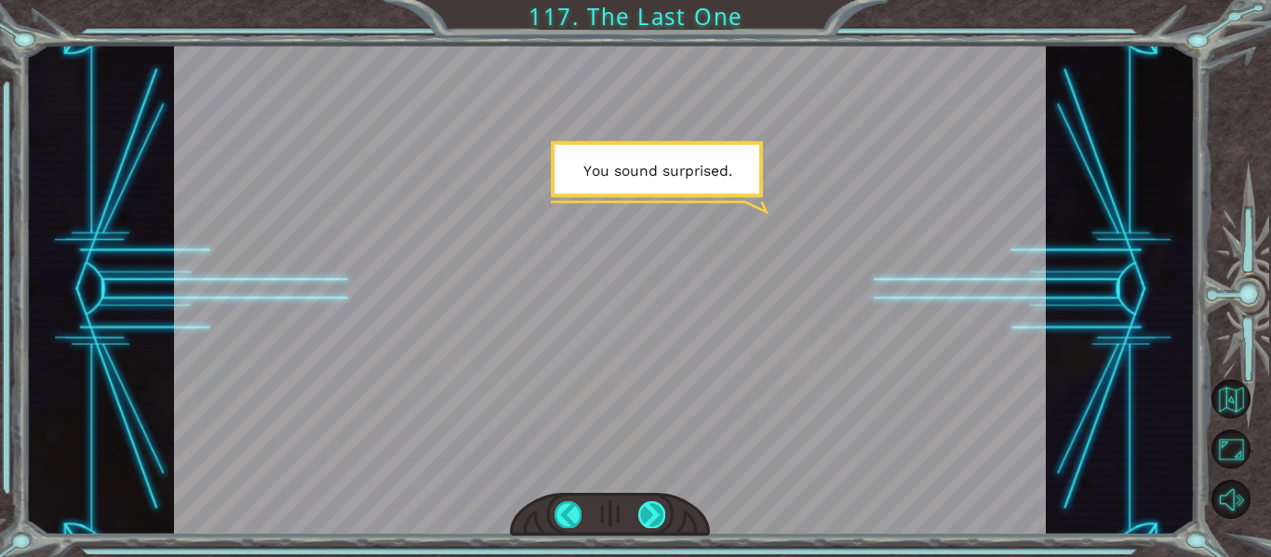
click at [643, 521] on div at bounding box center [651, 515] width 27 height 26
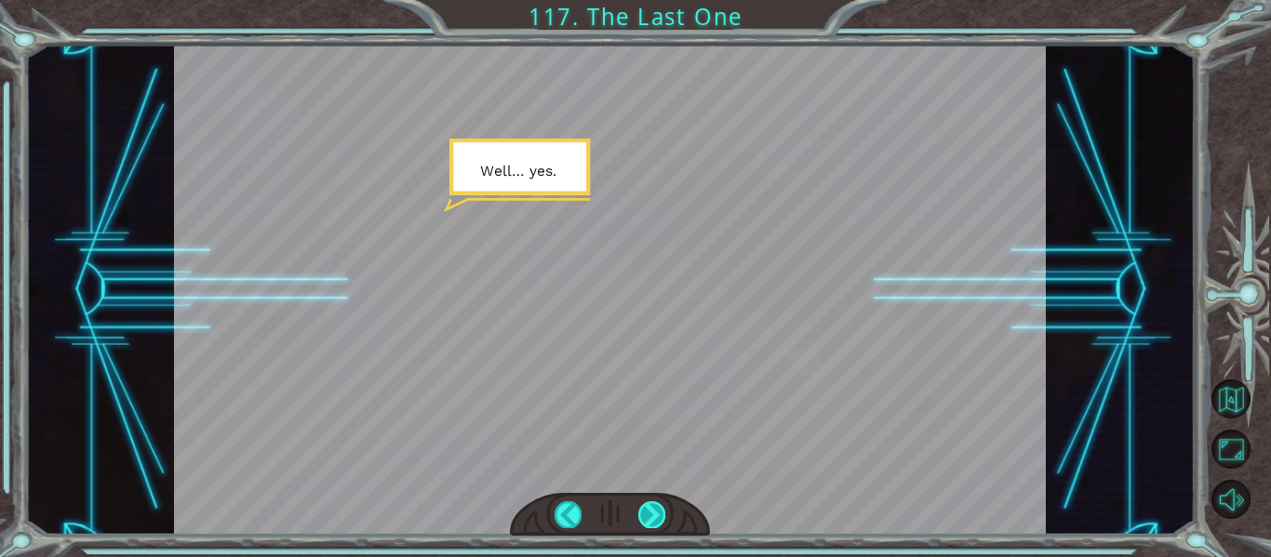
click at [643, 521] on div at bounding box center [651, 515] width 27 height 26
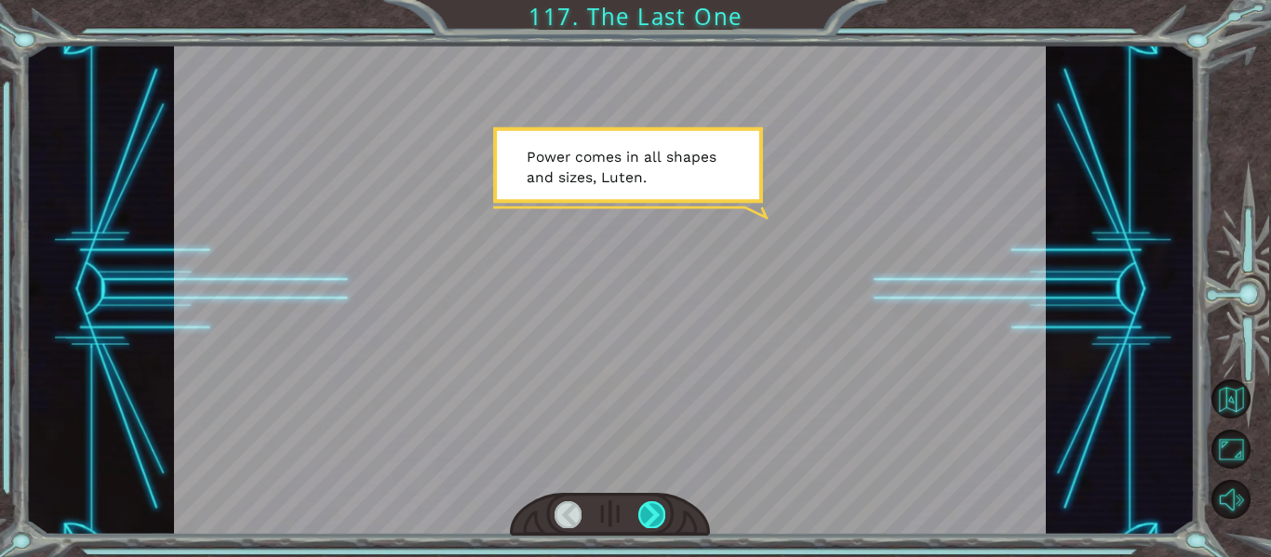
click at [643, 521] on div at bounding box center [651, 515] width 27 height 26
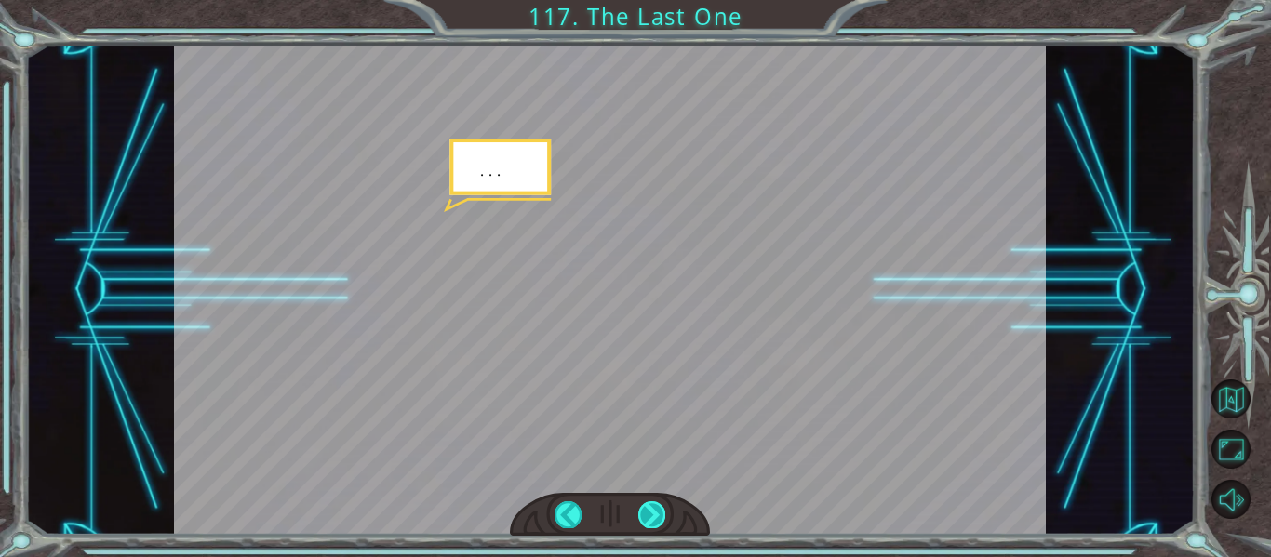
click at [643, 521] on div at bounding box center [651, 515] width 27 height 26
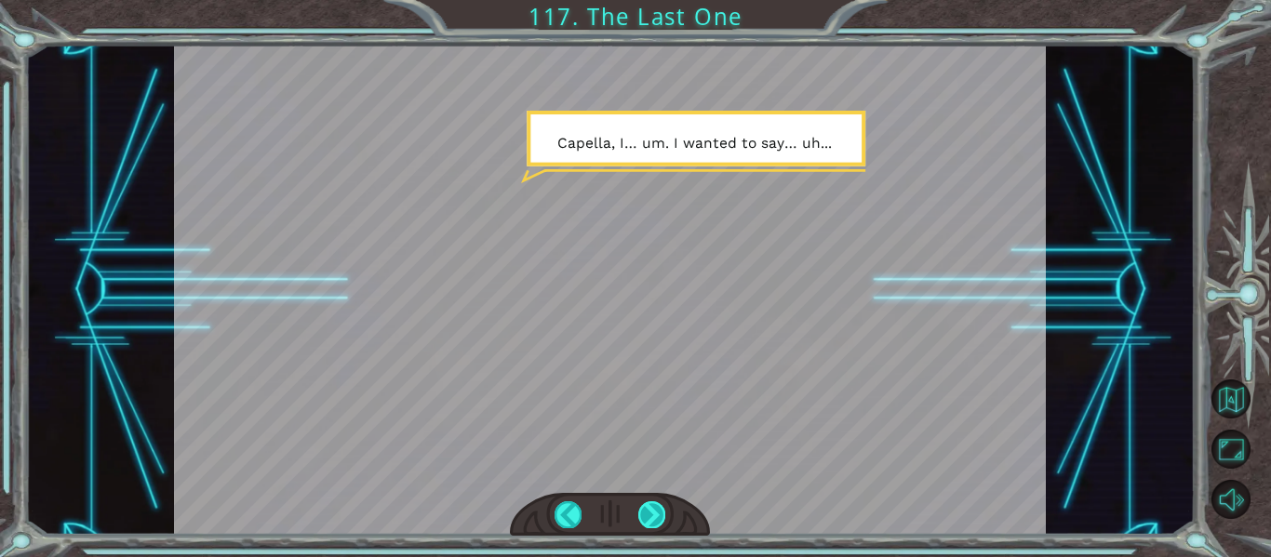
click at [643, 521] on div at bounding box center [651, 515] width 27 height 26
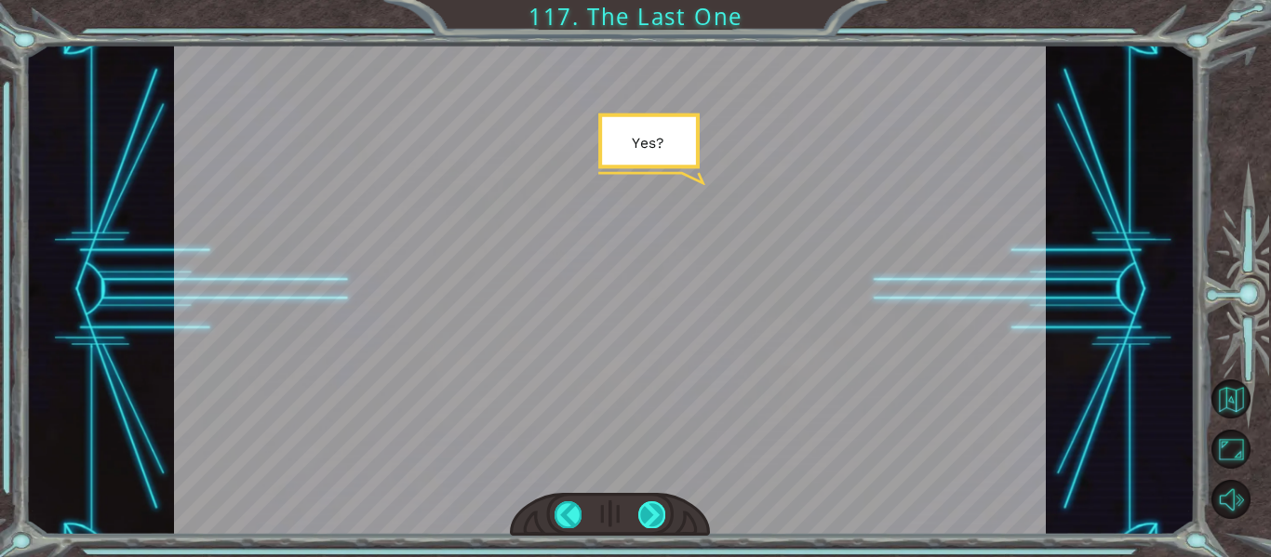
click at [643, 521] on div at bounding box center [651, 515] width 27 height 26
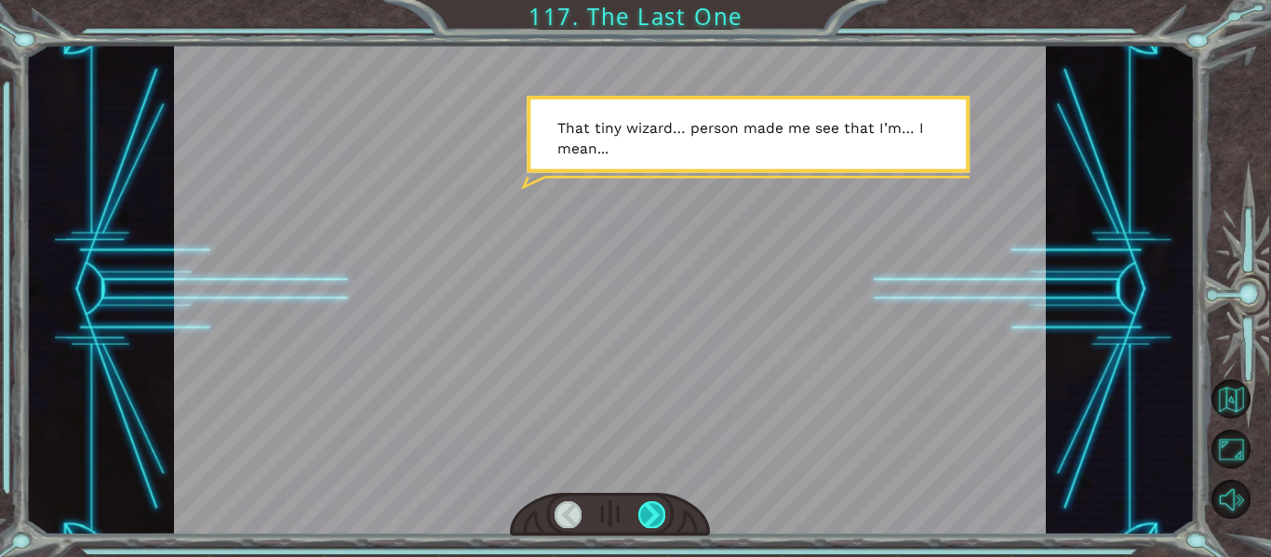
click at [650, 526] on div at bounding box center [651, 515] width 27 height 26
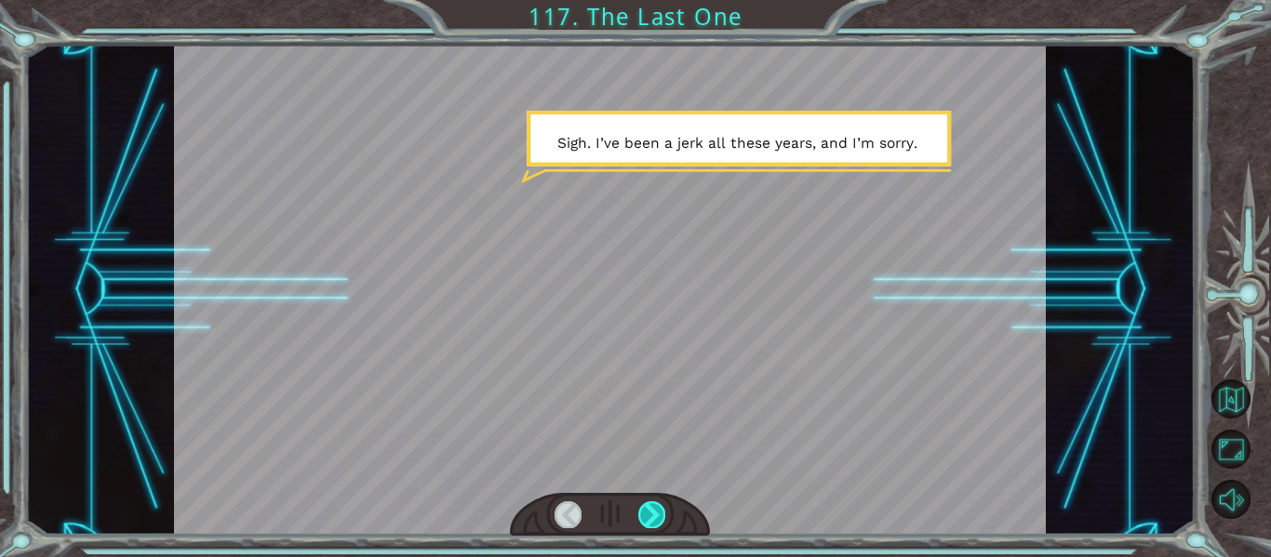
click at [650, 526] on div at bounding box center [651, 515] width 27 height 26
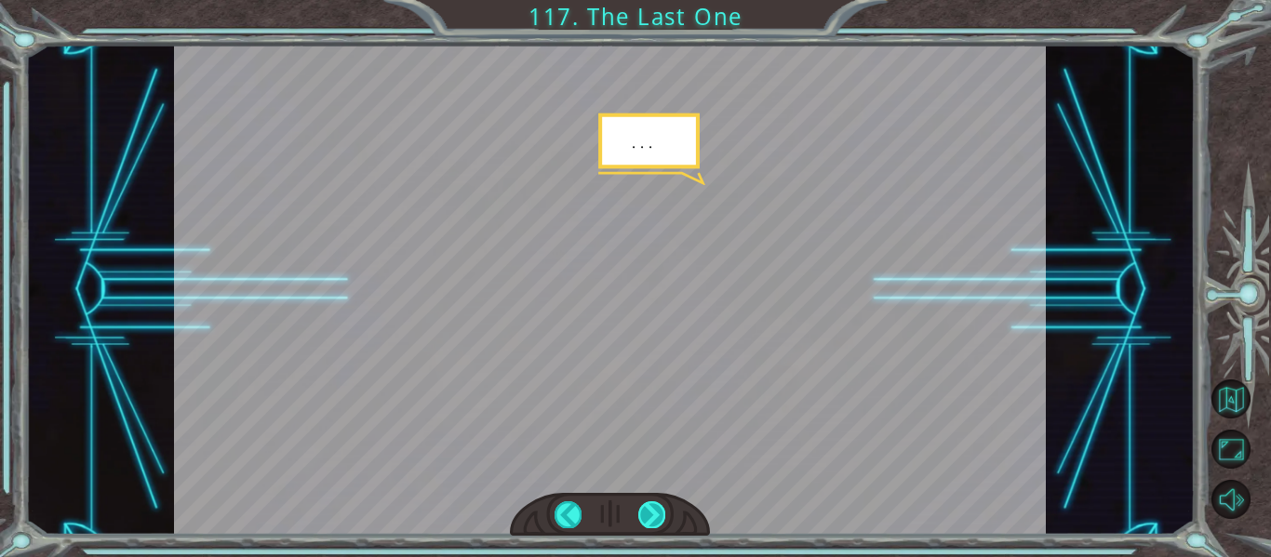
click at [650, 526] on div at bounding box center [651, 515] width 27 height 26
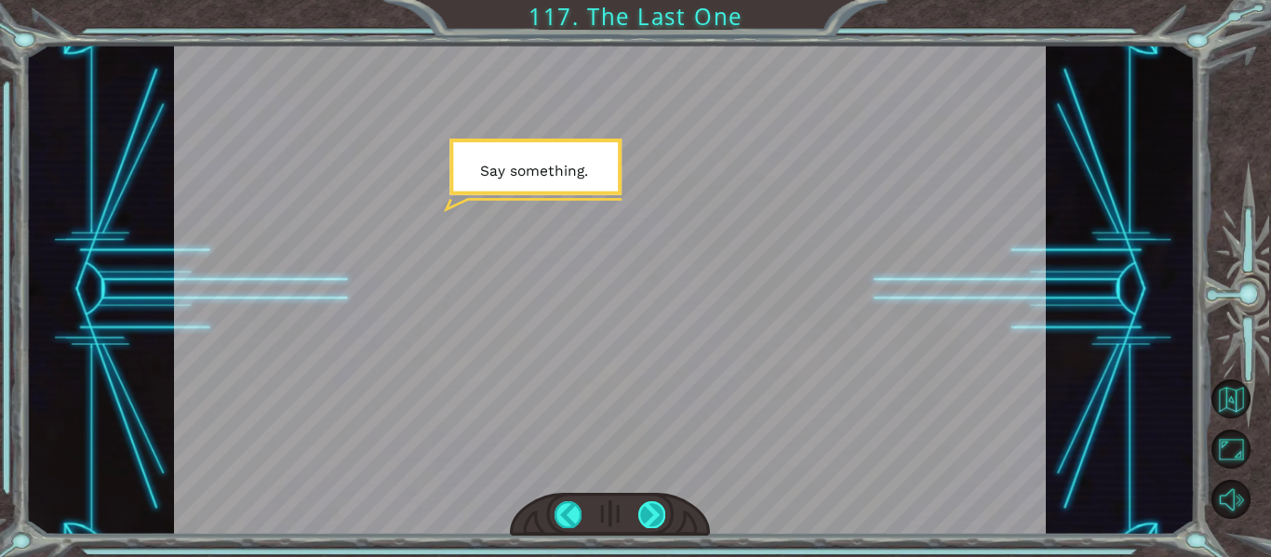
click at [650, 526] on div at bounding box center [651, 515] width 27 height 26
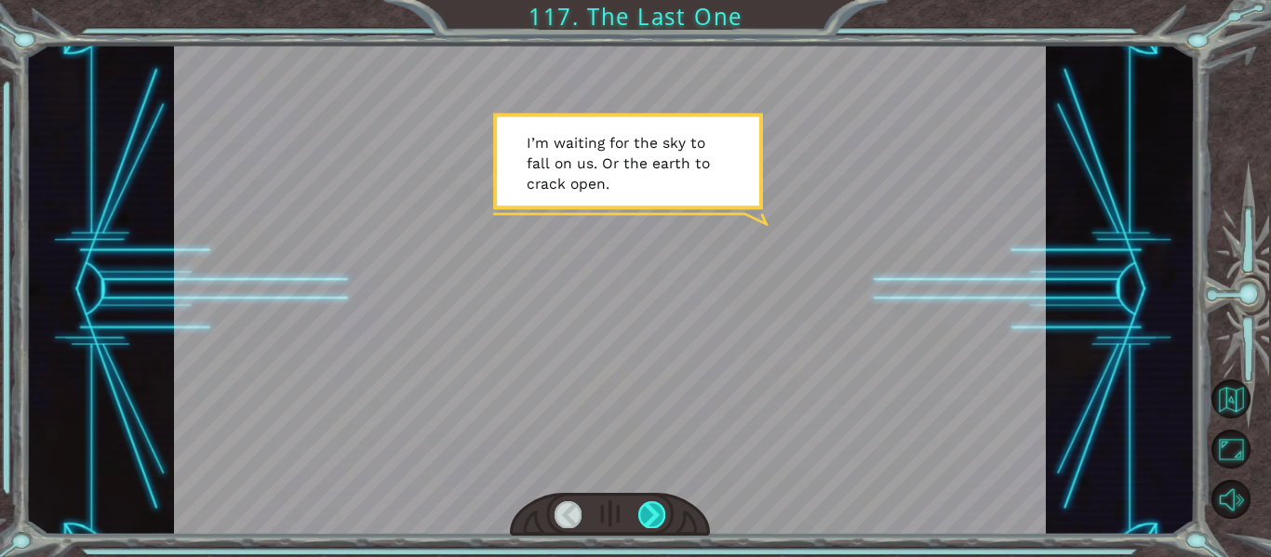
click at [650, 526] on div at bounding box center [651, 515] width 27 height 26
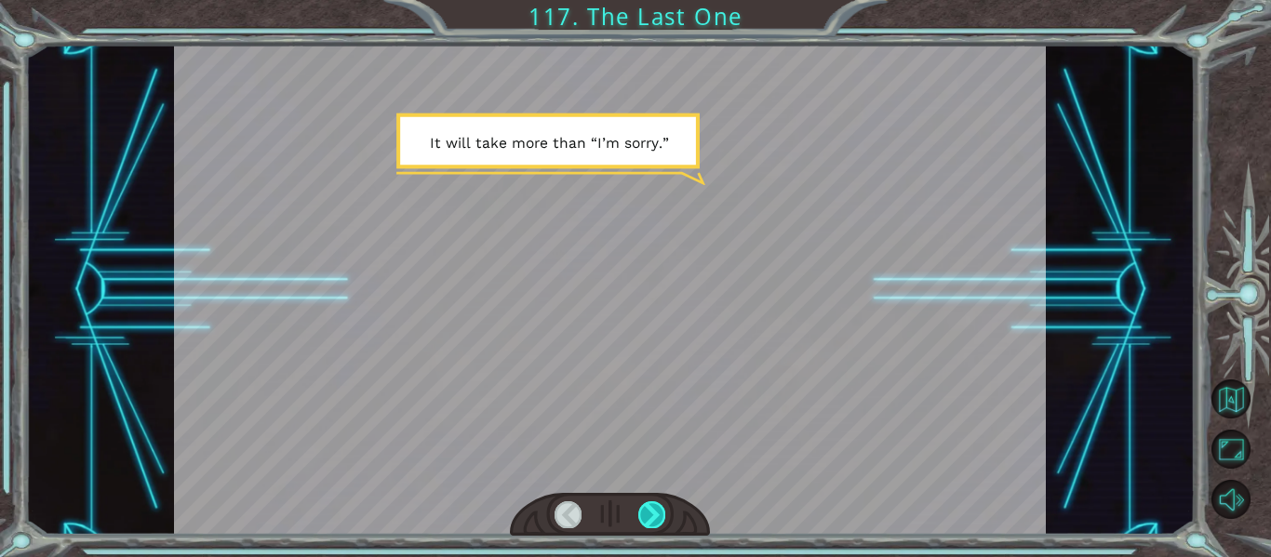
click at [650, 526] on div at bounding box center [651, 515] width 27 height 26
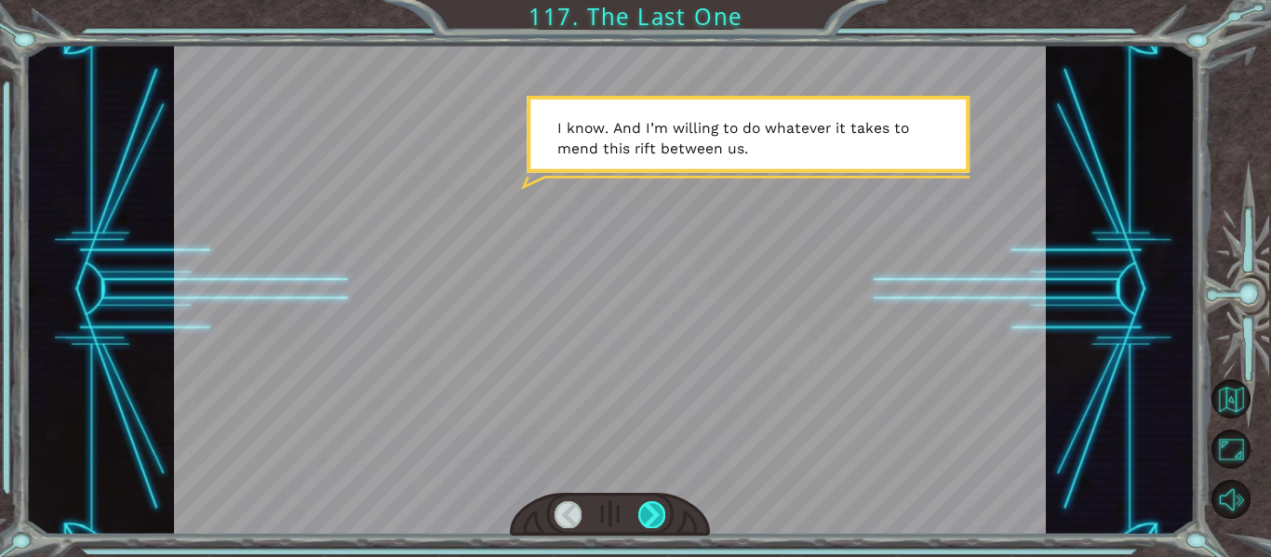
click at [650, 526] on div at bounding box center [651, 515] width 27 height 26
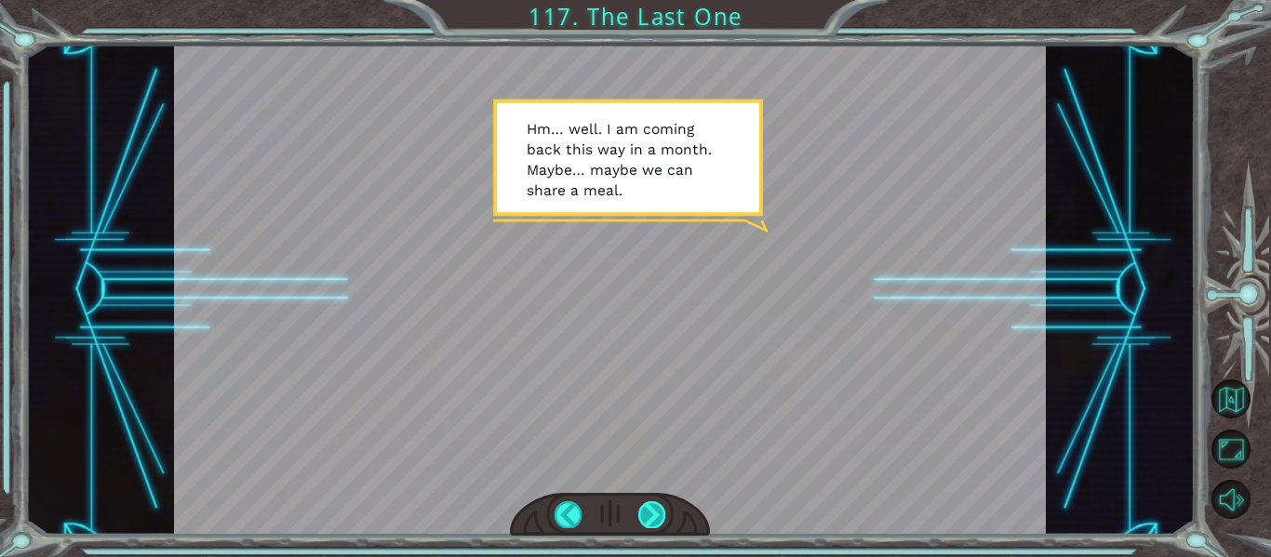
click at [650, 526] on div at bounding box center [651, 515] width 27 height 26
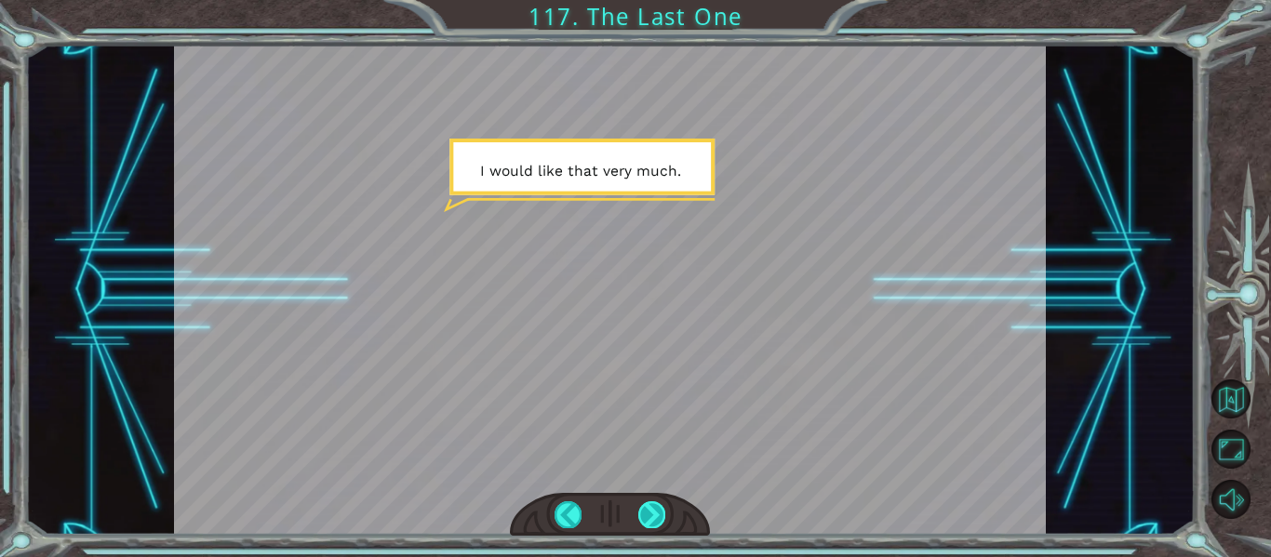
click at [650, 526] on div at bounding box center [651, 515] width 27 height 26
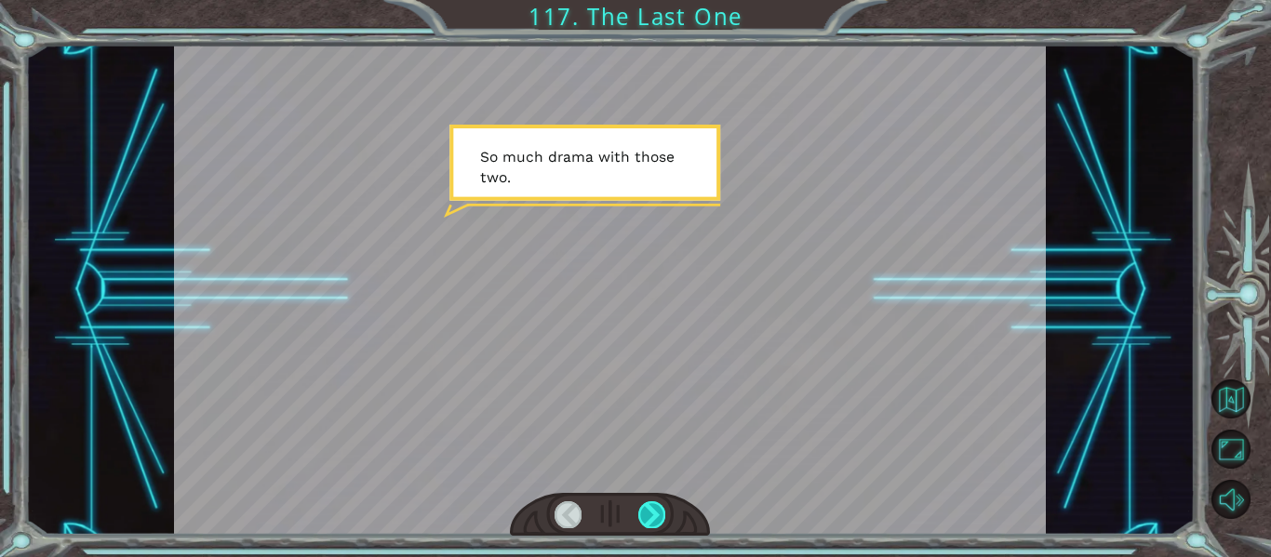
click at [650, 526] on div at bounding box center [651, 515] width 27 height 26
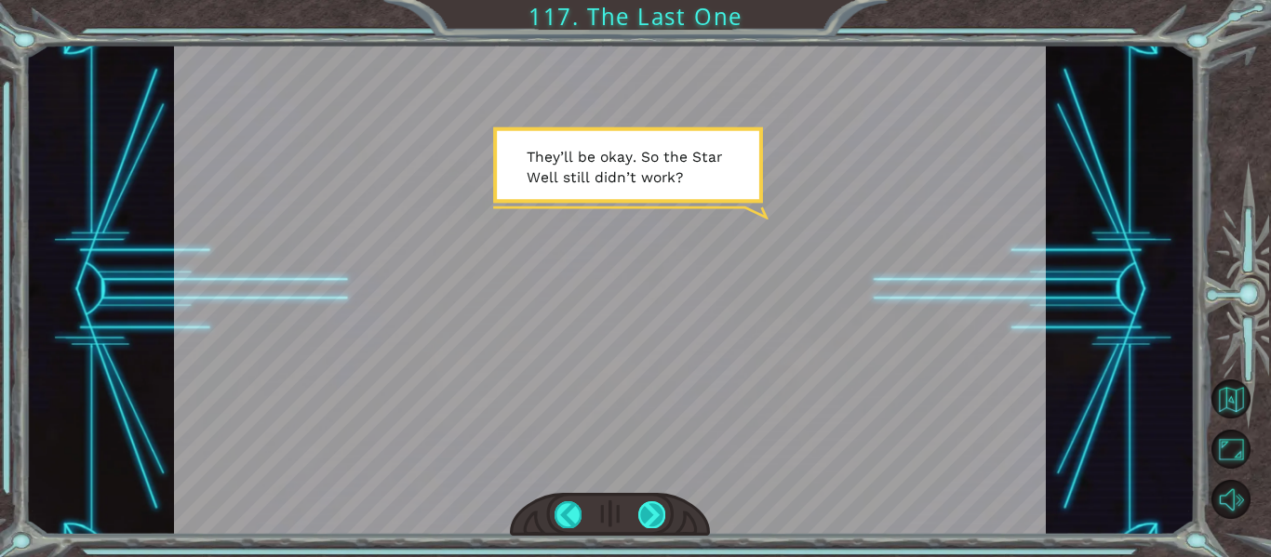
click at [650, 526] on div at bounding box center [651, 515] width 27 height 26
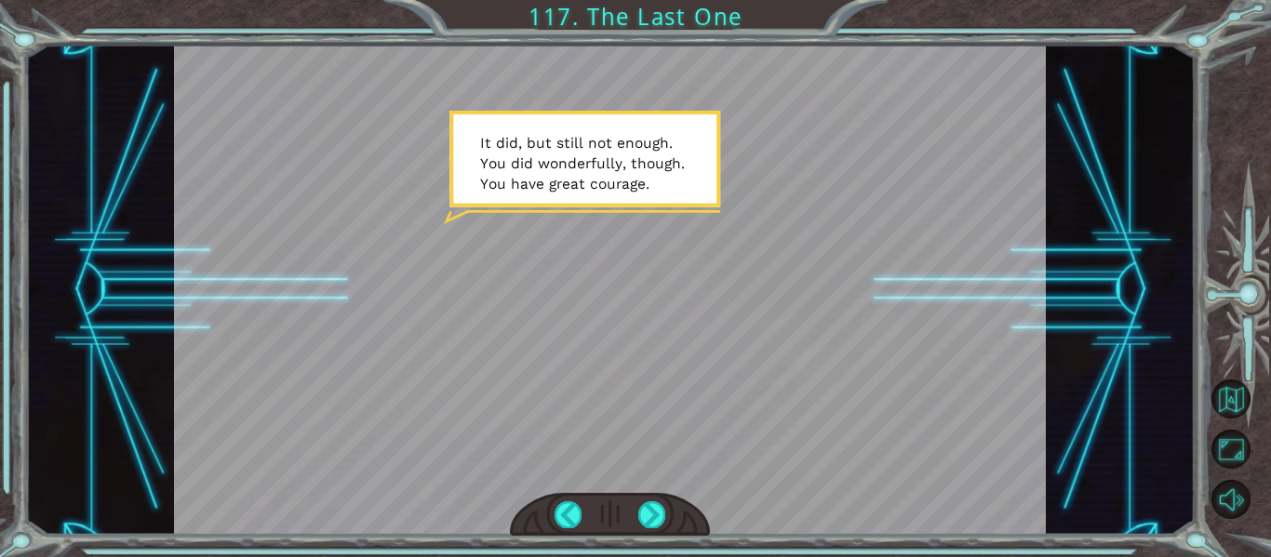
click at [634, 516] on div at bounding box center [610, 515] width 201 height 44
click at [644, 513] on div at bounding box center [651, 515] width 27 height 26
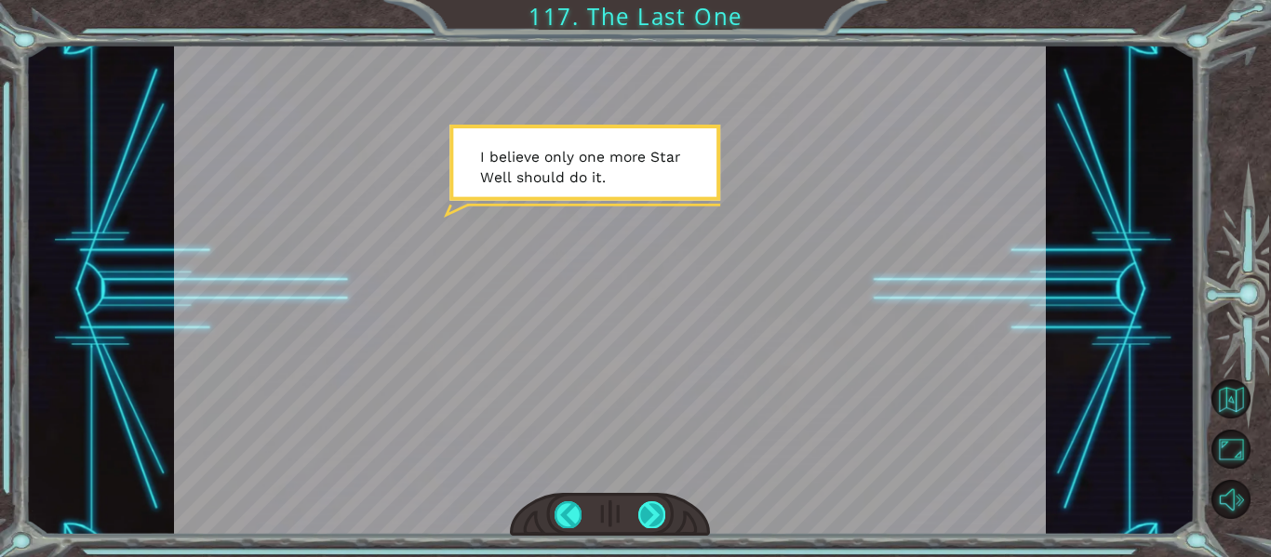
click at [639, 517] on div at bounding box center [651, 515] width 27 height 26
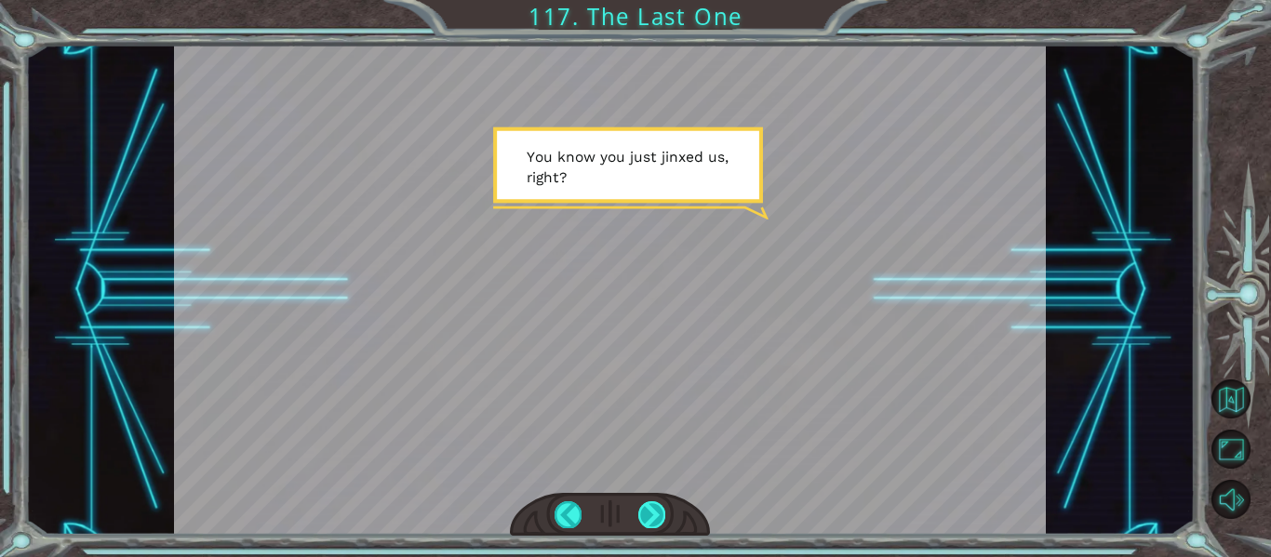
click at [648, 508] on div at bounding box center [651, 515] width 27 height 26
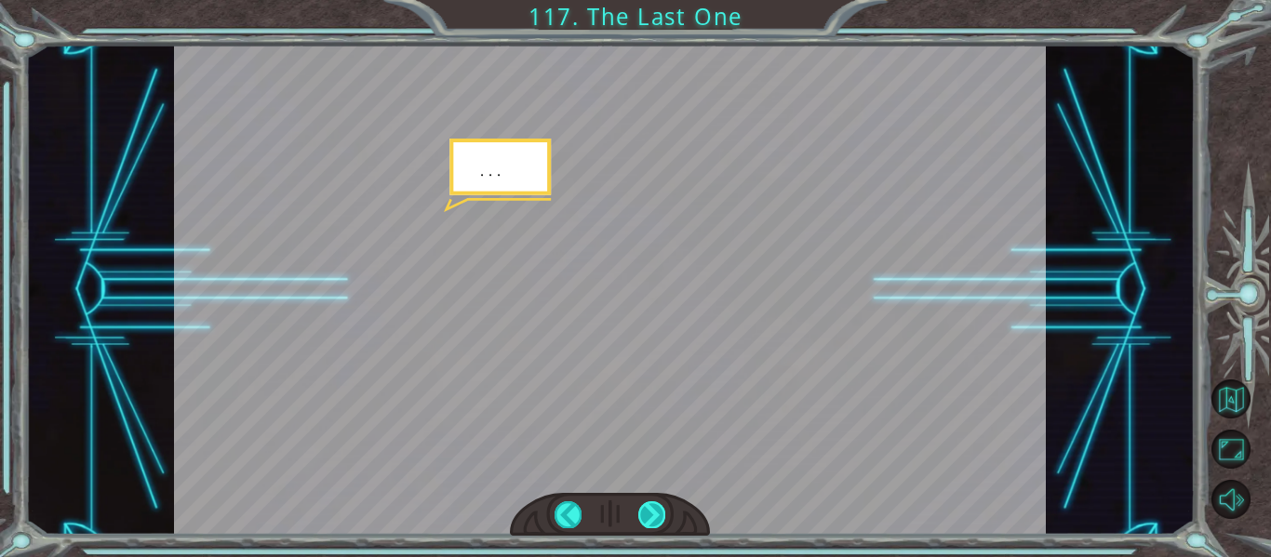
click at [648, 508] on div at bounding box center [651, 515] width 27 height 26
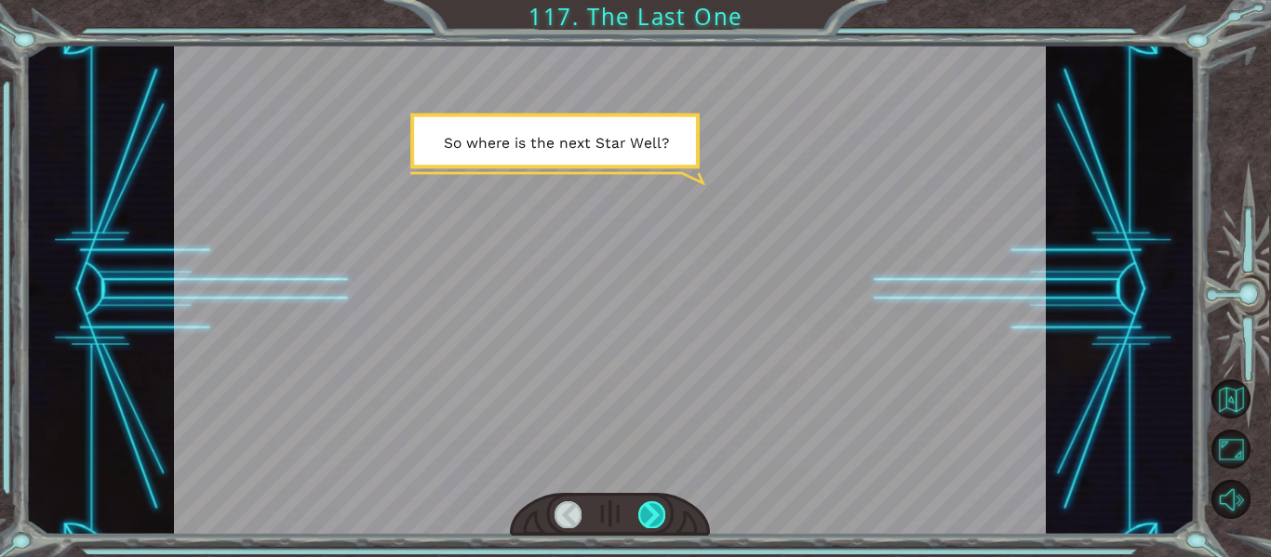
click at [648, 508] on div at bounding box center [651, 515] width 27 height 26
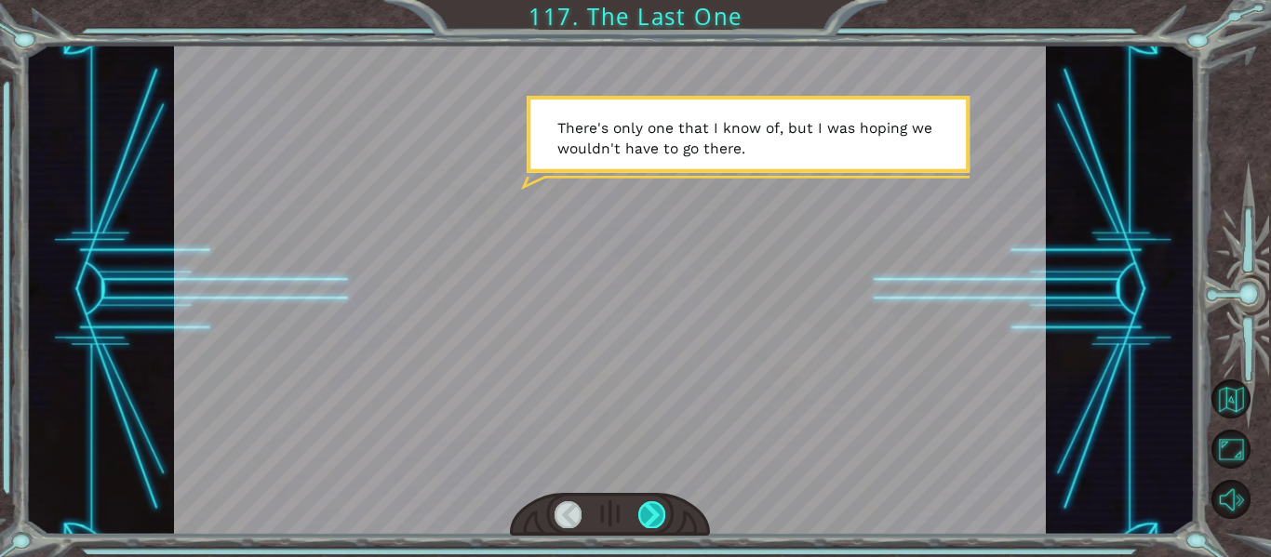
click at [648, 508] on div at bounding box center [651, 515] width 27 height 26
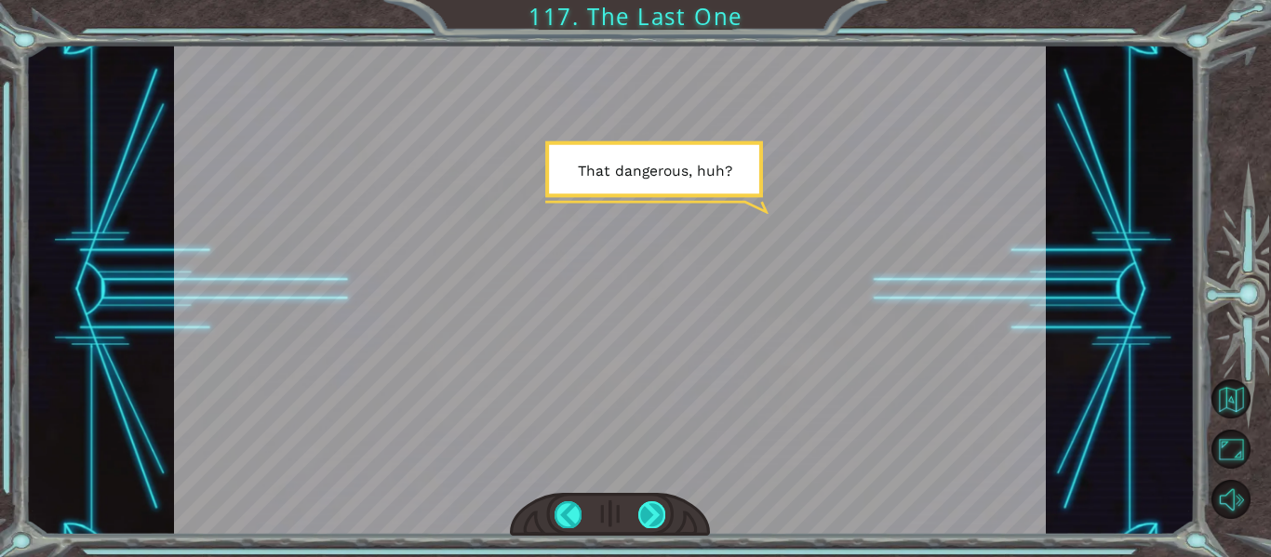
click at [648, 508] on div at bounding box center [651, 515] width 27 height 26
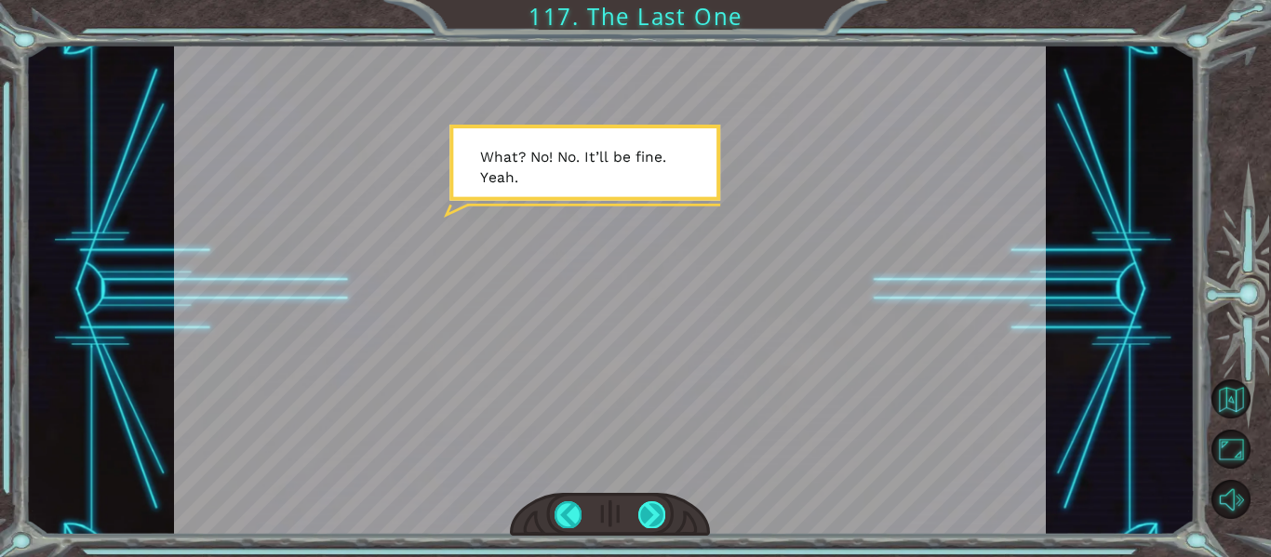
click at [648, 508] on div at bounding box center [651, 515] width 27 height 26
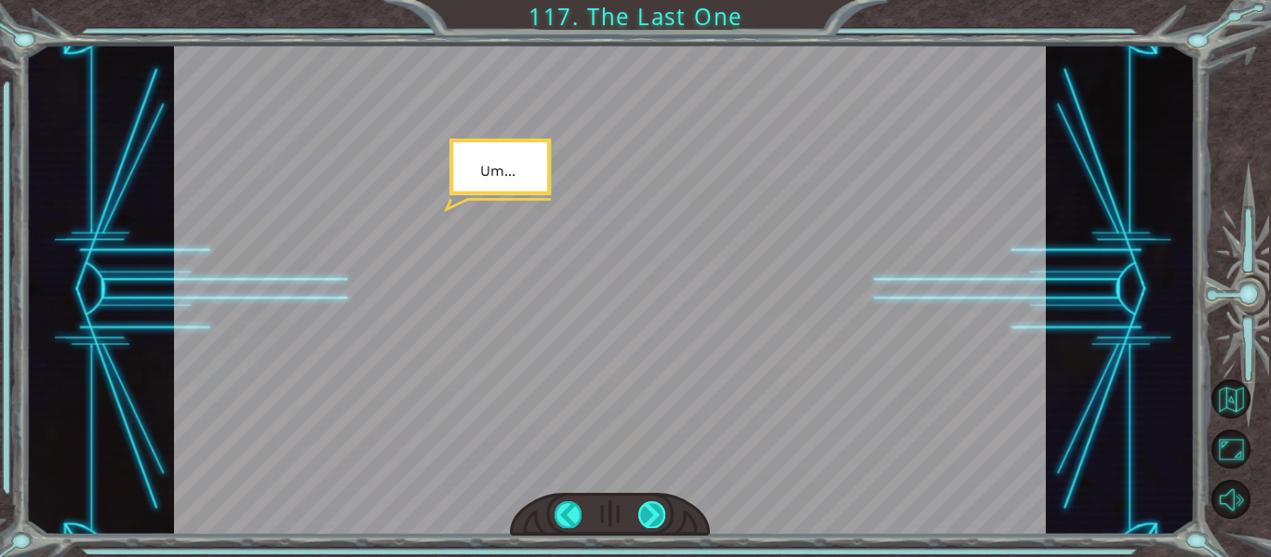
click at [648, 508] on div at bounding box center [651, 515] width 27 height 26
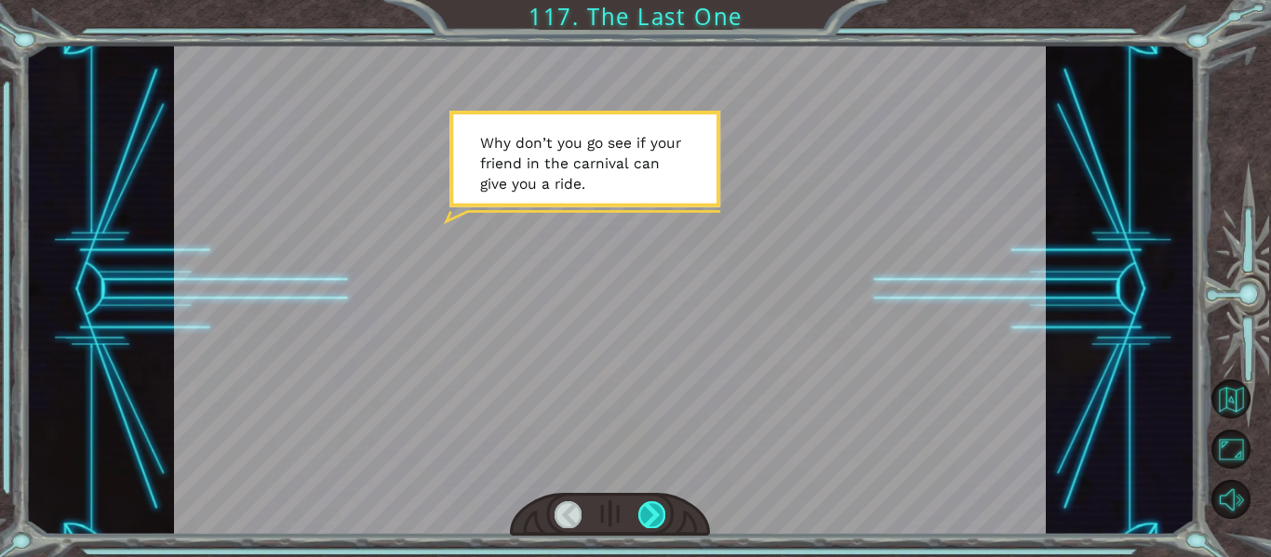
click at [648, 508] on div at bounding box center [651, 515] width 27 height 26
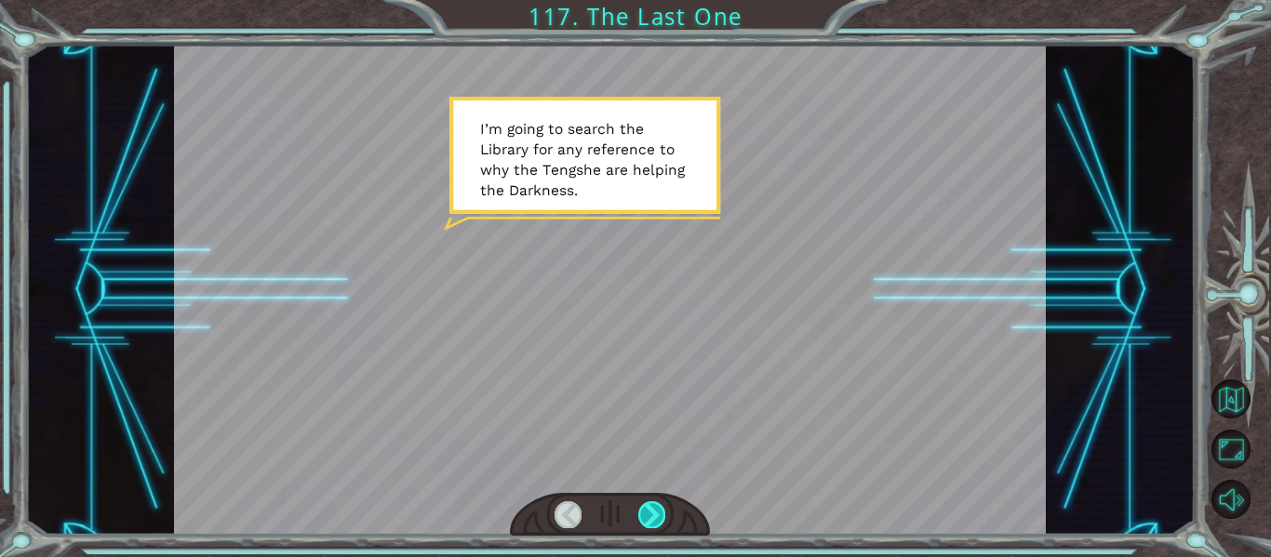
click at [648, 508] on div at bounding box center [651, 515] width 27 height 26
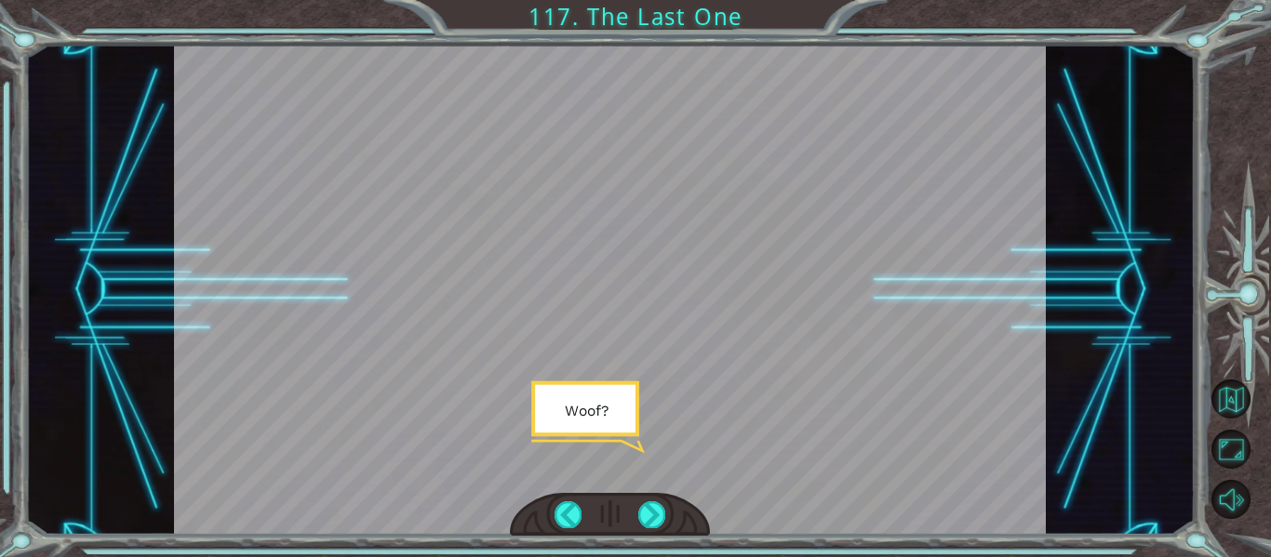
drag, startPoint x: 648, startPoint y: 508, endPoint x: 672, endPoint y: 529, distance: 31.7
click at [672, 529] on div at bounding box center [610, 515] width 201 height 44
click at [653, 522] on div at bounding box center [651, 515] width 27 height 26
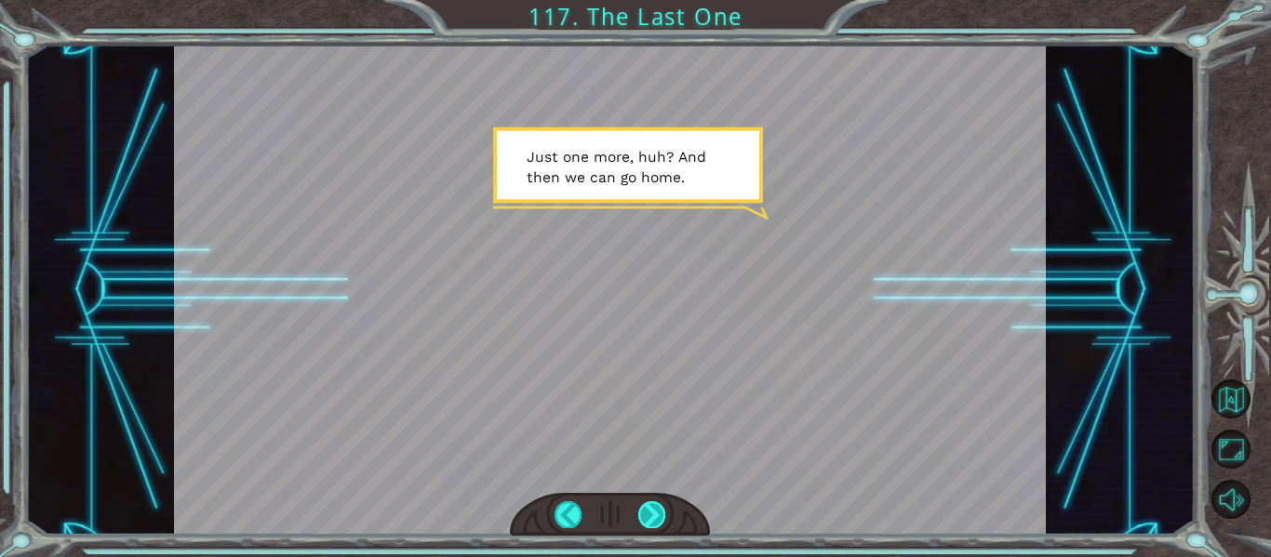
click at [657, 518] on div at bounding box center [651, 515] width 27 height 26
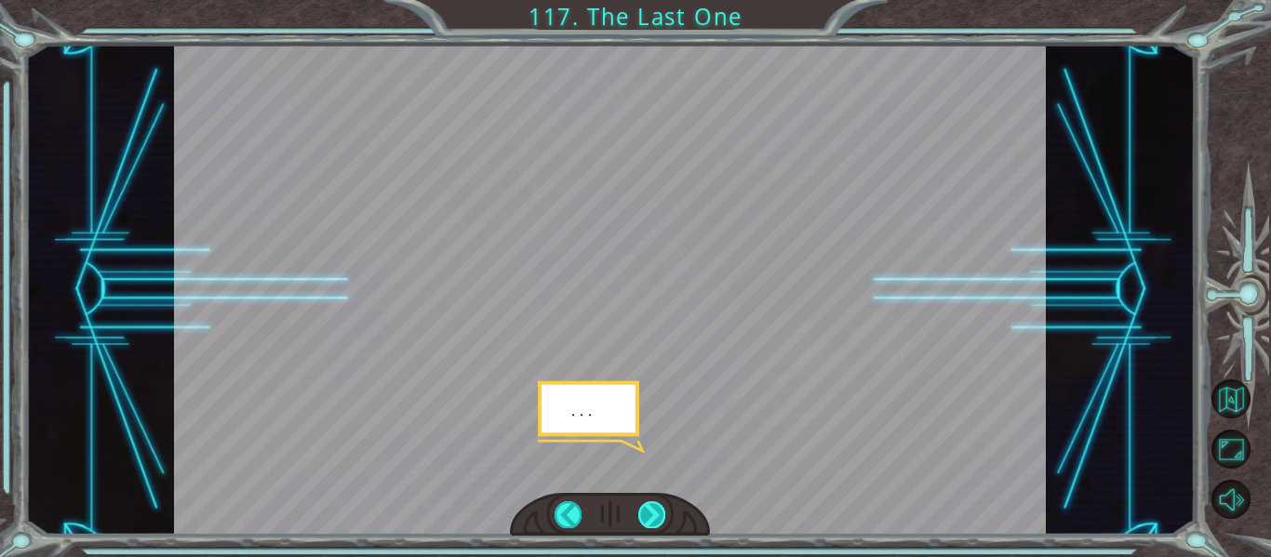
click at [660, 517] on div at bounding box center [651, 515] width 27 height 26
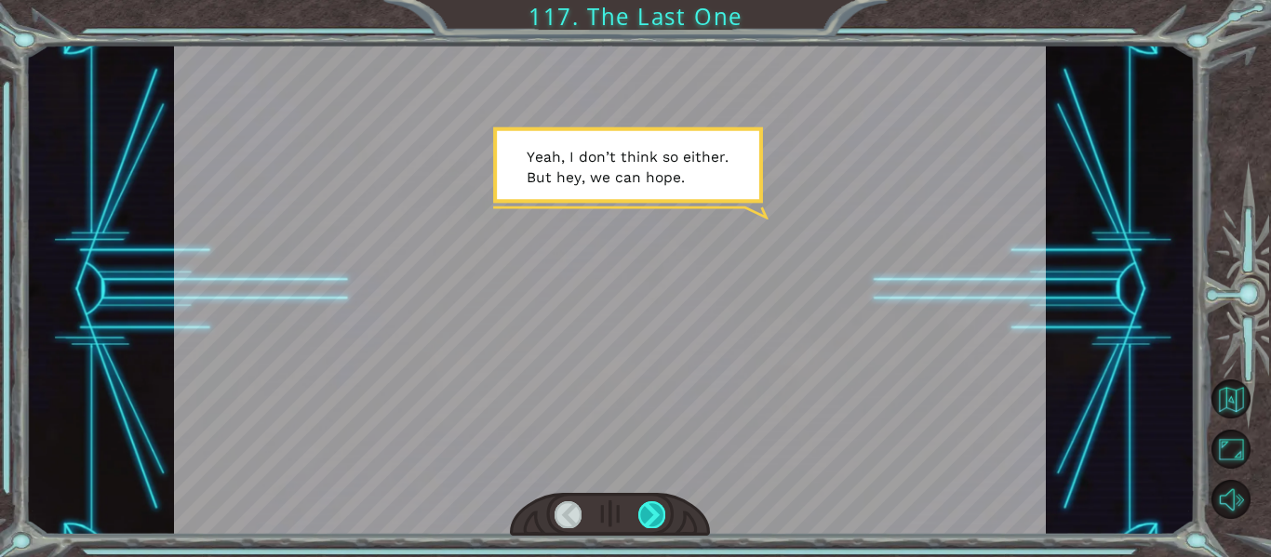
click at [660, 517] on div at bounding box center [651, 515] width 27 height 26
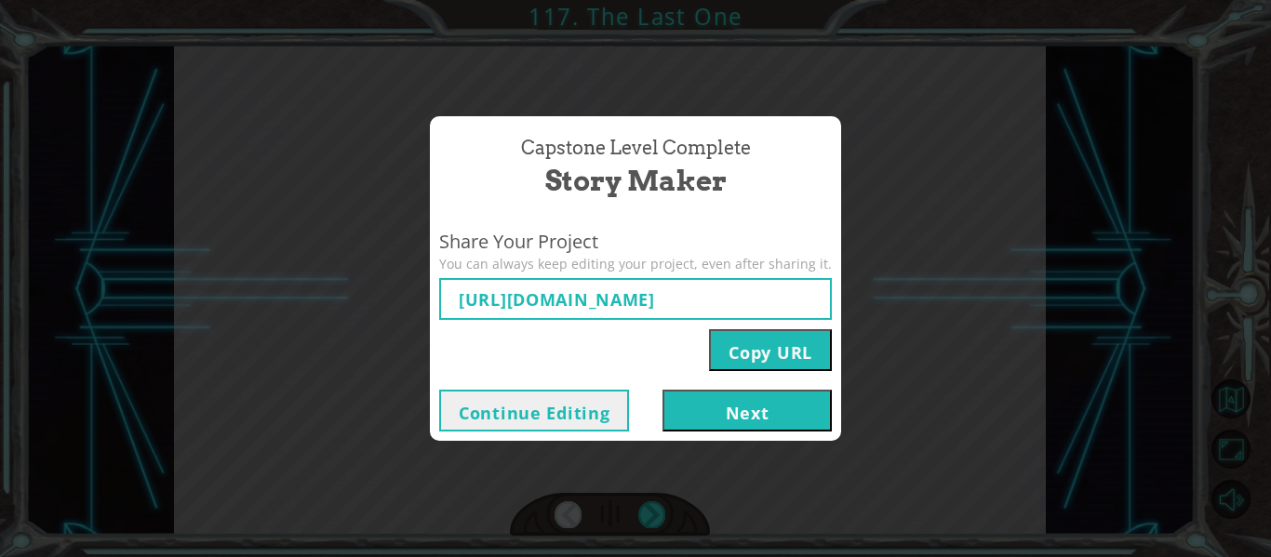
type input "[URL][DOMAIN_NAME]"
click at [763, 397] on button "Next" at bounding box center [747, 411] width 169 height 42
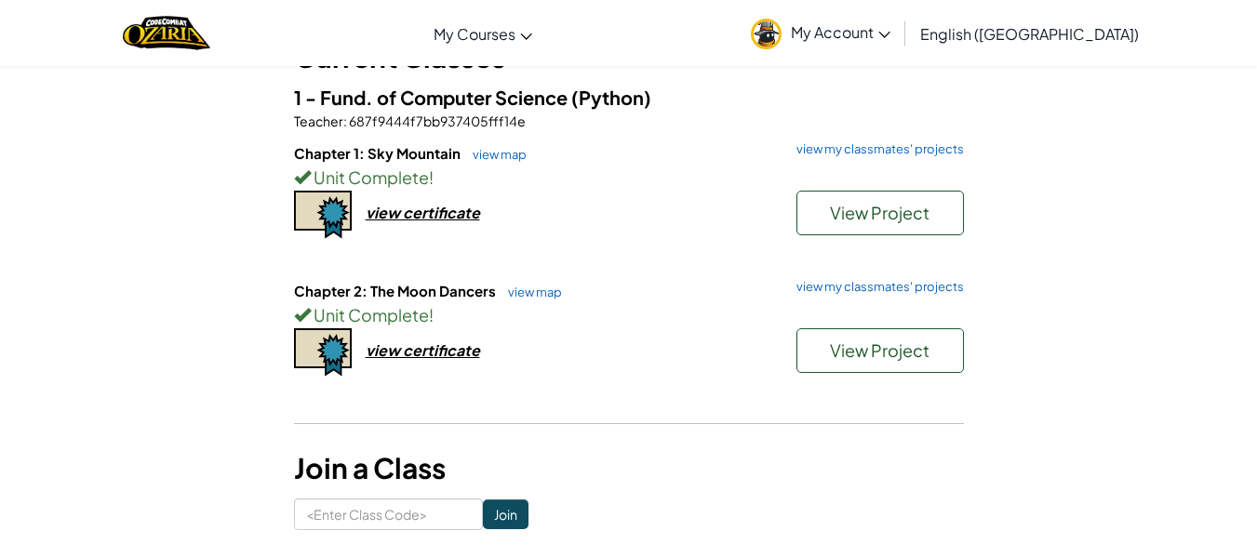
scroll to position [173, 0]
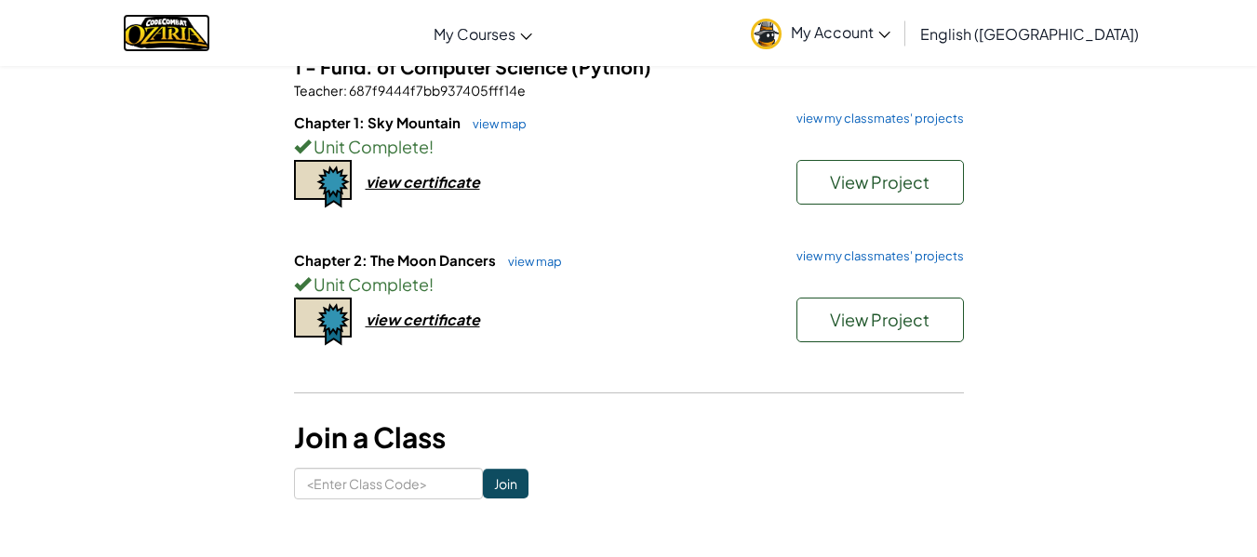
click at [209, 33] on img "Home" at bounding box center [166, 33] width 87 height 38
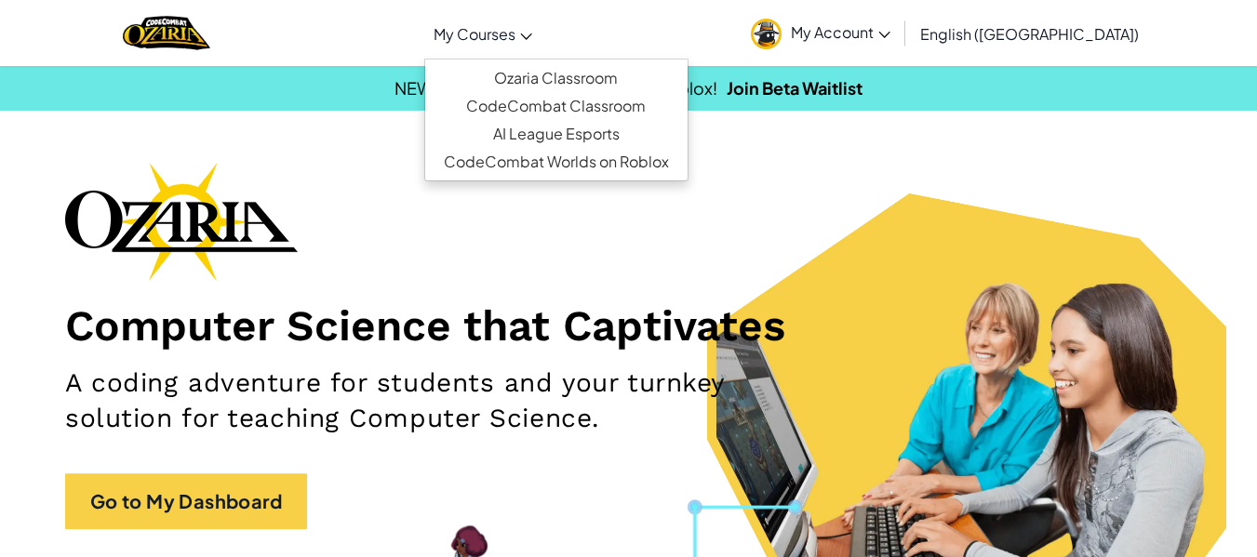
click at [535, 46] on link "My Courses" at bounding box center [482, 33] width 117 height 50
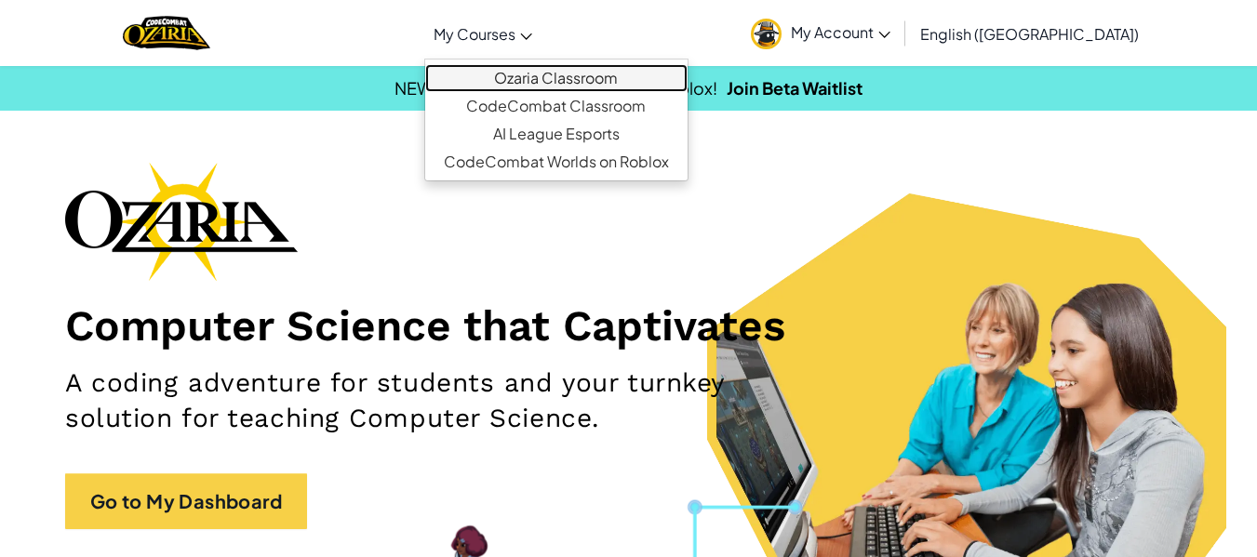
click at [583, 77] on link "Ozaria Classroom" at bounding box center [556, 78] width 262 height 28
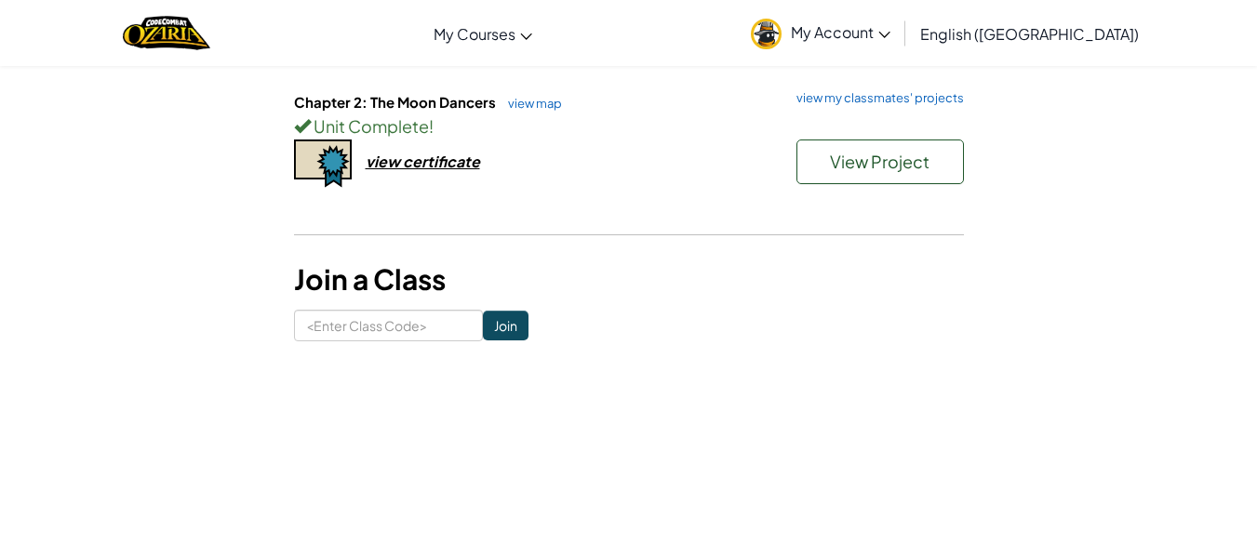
scroll to position [337, 0]
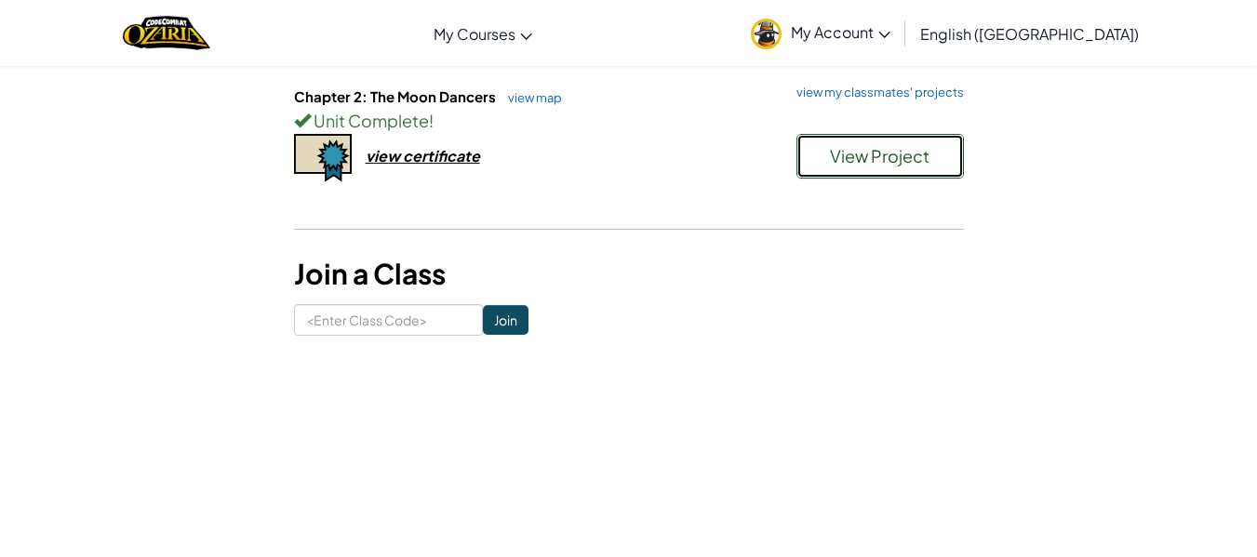
click at [846, 160] on span "View Project" at bounding box center [880, 155] width 100 height 21
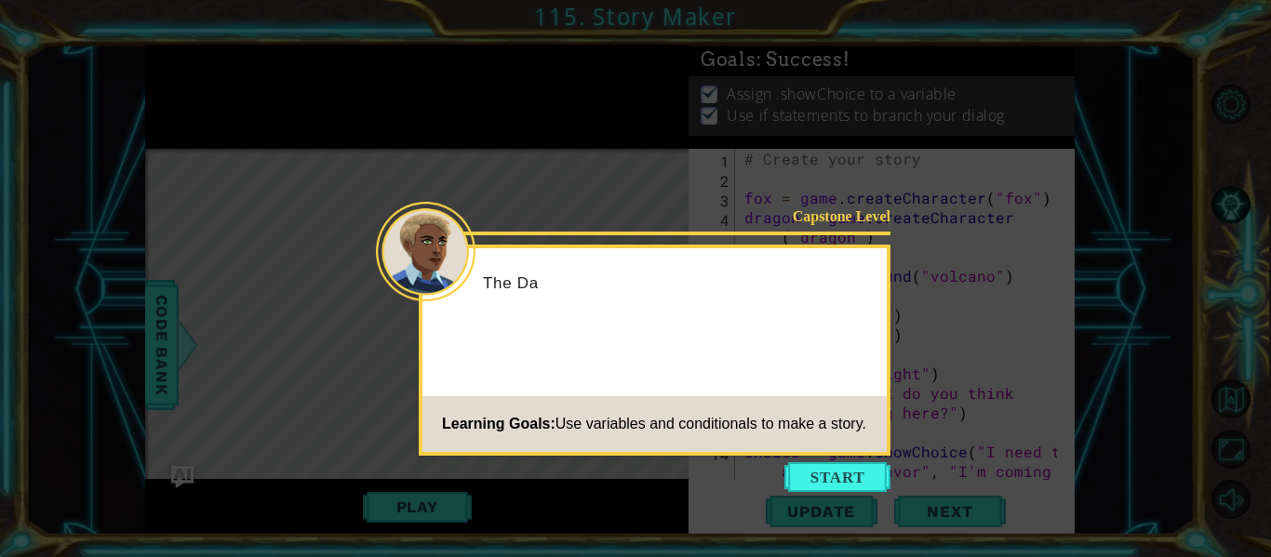
scroll to position [391, 0]
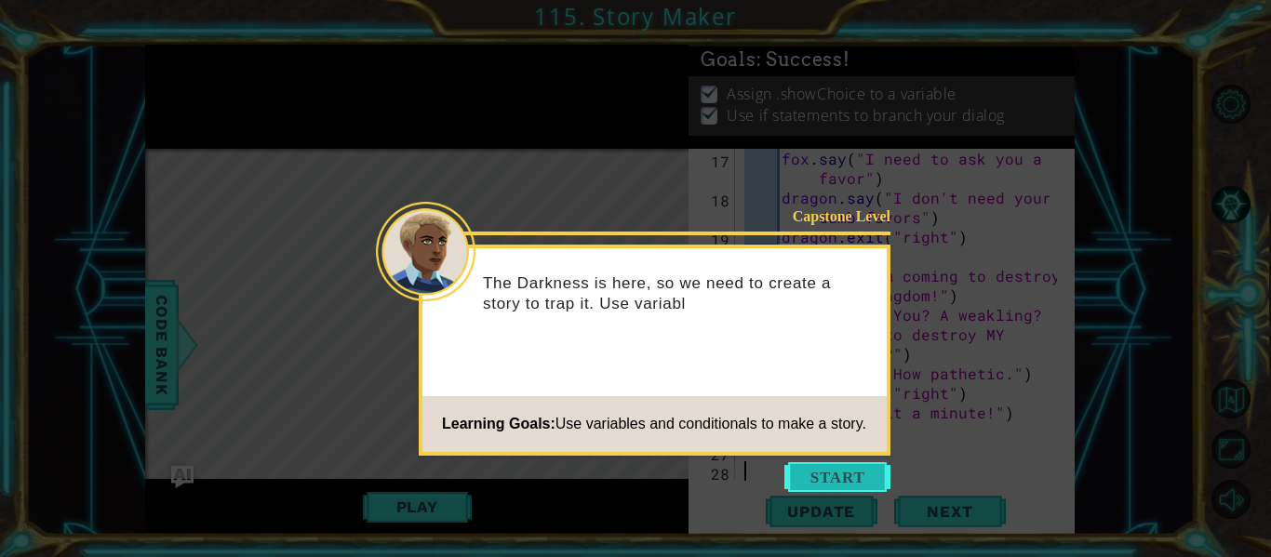
click at [846, 488] on button "Start" at bounding box center [837, 478] width 106 height 30
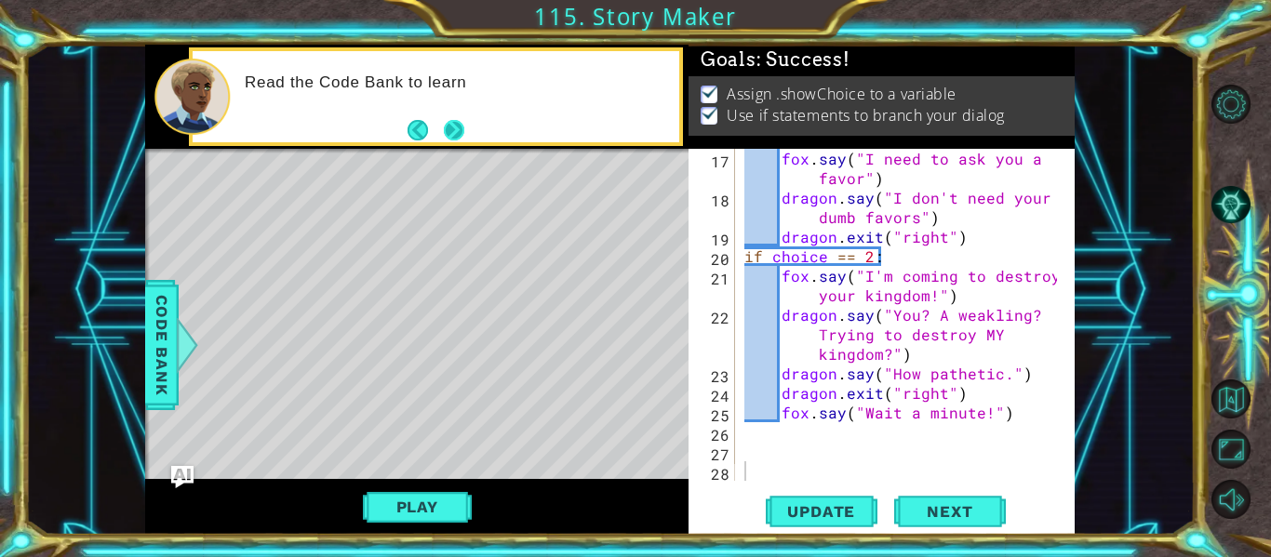
click at [456, 129] on button "Next" at bounding box center [454, 130] width 20 height 20
click at [409, 497] on button "Play" at bounding box center [417, 506] width 109 height 35
